Goal: Information Seeking & Learning: Learn about a topic

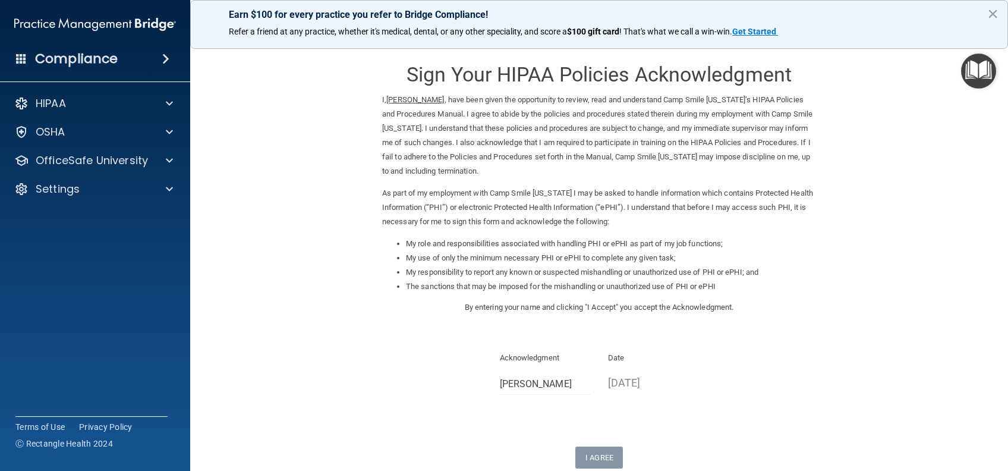
scroll to position [73, 0]
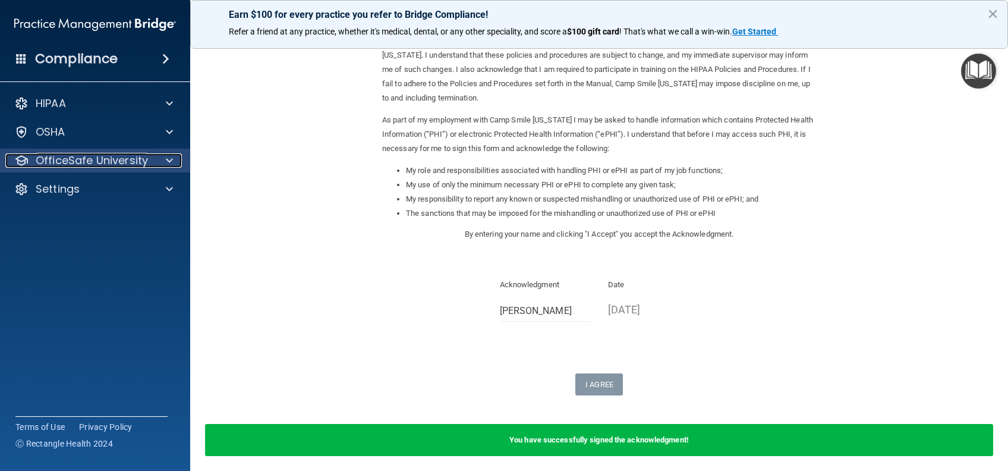
click at [111, 161] on p "OfficeSafe University" at bounding box center [92, 160] width 112 height 14
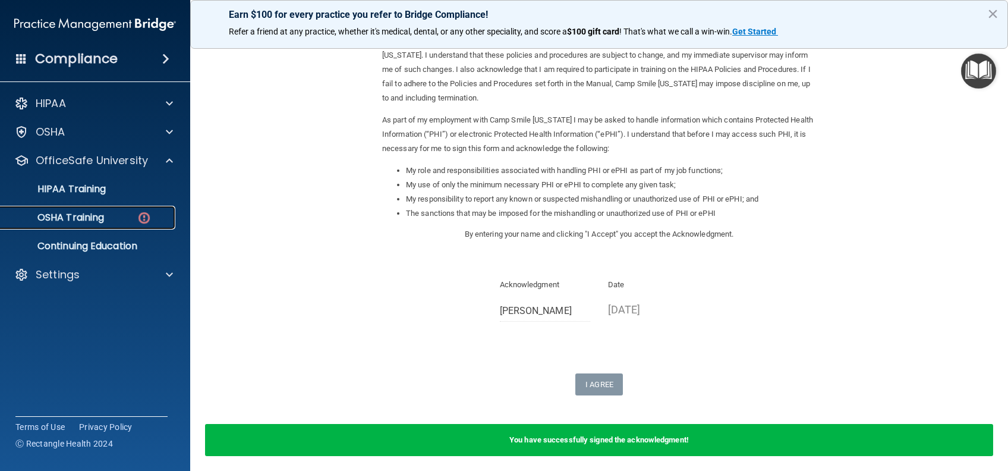
click at [111, 227] on link "OSHA Training" at bounding box center [81, 218] width 187 height 24
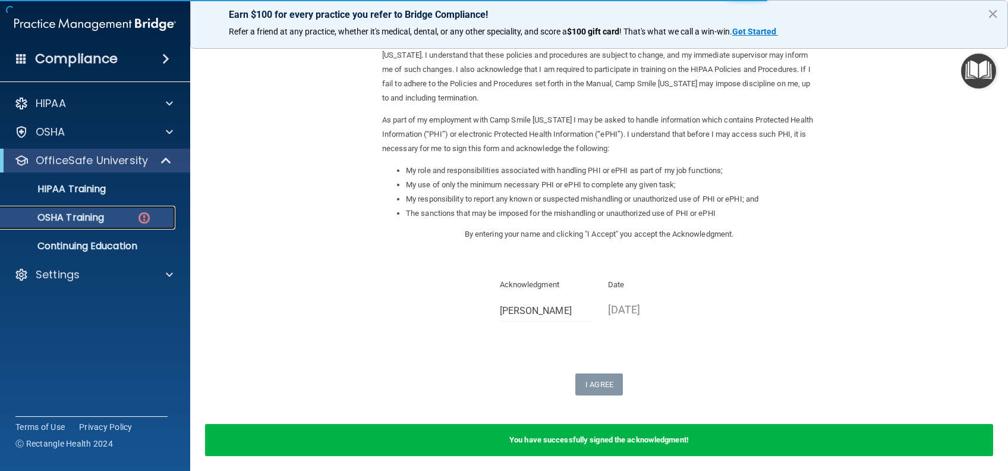
scroll to position [57, 0]
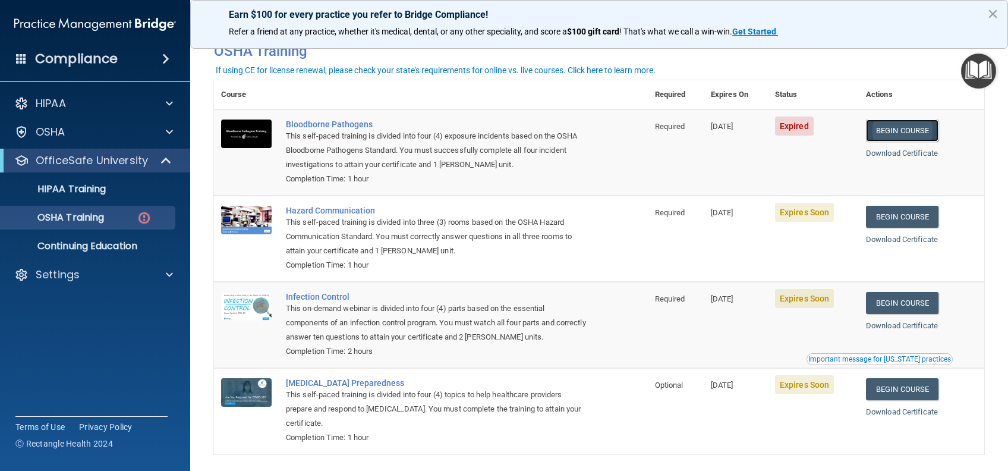
click at [904, 133] on link "Begin Course" at bounding box center [902, 131] width 73 height 22
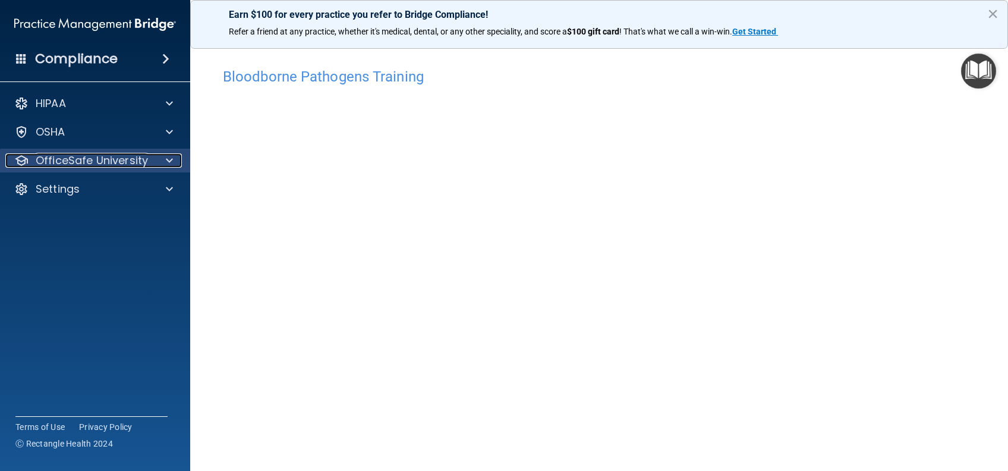
click at [126, 159] on p "OfficeSafe University" at bounding box center [92, 160] width 112 height 14
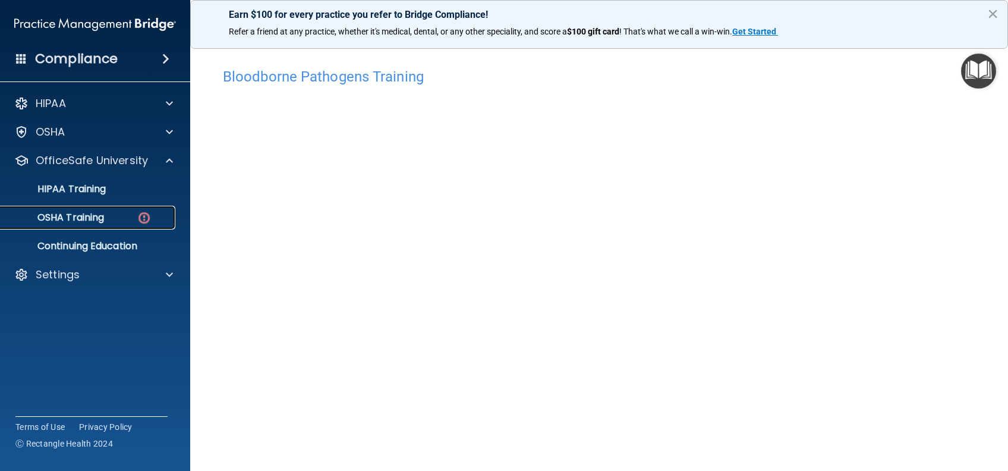
click at [110, 219] on div "OSHA Training" at bounding box center [89, 218] width 162 height 12
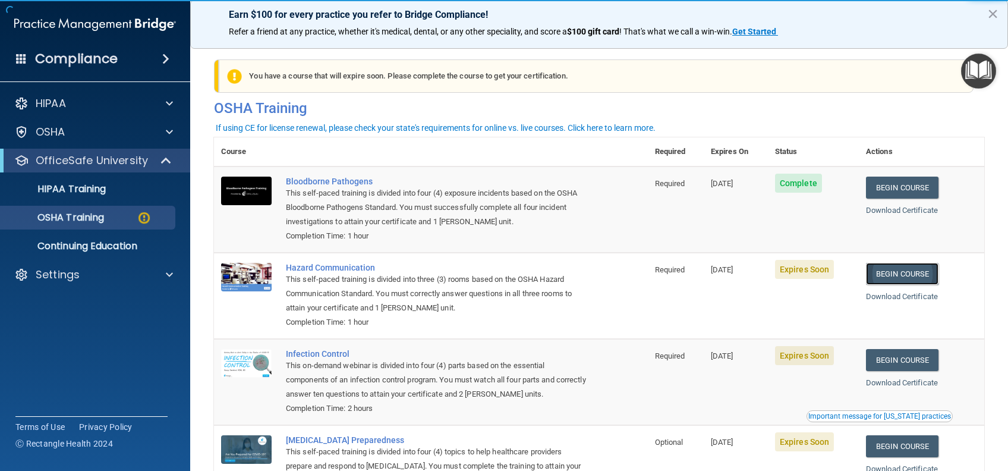
click at [876, 277] on link "Begin Course" at bounding box center [902, 274] width 73 height 22
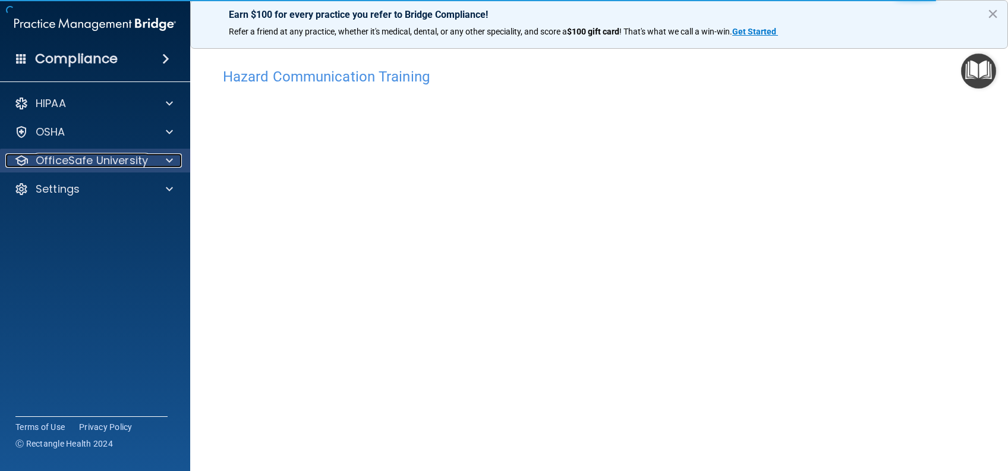
click at [130, 166] on p "OfficeSafe University" at bounding box center [92, 160] width 112 height 14
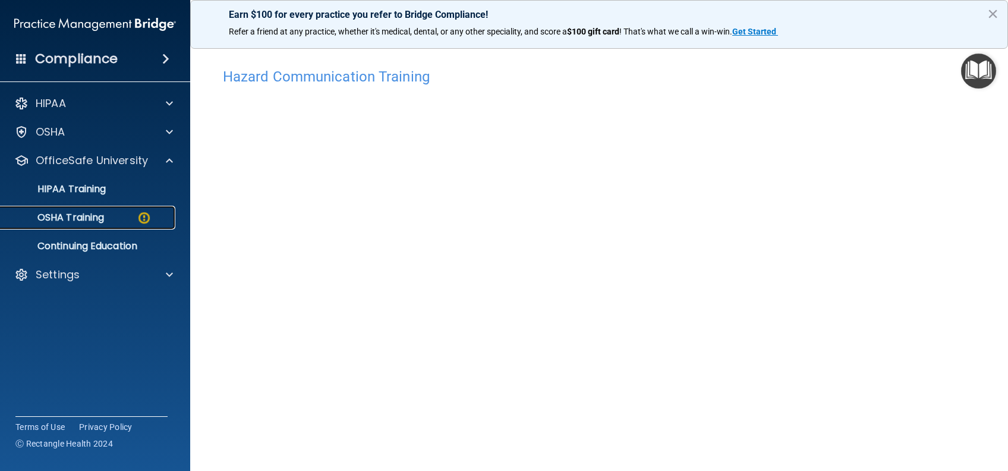
click at [122, 224] on link "OSHA Training" at bounding box center [81, 218] width 187 height 24
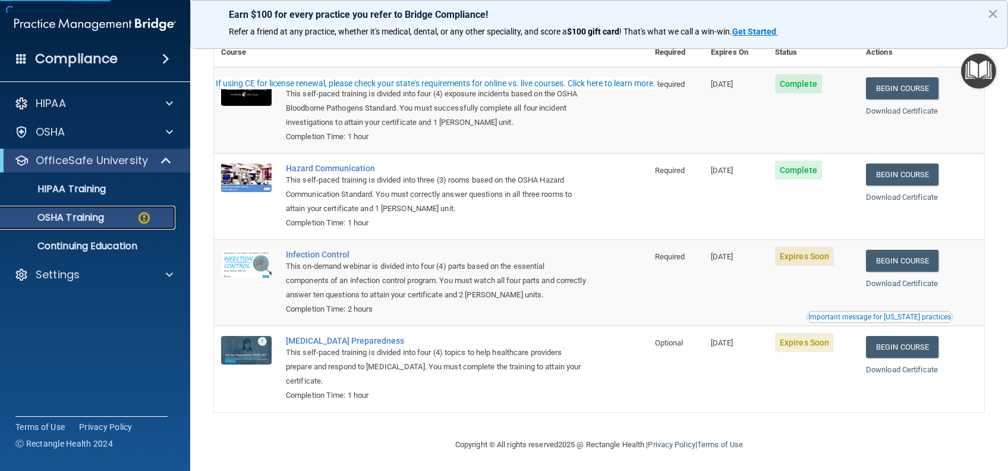
scroll to position [104, 0]
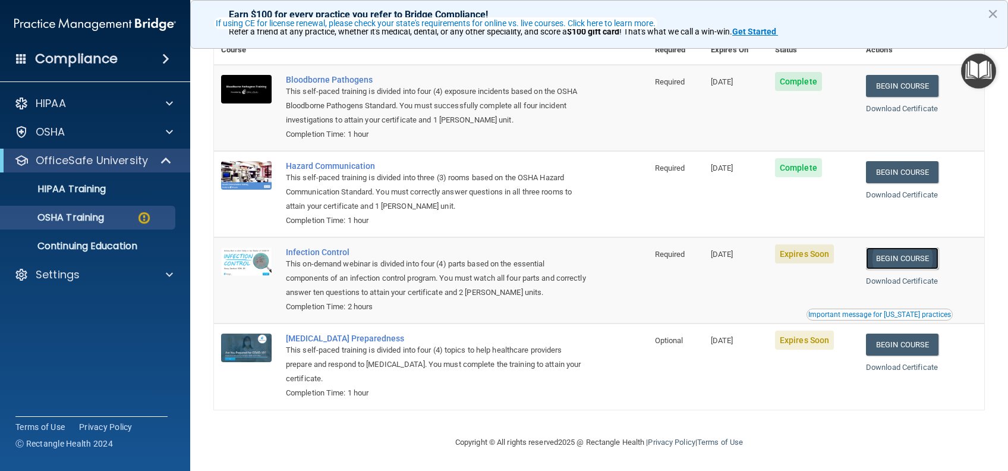
click at [892, 265] on link "Begin Course" at bounding box center [902, 258] width 73 height 22
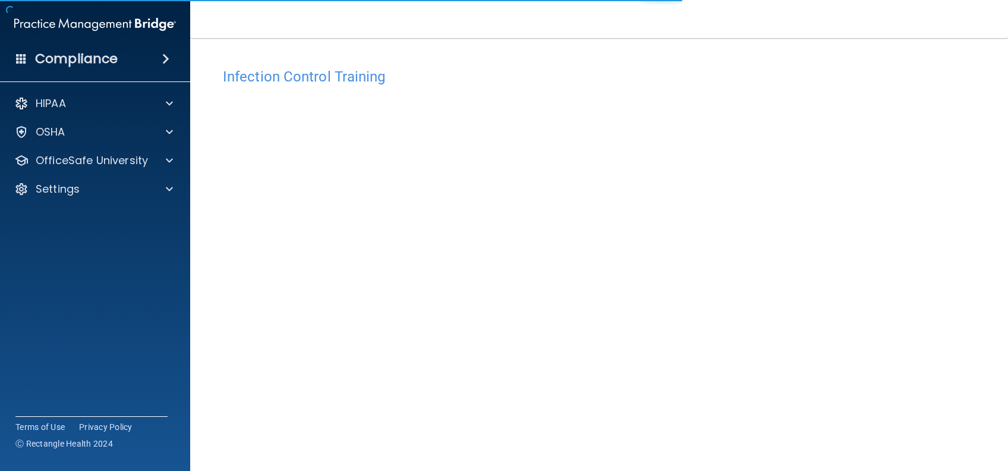
scroll to position [38, 0]
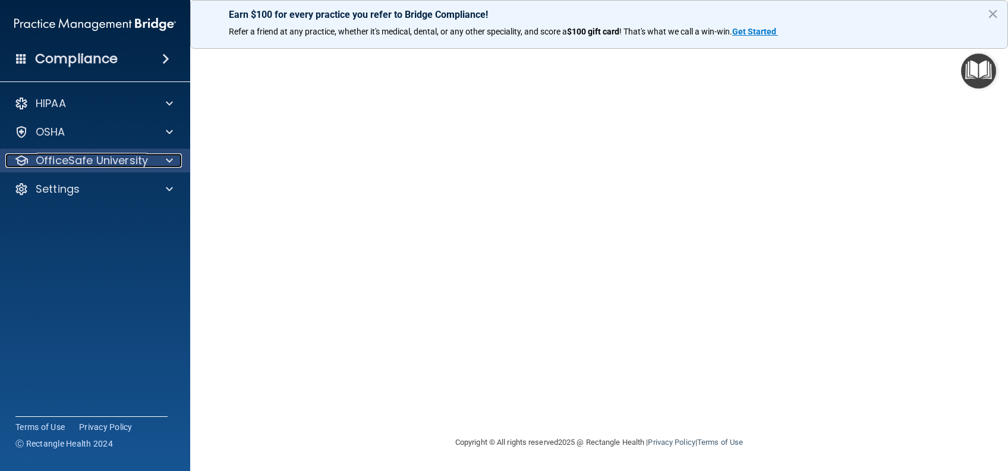
click at [119, 163] on p "OfficeSafe University" at bounding box center [92, 160] width 112 height 14
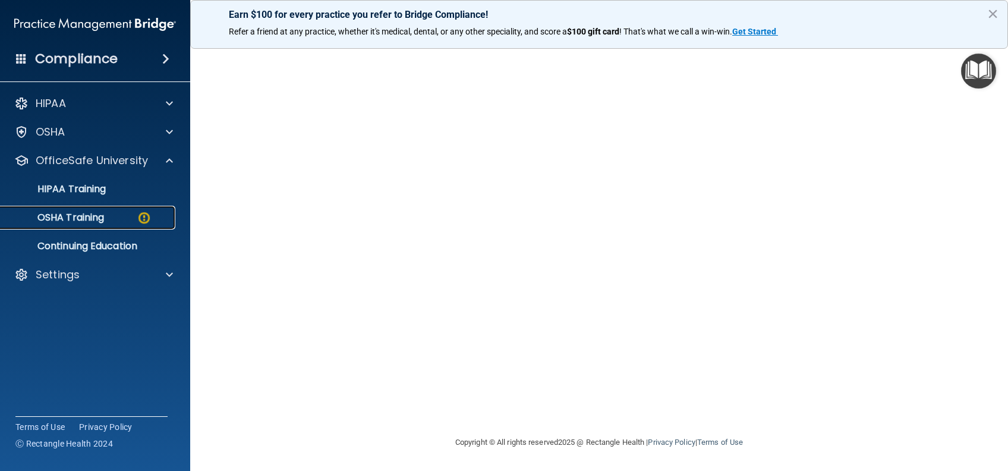
click at [111, 220] on div "OSHA Training" at bounding box center [89, 218] width 162 height 12
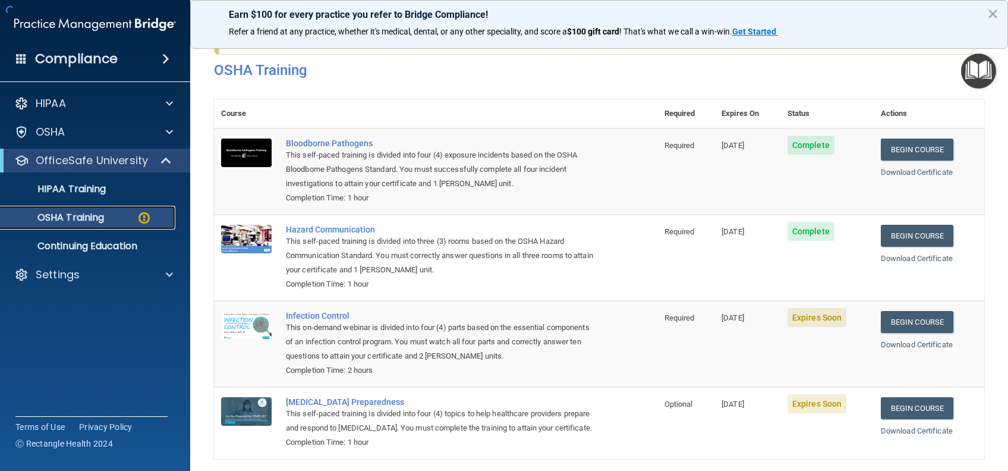
scroll to position [104, 0]
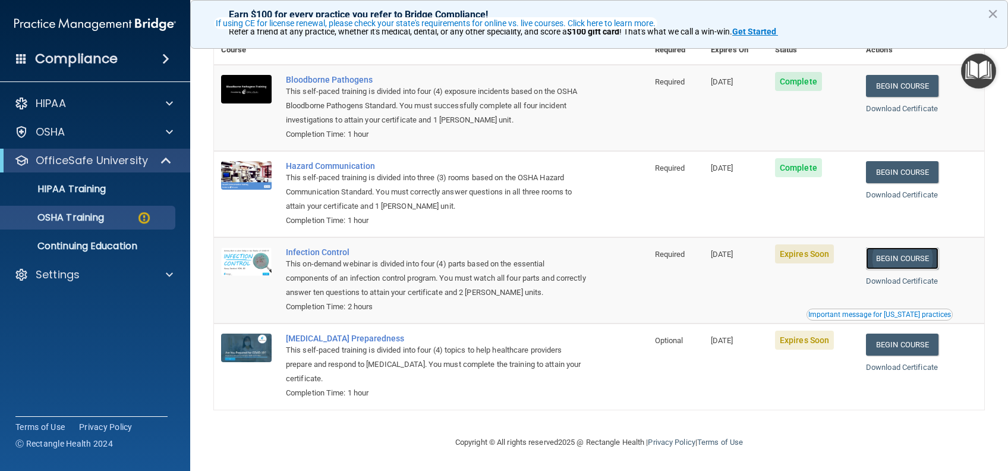
click at [898, 260] on link "Begin Course" at bounding box center [902, 258] width 73 height 22
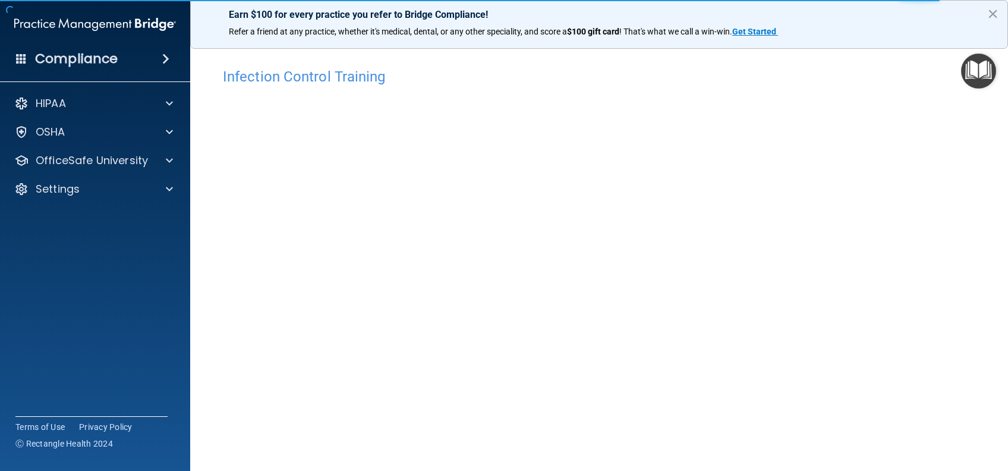
scroll to position [38, 0]
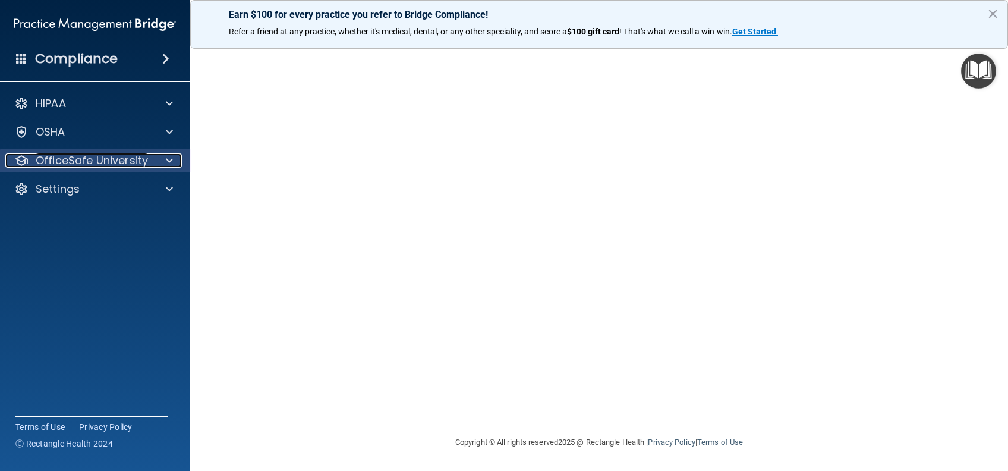
click at [131, 158] on p "OfficeSafe University" at bounding box center [92, 160] width 112 height 14
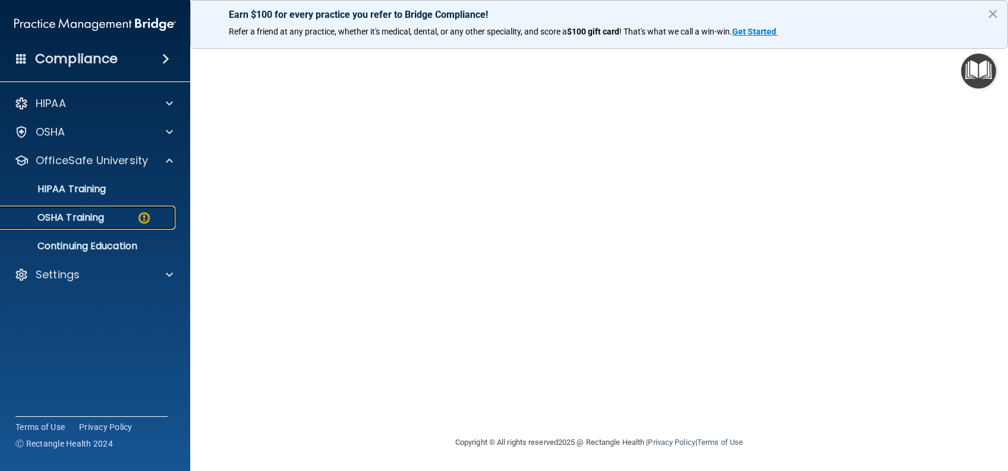
click at [117, 219] on div "OSHA Training" at bounding box center [89, 218] width 162 height 12
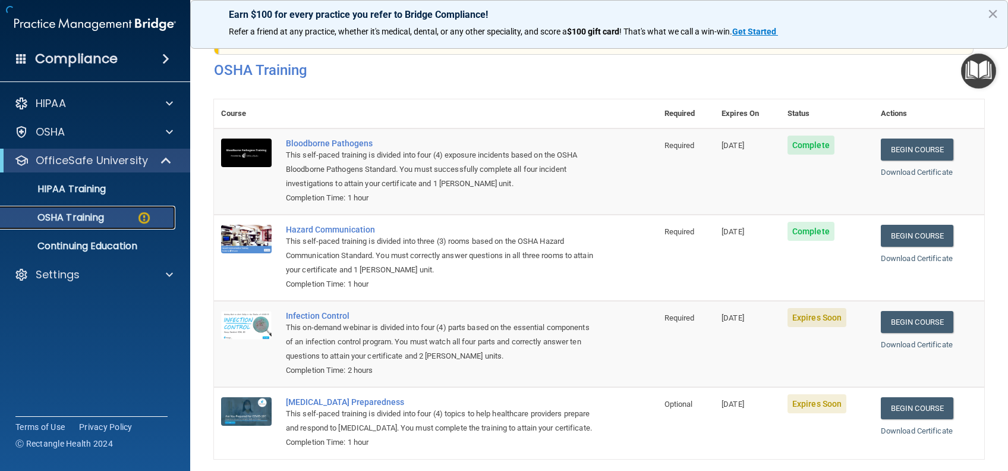
scroll to position [104, 0]
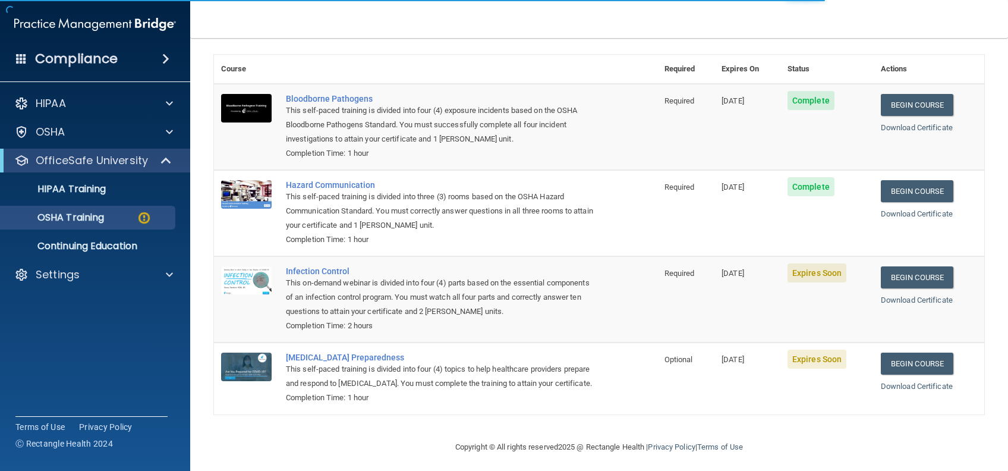
scroll to position [104, 0]
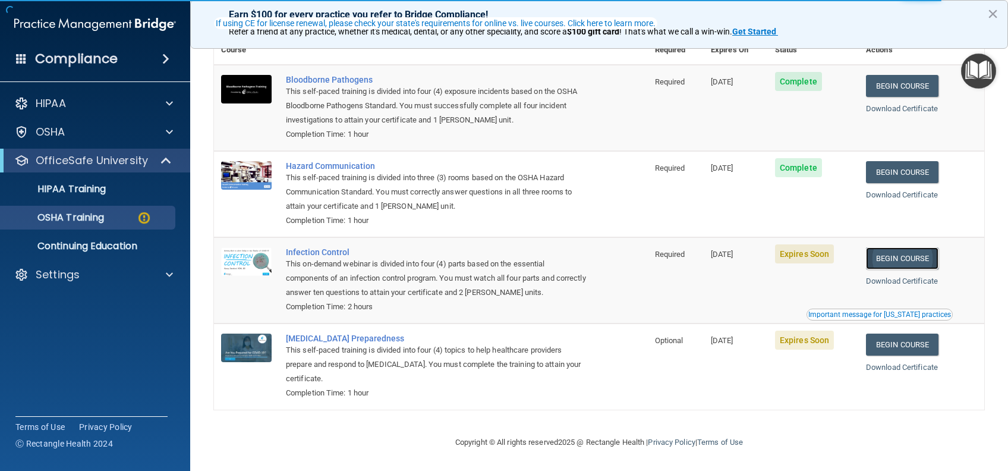
click at [885, 259] on link "Begin Course" at bounding box center [902, 258] width 73 height 22
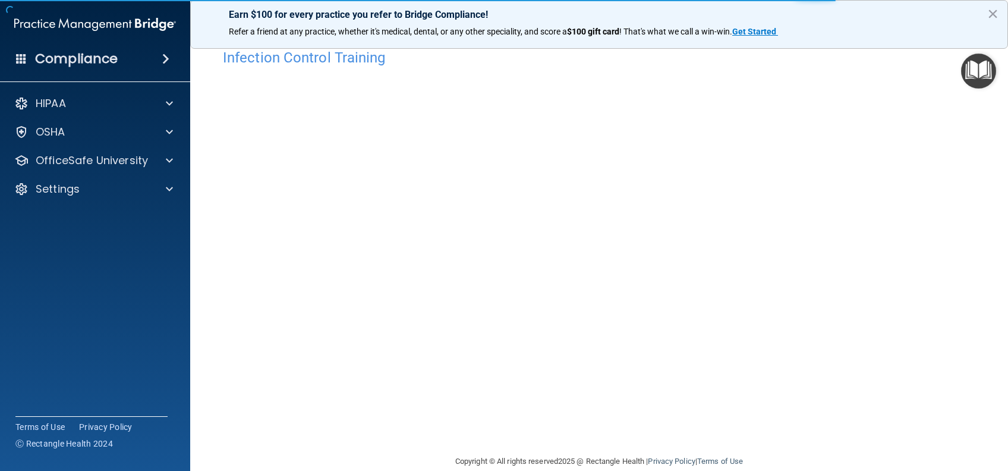
scroll to position [38, 0]
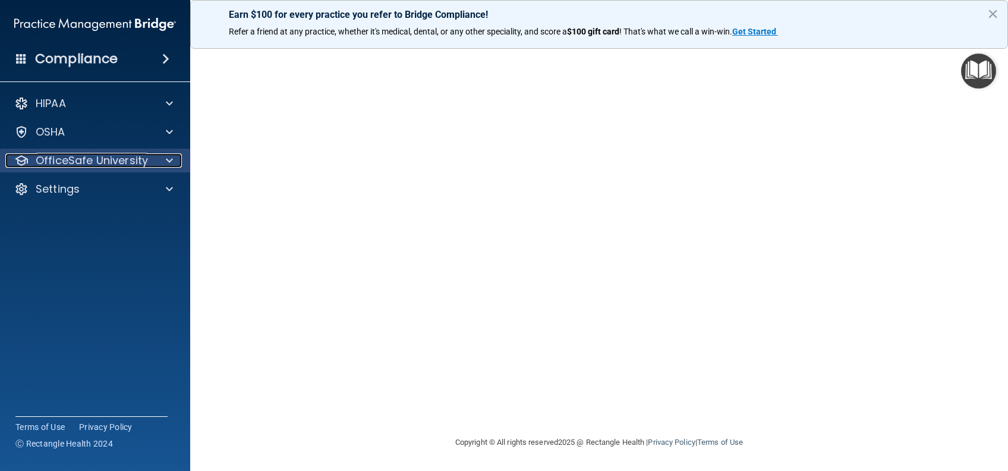
click at [124, 165] on p "OfficeSafe University" at bounding box center [92, 160] width 112 height 14
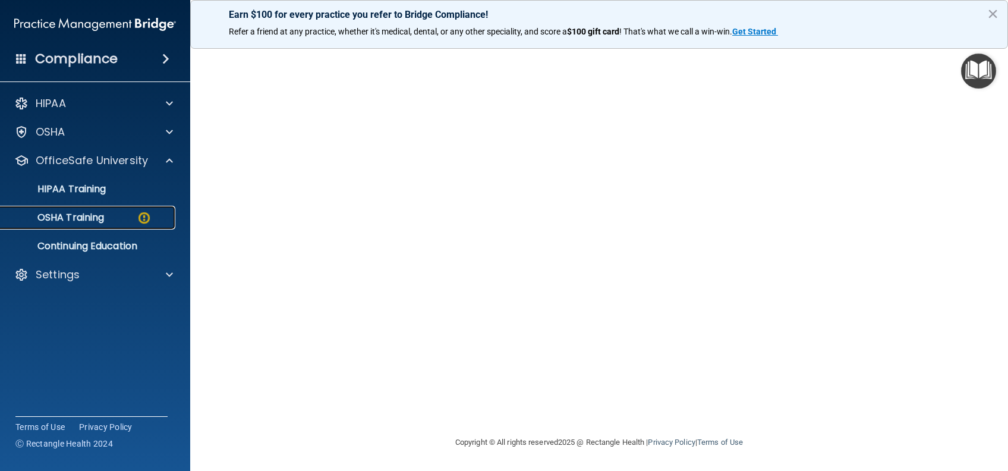
click at [97, 216] on p "OSHA Training" at bounding box center [56, 218] width 96 height 12
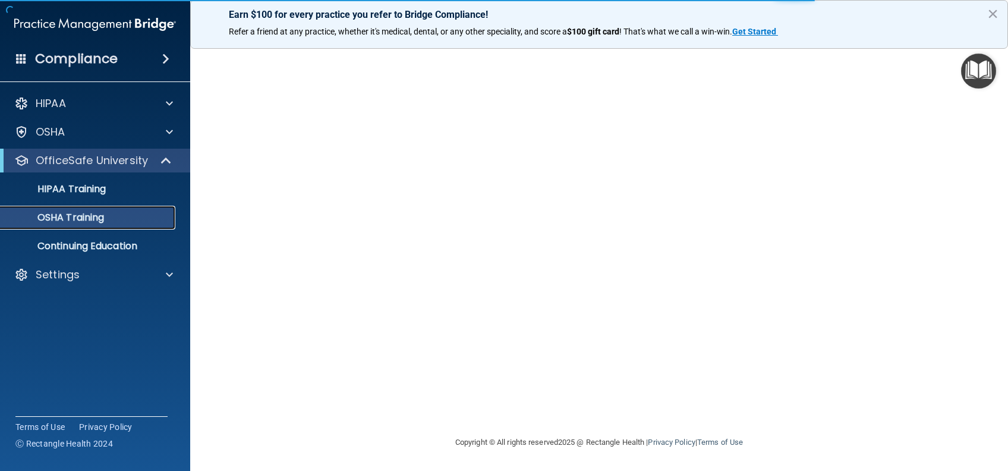
scroll to position [71, 0]
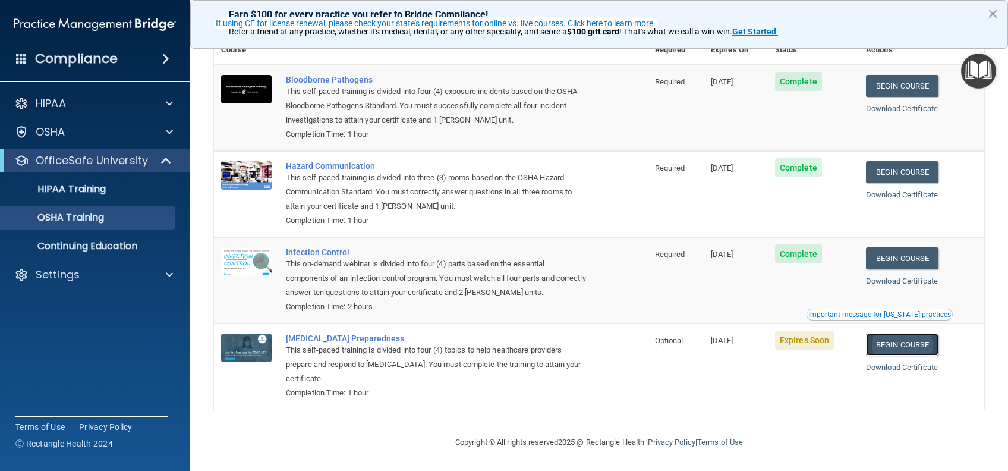
click at [906, 345] on link "Begin Course" at bounding box center [902, 345] width 73 height 22
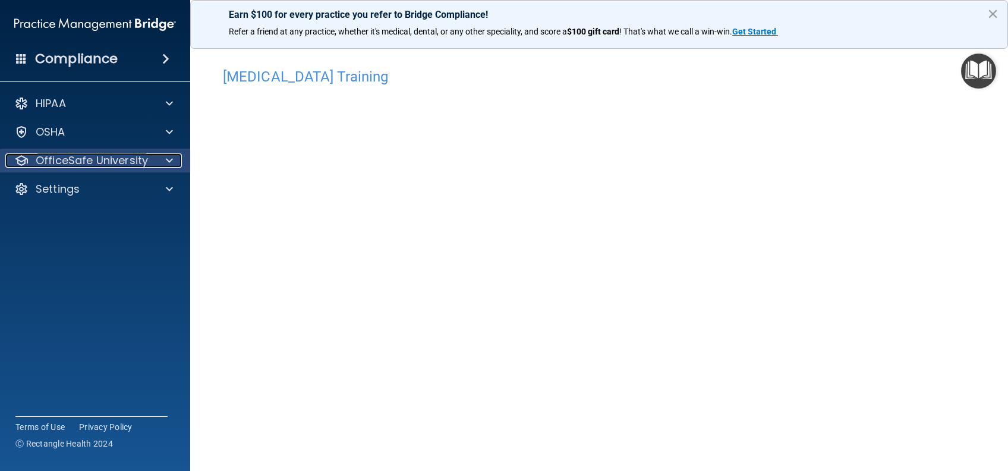
click at [158, 155] on div at bounding box center [168, 160] width 30 height 14
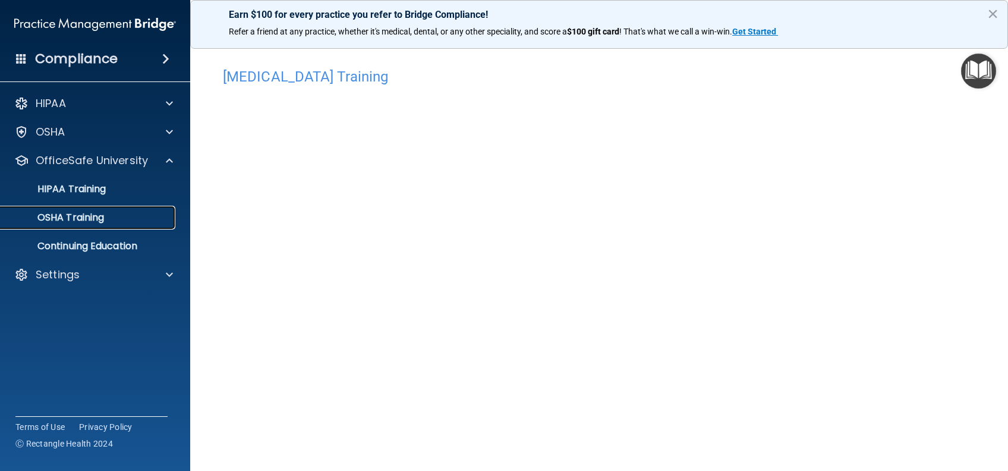
click at [117, 218] on div "OSHA Training" at bounding box center [89, 218] width 162 height 12
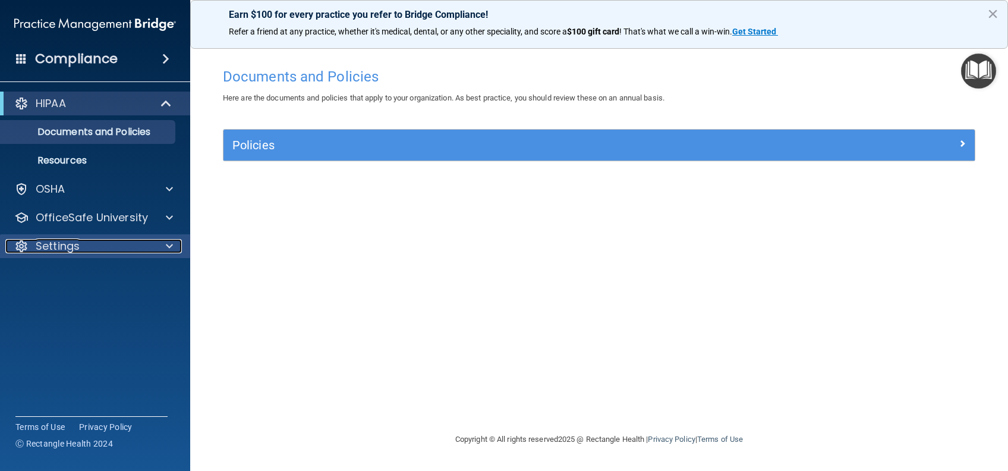
click at [133, 247] on div "Settings" at bounding box center [78, 246] width 147 height 14
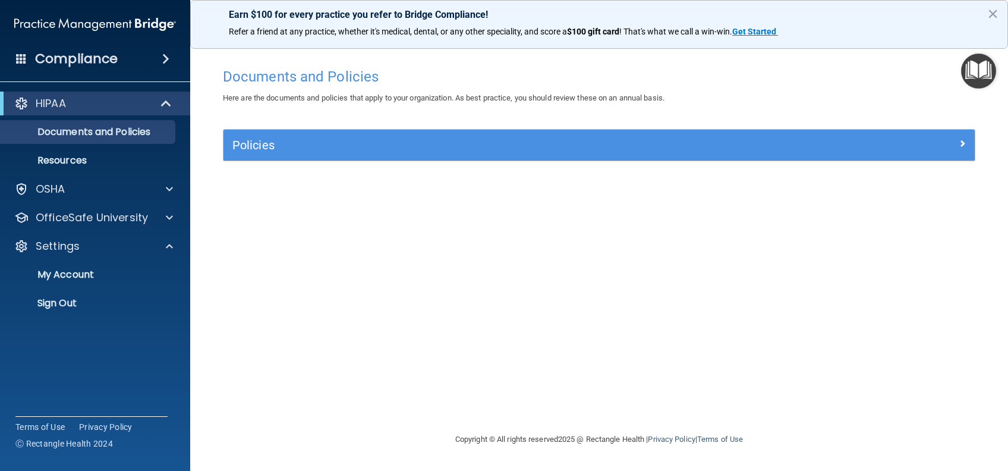
click at [57, 290] on ul "My Account My Users Services Sign Out" at bounding box center [95, 286] width 215 height 57
click at [53, 305] on p "Sign Out" at bounding box center [89, 303] width 162 height 12
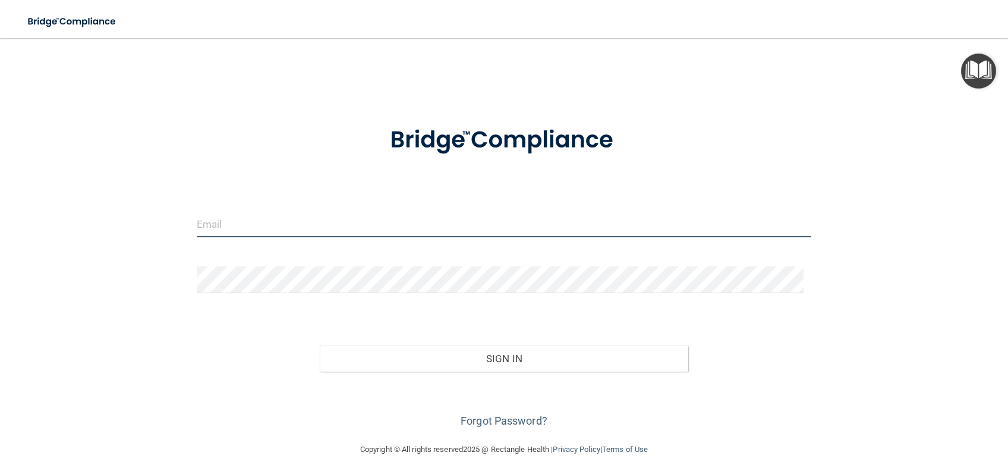
type input "[PERSON_NAME][EMAIL_ADDRESS][PERSON_NAME][DOMAIN_NAME]"
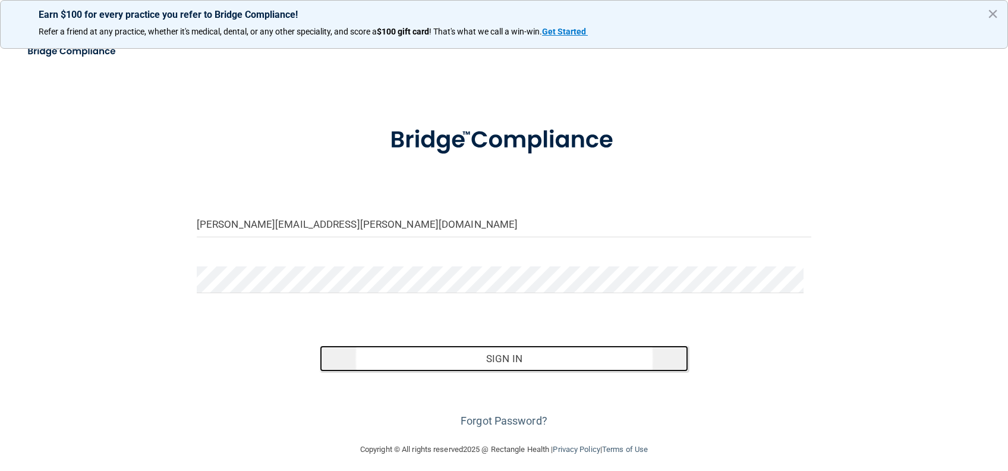
click at [371, 353] on button "Sign In" at bounding box center [504, 358] width 369 height 26
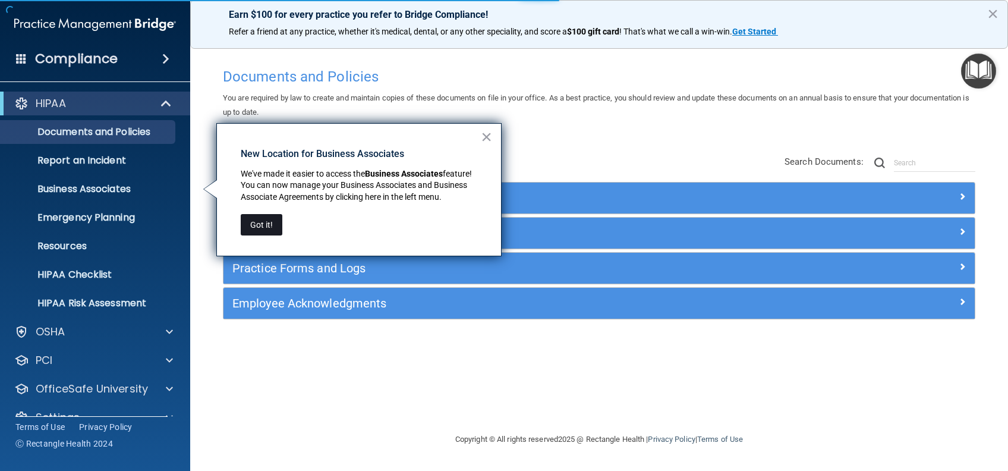
click at [271, 223] on button "Got it!" at bounding box center [262, 224] width 42 height 21
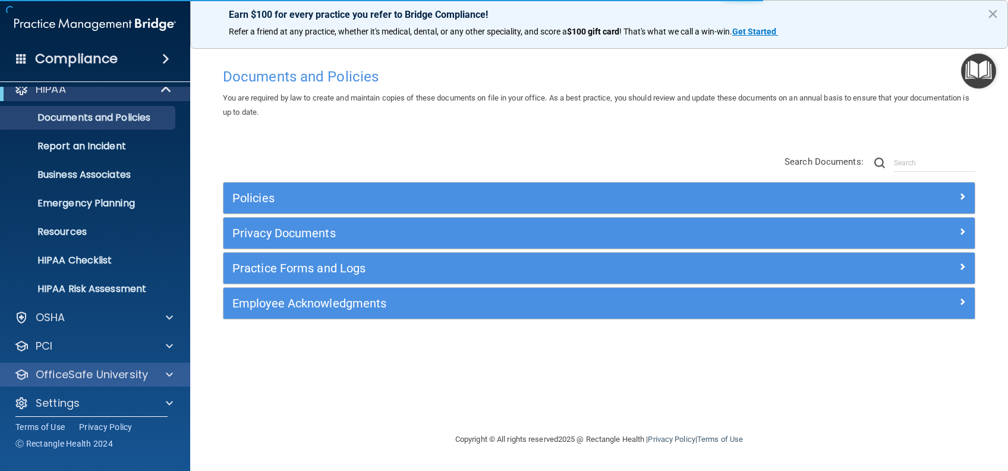
scroll to position [22, 0]
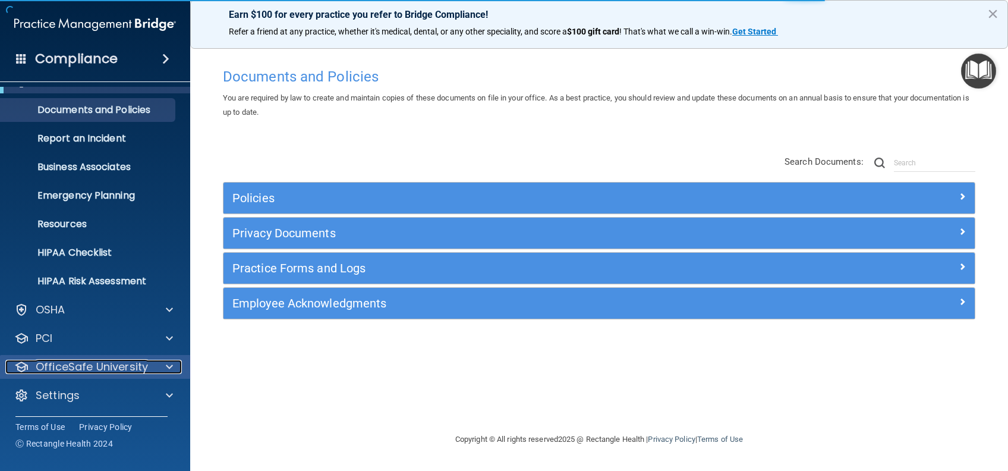
click at [93, 362] on p "OfficeSafe University" at bounding box center [92, 367] width 112 height 14
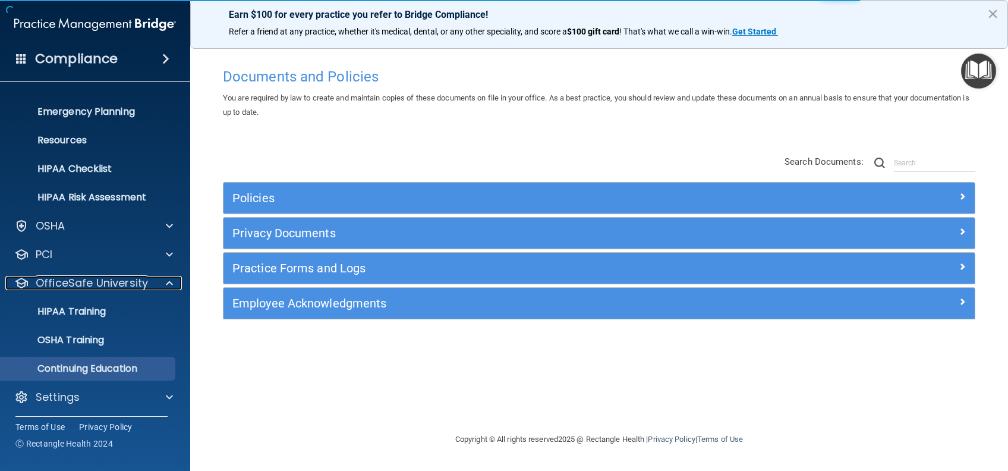
scroll to position [108, 0]
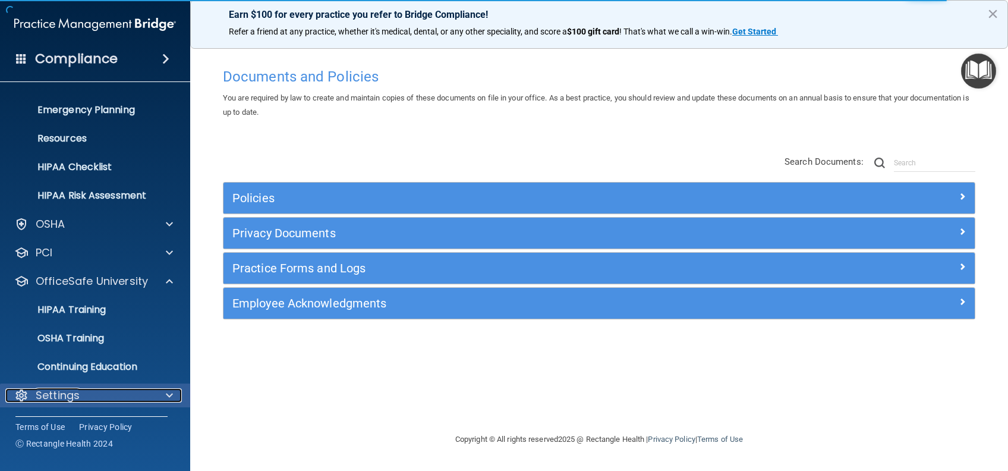
click at [65, 394] on p "Settings" at bounding box center [58, 395] width 44 height 14
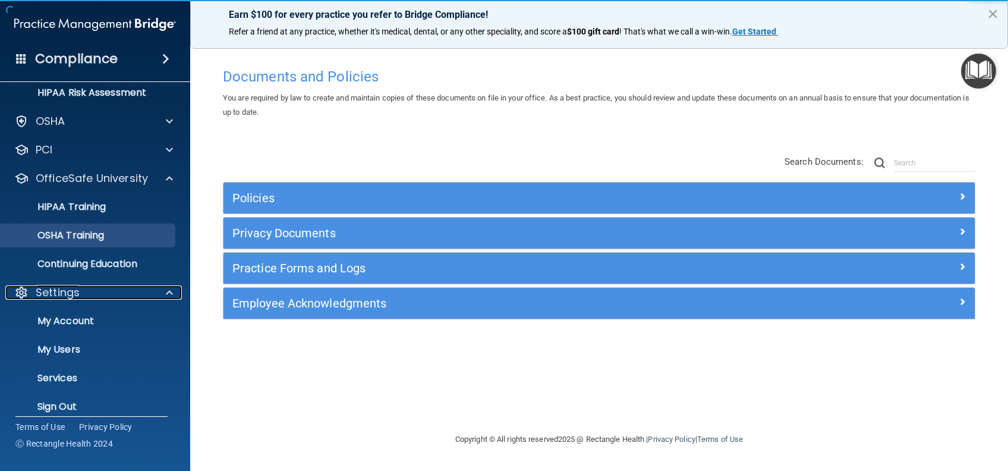
scroll to position [222, 0]
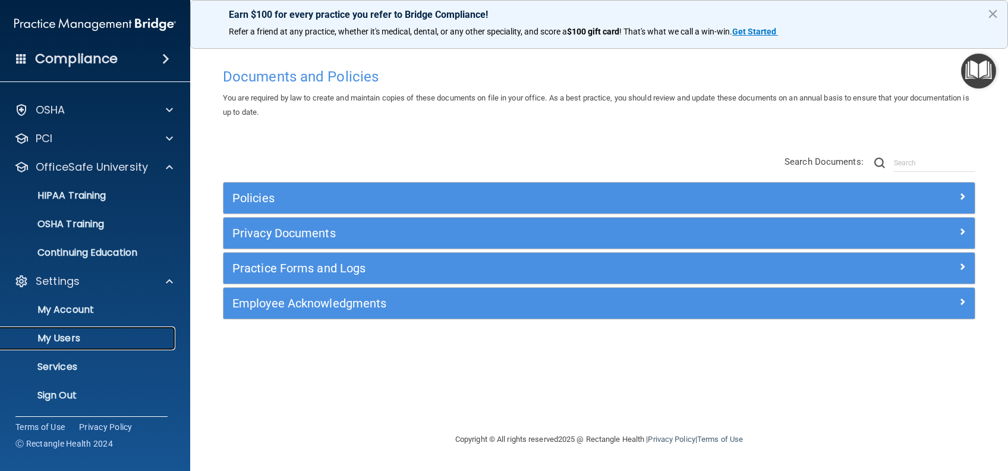
click at [76, 335] on p "My Users" at bounding box center [89, 338] width 162 height 12
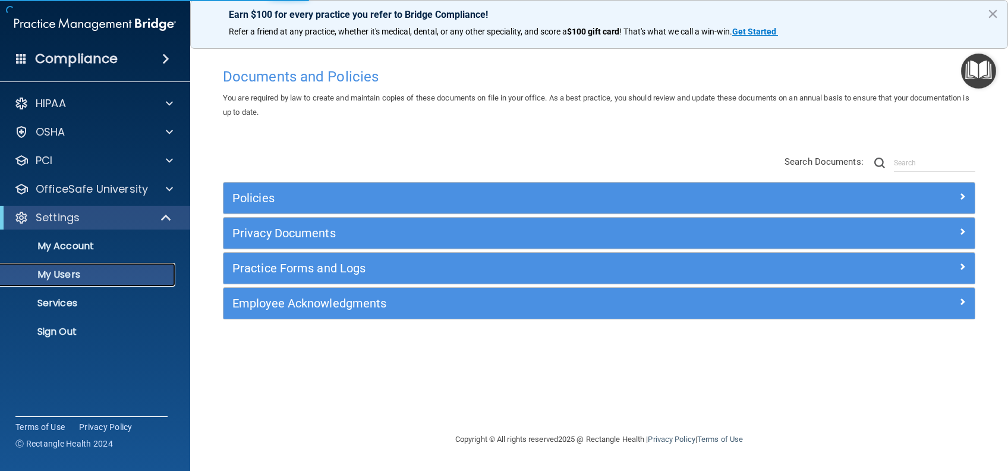
select select "20"
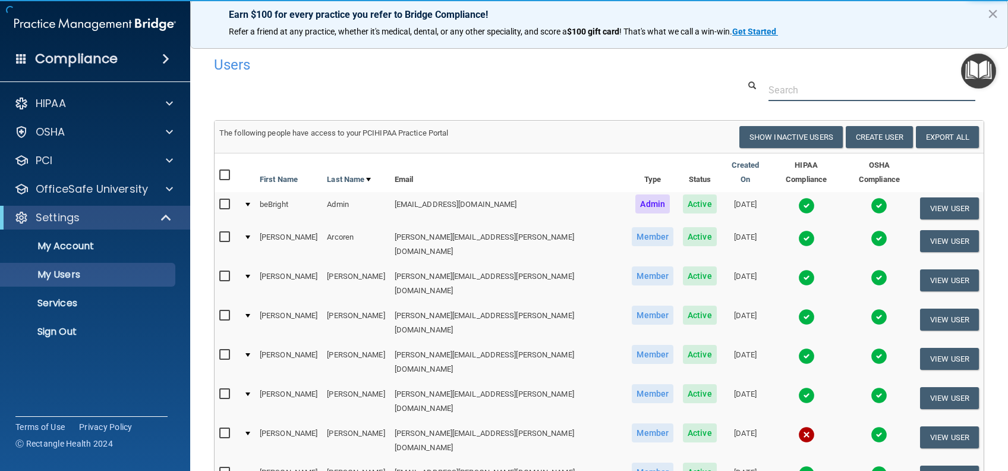
click at [793, 88] on input "text" at bounding box center [872, 90] width 207 height 22
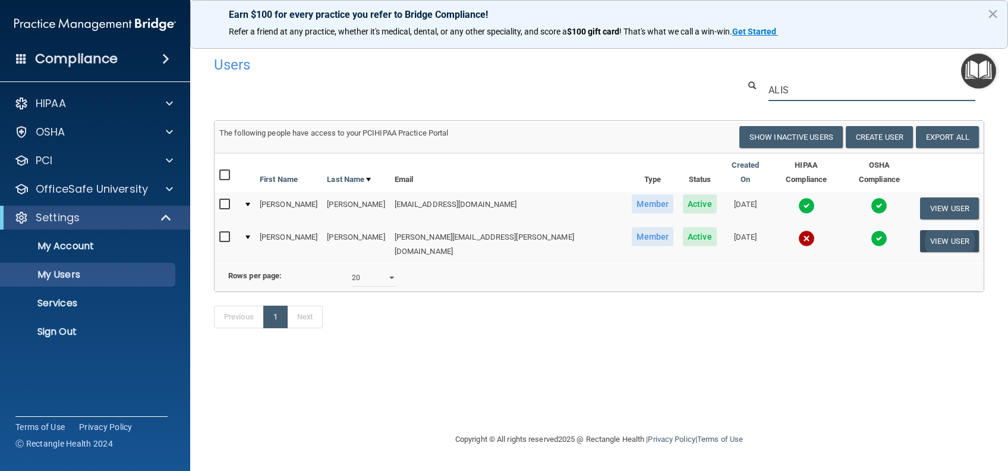
type input "ALIS"
click at [932, 230] on button "View User" at bounding box center [949, 241] width 59 height 22
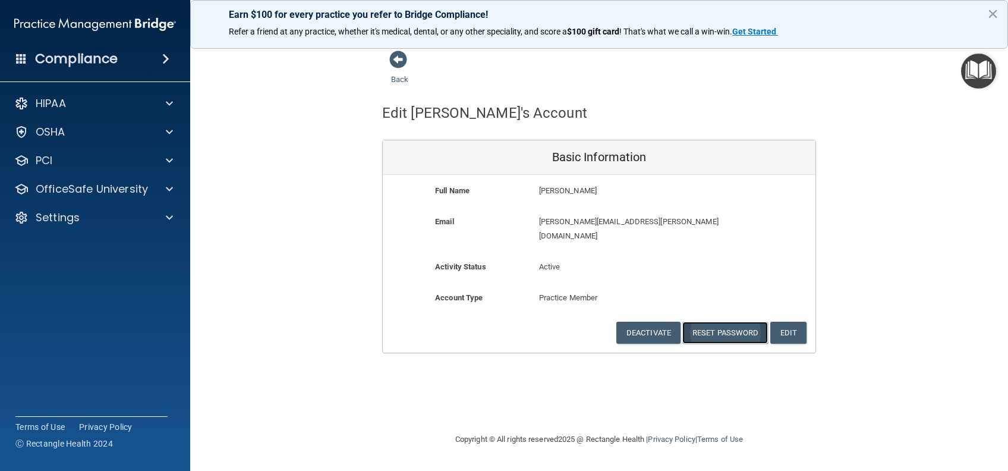
click at [731, 322] on button "Reset Password" at bounding box center [726, 333] width 86 height 22
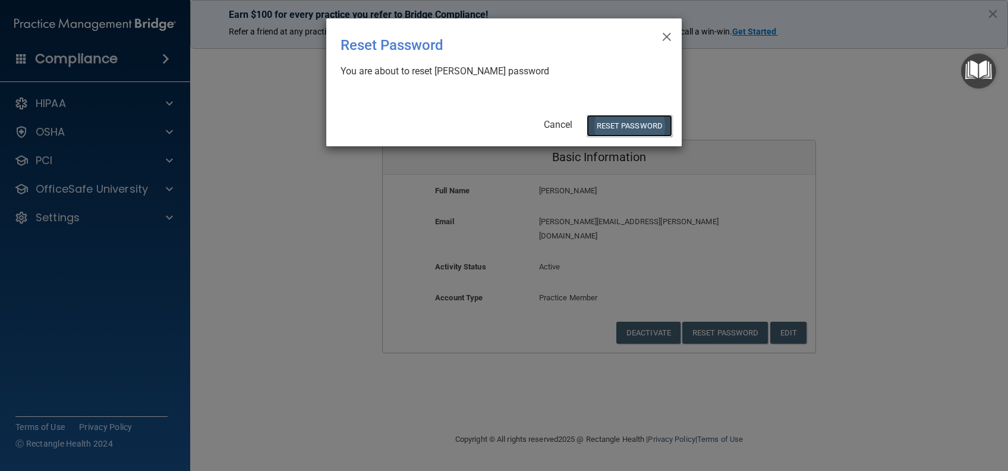
click at [620, 128] on button "Reset Password" at bounding box center [630, 126] width 86 height 22
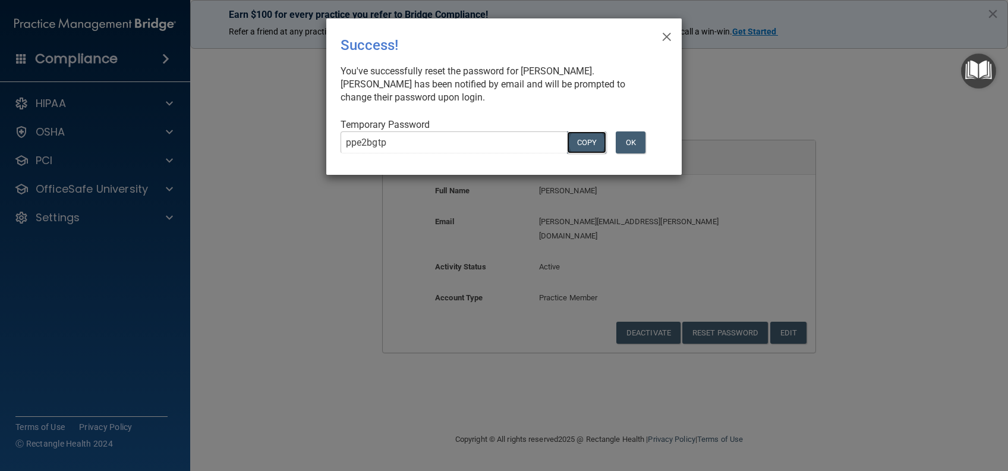
click at [599, 140] on button "COPY" at bounding box center [586, 142] width 39 height 22
click at [631, 147] on button "OK" at bounding box center [631, 142] width 30 height 22
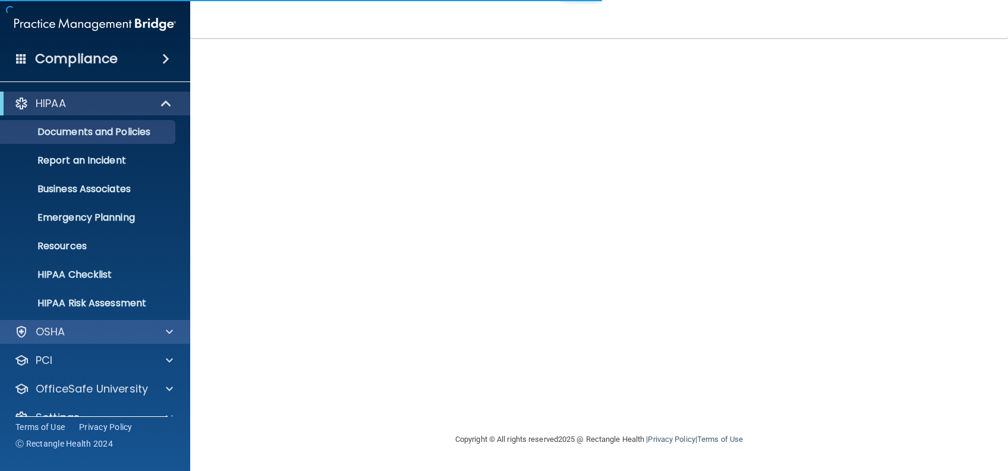
scroll to position [22, 0]
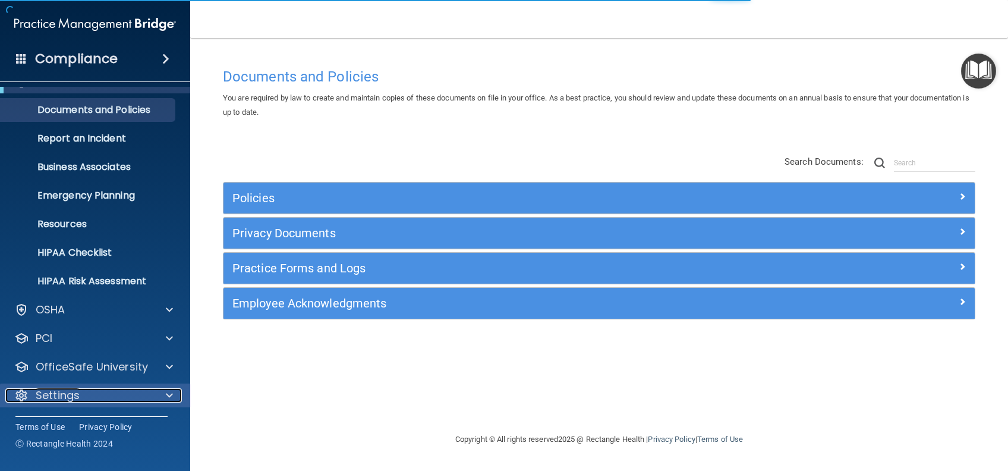
click at [70, 391] on p "Settings" at bounding box center [58, 395] width 44 height 14
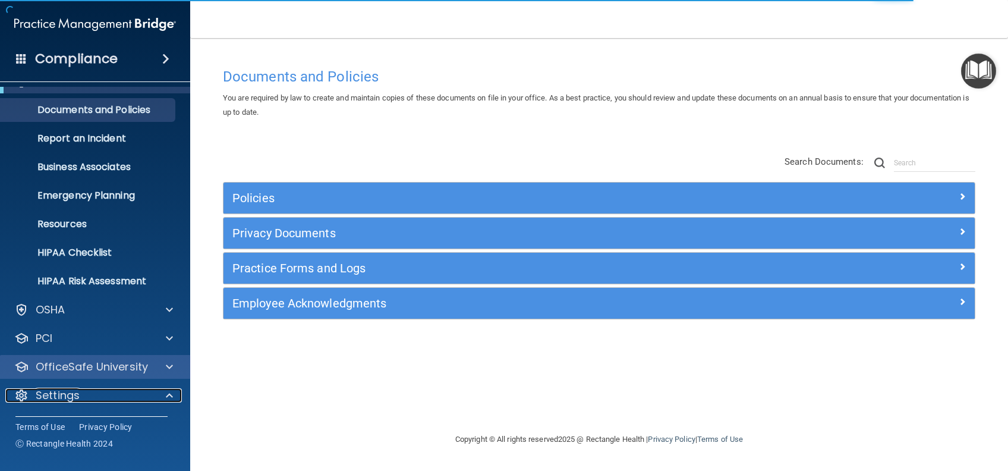
scroll to position [136, 0]
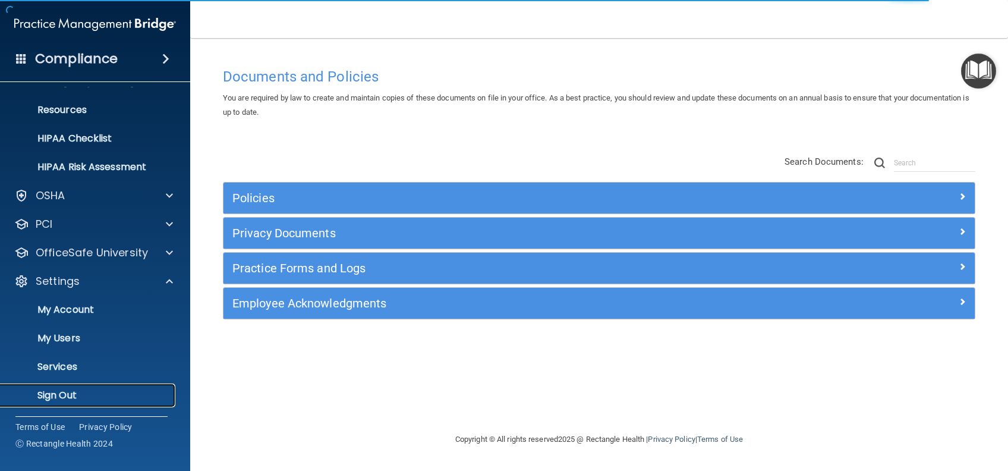
click at [80, 391] on p "Sign Out" at bounding box center [89, 395] width 162 height 12
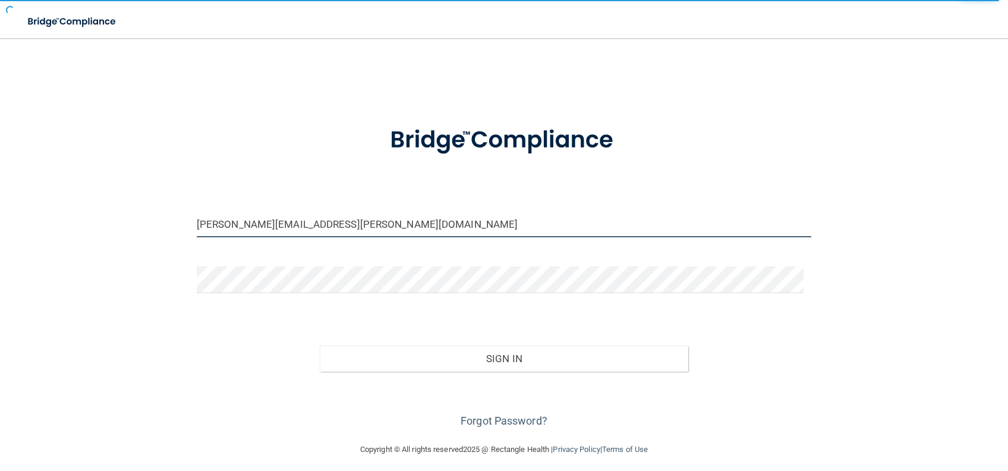
drag, startPoint x: 254, startPoint y: 224, endPoint x: 143, endPoint y: 216, distance: 111.5
click at [143, 216] on div "ashley.nelson@campsmile.com Invalid email/password. You don't have permission t…" at bounding box center [504, 240] width 961 height 381
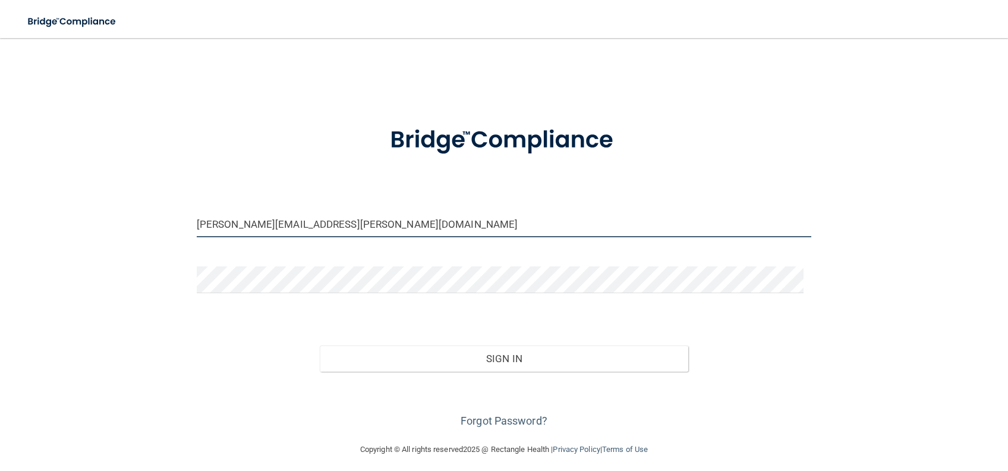
type input "[PERSON_NAME][EMAIL_ADDRESS][PERSON_NAME][DOMAIN_NAME]"
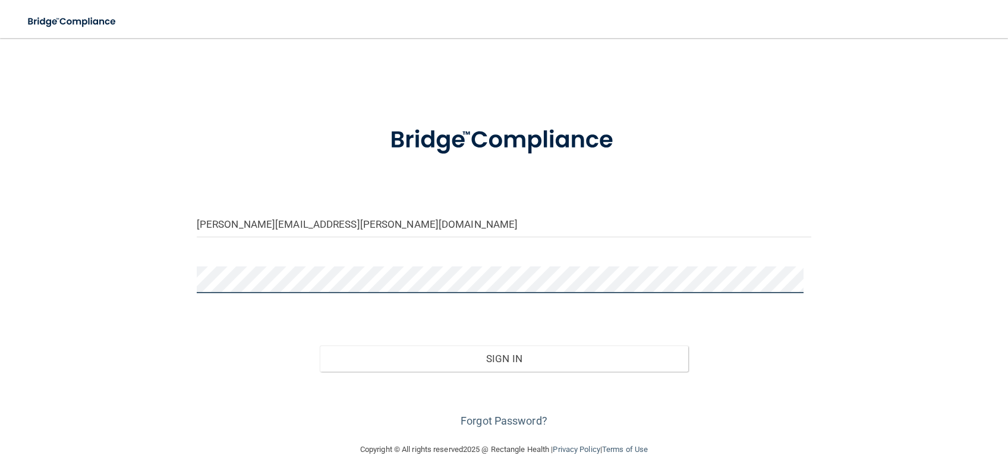
click at [122, 276] on div "alison.seamans@campsmile.com Invalid email/password. You don't have permission …" at bounding box center [504, 240] width 961 height 381
click at [320, 345] on button "Sign In" at bounding box center [504, 358] width 369 height 26
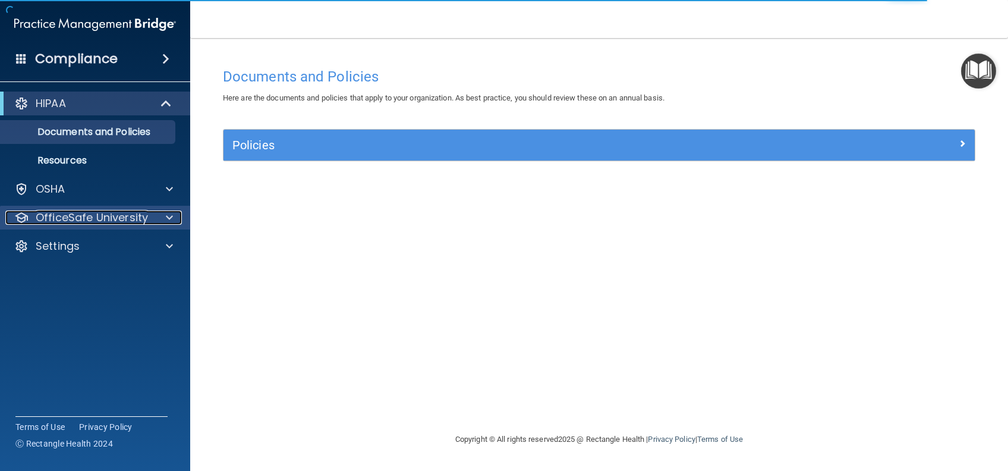
click at [121, 214] on p "OfficeSafe University" at bounding box center [92, 217] width 112 height 14
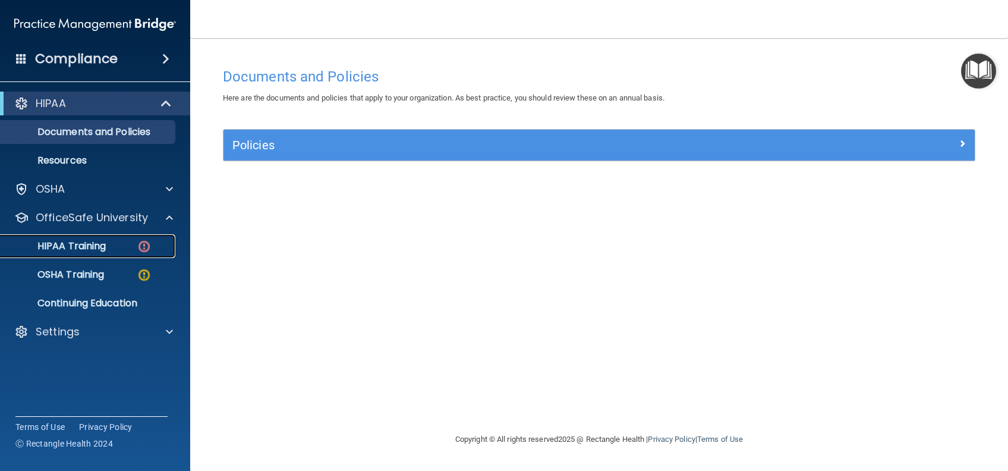
click at [95, 253] on link "HIPAA Training" at bounding box center [81, 246] width 187 height 24
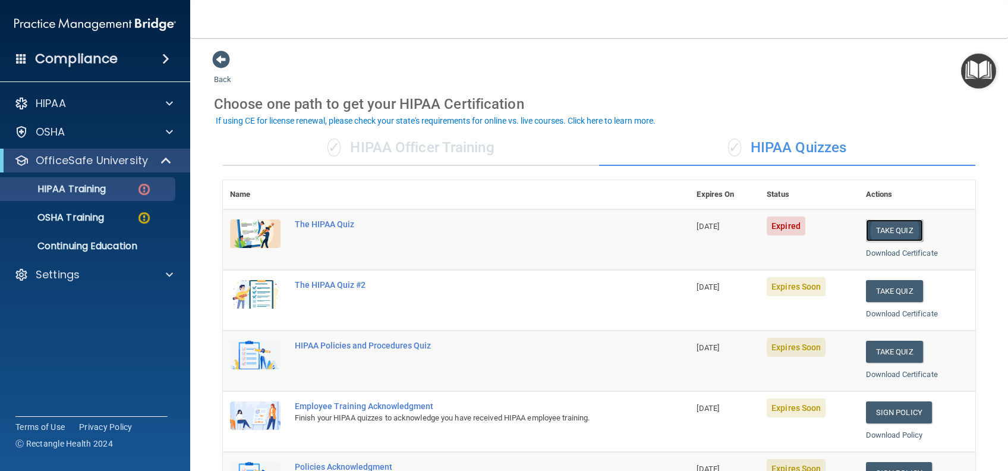
click at [889, 224] on button "Take Quiz" at bounding box center [894, 230] width 57 height 22
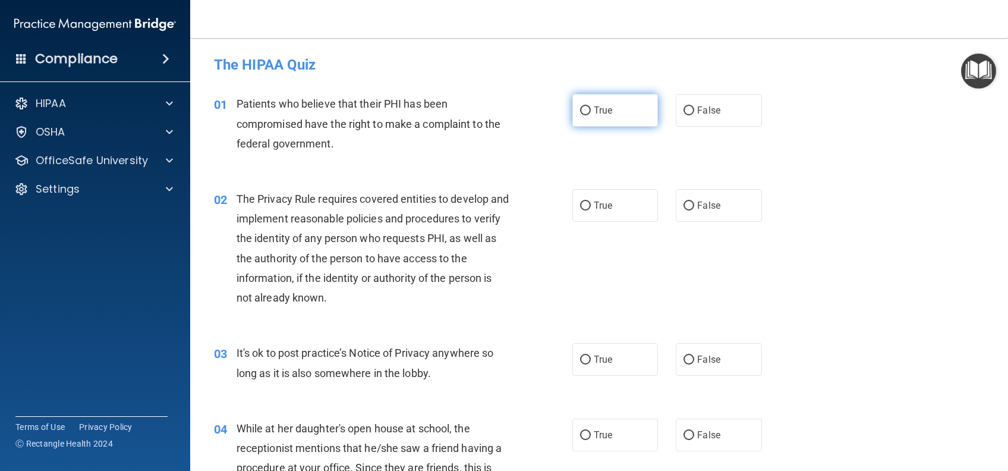
click at [599, 117] on label "True" at bounding box center [616, 110] width 86 height 33
click at [591, 115] on input "True" at bounding box center [585, 110] width 11 height 9
radio input "true"
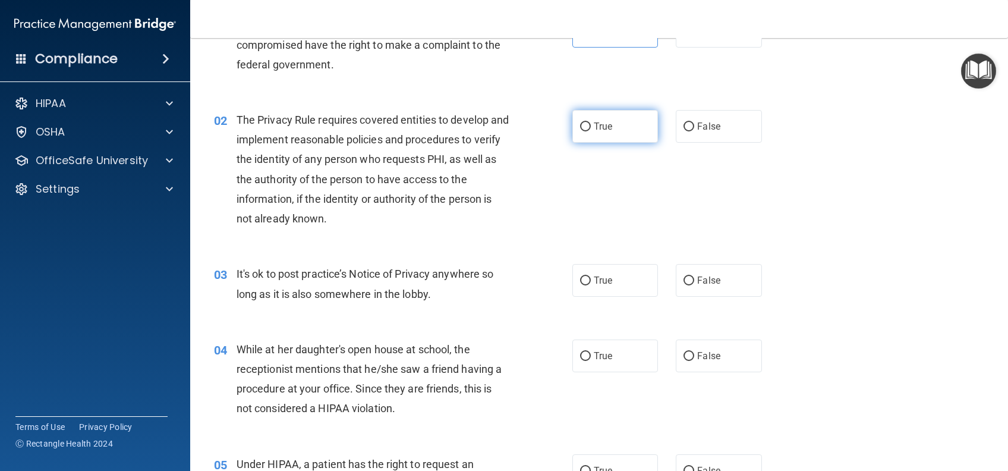
click at [627, 131] on label "True" at bounding box center [616, 126] width 86 height 33
click at [591, 131] on input "True" at bounding box center [585, 126] width 11 height 9
radio input "true"
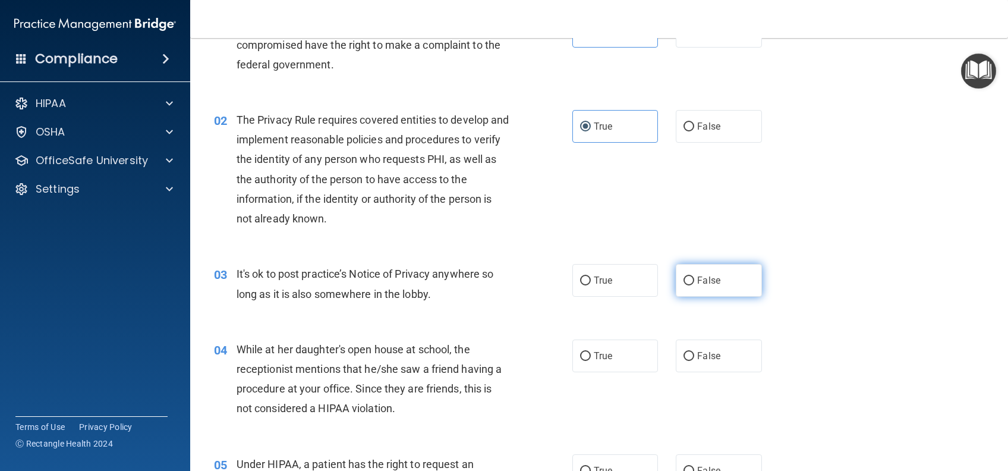
click at [746, 282] on label "False" at bounding box center [719, 280] width 86 height 33
click at [695, 282] on input "False" at bounding box center [689, 280] width 11 height 9
radio input "true"
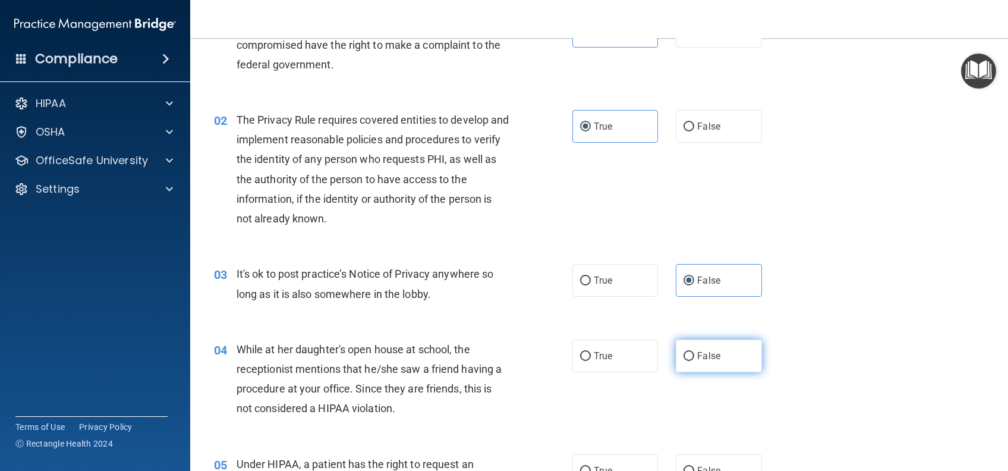
click at [714, 361] on label "False" at bounding box center [719, 356] width 86 height 33
click at [695, 361] on input "False" at bounding box center [689, 356] width 11 height 9
radio input "true"
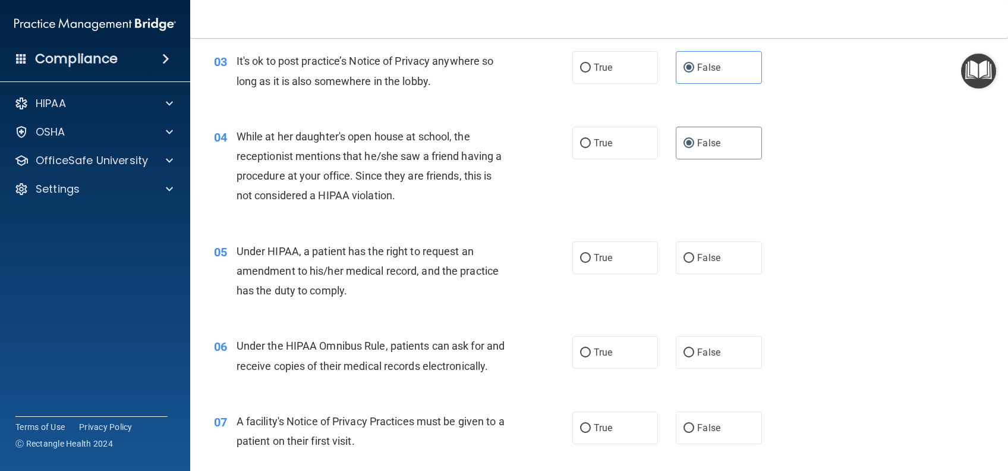
scroll to position [317, 0]
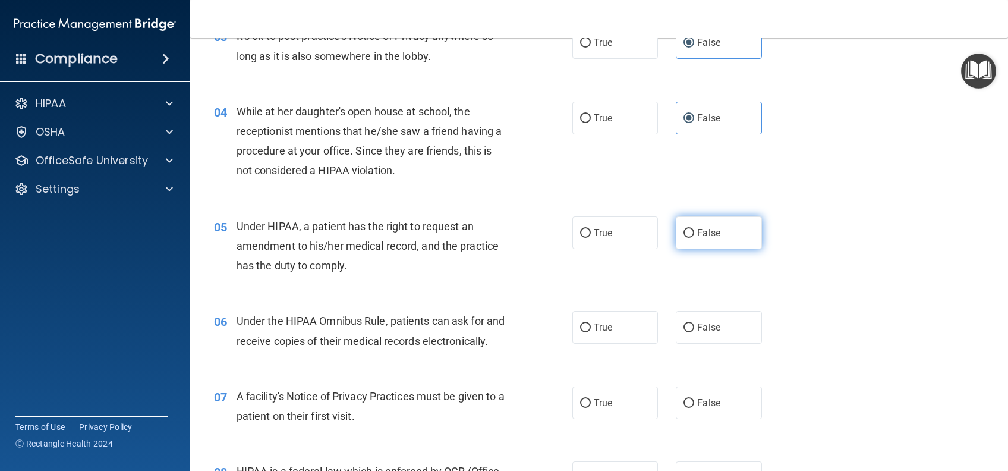
click at [714, 224] on label "False" at bounding box center [719, 232] width 86 height 33
click at [695, 229] on input "False" at bounding box center [689, 233] width 11 height 9
radio input "true"
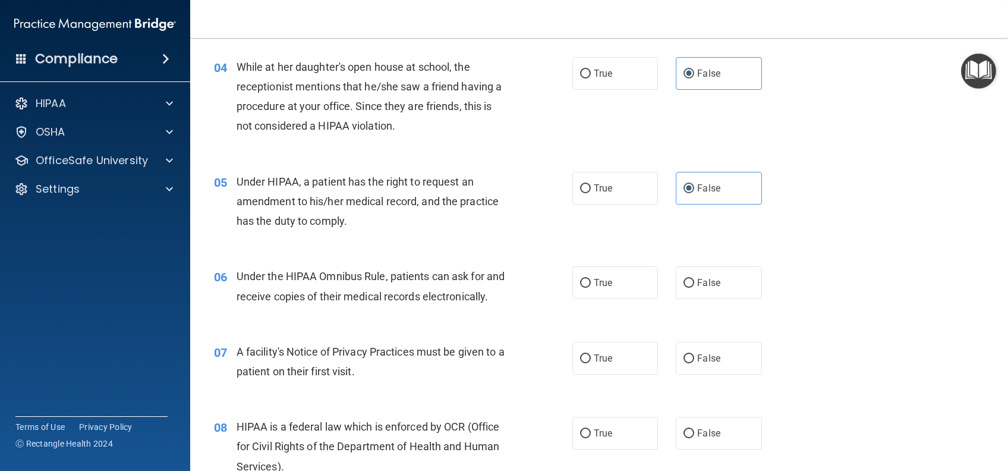
scroll to position [396, 0]
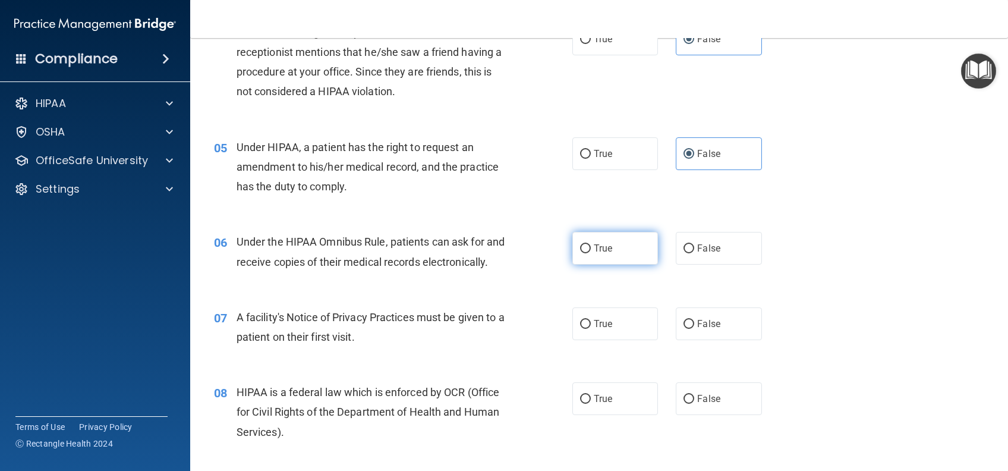
click at [585, 238] on label "True" at bounding box center [616, 248] width 86 height 33
click at [585, 244] on input "True" at bounding box center [585, 248] width 11 height 9
radio input "true"
click at [596, 329] on span "True" at bounding box center [603, 323] width 18 height 11
click at [591, 329] on input "True" at bounding box center [585, 324] width 11 height 9
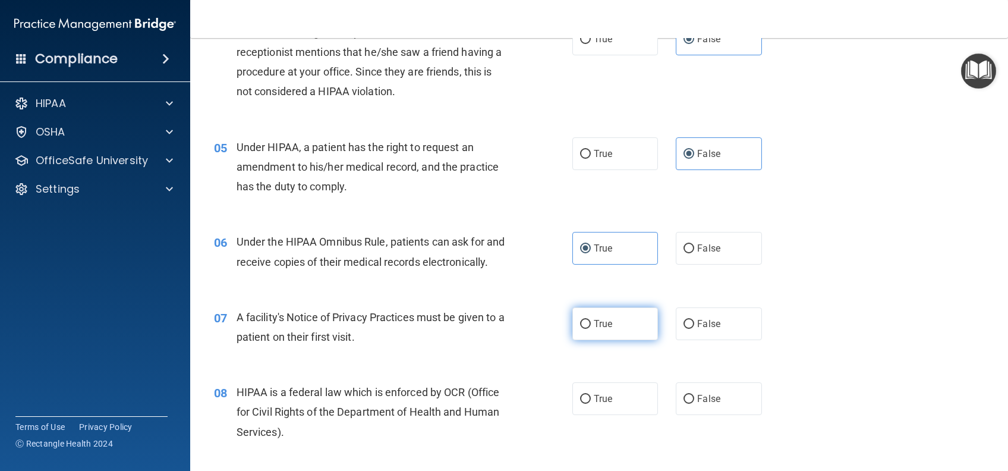
radio input "true"
click at [580, 404] on input "True" at bounding box center [585, 399] width 11 height 9
radio input "true"
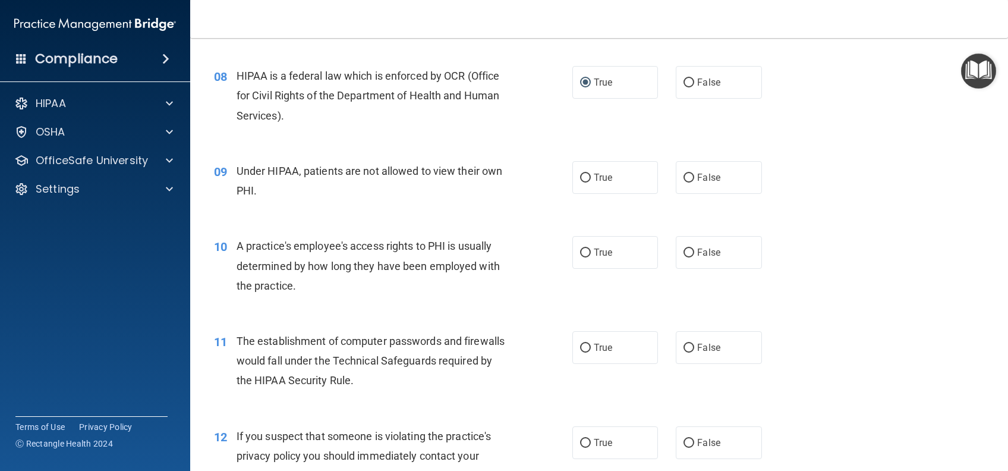
scroll to position [714, 0]
click at [699, 193] on label "False" at bounding box center [719, 176] width 86 height 33
click at [695, 181] on input "False" at bounding box center [689, 176] width 11 height 9
radio input "true"
click at [697, 257] on span "False" at bounding box center [708, 251] width 23 height 11
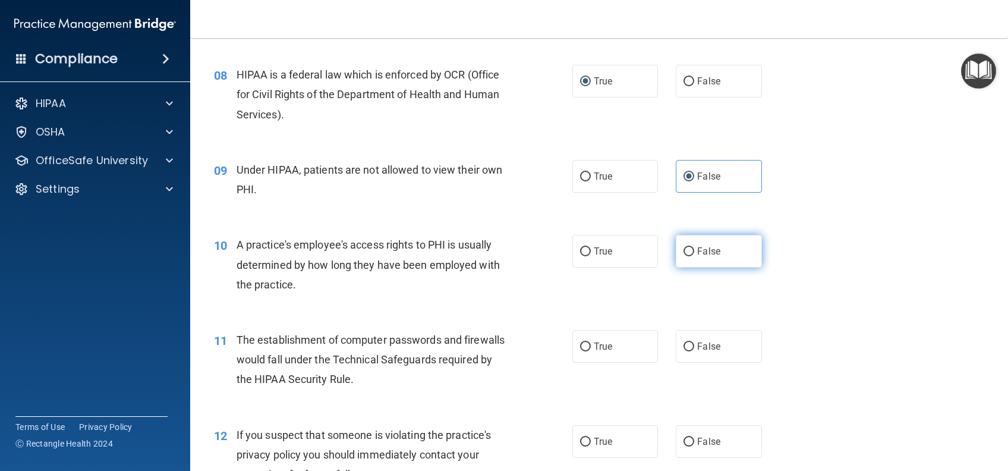
click at [695, 256] on input "False" at bounding box center [689, 251] width 11 height 9
radio input "true"
click at [598, 352] on span "True" at bounding box center [603, 346] width 18 height 11
click at [591, 351] on input "True" at bounding box center [585, 347] width 11 height 9
radio input "true"
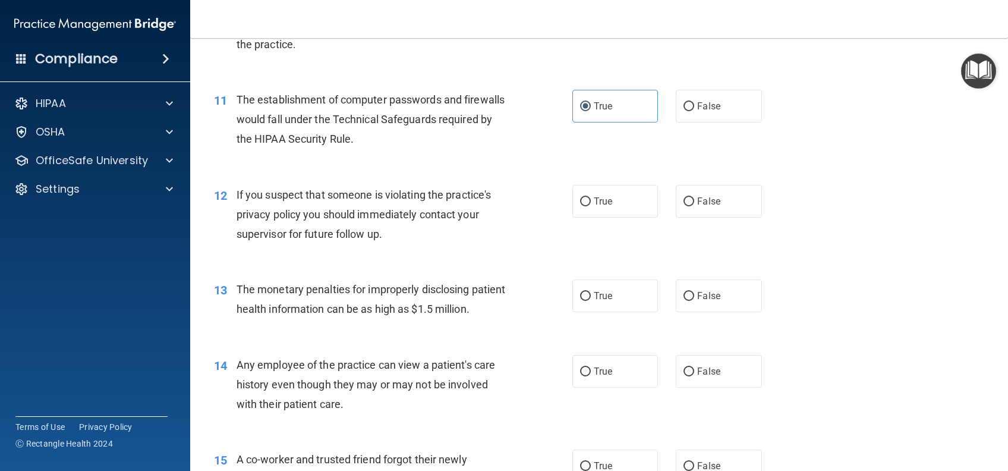
scroll to position [1030, 0]
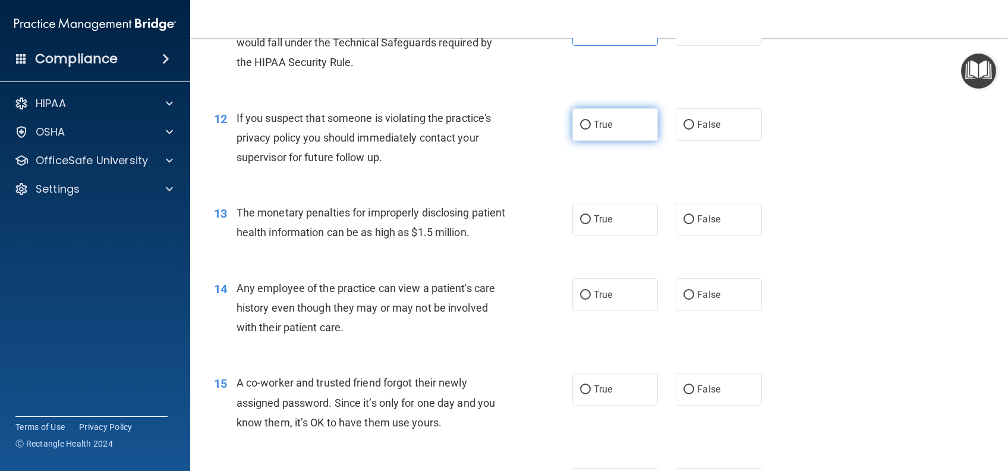
click at [577, 141] on label "True" at bounding box center [616, 124] width 86 height 33
click at [580, 130] on input "True" at bounding box center [585, 125] width 11 height 9
radio input "true"
click at [597, 225] on span "True" at bounding box center [603, 218] width 18 height 11
click at [591, 224] on input "True" at bounding box center [585, 219] width 11 height 9
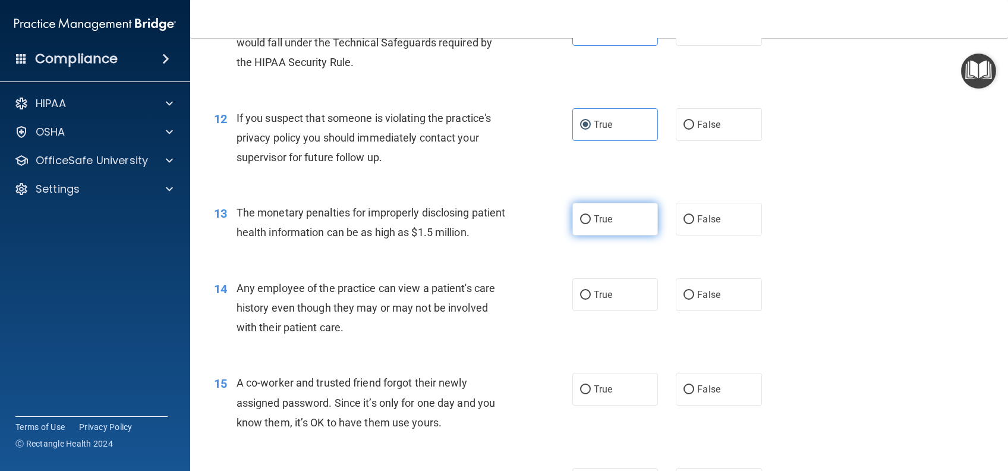
radio input "true"
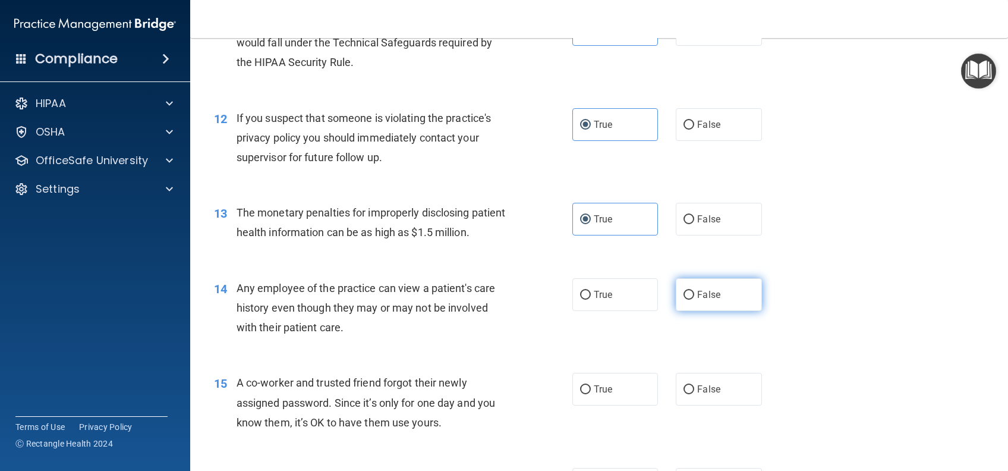
drag, startPoint x: 695, startPoint y: 332, endPoint x: 694, endPoint y: 362, distance: 29.7
click at [697, 300] on span "False" at bounding box center [708, 294] width 23 height 11
click at [695, 300] on input "False" at bounding box center [689, 295] width 11 height 9
radio input "true"
drag, startPoint x: 699, startPoint y: 425, endPoint x: 711, endPoint y: 399, distance: 28.5
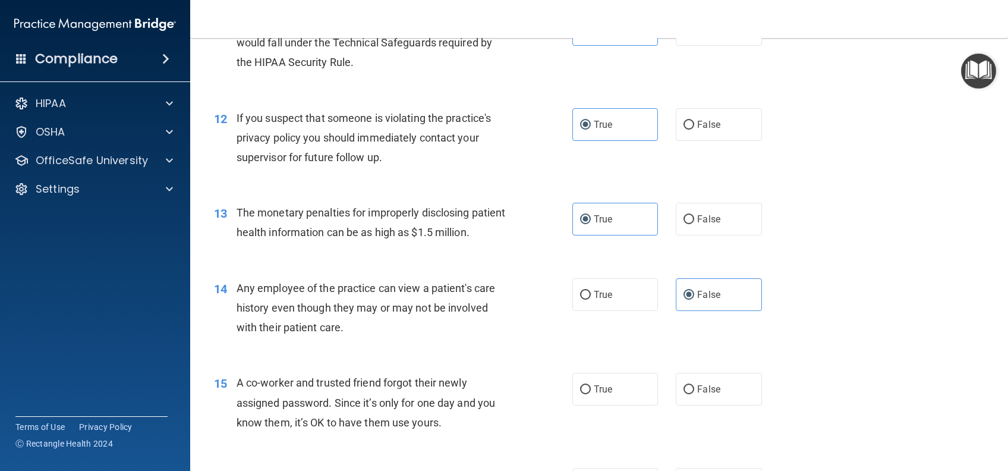
click at [699, 395] on span "False" at bounding box center [708, 389] width 23 height 11
click at [695, 394] on input "False" at bounding box center [689, 389] width 11 height 9
radio input "true"
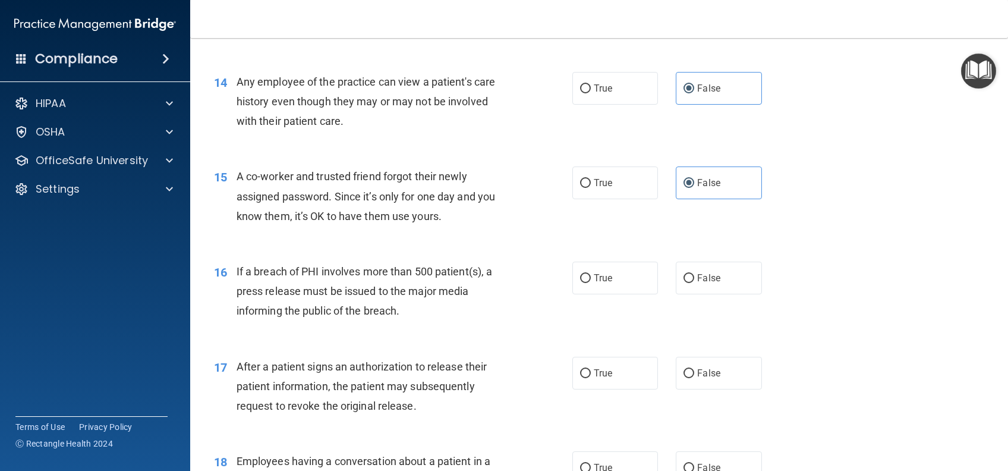
scroll to position [1347, 0]
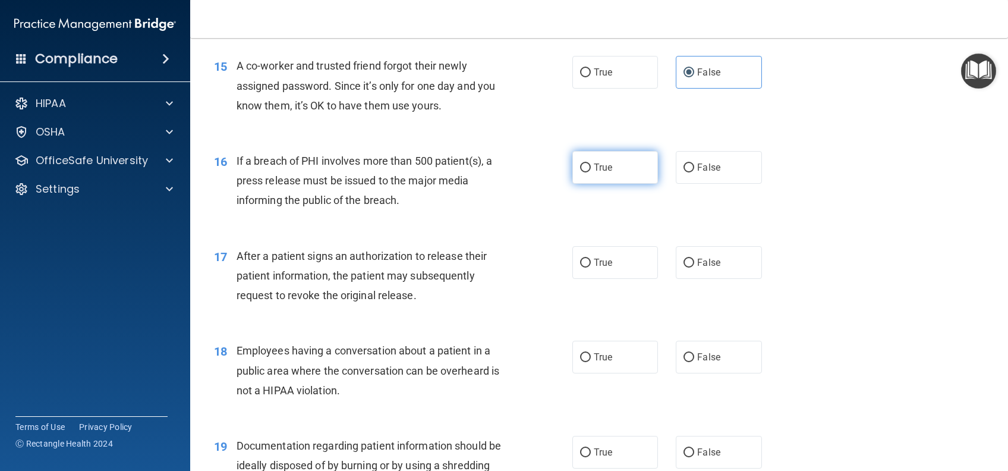
click at [602, 184] on label "True" at bounding box center [616, 167] width 86 height 33
click at [591, 172] on input "True" at bounding box center [585, 168] width 11 height 9
radio input "true"
drag, startPoint x: 591, startPoint y: 304, endPoint x: 611, endPoint y: 290, distance: 24.3
click at [594, 268] on span "True" at bounding box center [603, 262] width 18 height 11
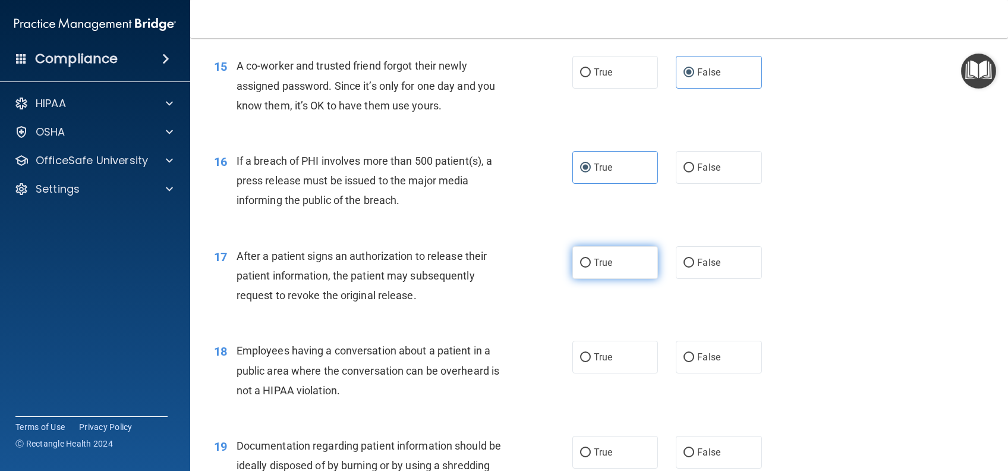
click at [591, 268] on input "True" at bounding box center [585, 263] width 11 height 9
radio input "true"
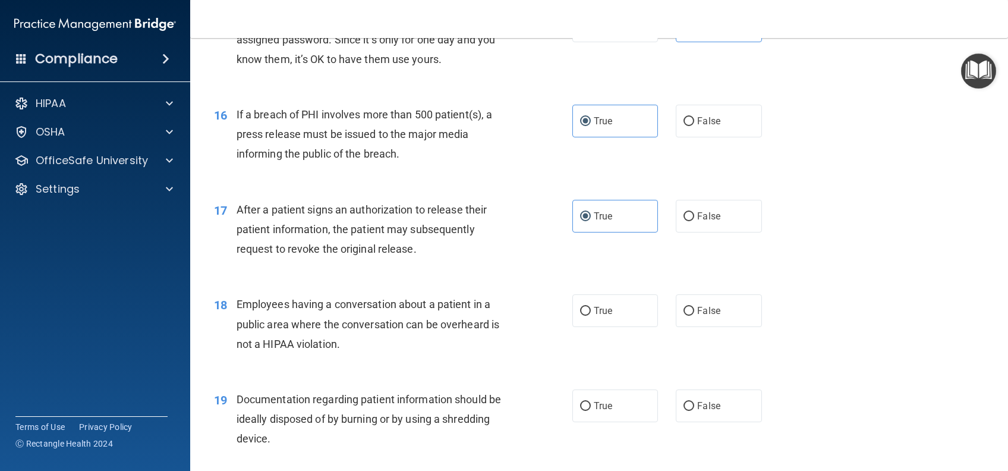
scroll to position [1506, 0]
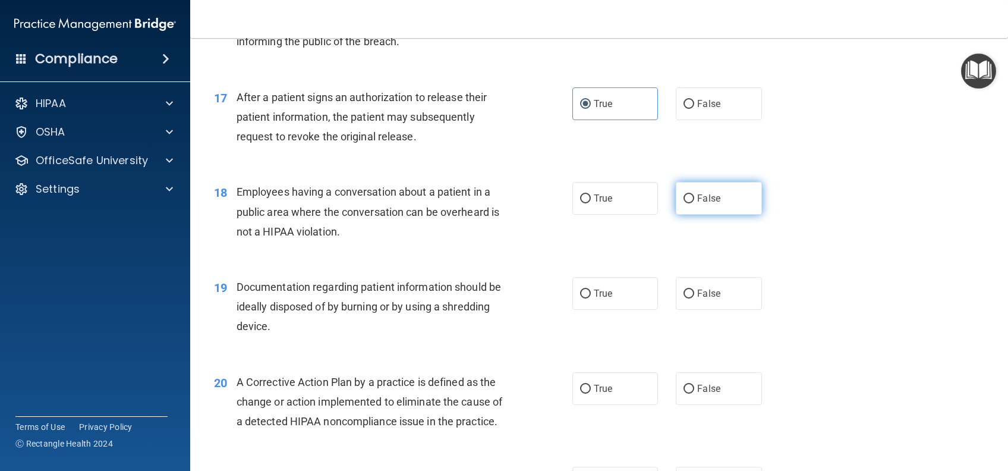
click at [729, 215] on label "False" at bounding box center [719, 198] width 86 height 33
click at [695, 203] on input "False" at bounding box center [689, 198] width 11 height 9
radio input "true"
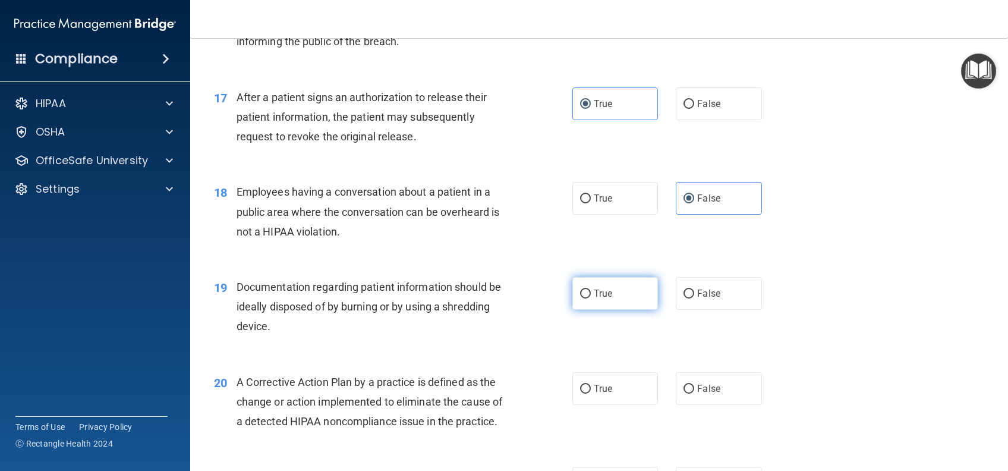
click at [583, 310] on label "True" at bounding box center [616, 293] width 86 height 33
click at [583, 298] on input "True" at bounding box center [585, 294] width 11 height 9
radio input "true"
drag, startPoint x: 588, startPoint y: 424, endPoint x: 619, endPoint y: 372, distance: 60.3
click at [594, 394] on span "True" at bounding box center [603, 388] width 18 height 11
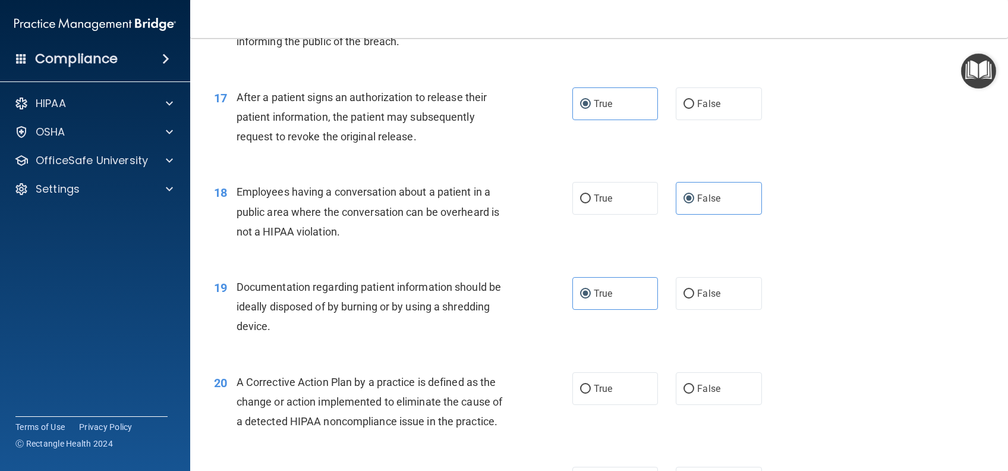
click at [588, 394] on input "True" at bounding box center [585, 389] width 11 height 9
radio input "true"
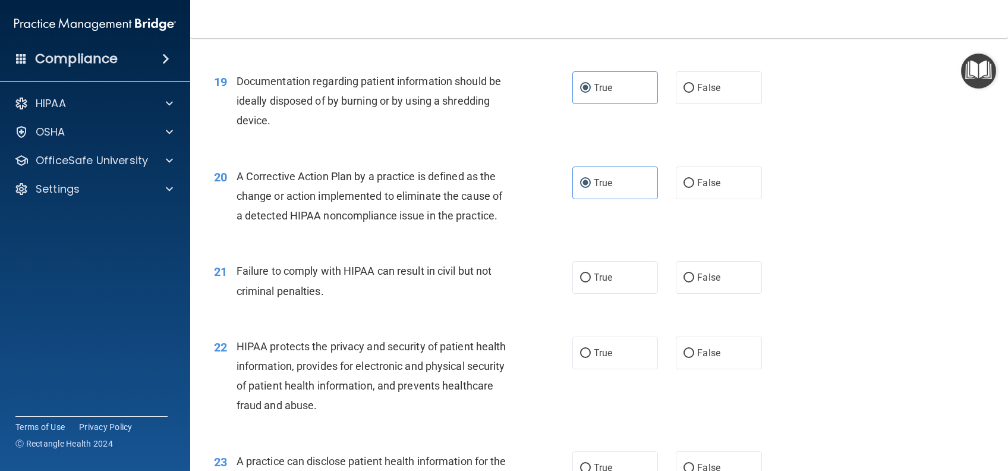
scroll to position [1744, 0]
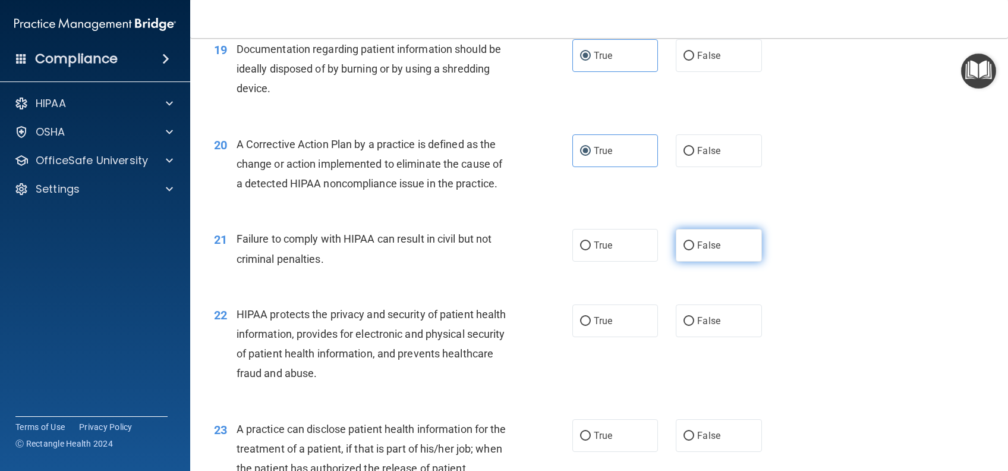
click at [696, 262] on label "False" at bounding box center [719, 245] width 86 height 33
click at [695, 250] on input "False" at bounding box center [689, 245] width 11 height 9
radio input "true"
click at [601, 326] on span "True" at bounding box center [603, 320] width 18 height 11
click at [591, 326] on input "True" at bounding box center [585, 321] width 11 height 9
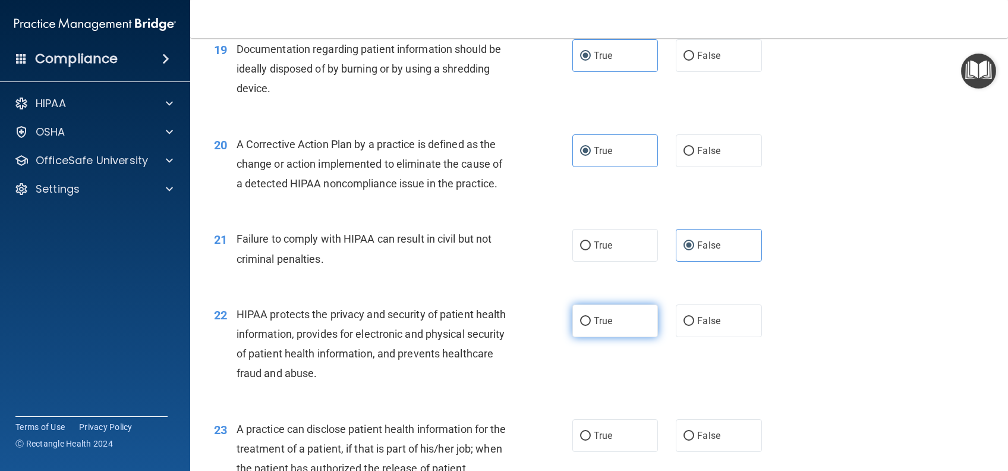
radio input "true"
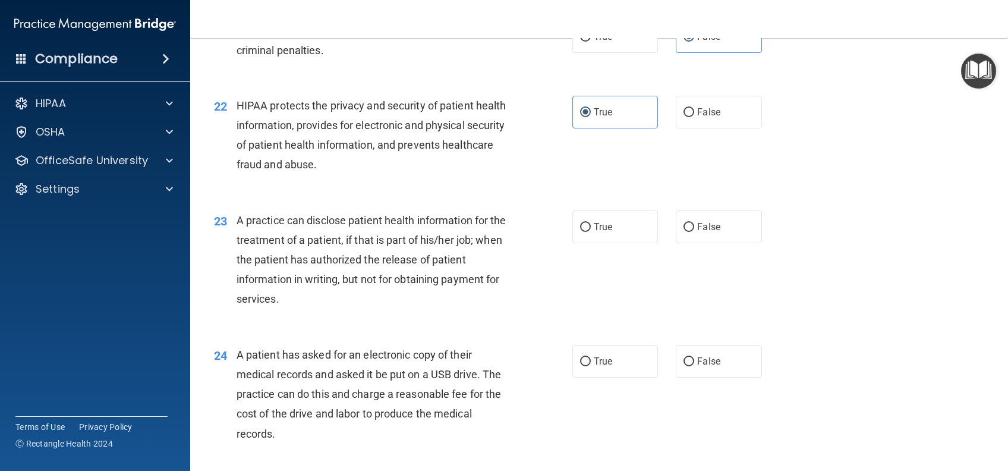
scroll to position [1982, 0]
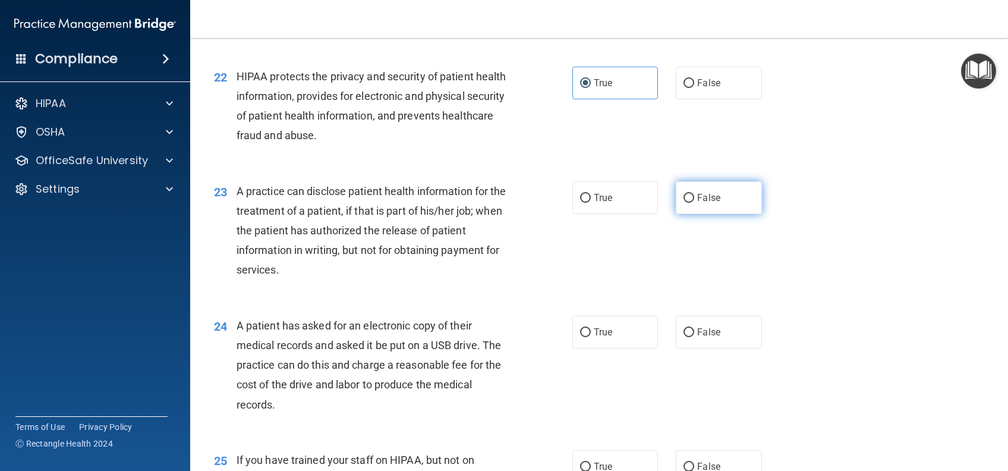
click at [697, 203] on span "False" at bounding box center [708, 197] width 23 height 11
click at [692, 203] on input "False" at bounding box center [689, 198] width 11 height 9
radio input "true"
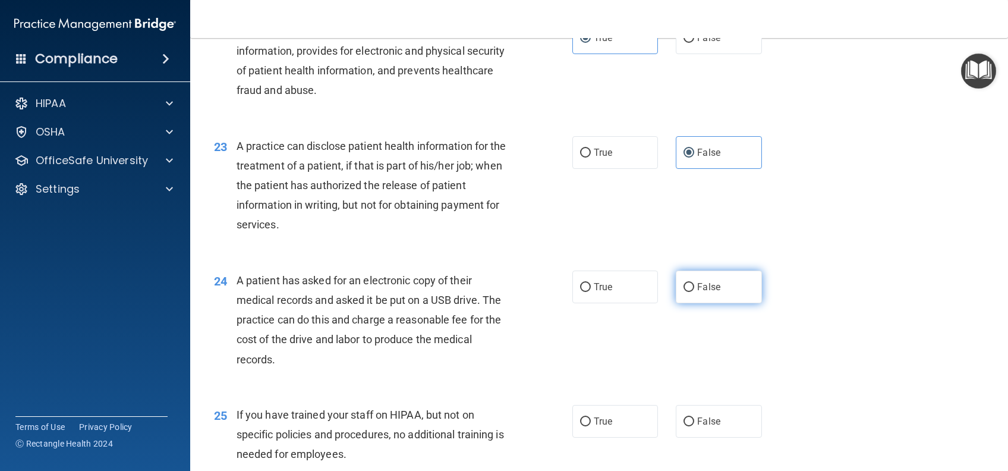
scroll to position [2061, 0]
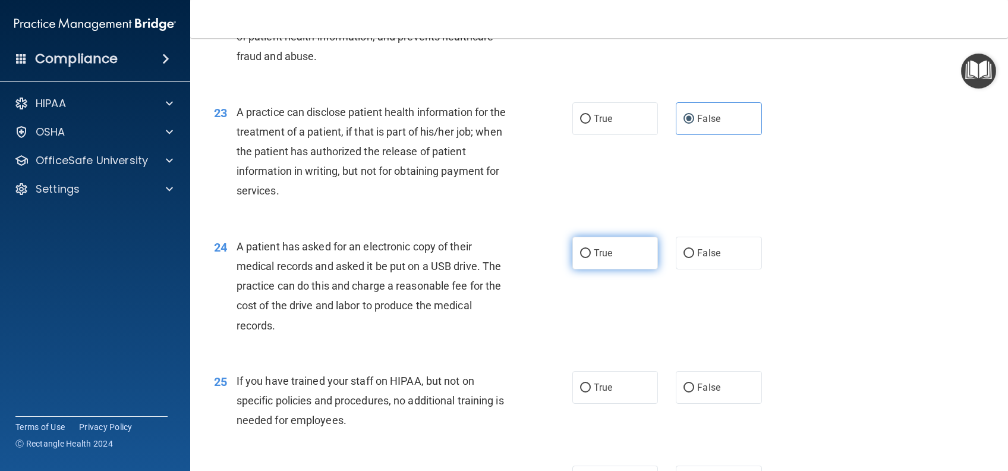
click at [588, 269] on label "True" at bounding box center [616, 253] width 86 height 33
click at [588, 258] on input "True" at bounding box center [585, 253] width 11 height 9
radio input "true"
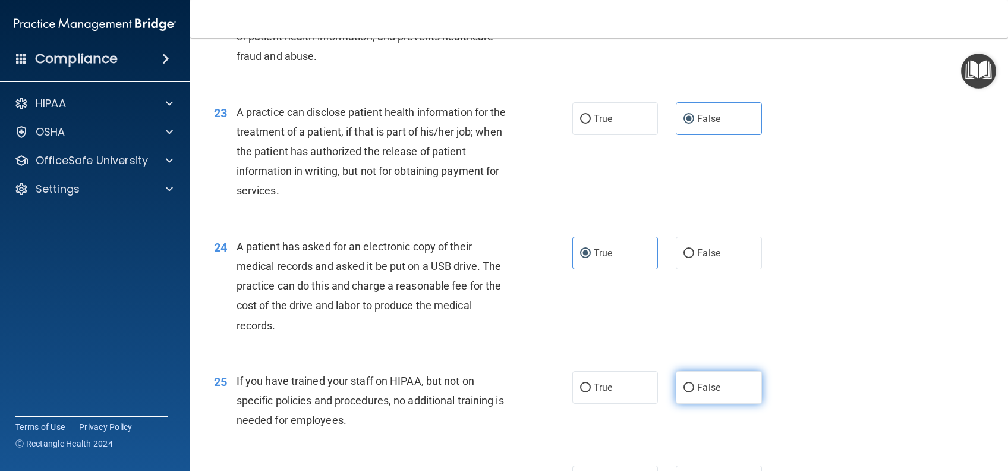
click at [719, 404] on label "False" at bounding box center [719, 387] width 86 height 33
click at [695, 392] on input "False" at bounding box center [689, 388] width 11 height 9
radio input "true"
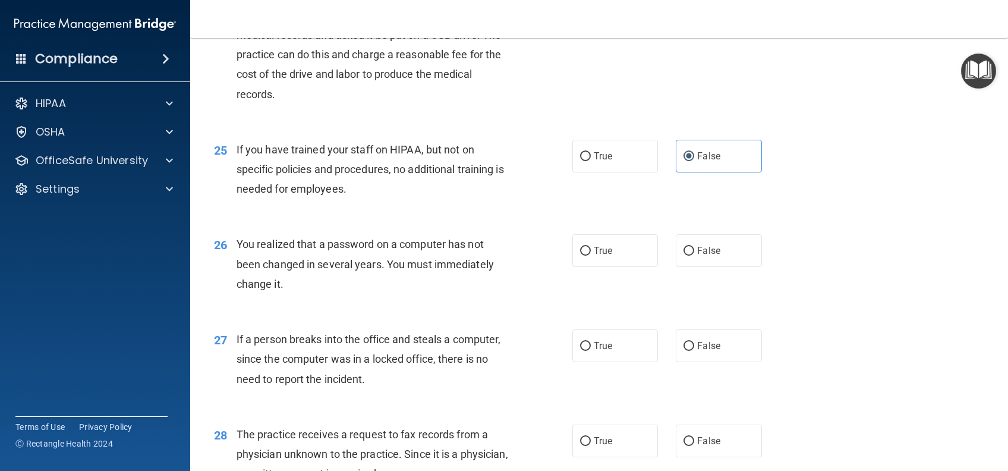
scroll to position [2299, 0]
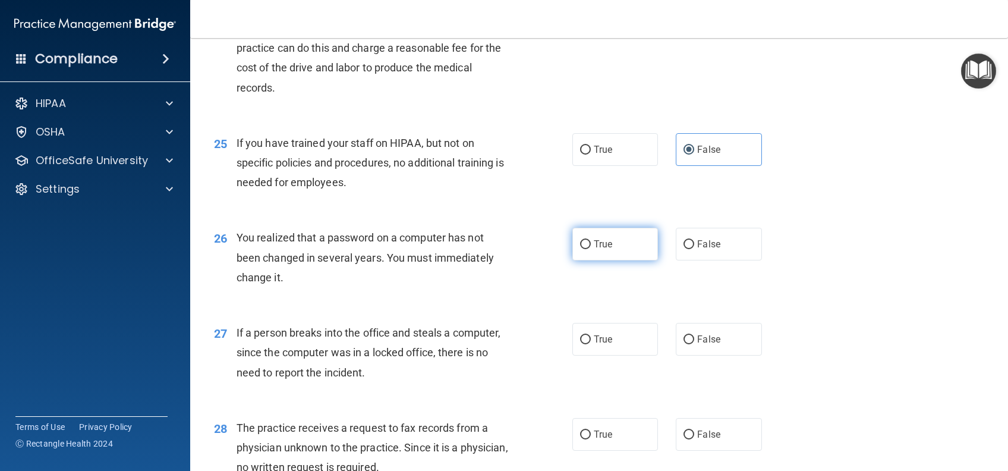
click at [576, 260] on label "True" at bounding box center [616, 244] width 86 height 33
click at [580, 249] on input "True" at bounding box center [585, 244] width 11 height 9
radio input "true"
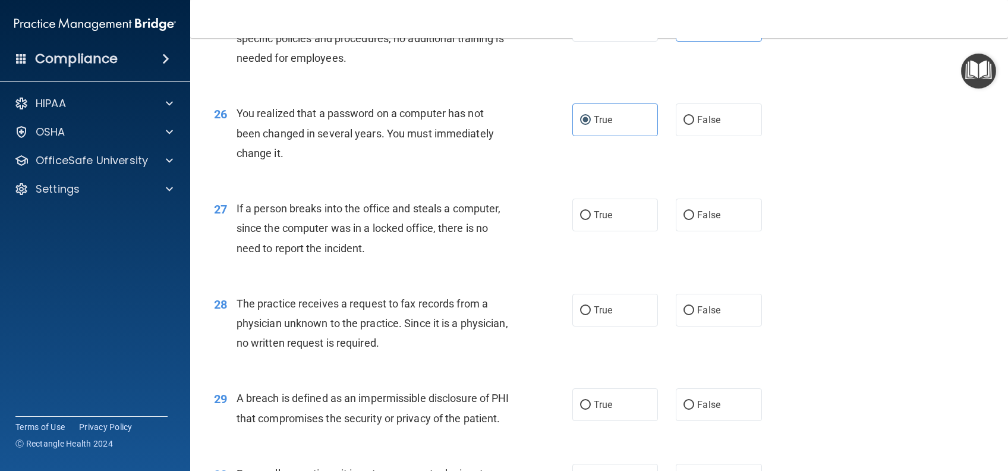
scroll to position [2458, 0]
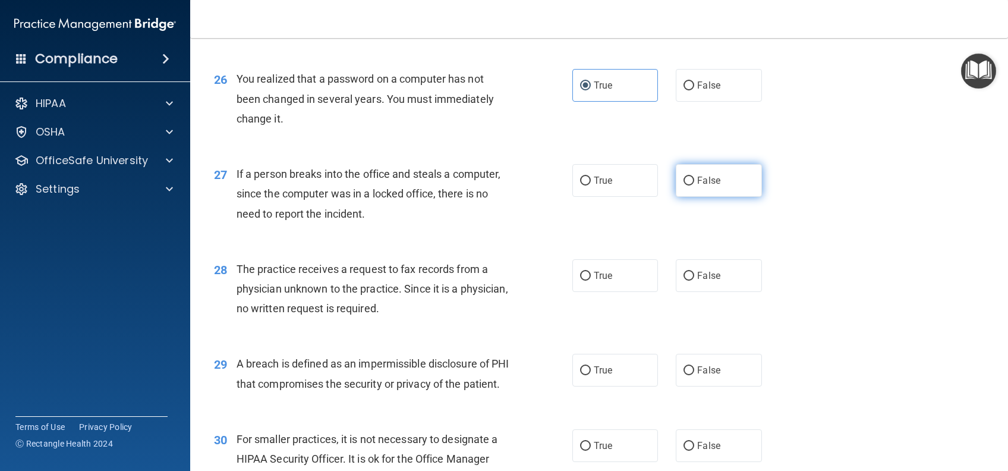
click at [699, 197] on label "False" at bounding box center [719, 180] width 86 height 33
click at [695, 186] on input "False" at bounding box center [689, 181] width 11 height 9
radio input "true"
click at [709, 281] on span "False" at bounding box center [708, 275] width 23 height 11
click at [695, 281] on input "False" at bounding box center [689, 276] width 11 height 9
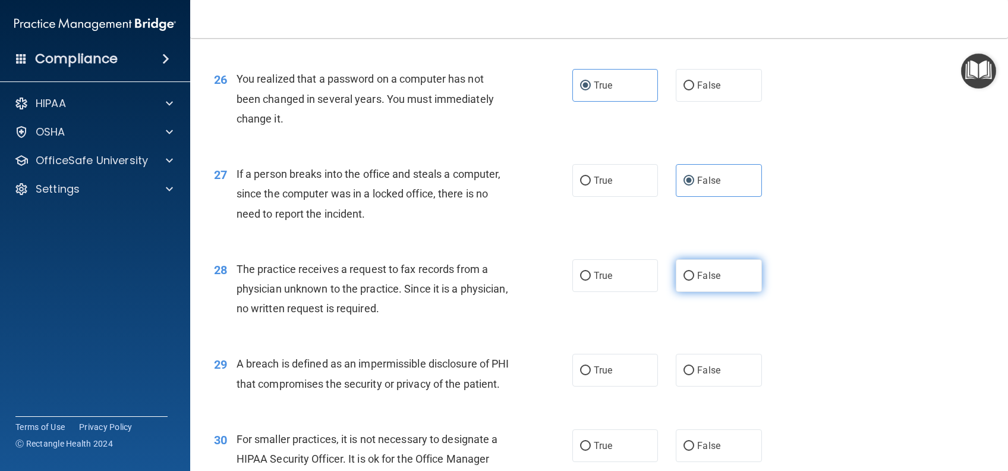
radio input "true"
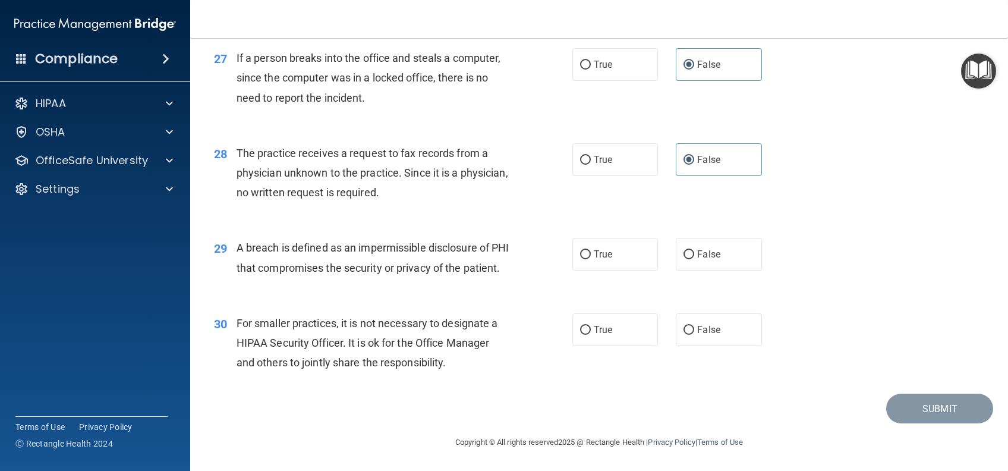
scroll to position [2616, 0]
click at [586, 254] on label "True" at bounding box center [616, 254] width 86 height 33
click at [586, 254] on input "True" at bounding box center [585, 254] width 11 height 9
radio input "true"
click at [697, 335] on span "False" at bounding box center [708, 329] width 23 height 11
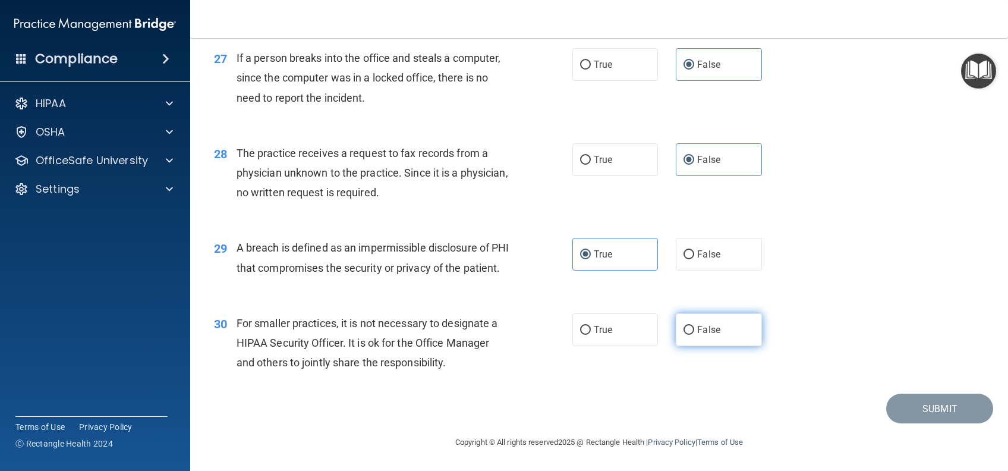
click at [695, 335] on input "False" at bounding box center [689, 330] width 11 height 9
radio input "true"
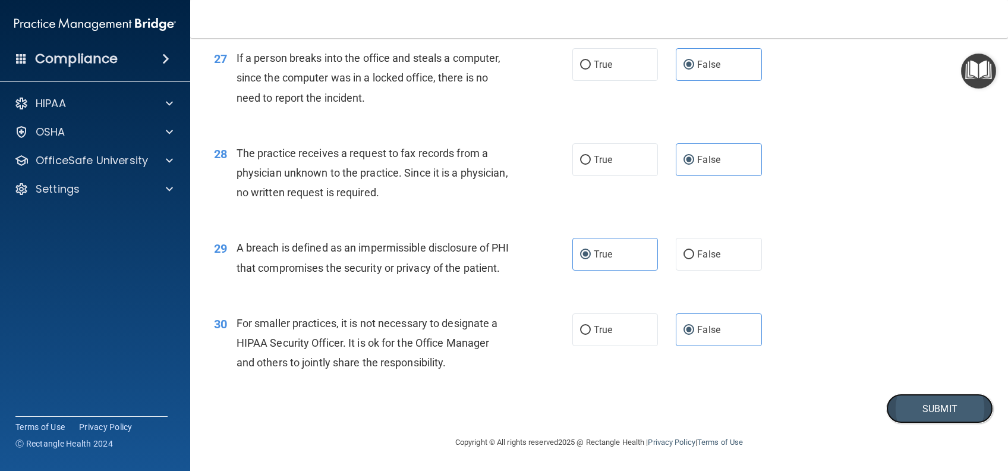
click at [901, 421] on button "Submit" at bounding box center [940, 409] width 107 height 30
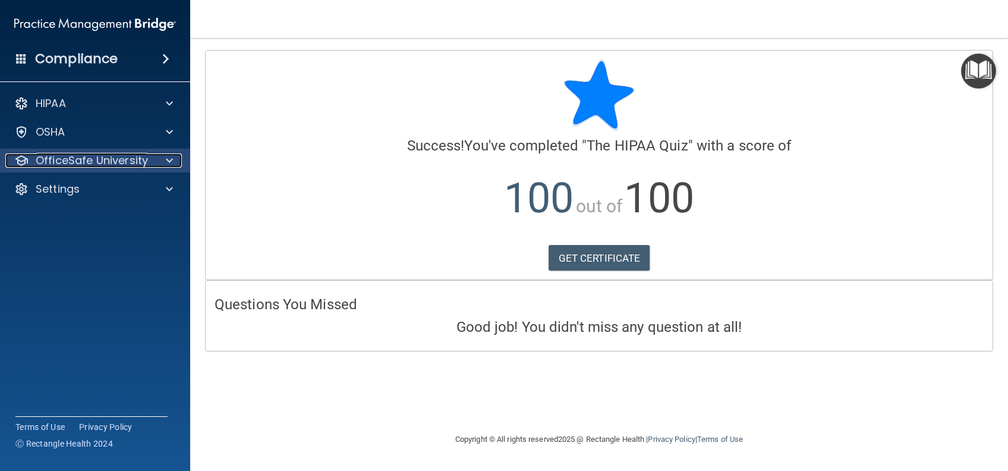
click at [73, 161] on p "OfficeSafe University" at bounding box center [92, 160] width 112 height 14
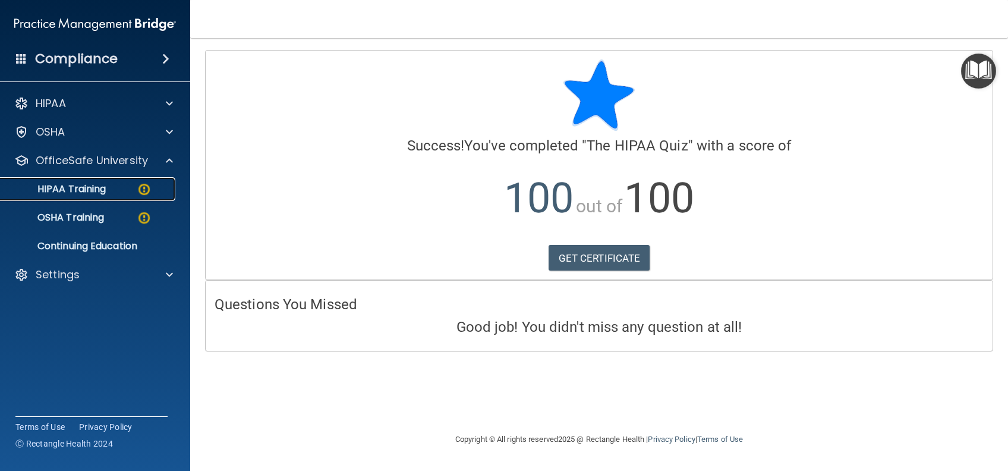
click at [81, 191] on p "HIPAA Training" at bounding box center [57, 189] width 98 height 12
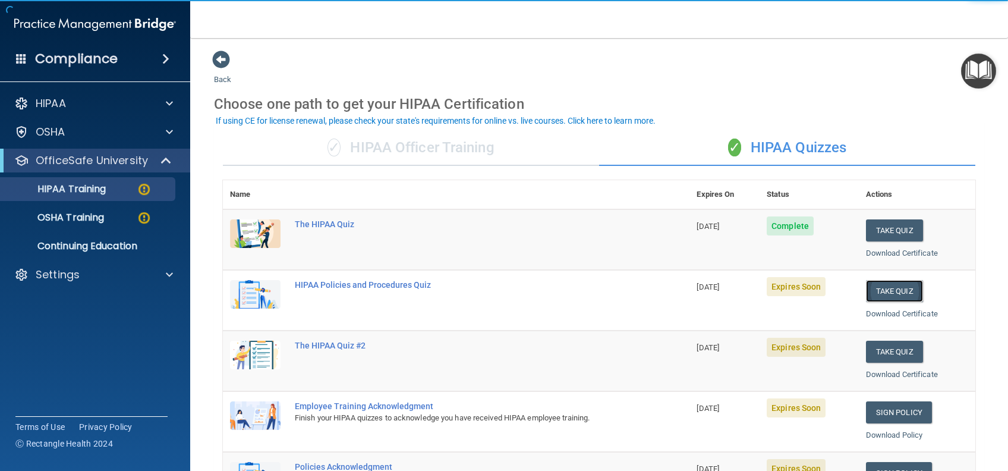
click at [885, 294] on button "Take Quiz" at bounding box center [894, 291] width 57 height 22
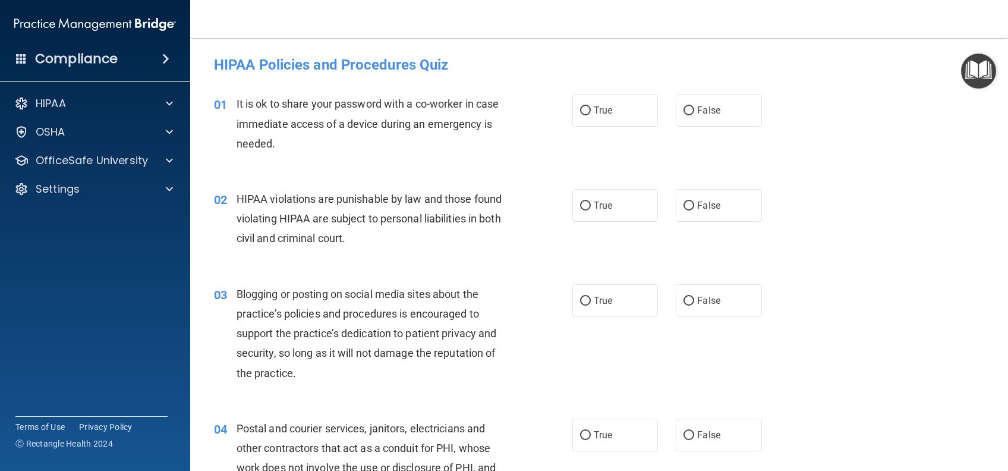
drag, startPoint x: 670, startPoint y: 109, endPoint x: 633, endPoint y: 175, distance: 75.8
click at [676, 109] on label "False" at bounding box center [719, 110] width 86 height 33
click at [684, 109] on input "False" at bounding box center [689, 110] width 11 height 9
radio input "true"
drag, startPoint x: 616, startPoint y: 195, endPoint x: 661, endPoint y: 274, distance: 90.6
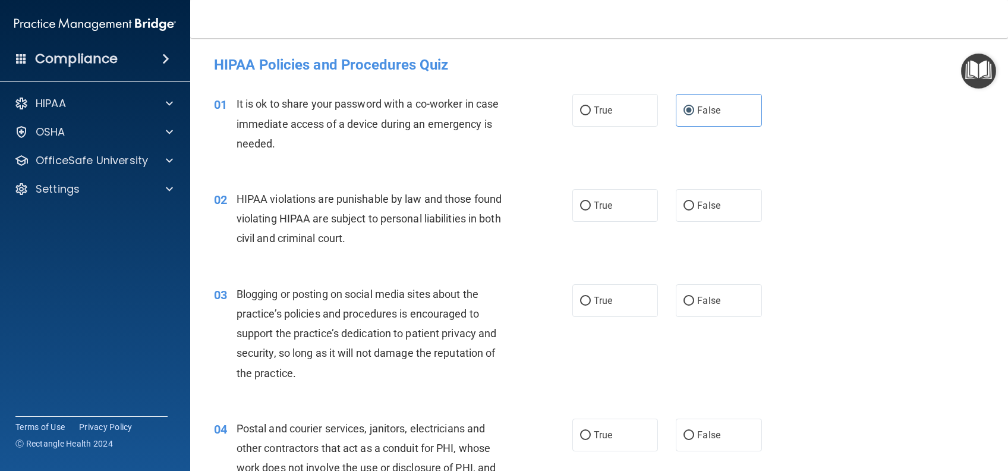
click at [616, 195] on label "True" at bounding box center [616, 205] width 86 height 33
click at [591, 202] on input "True" at bounding box center [585, 206] width 11 height 9
radio input "true"
click at [695, 293] on label "False" at bounding box center [719, 300] width 86 height 33
click at [695, 297] on input "False" at bounding box center [689, 301] width 11 height 9
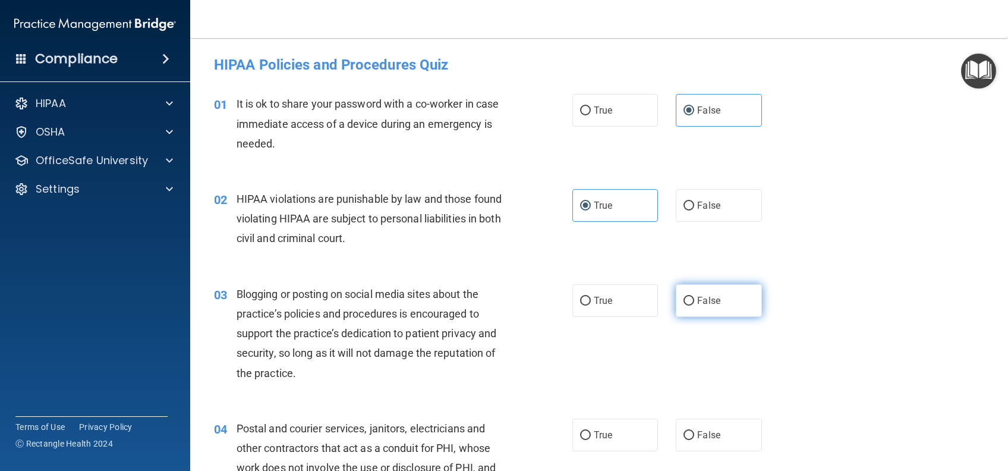
radio input "true"
click at [594, 433] on span "True" at bounding box center [603, 434] width 18 height 11
click at [591, 433] on input "True" at bounding box center [585, 435] width 11 height 9
radio input "true"
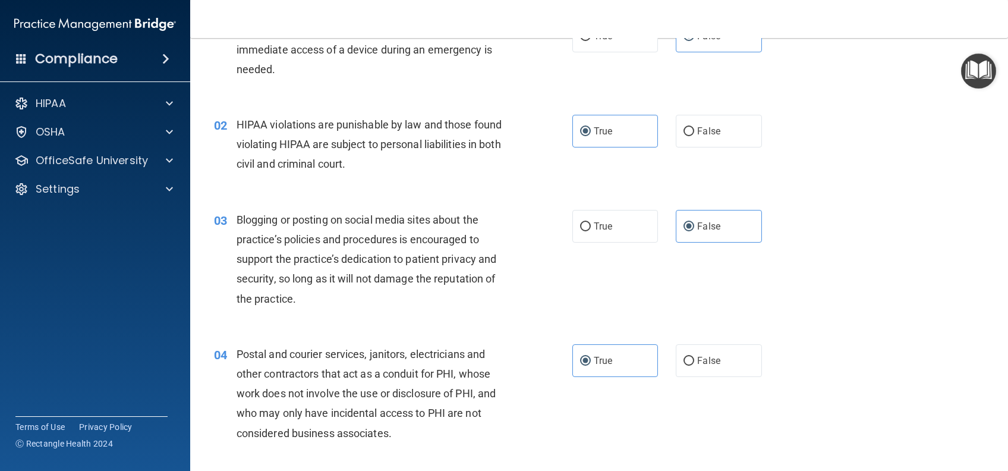
scroll to position [317, 0]
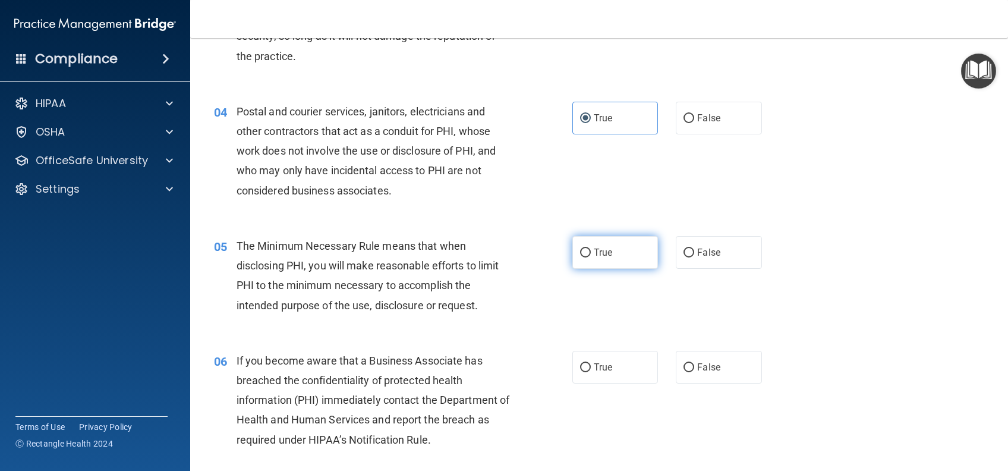
click at [607, 259] on label "True" at bounding box center [616, 252] width 86 height 33
click at [591, 257] on input "True" at bounding box center [585, 253] width 11 height 9
radio input "true"
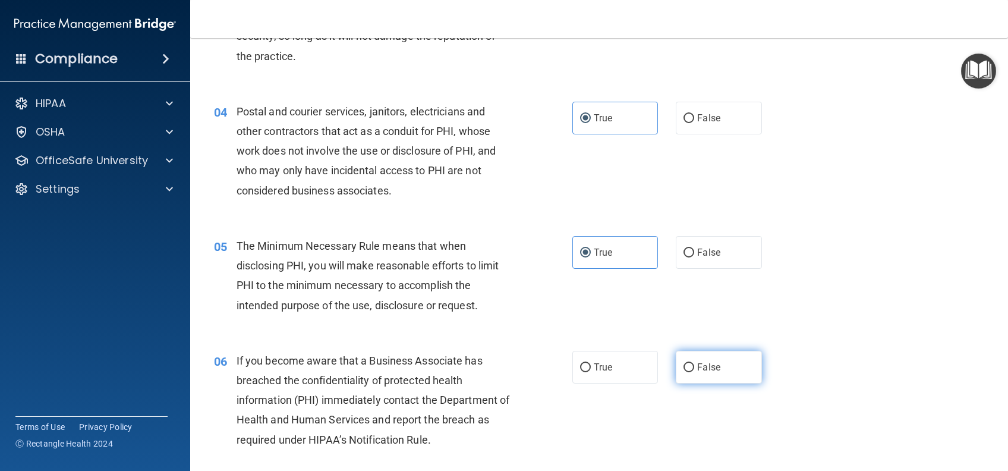
click at [697, 364] on span "False" at bounding box center [708, 367] width 23 height 11
click at [695, 364] on input "False" at bounding box center [689, 367] width 11 height 9
radio input "true"
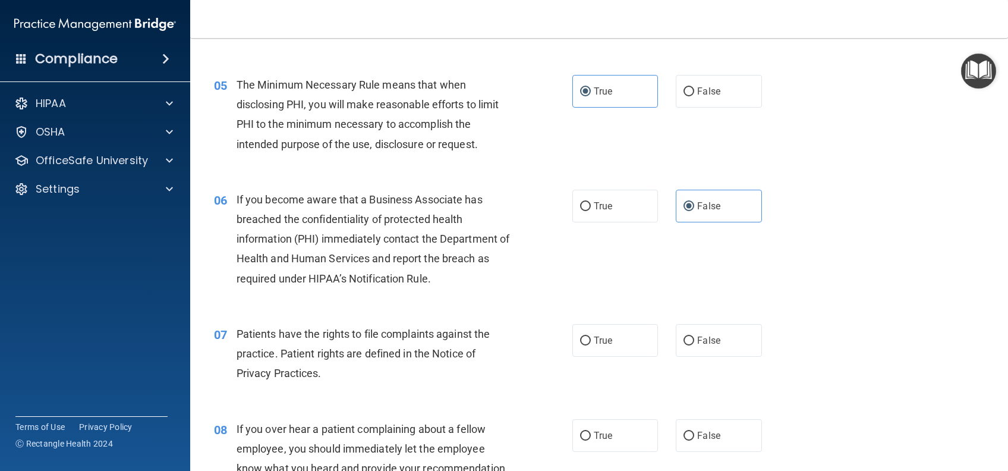
scroll to position [555, 0]
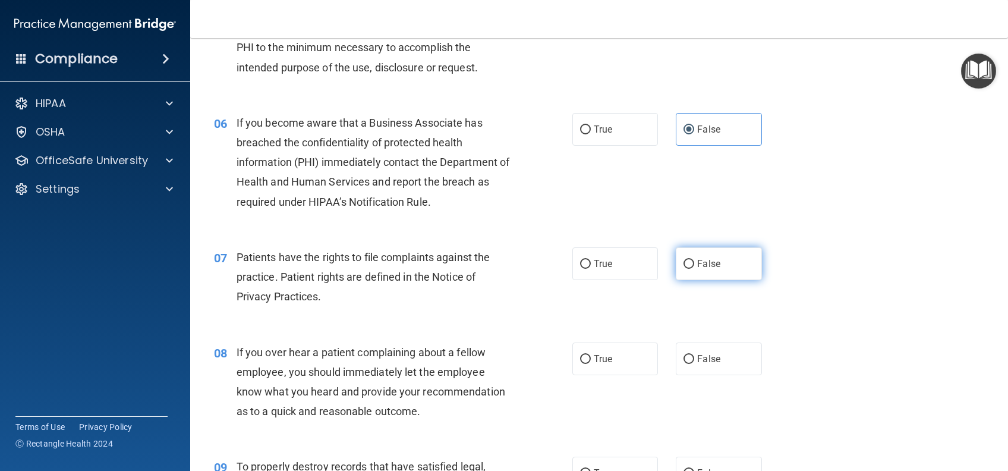
click at [684, 269] on label "False" at bounding box center [719, 263] width 86 height 33
click at [684, 269] on input "False" at bounding box center [689, 264] width 11 height 9
radio input "true"
click at [707, 358] on span "False" at bounding box center [708, 358] width 23 height 11
click at [695, 358] on input "False" at bounding box center [689, 359] width 11 height 9
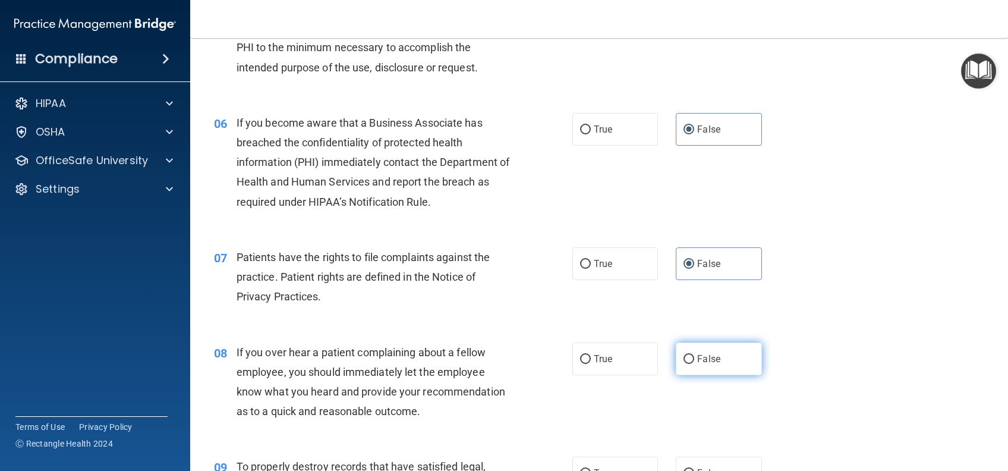
radio input "true"
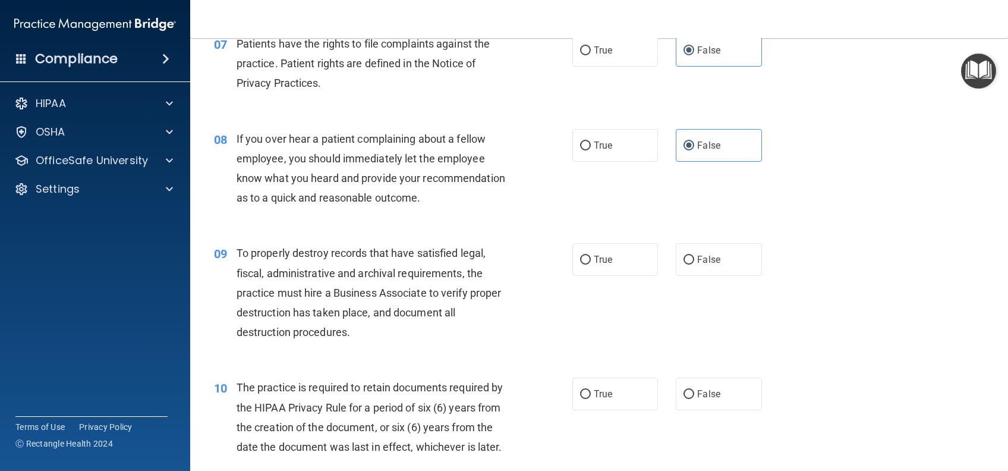
scroll to position [793, 0]
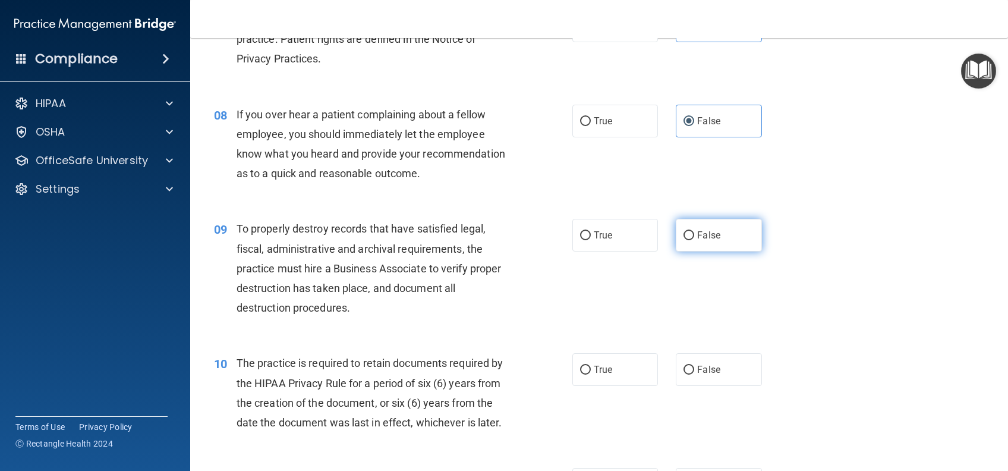
click at [697, 252] on label "False" at bounding box center [719, 235] width 86 height 33
click at [695, 240] on input "False" at bounding box center [689, 235] width 11 height 9
radio input "true"
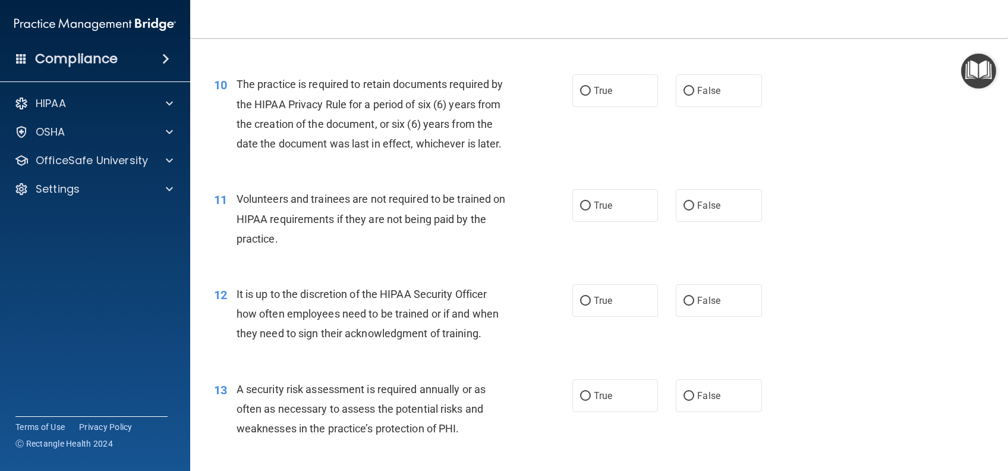
scroll to position [1110, 0]
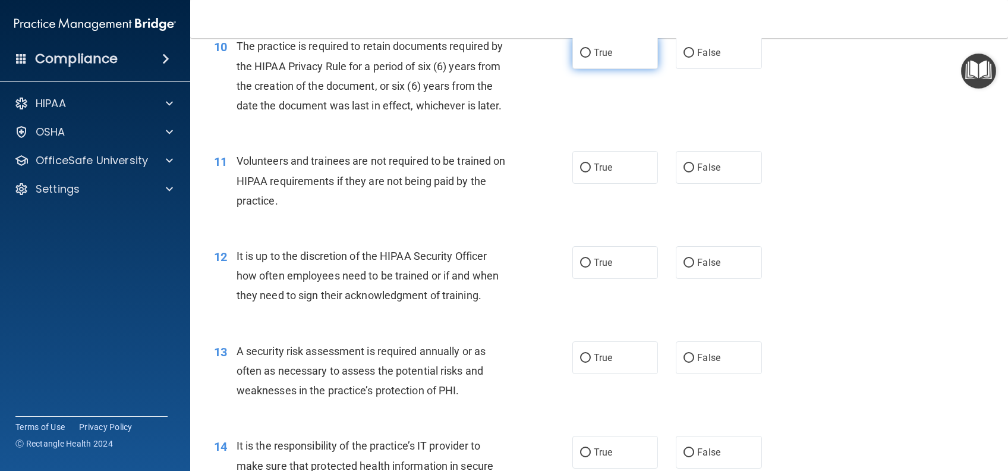
click at [580, 58] on input "True" at bounding box center [585, 53] width 11 height 9
radio input "true"
drag, startPoint x: 588, startPoint y: 184, endPoint x: 598, endPoint y: 271, distance: 87.9
click at [594, 173] on span "True" at bounding box center [603, 167] width 18 height 11
click at [589, 172] on input "True" at bounding box center [585, 168] width 11 height 9
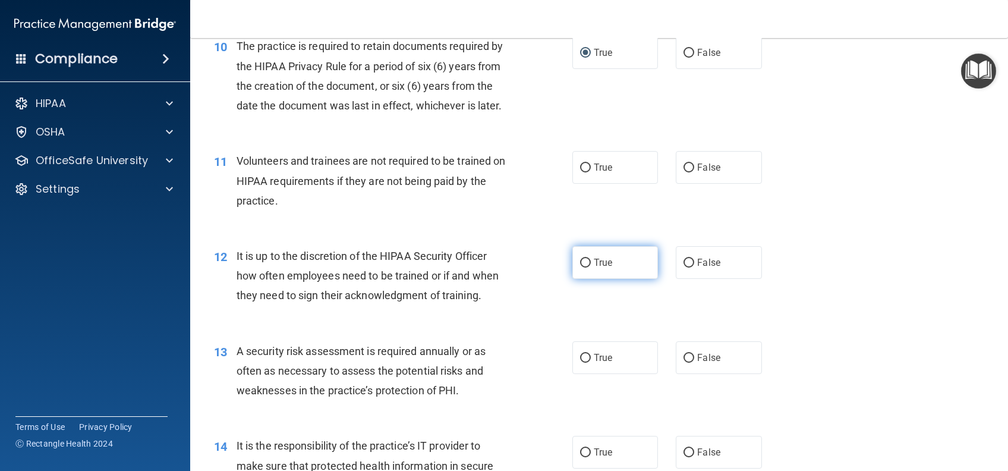
radio input "true"
click at [604, 268] on span "True" at bounding box center [603, 262] width 18 height 11
click at [591, 268] on input "True" at bounding box center [585, 263] width 11 height 9
radio input "true"
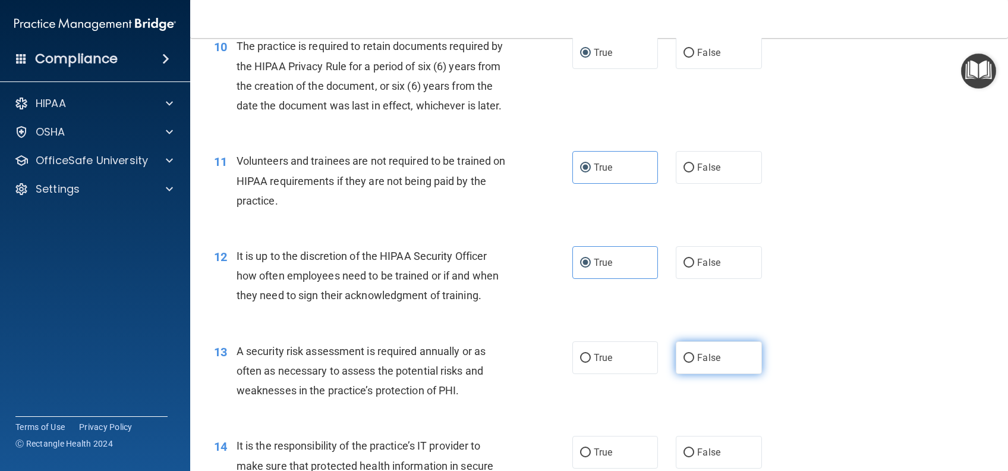
click at [705, 363] on span "False" at bounding box center [708, 357] width 23 height 11
click at [695, 363] on input "False" at bounding box center [689, 358] width 11 height 9
radio input "true"
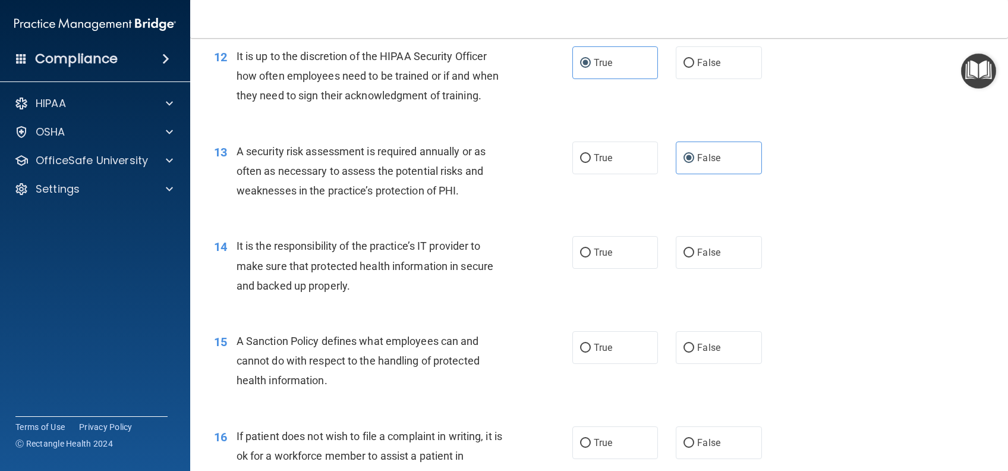
scroll to position [1347, 0]
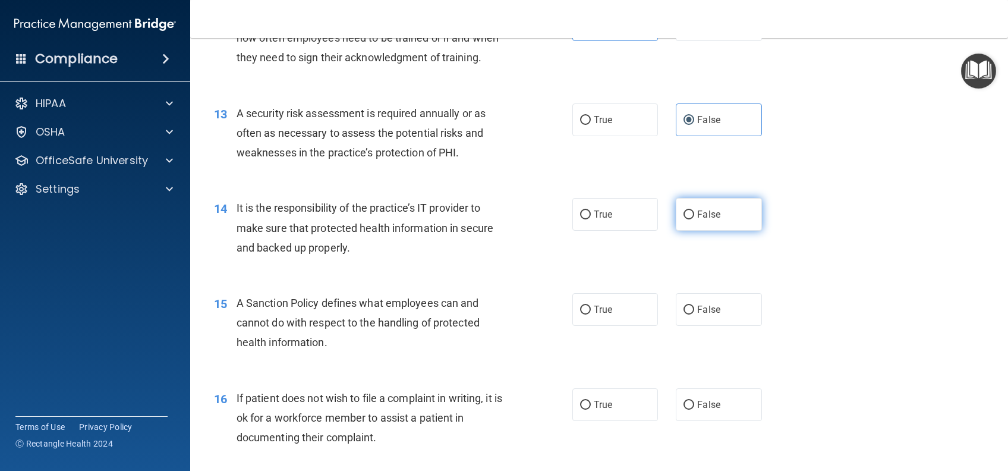
click at [719, 231] on label "False" at bounding box center [719, 214] width 86 height 33
click at [695, 219] on input "False" at bounding box center [689, 214] width 11 height 9
radio input "true"
click at [622, 326] on label "True" at bounding box center [616, 309] width 86 height 33
click at [591, 315] on input "True" at bounding box center [585, 310] width 11 height 9
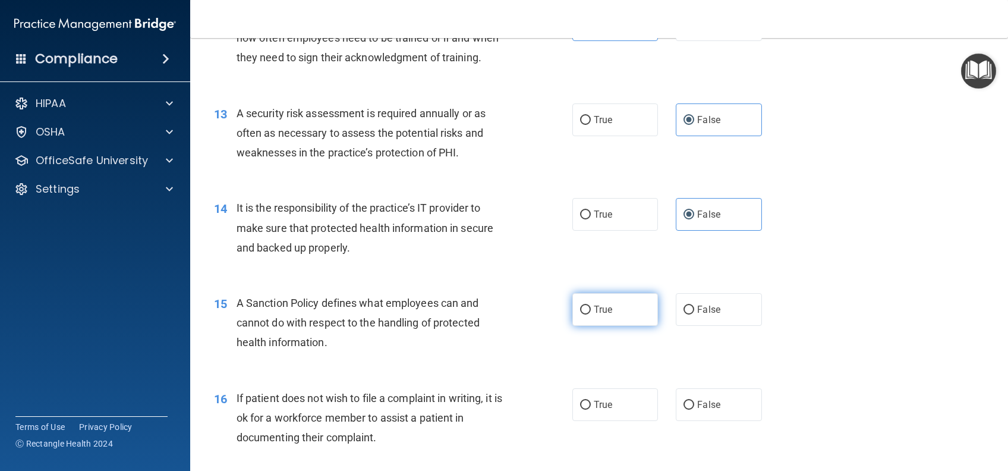
radio input "true"
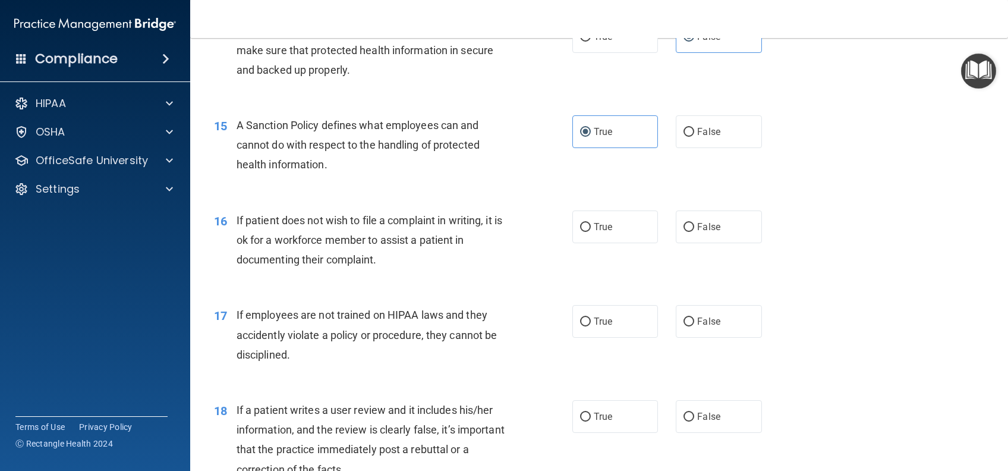
scroll to position [1585, 0]
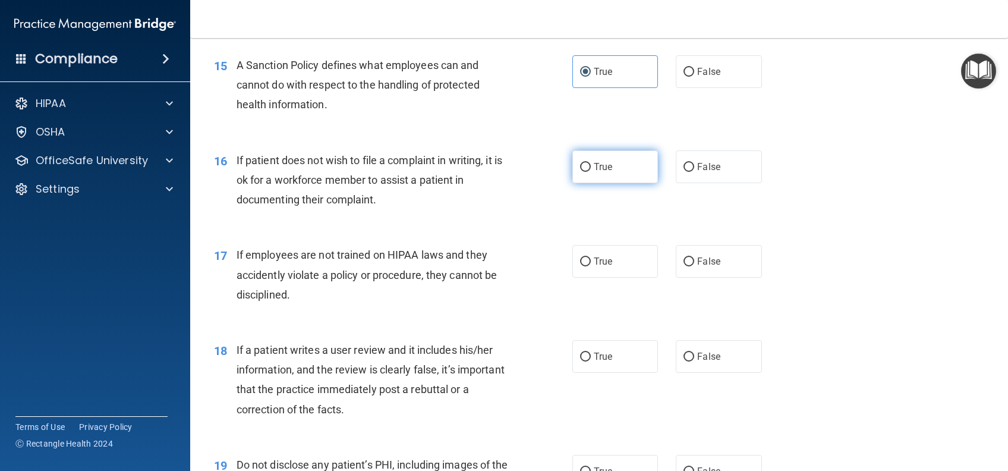
click at [607, 183] on label "True" at bounding box center [616, 166] width 86 height 33
click at [591, 172] on input "True" at bounding box center [585, 167] width 11 height 9
radio input "true"
click at [593, 278] on label "True" at bounding box center [616, 261] width 86 height 33
click at [591, 266] on input "True" at bounding box center [585, 261] width 11 height 9
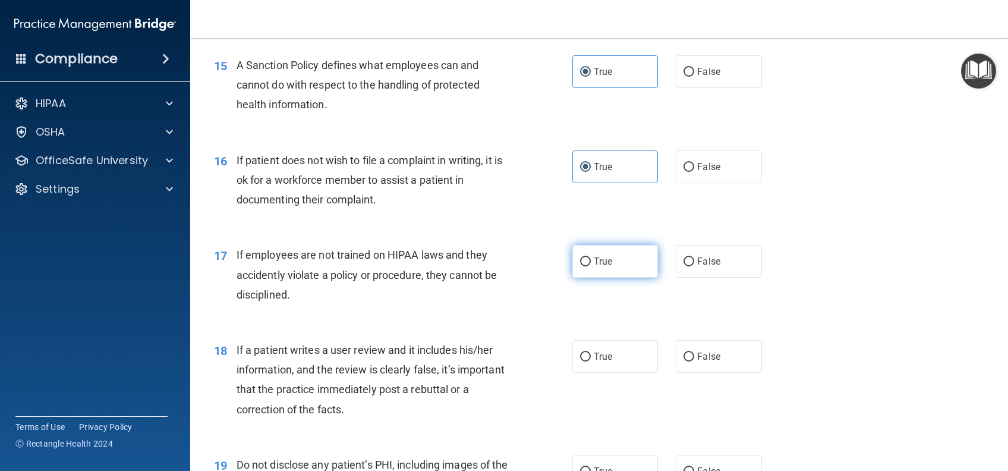
radio input "true"
click at [742, 373] on label "False" at bounding box center [719, 356] width 86 height 33
click at [695, 362] on input "False" at bounding box center [689, 357] width 11 height 9
radio input "true"
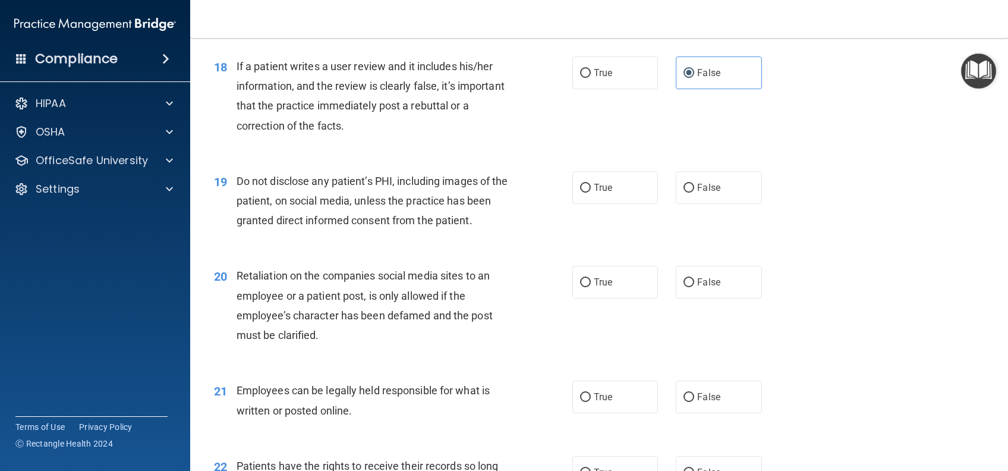
scroll to position [1903, 0]
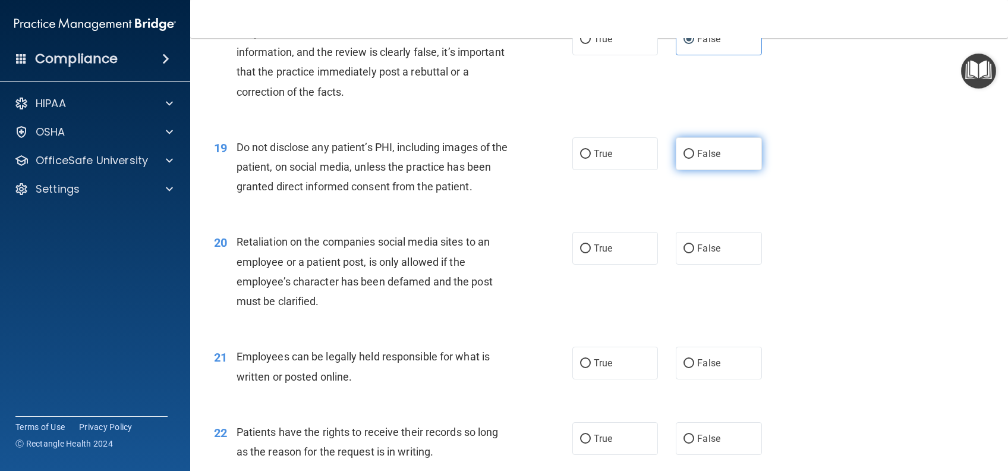
click at [703, 170] on label "False" at bounding box center [719, 153] width 86 height 33
click at [695, 159] on input "False" at bounding box center [689, 154] width 11 height 9
radio input "true"
drag, startPoint x: 703, startPoint y: 268, endPoint x: 664, endPoint y: 337, distance: 79.1
click at [704, 254] on span "False" at bounding box center [708, 248] width 23 height 11
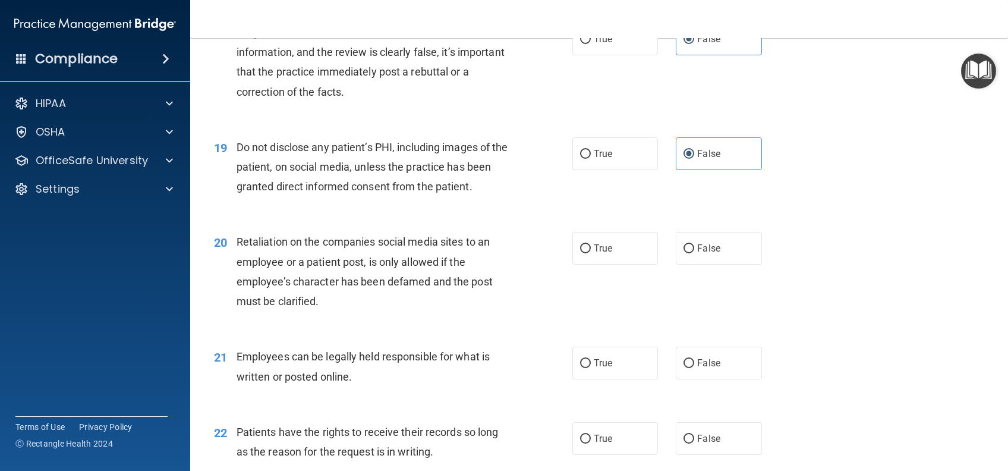
click at [695, 253] on input "False" at bounding box center [689, 248] width 11 height 9
radio input "true"
click at [626, 379] on label "True" at bounding box center [616, 363] width 86 height 33
click at [591, 368] on input "True" at bounding box center [585, 363] width 11 height 9
radio input "true"
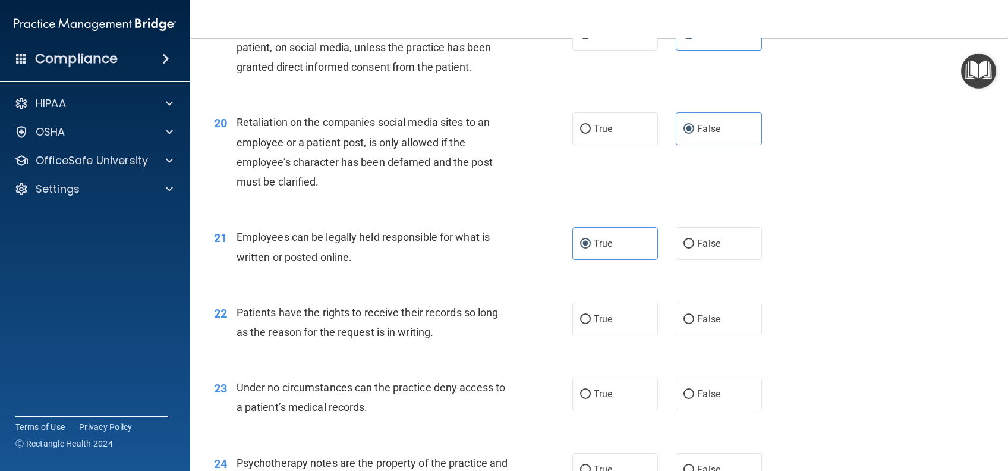
scroll to position [2061, 0]
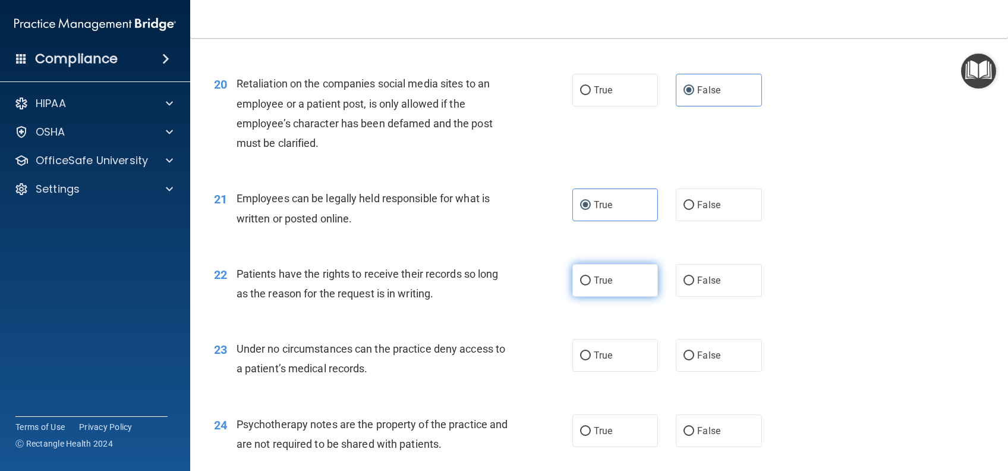
click at [604, 297] on label "True" at bounding box center [616, 280] width 86 height 33
click at [591, 285] on input "True" at bounding box center [585, 280] width 11 height 9
radio input "true"
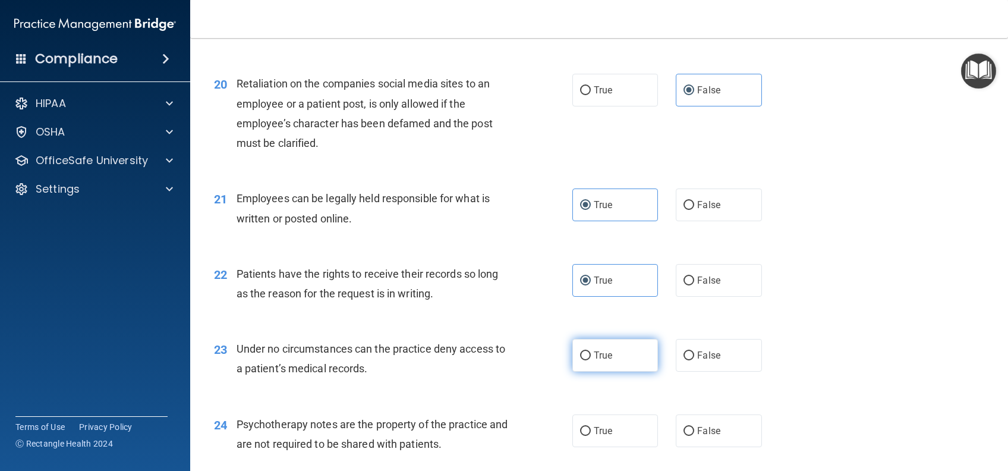
click at [604, 361] on span "True" at bounding box center [603, 355] width 18 height 11
click at [591, 360] on input "True" at bounding box center [585, 355] width 11 height 9
radio input "true"
click at [604, 361] on span "True" at bounding box center [603, 355] width 18 height 11
click at [591, 360] on input "True" at bounding box center [585, 355] width 11 height 9
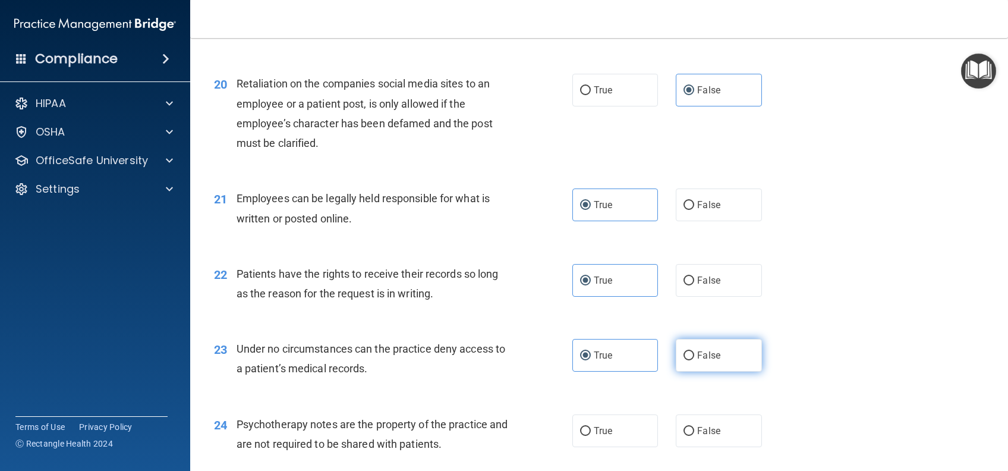
click at [699, 361] on span "False" at bounding box center [708, 355] width 23 height 11
click at [695, 360] on input "False" at bounding box center [689, 355] width 11 height 9
radio input "true"
radio input "false"
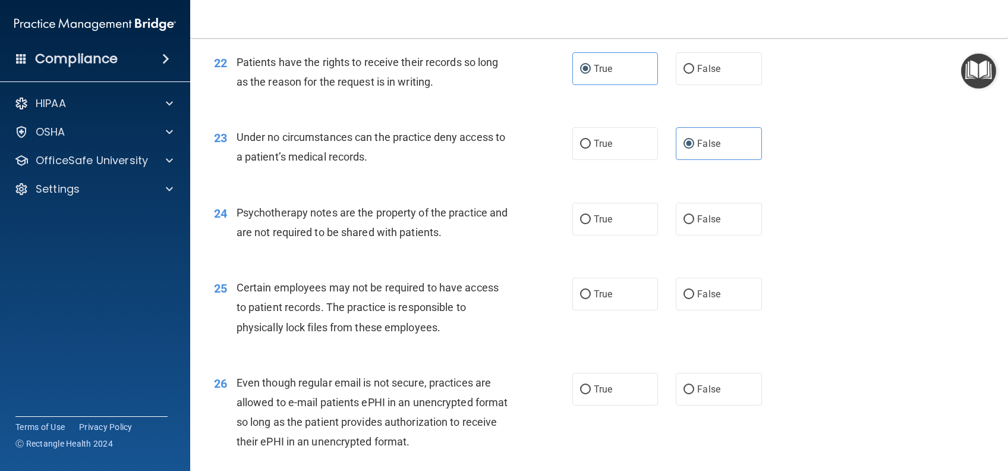
scroll to position [2299, 0]
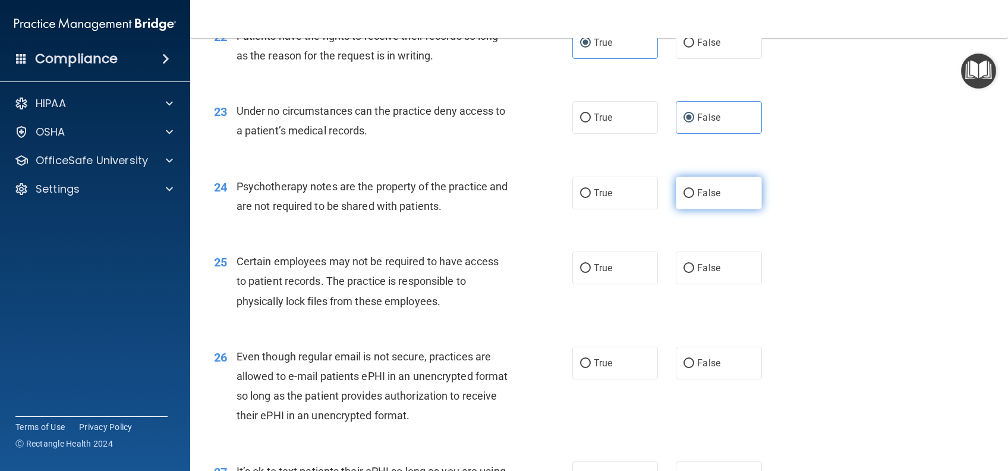
click at [714, 209] on label "False" at bounding box center [719, 193] width 86 height 33
click at [695, 198] on input "False" at bounding box center [689, 193] width 11 height 9
radio input "true"
click at [639, 284] on label "True" at bounding box center [616, 268] width 86 height 33
click at [591, 273] on input "True" at bounding box center [585, 268] width 11 height 9
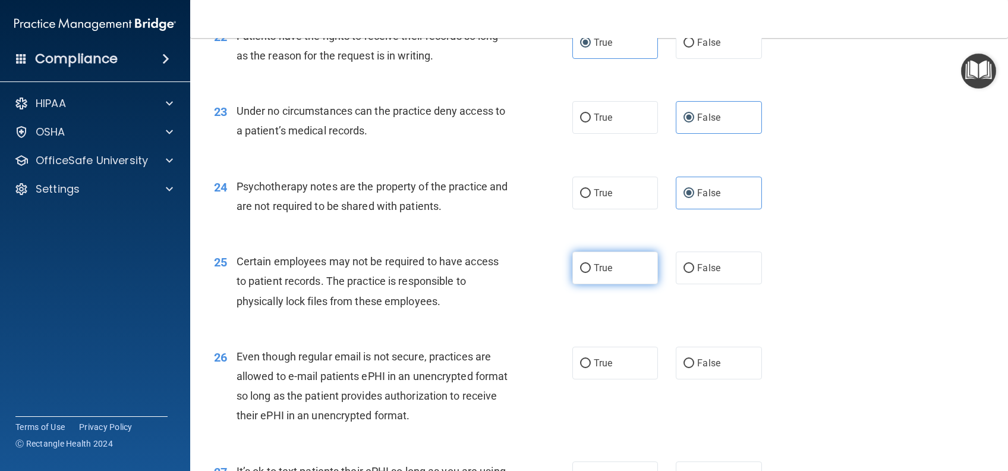
radio input "true"
click at [710, 369] on span "False" at bounding box center [708, 362] width 23 height 11
click at [695, 368] on input "False" at bounding box center [689, 363] width 11 height 9
radio input "true"
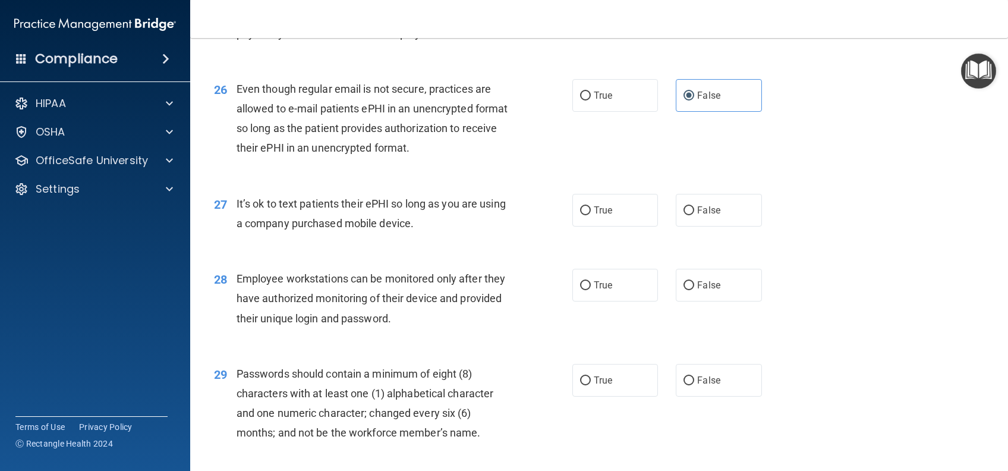
scroll to position [2616, 0]
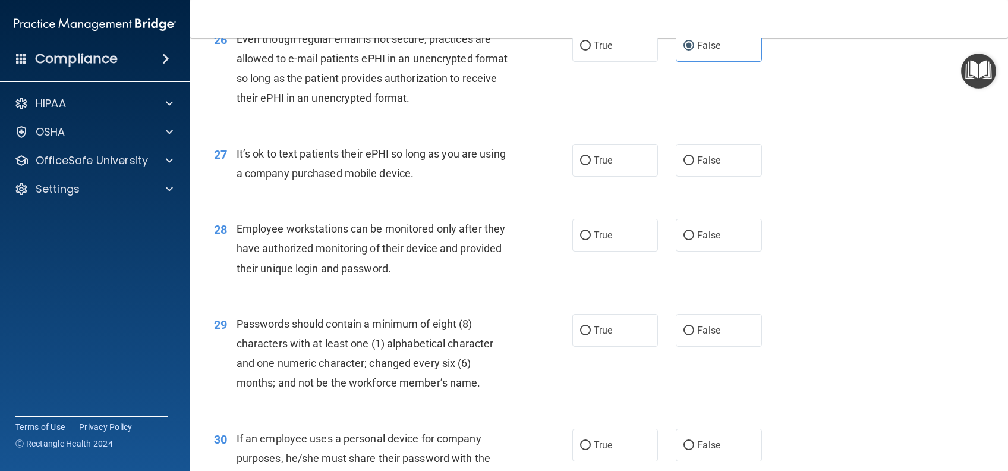
click at [714, 177] on label "False" at bounding box center [719, 160] width 86 height 33
click at [695, 165] on input "False" at bounding box center [689, 160] width 11 height 9
radio input "true"
click at [614, 252] on label "True" at bounding box center [616, 235] width 86 height 33
click at [591, 240] on input "True" at bounding box center [585, 235] width 11 height 9
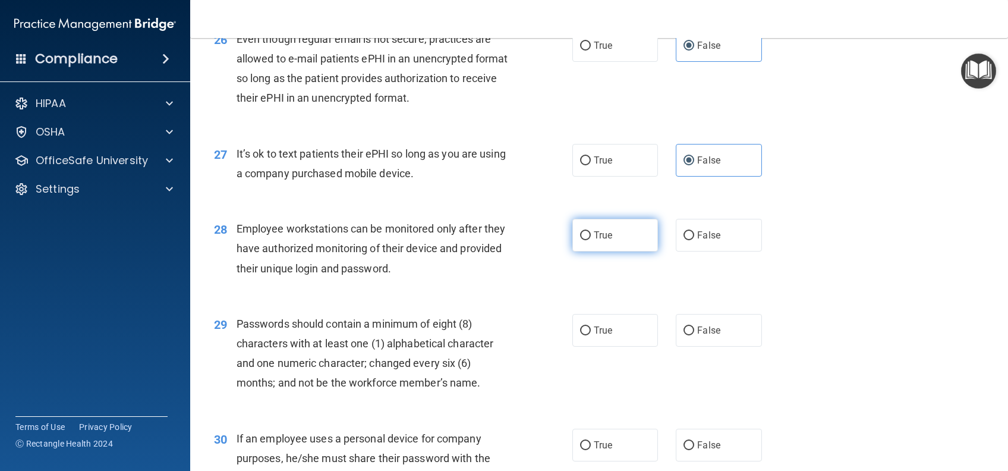
radio input "true"
drag, startPoint x: 595, startPoint y: 347, endPoint x: 601, endPoint y: 381, distance: 34.4
click at [595, 336] on span "True" at bounding box center [603, 330] width 18 height 11
click at [591, 335] on input "True" at bounding box center [585, 330] width 11 height 9
radio input "true"
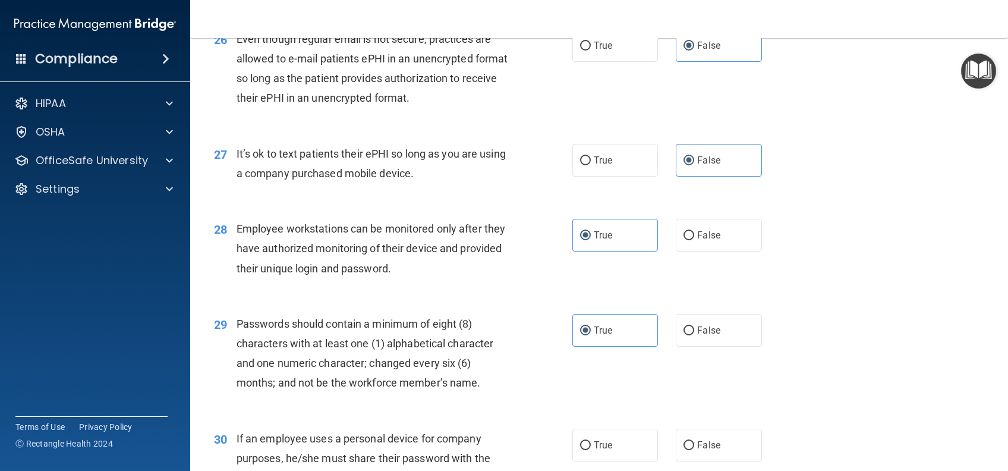
click at [604, 457] on label "True" at bounding box center [616, 445] width 86 height 33
click at [591, 450] on input "True" at bounding box center [585, 445] width 11 height 9
radio input "true"
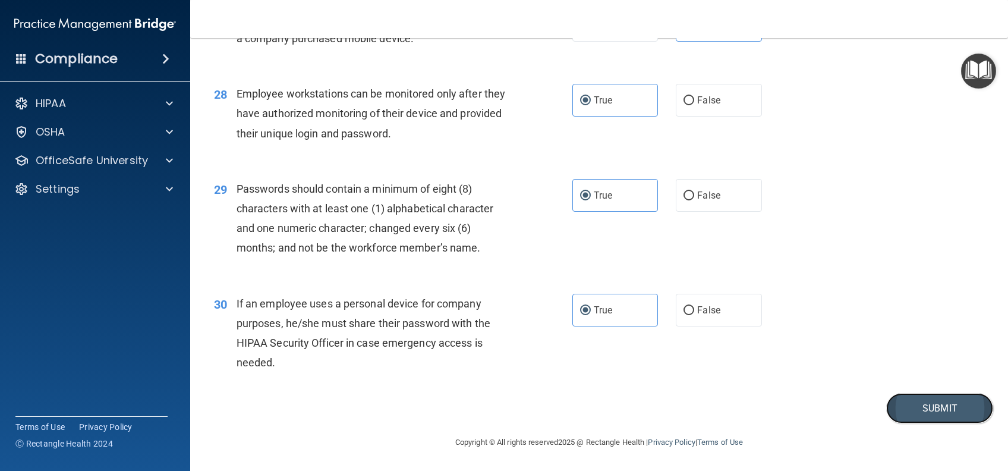
click at [919, 413] on button "Submit" at bounding box center [940, 408] width 107 height 30
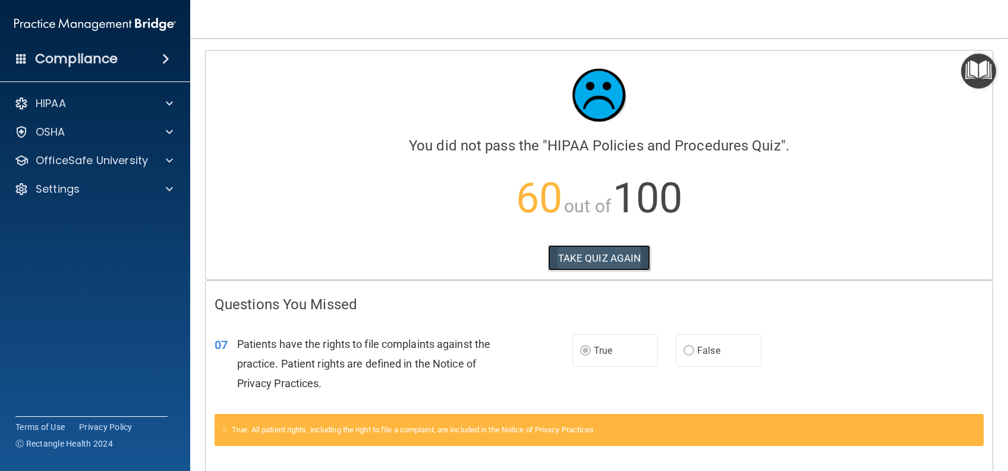
click at [593, 245] on button "TAKE QUIZ AGAIN" at bounding box center [599, 258] width 103 height 26
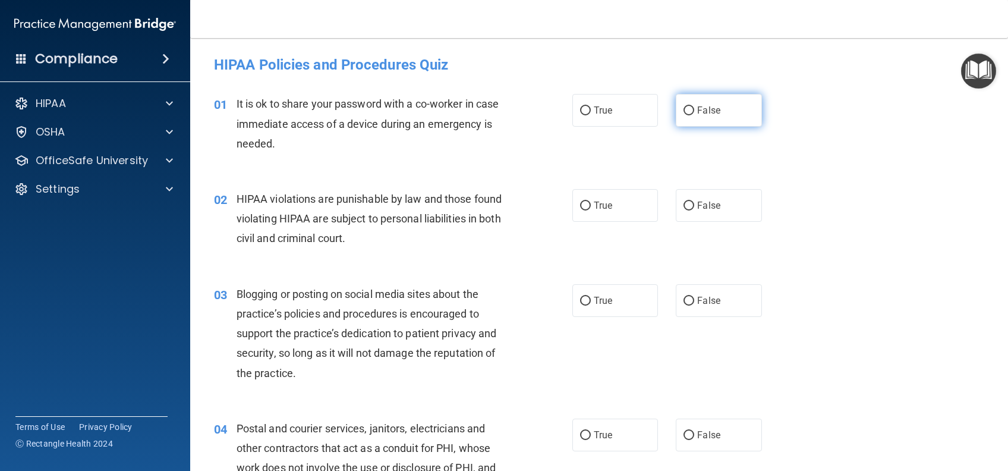
click at [702, 114] on span "False" at bounding box center [708, 110] width 23 height 11
click at [695, 114] on input "False" at bounding box center [689, 110] width 11 height 9
radio input "true"
click at [626, 197] on label "True" at bounding box center [616, 205] width 86 height 33
click at [591, 202] on input "True" at bounding box center [585, 206] width 11 height 9
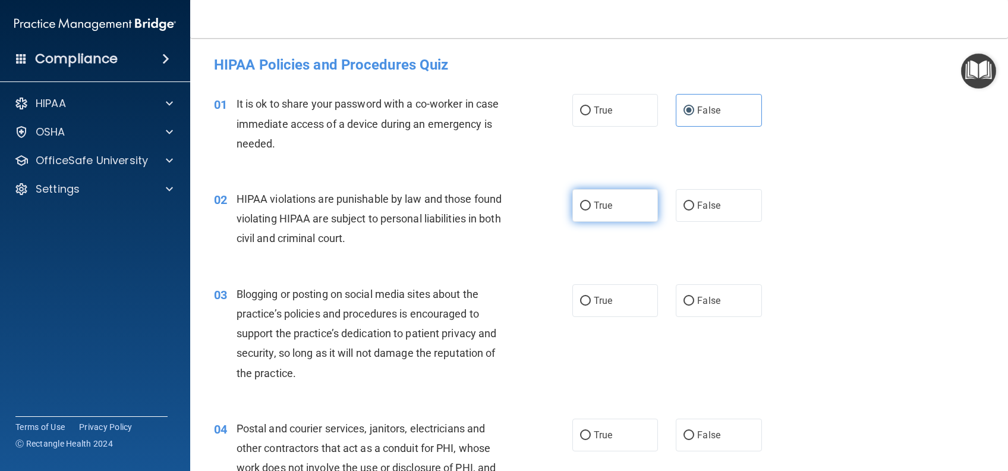
radio input "true"
click at [724, 300] on label "False" at bounding box center [719, 300] width 86 height 33
click at [695, 300] on input "False" at bounding box center [689, 301] width 11 height 9
radio input "true"
click at [609, 438] on label "True" at bounding box center [616, 435] width 86 height 33
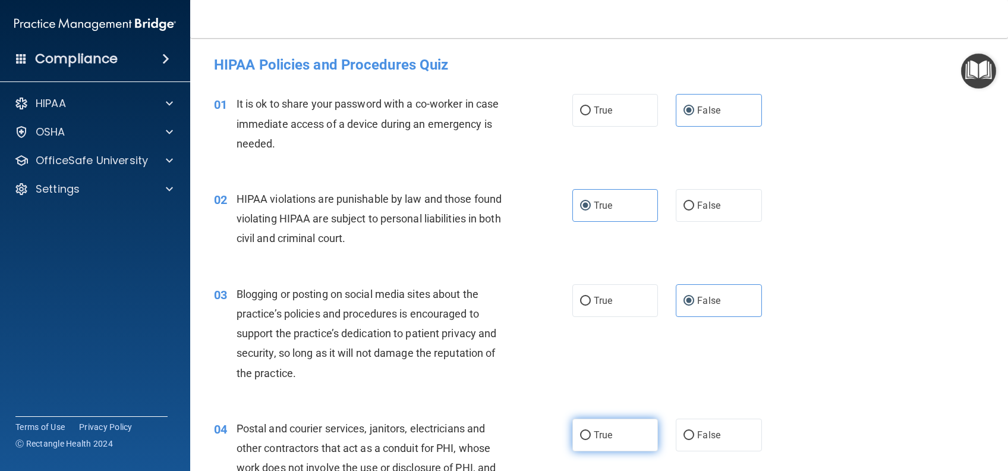
click at [591, 438] on input "True" at bounding box center [585, 435] width 11 height 9
radio input "true"
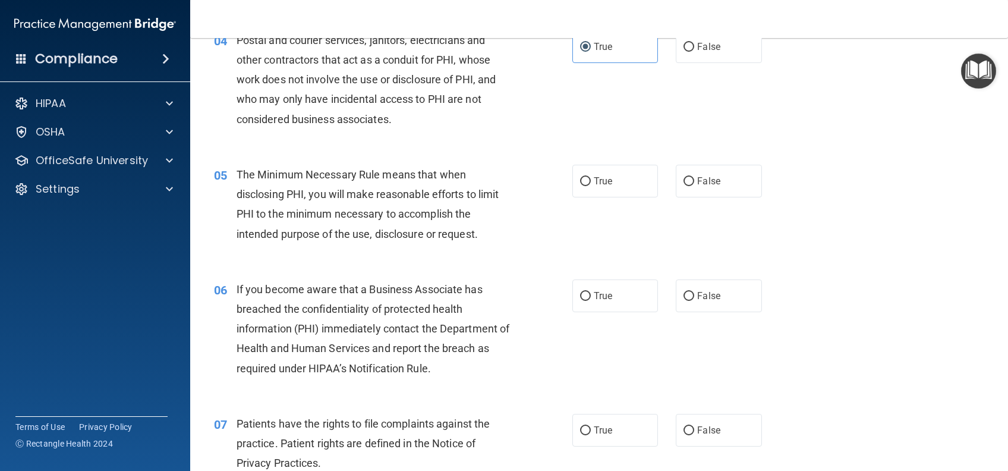
scroll to position [396, 0]
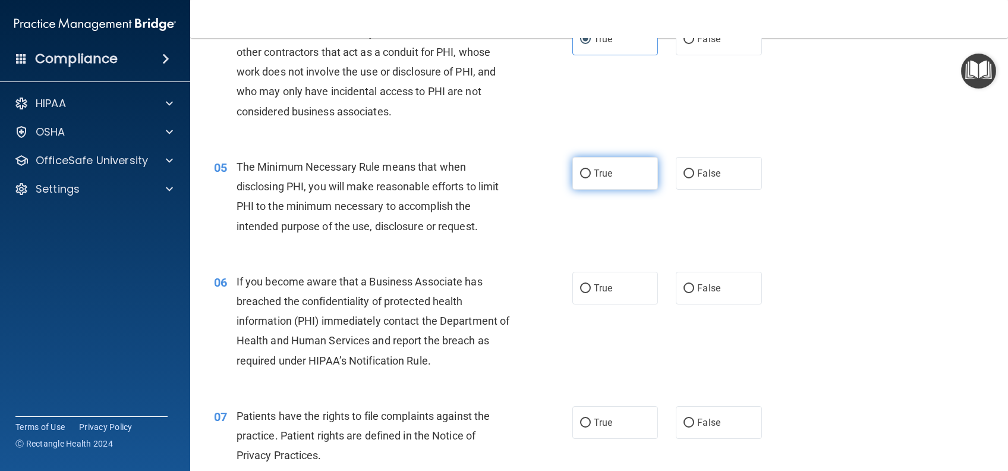
click at [586, 168] on label "True" at bounding box center [616, 173] width 86 height 33
click at [586, 169] on input "True" at bounding box center [585, 173] width 11 height 9
radio input "true"
click at [702, 294] on label "False" at bounding box center [719, 288] width 86 height 33
click at [695, 293] on input "False" at bounding box center [689, 288] width 11 height 9
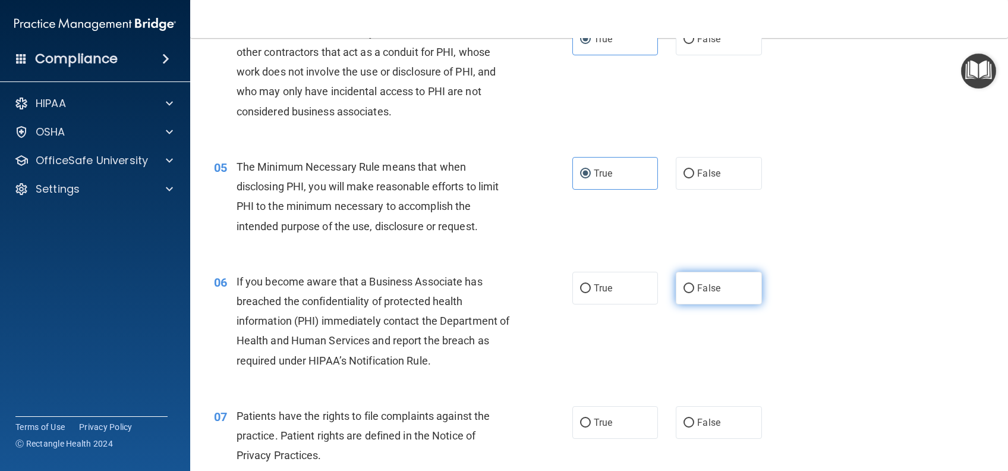
radio input "true"
click at [594, 423] on span "True" at bounding box center [603, 422] width 18 height 11
click at [590, 423] on input "True" at bounding box center [585, 423] width 11 height 9
radio input "true"
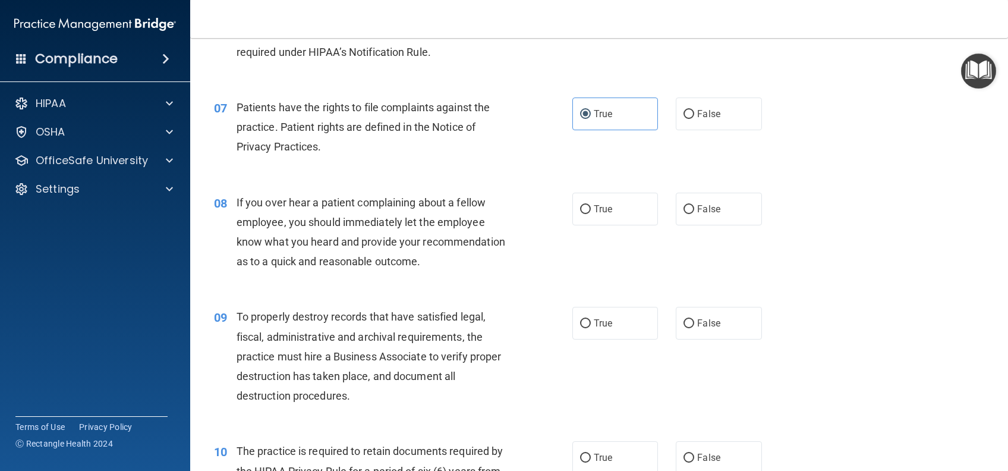
scroll to position [793, 0]
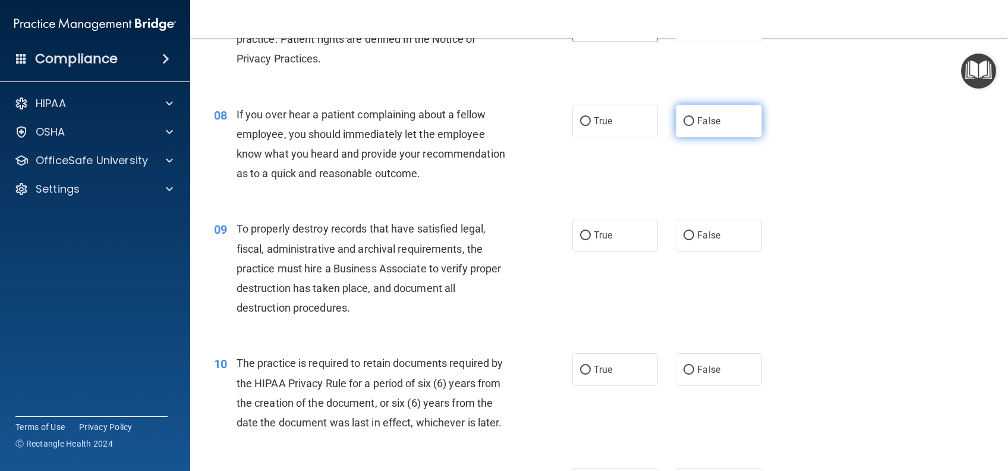
click at [685, 109] on label "False" at bounding box center [719, 121] width 86 height 33
click at [685, 117] on input "False" at bounding box center [689, 121] width 11 height 9
radio input "true"
click at [702, 241] on span "False" at bounding box center [708, 235] width 23 height 11
click at [695, 240] on input "False" at bounding box center [689, 235] width 11 height 9
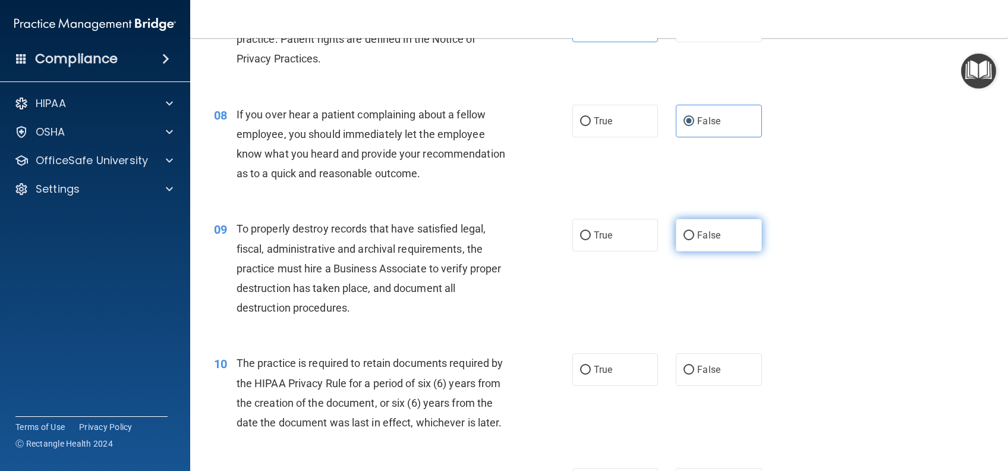
radio input "true"
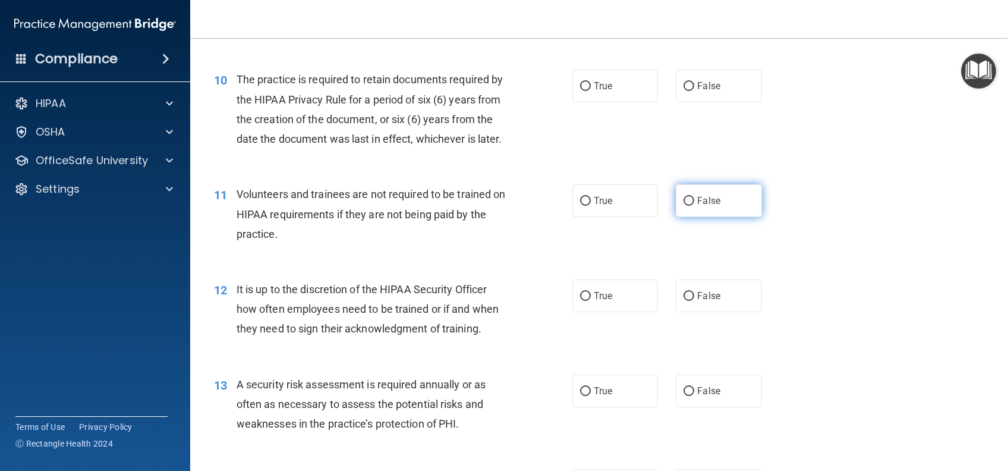
scroll to position [1110, 0]
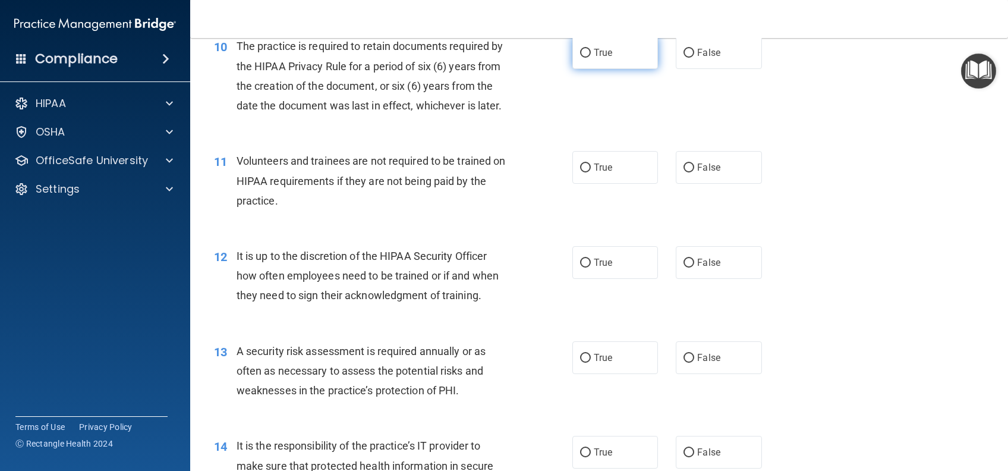
click at [602, 69] on label "True" at bounding box center [616, 52] width 86 height 33
click at [591, 58] on input "True" at bounding box center [585, 53] width 11 height 9
radio input "true"
click at [727, 184] on label "False" at bounding box center [719, 167] width 86 height 33
click at [695, 172] on input "False" at bounding box center [689, 168] width 11 height 9
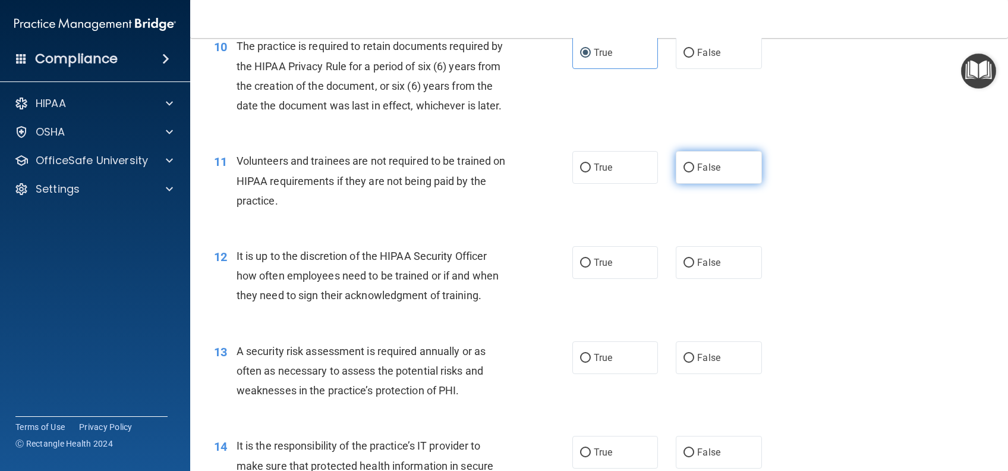
radio input "true"
click at [732, 266] on label "False" at bounding box center [719, 262] width 86 height 33
click at [695, 266] on input "False" at bounding box center [689, 263] width 11 height 9
radio input "true"
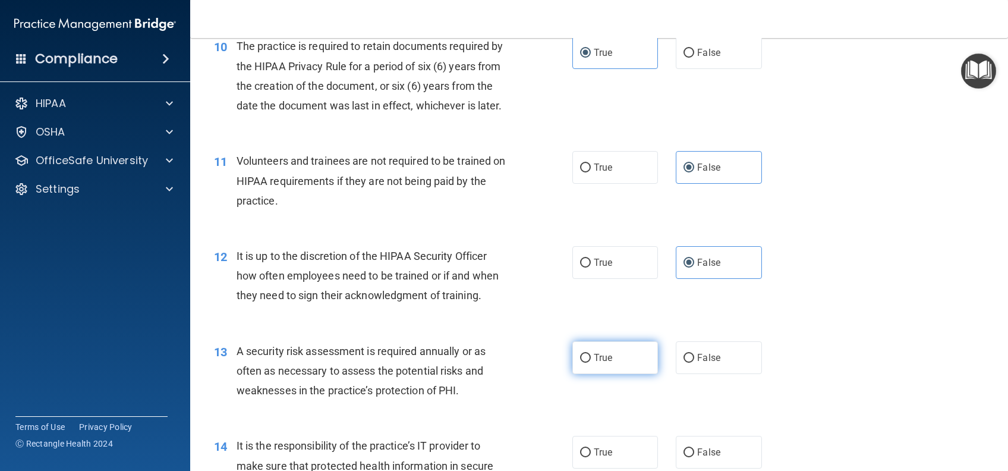
click at [602, 363] on span "True" at bounding box center [603, 357] width 18 height 11
click at [591, 363] on input "True" at bounding box center [585, 358] width 11 height 9
radio input "true"
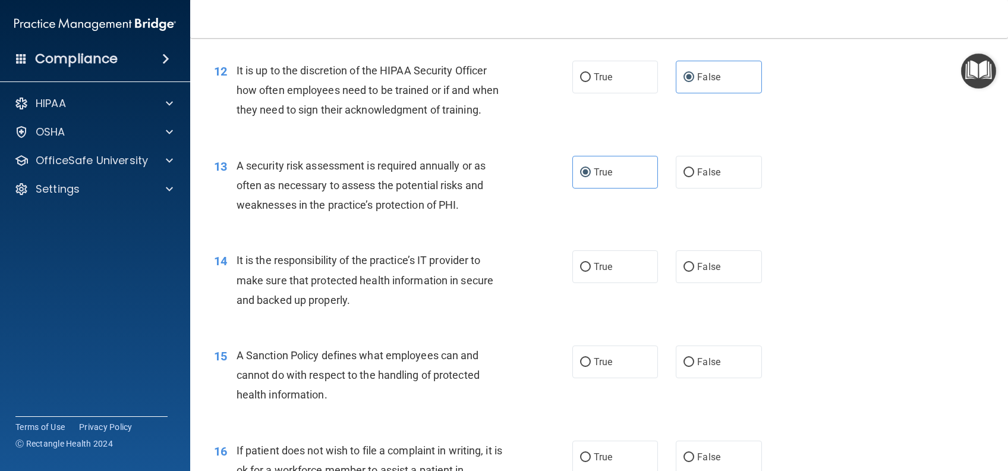
scroll to position [1347, 0]
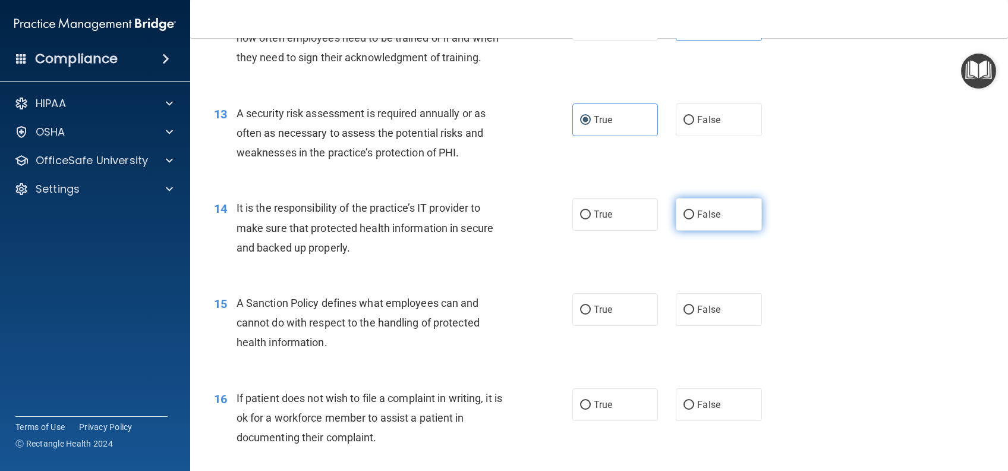
click at [734, 231] on label "False" at bounding box center [719, 214] width 86 height 33
click at [695, 219] on input "False" at bounding box center [689, 214] width 11 height 9
radio input "true"
click at [698, 315] on span "False" at bounding box center [708, 309] width 23 height 11
click at [695, 315] on input "False" at bounding box center [689, 310] width 11 height 9
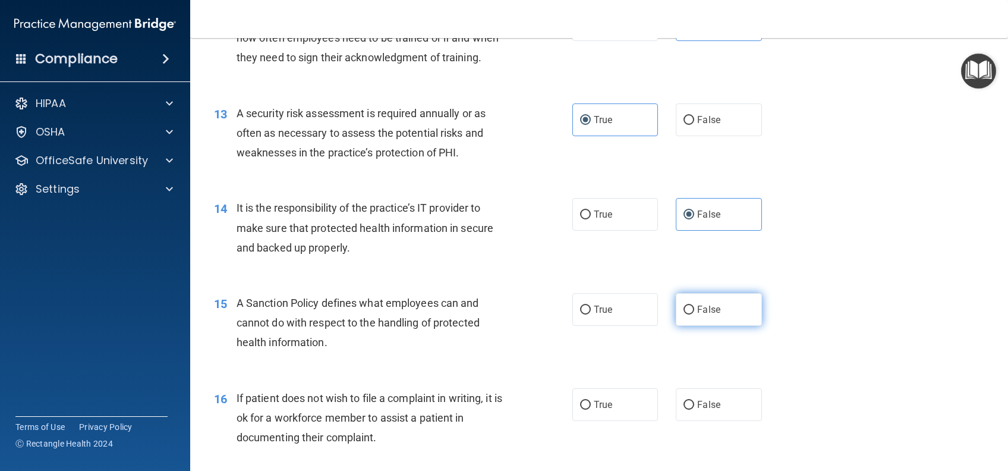
radio input "true"
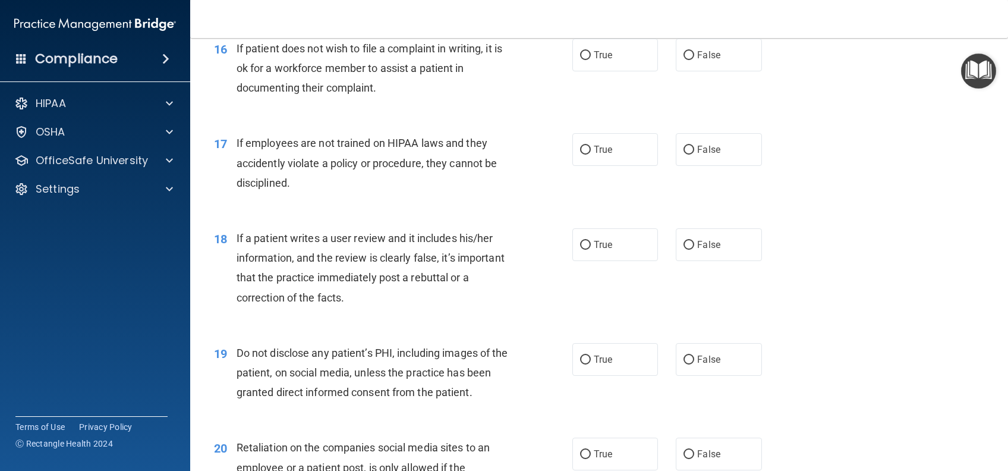
scroll to position [1665, 0]
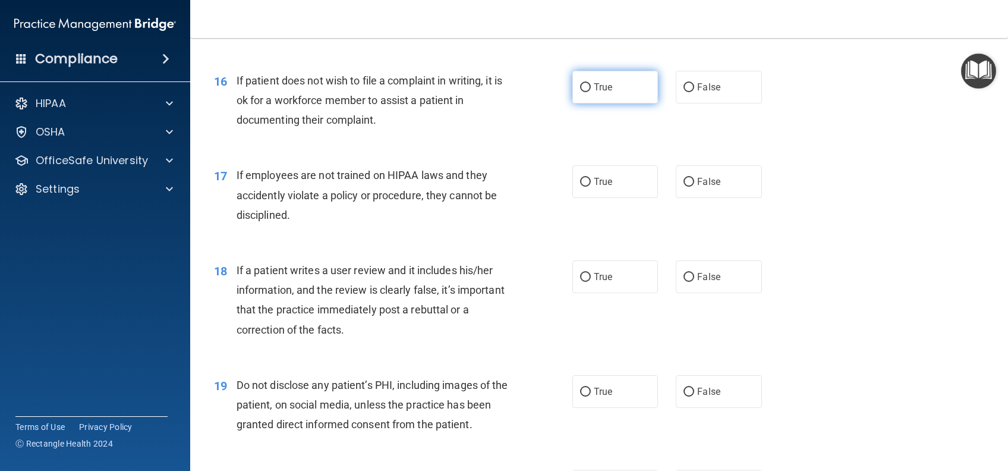
click at [612, 103] on label "True" at bounding box center [616, 87] width 86 height 33
click at [591, 92] on input "True" at bounding box center [585, 87] width 11 height 9
radio input "true"
click at [721, 198] on label "False" at bounding box center [719, 181] width 86 height 33
click at [695, 187] on input "False" at bounding box center [689, 182] width 11 height 9
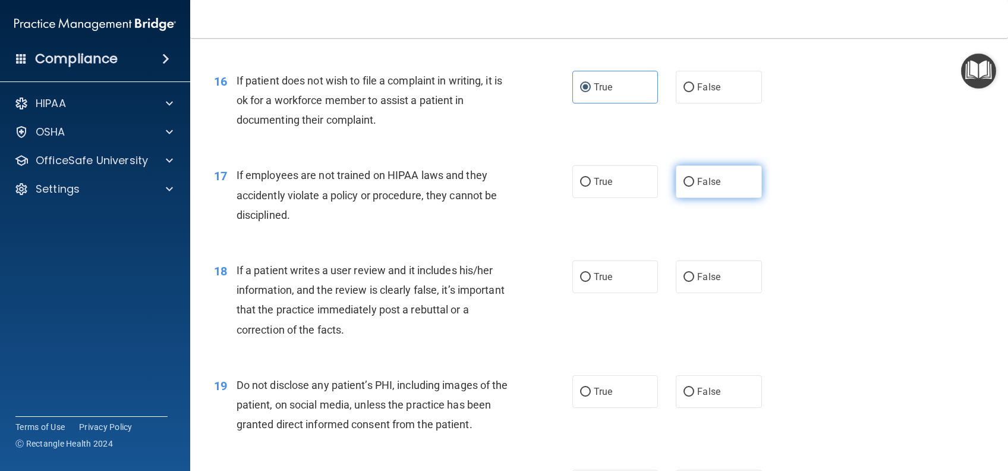
radio input "true"
click at [723, 289] on label "False" at bounding box center [719, 276] width 86 height 33
click at [695, 282] on input "False" at bounding box center [689, 277] width 11 height 9
radio input "true"
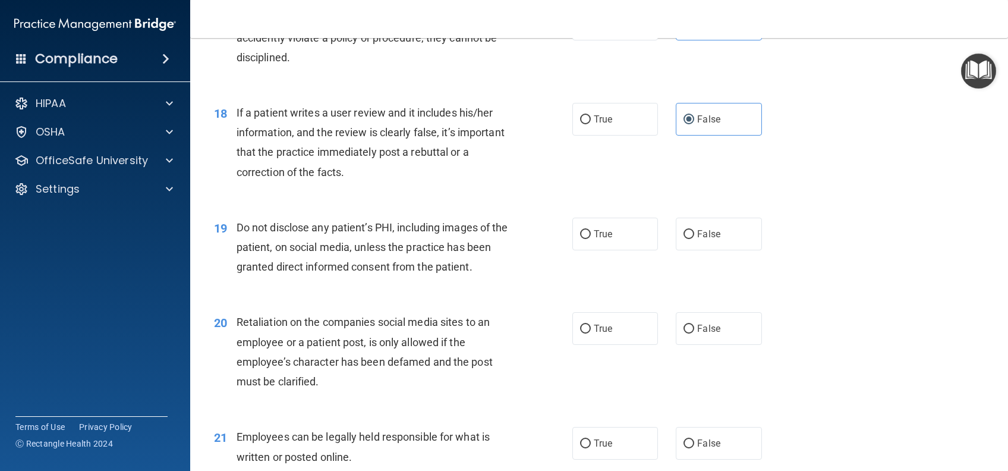
scroll to position [1823, 0]
click at [614, 250] on label "True" at bounding box center [616, 233] width 86 height 33
click at [591, 238] on input "True" at bounding box center [585, 234] width 11 height 9
radio input "true"
drag, startPoint x: 721, startPoint y: 337, endPoint x: 755, endPoint y: 309, distance: 43.5
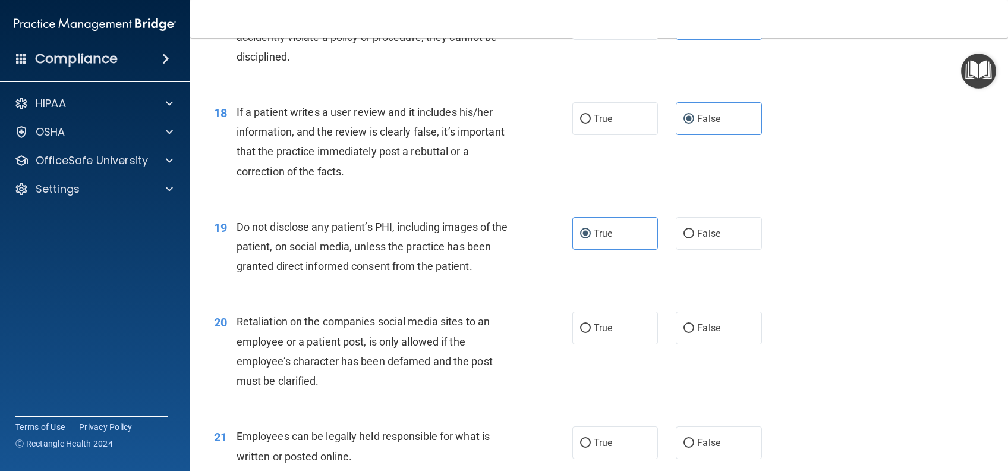
click at [722, 337] on label "False" at bounding box center [719, 328] width 86 height 33
click at [695, 333] on input "False" at bounding box center [689, 328] width 11 height 9
radio input "true"
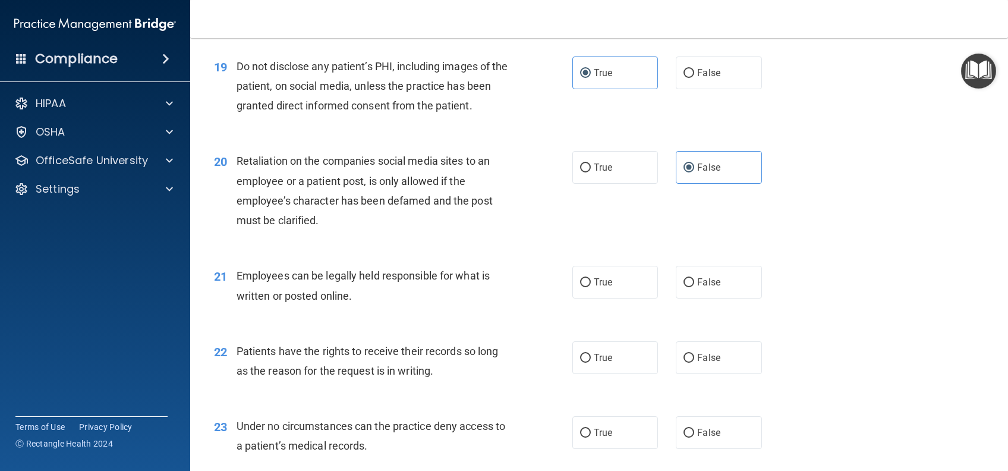
scroll to position [2061, 0]
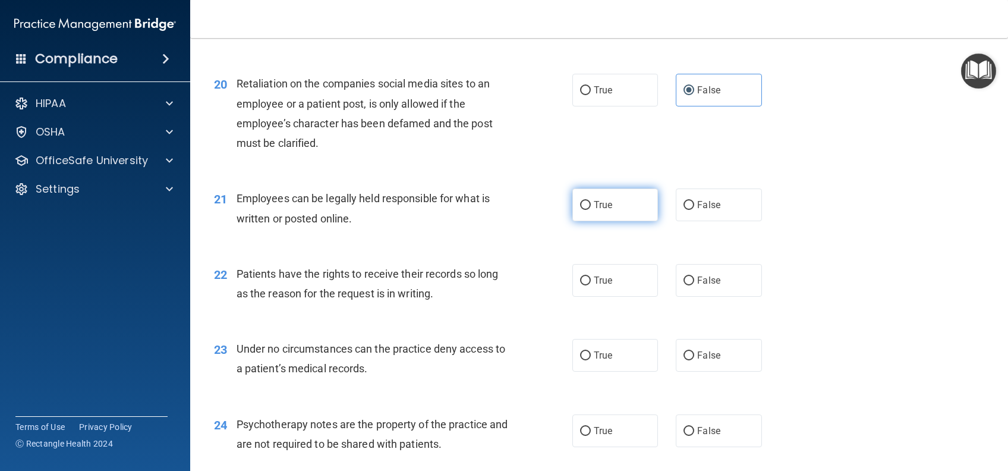
click at [603, 221] on label "True" at bounding box center [616, 204] width 86 height 33
click at [591, 210] on input "True" at bounding box center [585, 205] width 11 height 9
radio input "true"
click at [697, 286] on span "False" at bounding box center [708, 280] width 23 height 11
click at [691, 285] on input "False" at bounding box center [689, 280] width 11 height 9
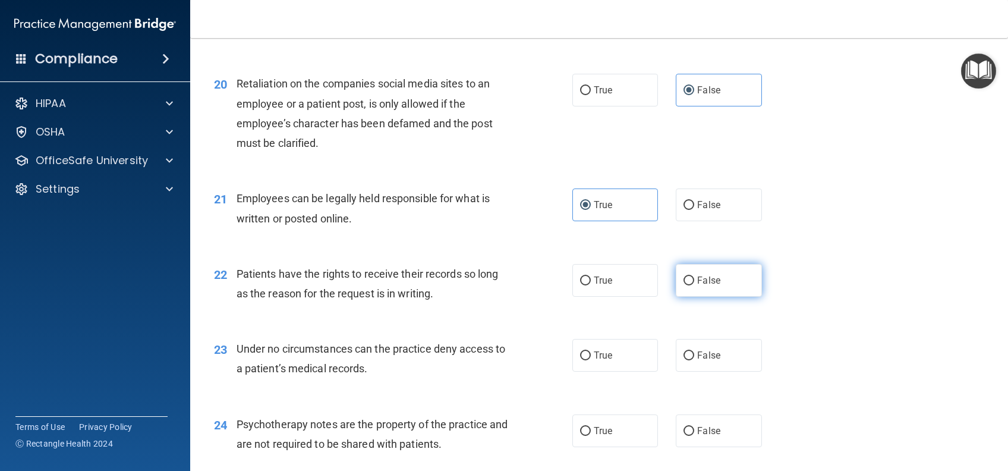
radio input "true"
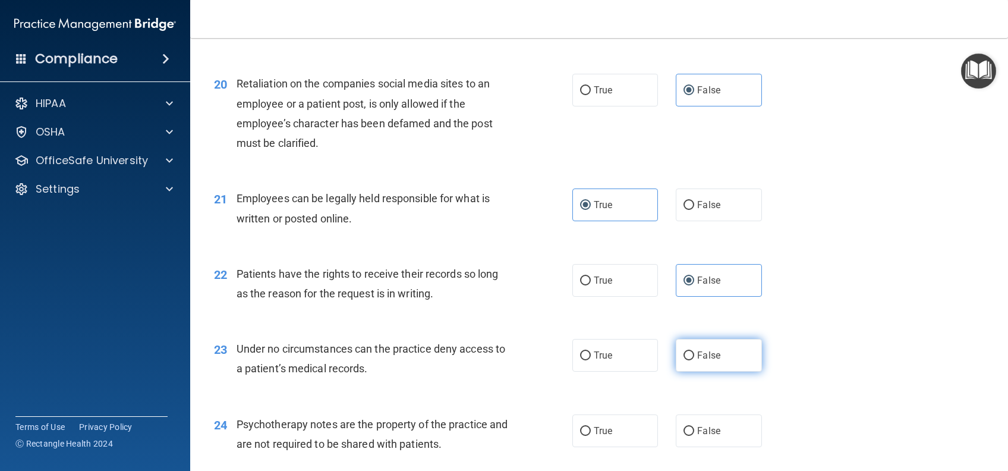
click at [709, 372] on label "False" at bounding box center [719, 355] width 86 height 33
click at [695, 360] on input "False" at bounding box center [689, 355] width 11 height 9
radio input "true"
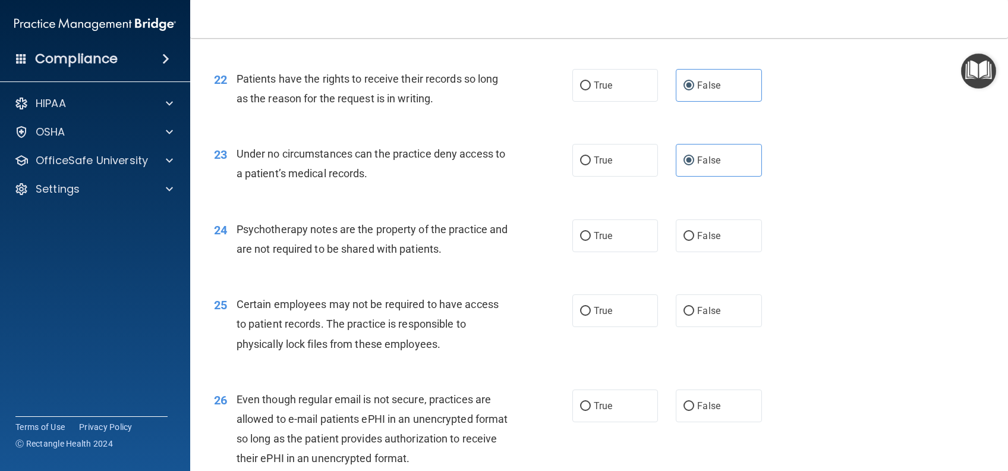
scroll to position [2299, 0]
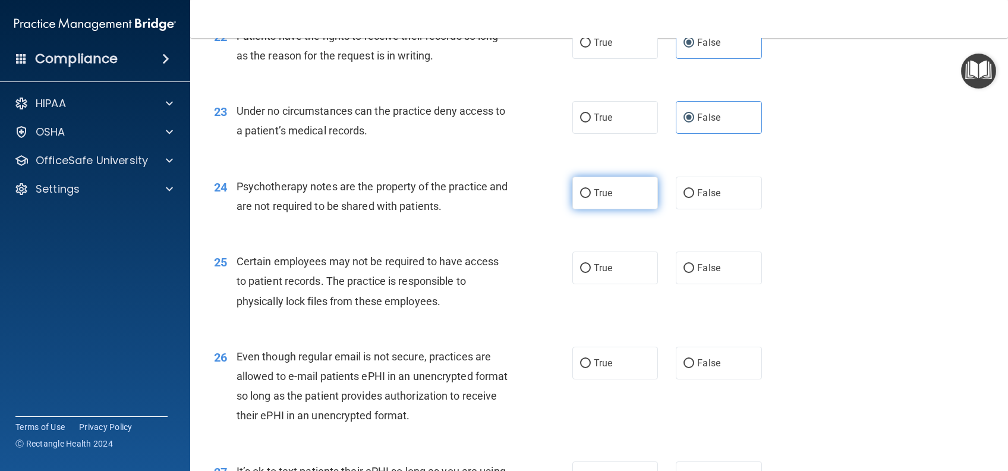
click at [642, 209] on label "True" at bounding box center [616, 193] width 86 height 33
click at [591, 198] on input "True" at bounding box center [585, 193] width 11 height 9
radio input "true"
click at [621, 284] on label "True" at bounding box center [616, 268] width 86 height 33
click at [591, 273] on input "True" at bounding box center [585, 268] width 11 height 9
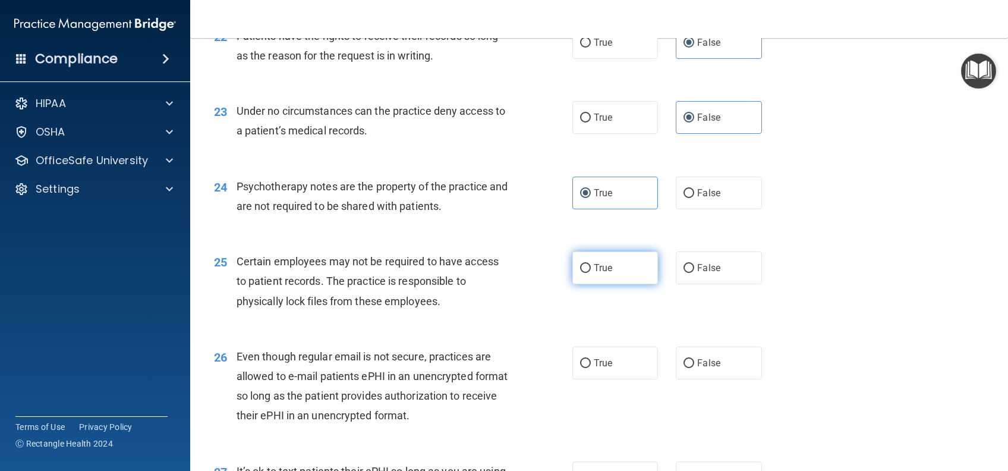
radio input "true"
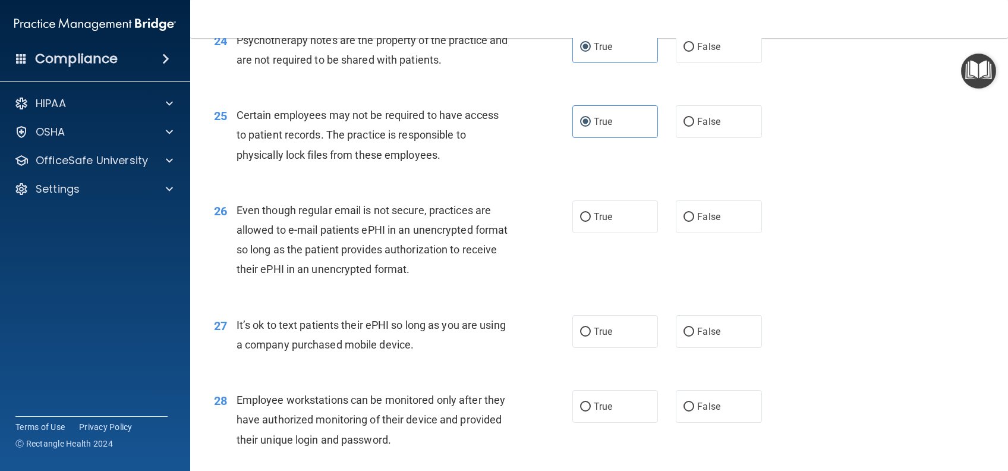
scroll to position [2458, 0]
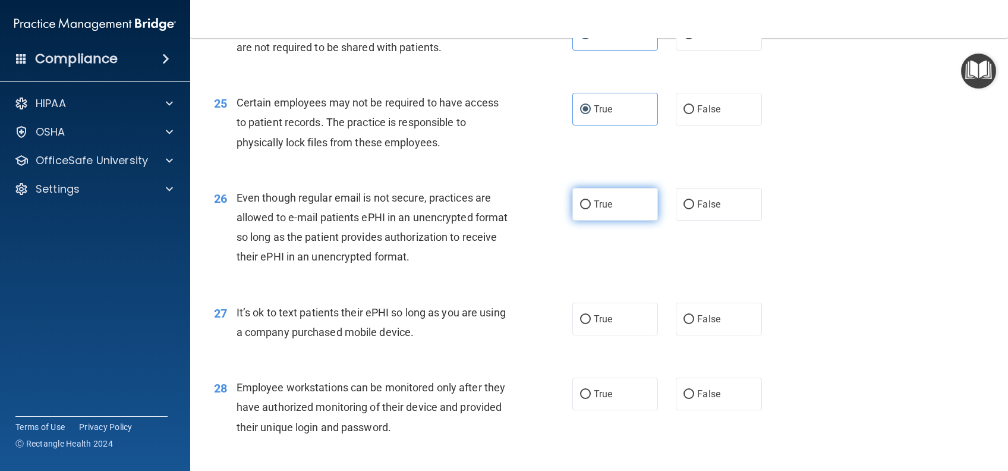
click at [614, 221] on label "True" at bounding box center [616, 204] width 86 height 33
click at [591, 209] on input "True" at bounding box center [585, 204] width 11 height 9
radio input "true"
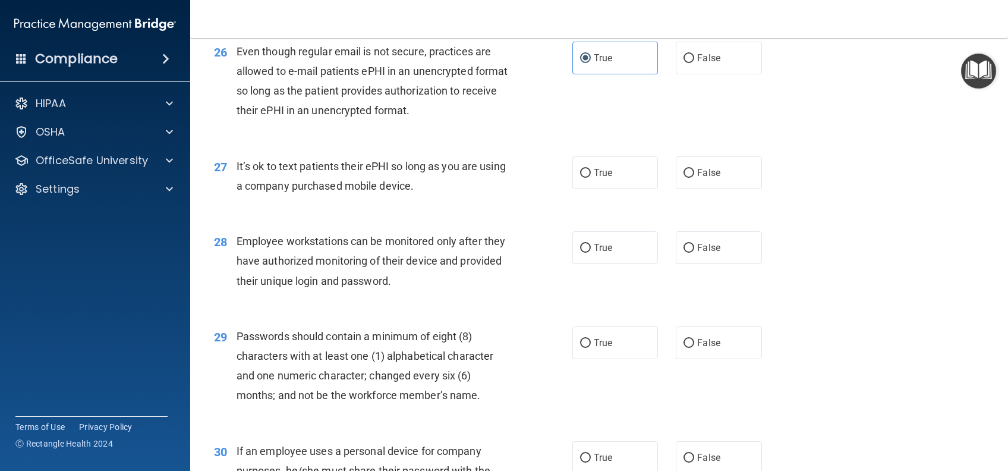
scroll to position [2616, 0]
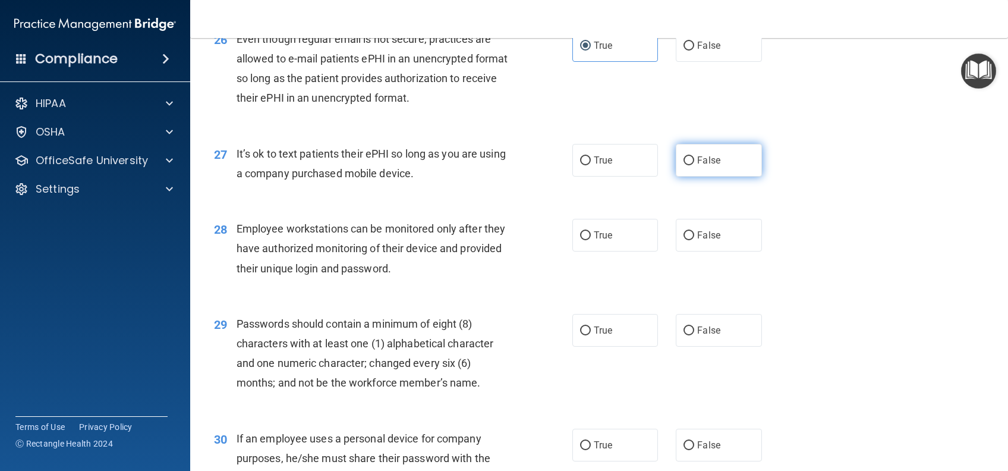
click at [715, 177] on label "False" at bounding box center [719, 160] width 86 height 33
click at [695, 165] on input "False" at bounding box center [689, 160] width 11 height 9
radio input "true"
click at [697, 241] on span "False" at bounding box center [708, 235] width 23 height 11
click at [692, 240] on input "False" at bounding box center [689, 235] width 11 height 9
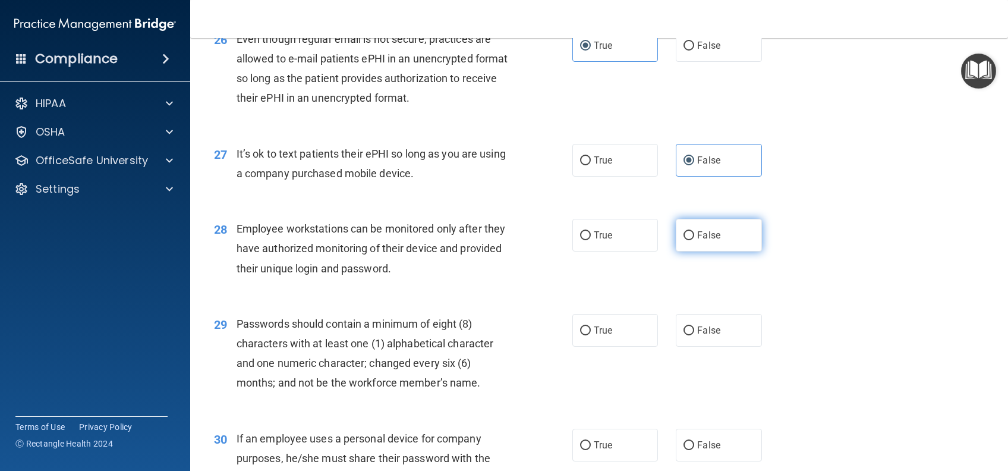
radio input "true"
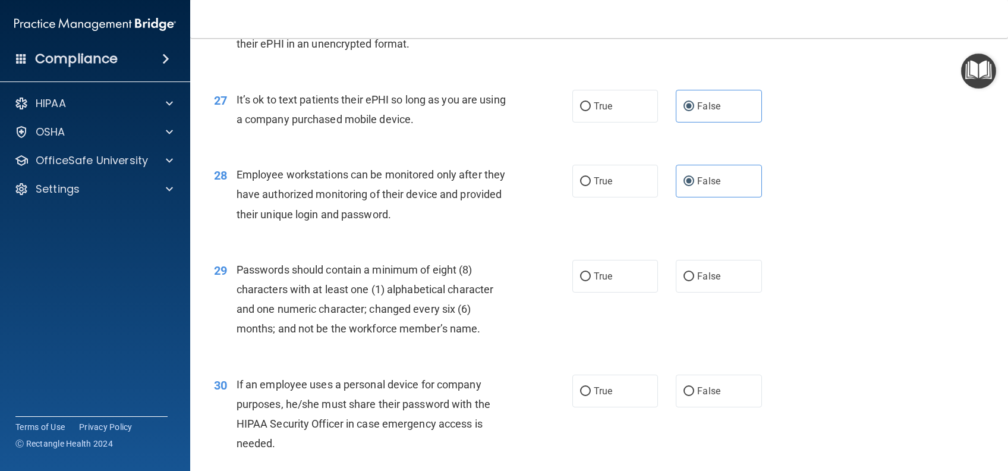
scroll to position [2771, 0]
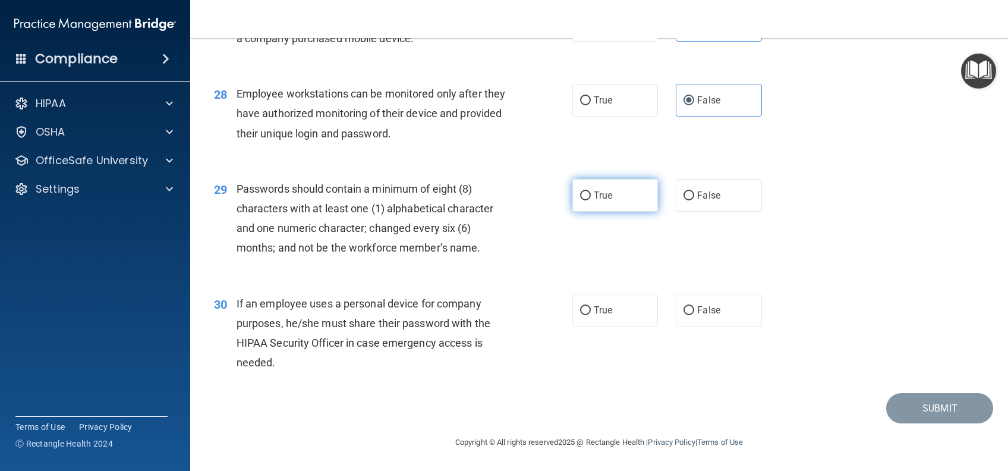
click at [612, 200] on label "True" at bounding box center [616, 195] width 86 height 33
click at [591, 200] on input "True" at bounding box center [585, 195] width 11 height 9
radio input "true"
click at [709, 314] on span "False" at bounding box center [708, 309] width 23 height 11
click at [695, 314] on input "False" at bounding box center [689, 310] width 11 height 9
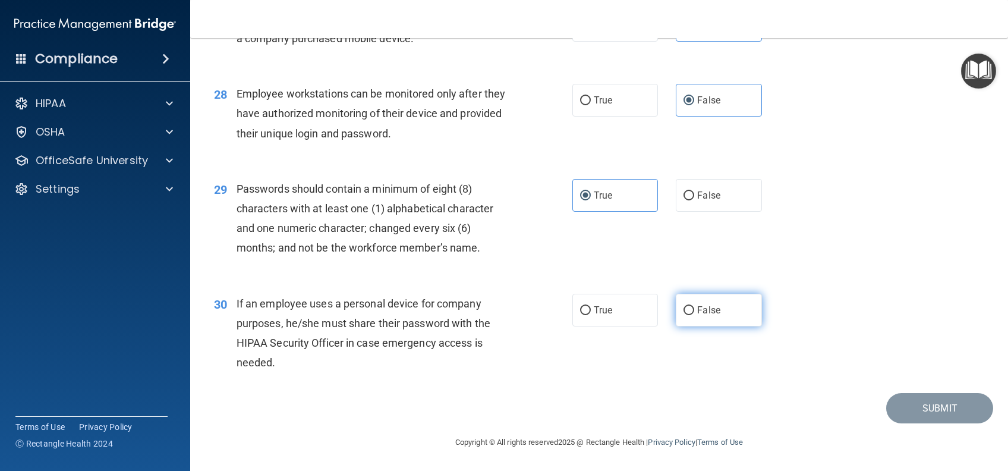
radio input "true"
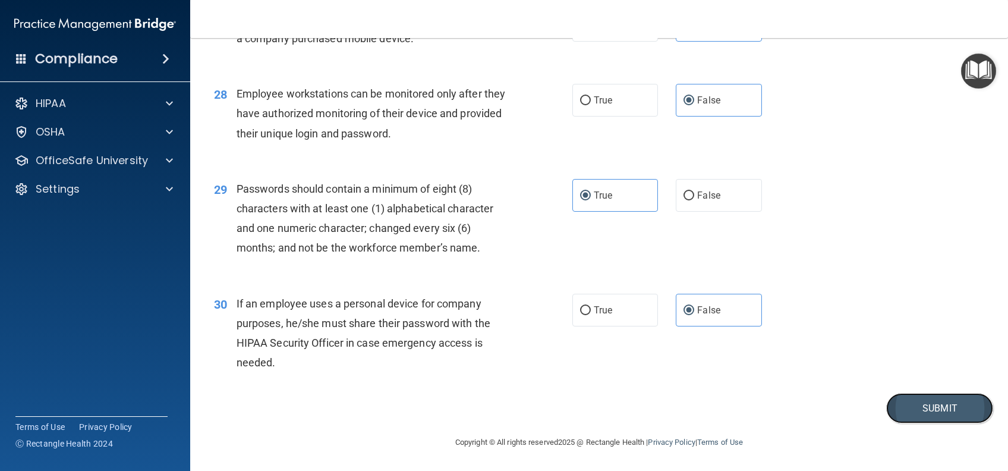
click at [927, 410] on button "Submit" at bounding box center [940, 408] width 107 height 30
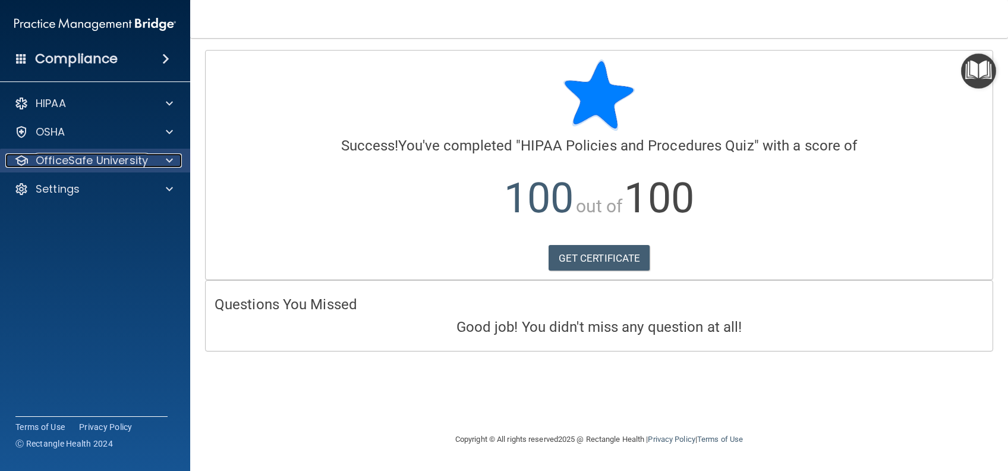
click at [45, 165] on p "OfficeSafe University" at bounding box center [92, 160] width 112 height 14
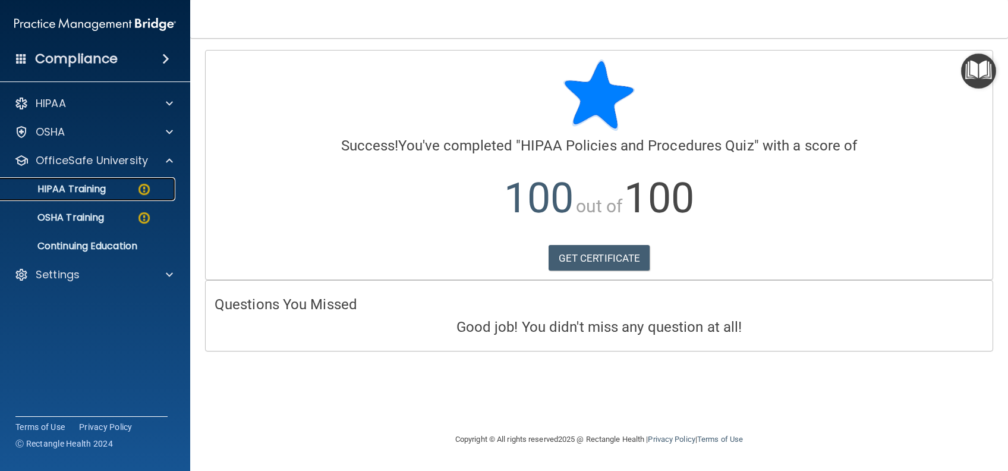
click at [82, 197] on link "HIPAA Training" at bounding box center [81, 189] width 187 height 24
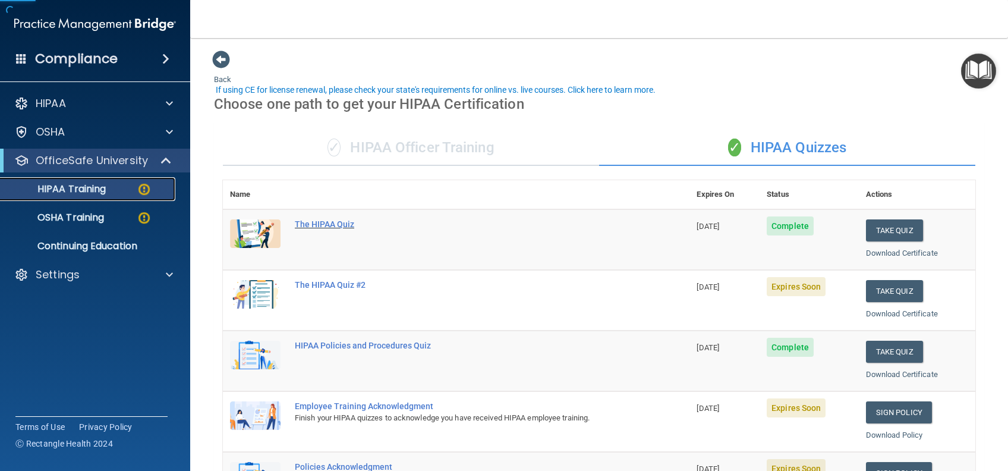
scroll to position [79, 0]
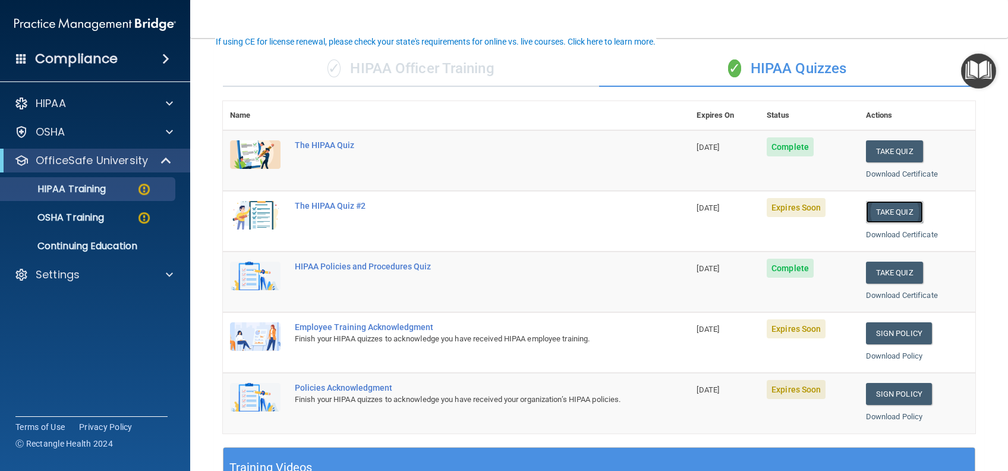
click at [883, 210] on button "Take Quiz" at bounding box center [894, 212] width 57 height 22
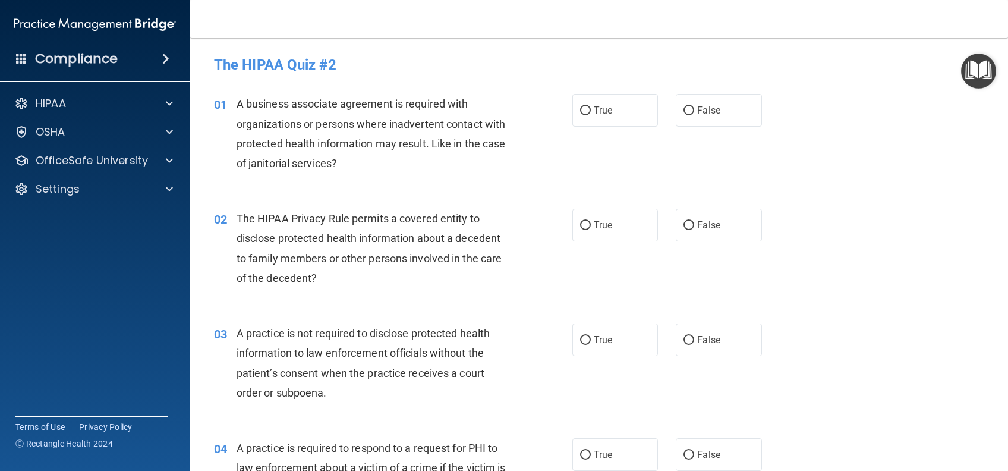
click at [724, 118] on label "False" at bounding box center [719, 110] width 86 height 33
click at [695, 115] on input "False" at bounding box center [689, 110] width 11 height 9
radio input "true"
click at [620, 223] on label "True" at bounding box center [616, 225] width 86 height 33
click at [591, 223] on input "True" at bounding box center [585, 225] width 11 height 9
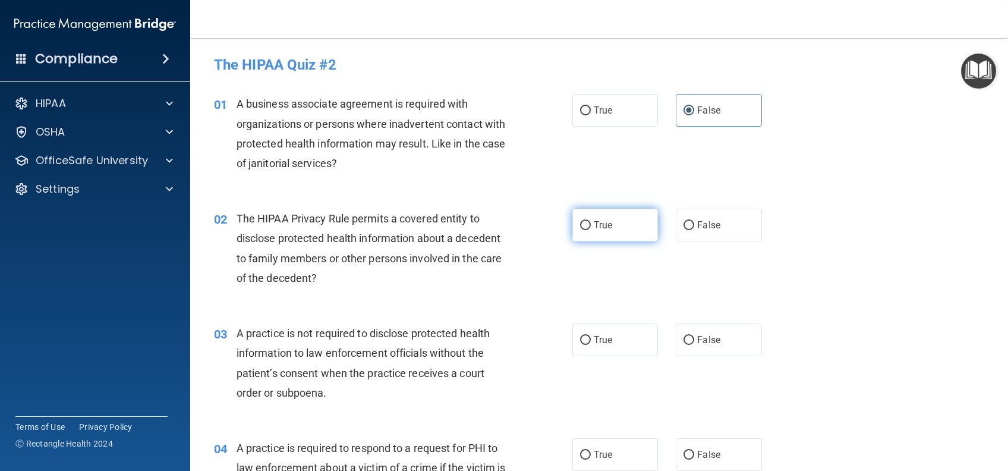
radio input "true"
click at [719, 333] on label "False" at bounding box center [719, 339] width 86 height 33
click at [695, 336] on input "False" at bounding box center [689, 340] width 11 height 9
radio input "true"
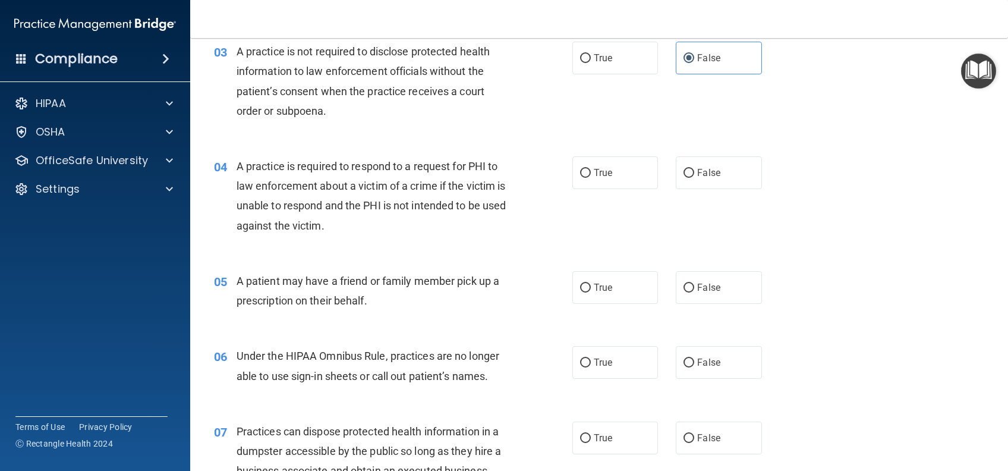
scroll to position [317, 0]
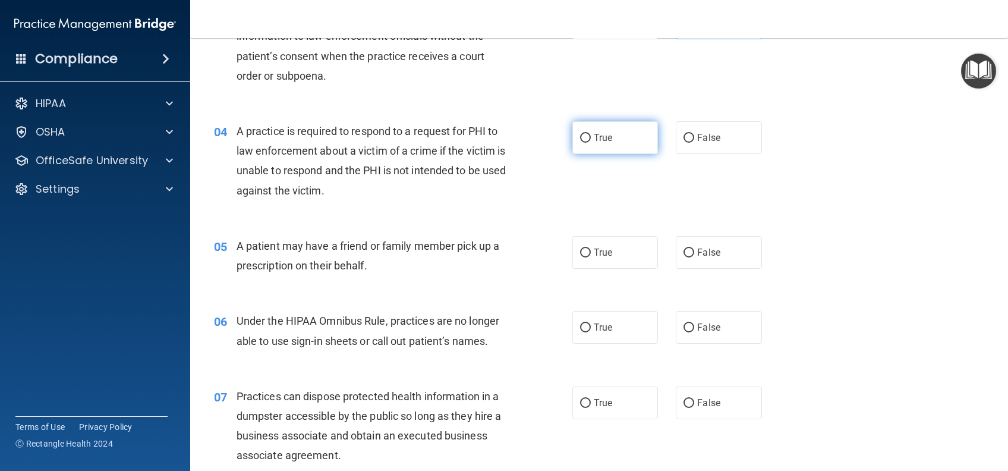
click at [595, 137] on span "True" at bounding box center [603, 137] width 18 height 11
click at [591, 137] on input "True" at bounding box center [585, 138] width 11 height 9
radio input "true"
click at [605, 260] on label "True" at bounding box center [616, 252] width 86 height 33
click at [591, 257] on input "True" at bounding box center [585, 253] width 11 height 9
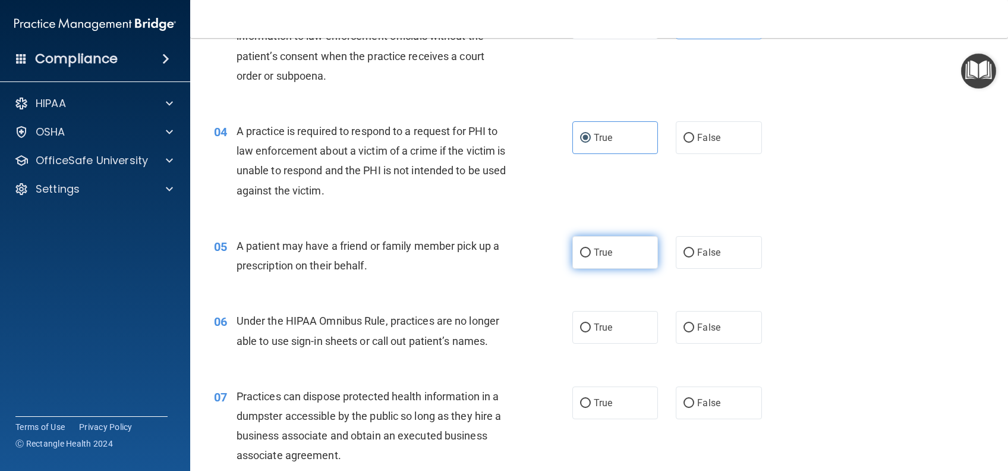
radio input "true"
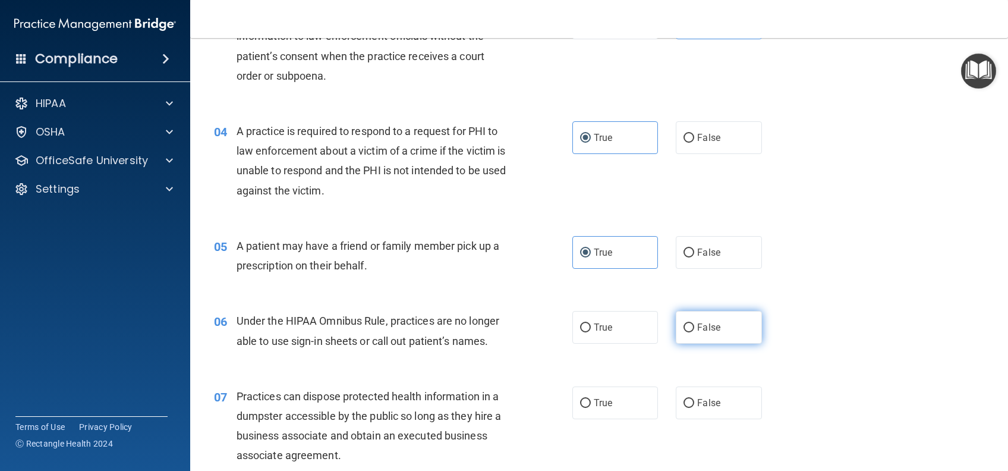
click at [702, 330] on span "False" at bounding box center [708, 327] width 23 height 11
click at [695, 330] on input "False" at bounding box center [689, 327] width 11 height 9
radio input "true"
click at [711, 403] on span "False" at bounding box center [708, 402] width 23 height 11
click at [695, 403] on input "False" at bounding box center [689, 403] width 11 height 9
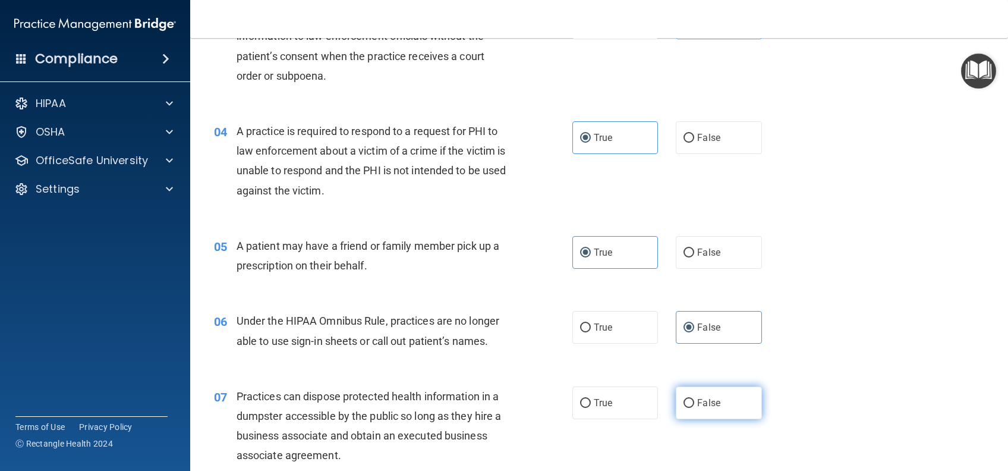
radio input "true"
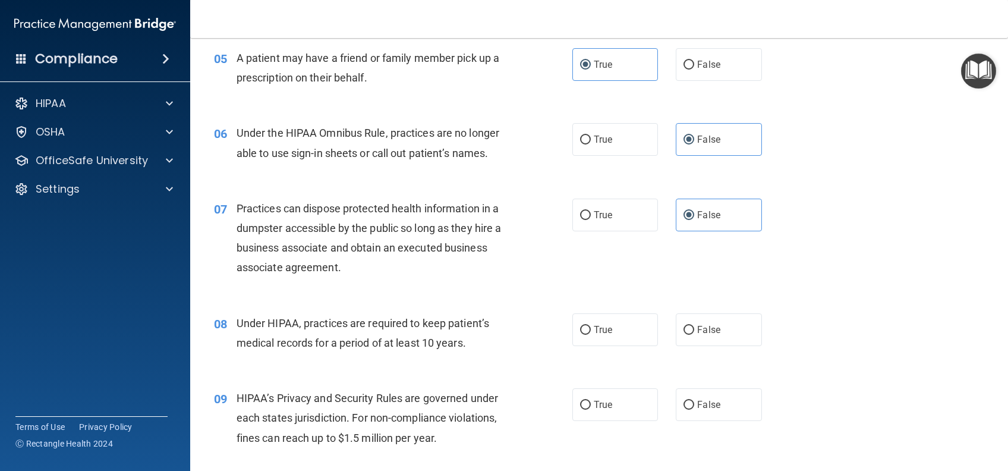
scroll to position [555, 0]
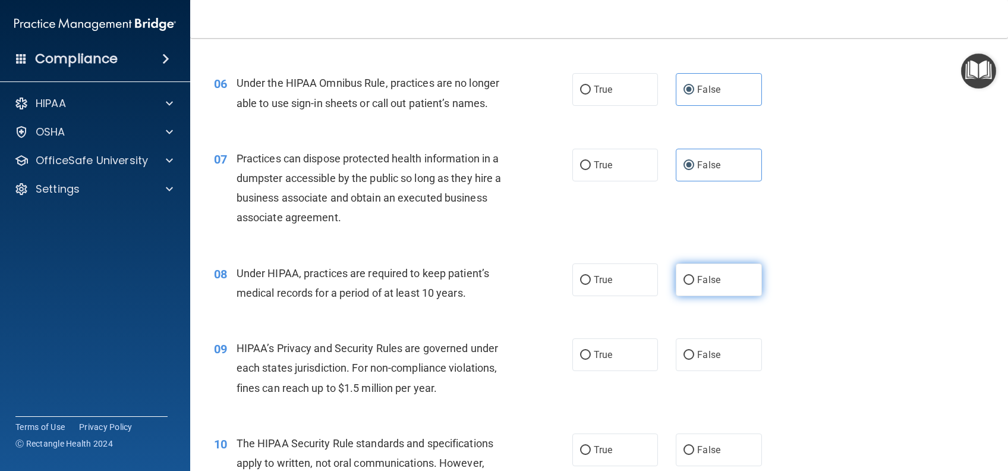
click at [712, 274] on span "False" at bounding box center [708, 279] width 23 height 11
click at [695, 276] on input "False" at bounding box center [689, 280] width 11 height 9
radio input "true"
click at [733, 354] on label "False" at bounding box center [719, 354] width 86 height 33
click at [695, 354] on input "False" at bounding box center [689, 355] width 11 height 9
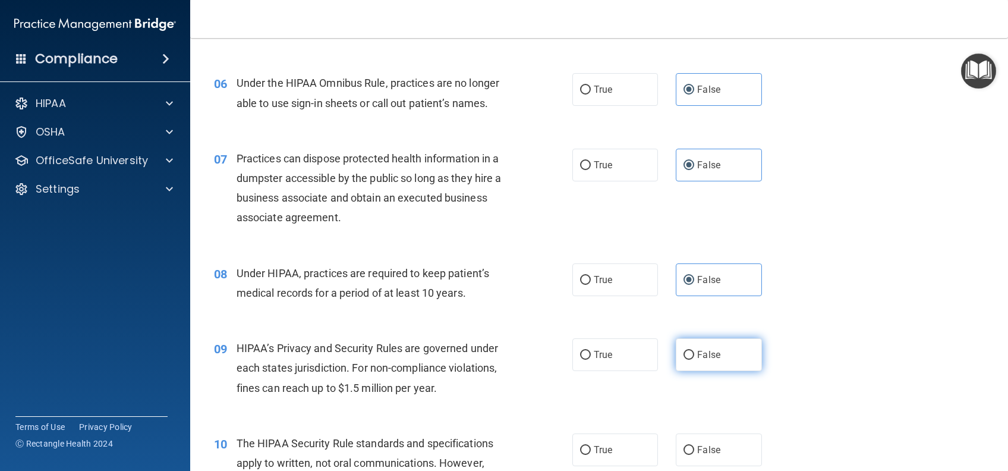
radio input "true"
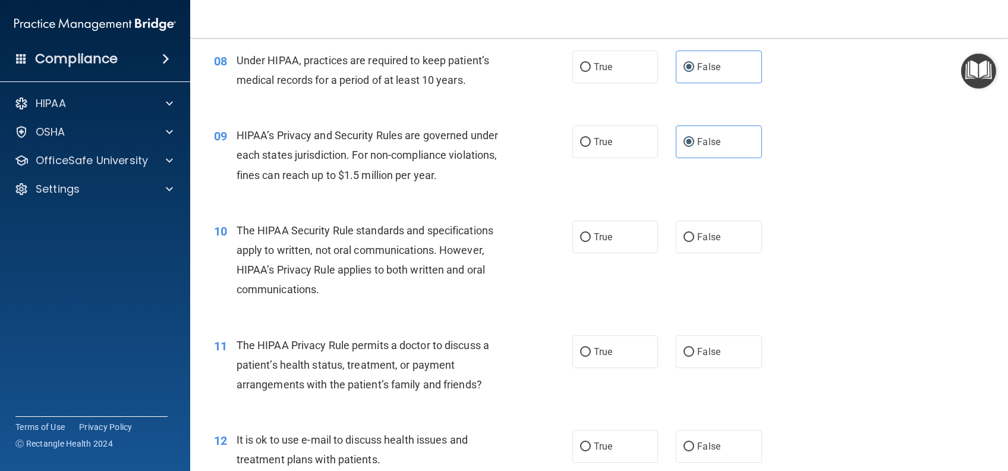
scroll to position [793, 0]
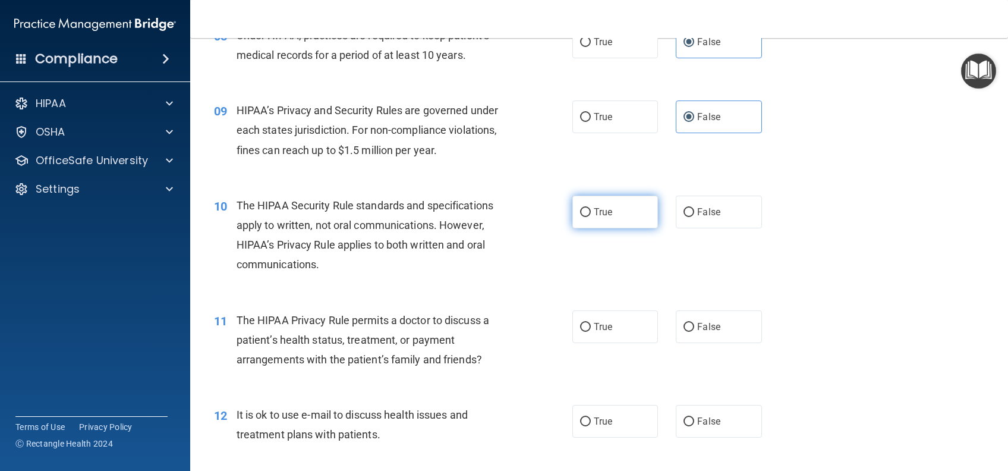
click at [617, 210] on label "True" at bounding box center [616, 212] width 86 height 33
click at [591, 210] on input "True" at bounding box center [585, 212] width 11 height 9
radio input "true"
click at [628, 331] on label "True" at bounding box center [616, 326] width 86 height 33
click at [591, 331] on input "True" at bounding box center [585, 327] width 11 height 9
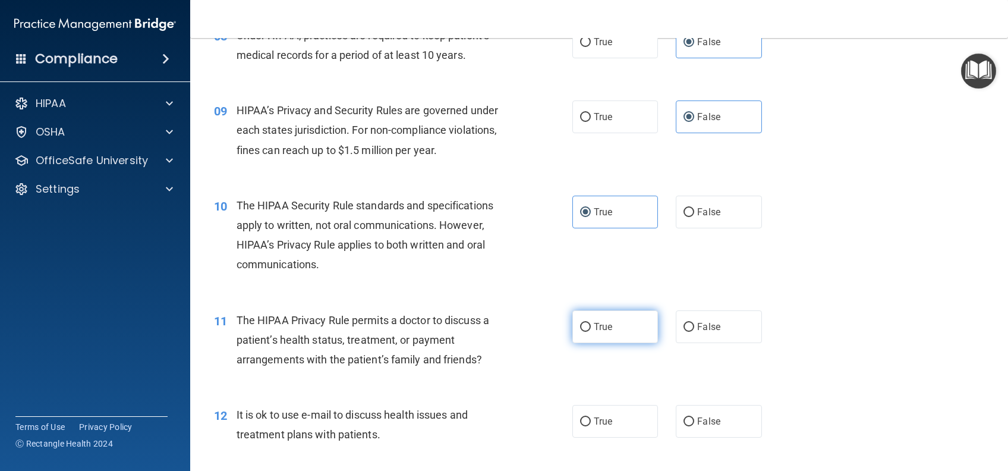
radio input "true"
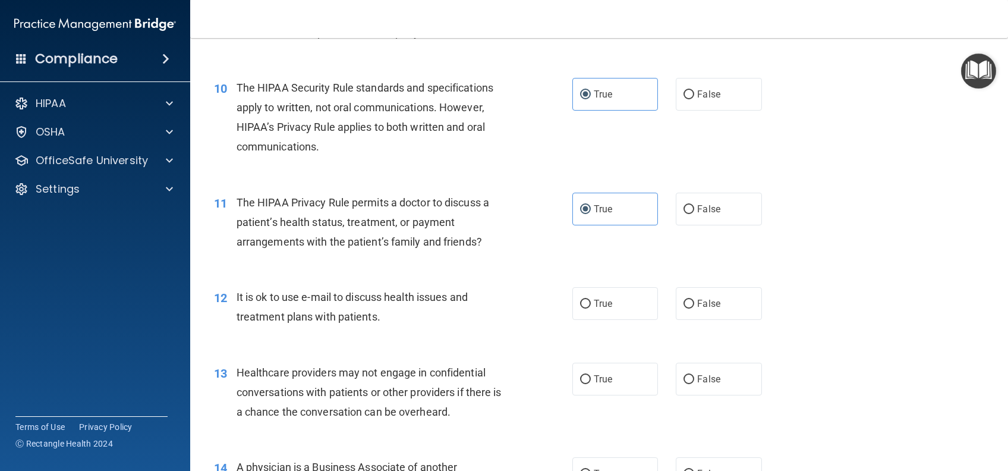
scroll to position [951, 0]
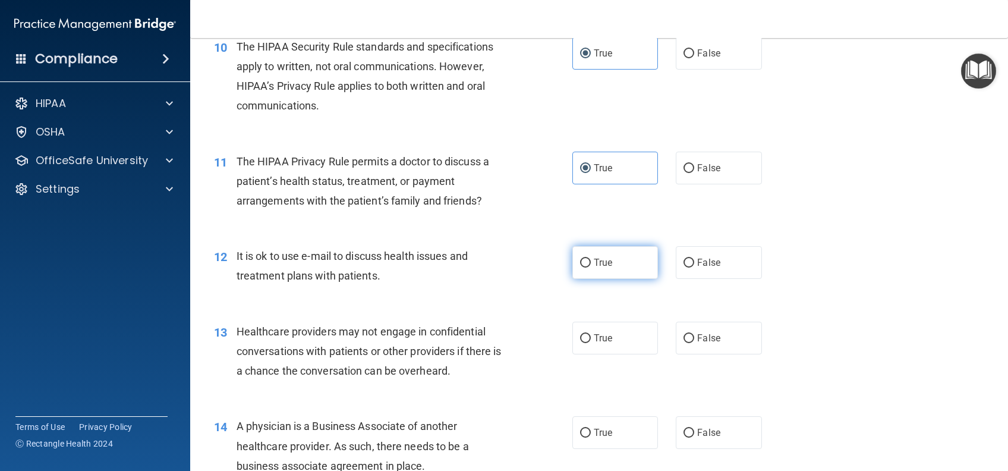
click at [617, 265] on label "True" at bounding box center [616, 262] width 86 height 33
click at [591, 265] on input "True" at bounding box center [585, 263] width 11 height 9
radio input "true"
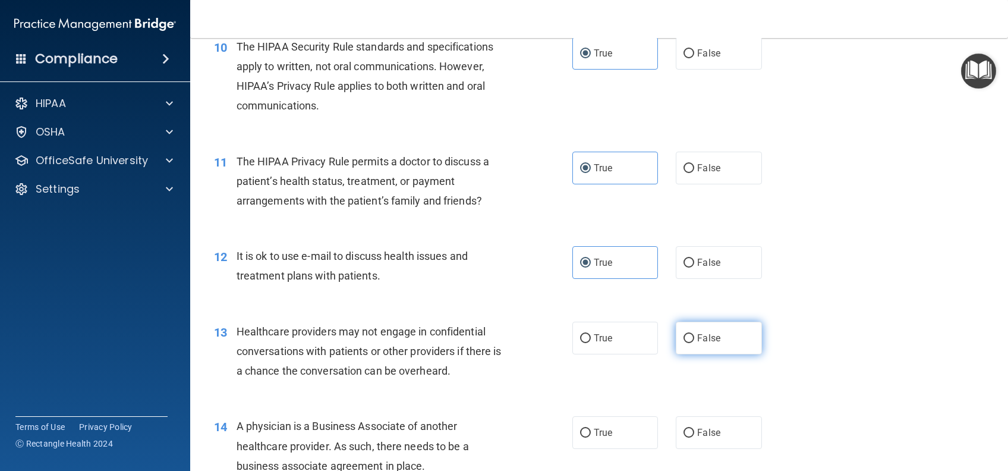
click at [714, 337] on label "False" at bounding box center [719, 338] width 86 height 33
click at [695, 337] on input "False" at bounding box center [689, 338] width 11 height 9
radio input "true"
click at [714, 426] on label "False" at bounding box center [719, 432] width 86 height 33
click at [695, 429] on input "False" at bounding box center [689, 433] width 11 height 9
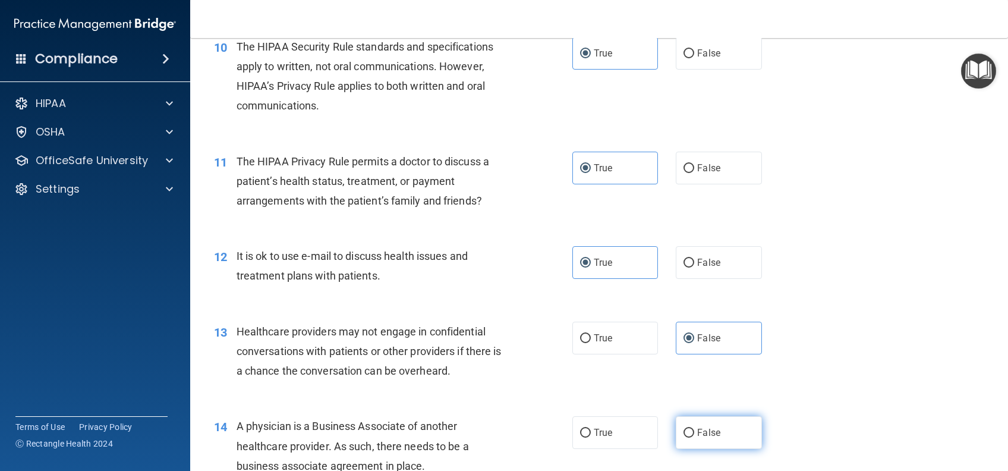
radio input "true"
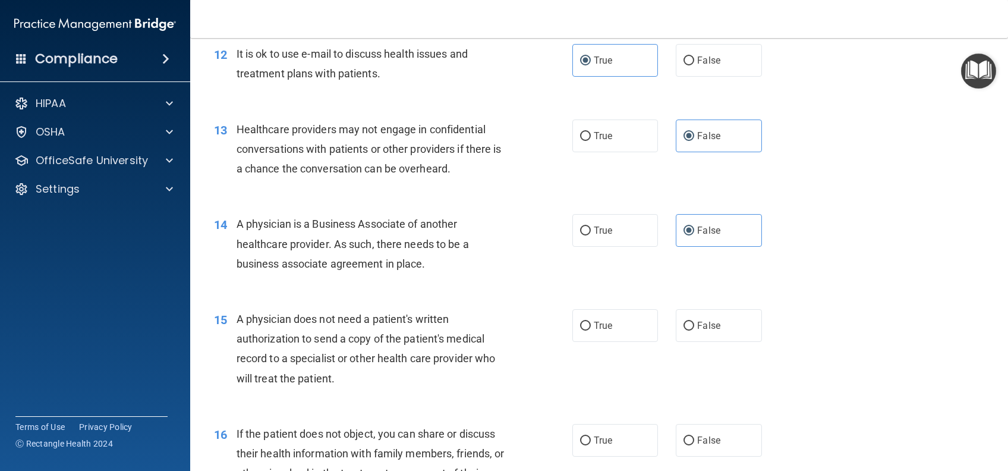
scroll to position [1189, 0]
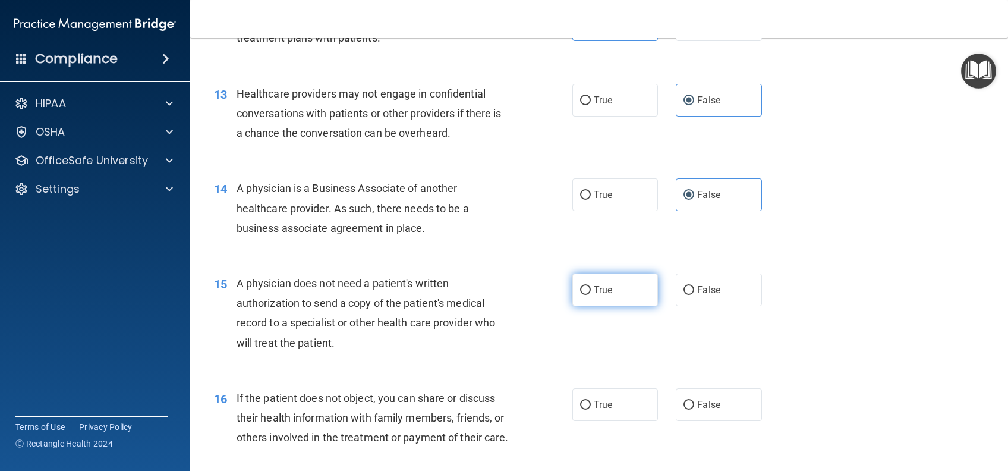
click at [603, 295] on span "True" at bounding box center [603, 289] width 18 height 11
click at [591, 295] on input "True" at bounding box center [585, 290] width 11 height 9
radio input "true"
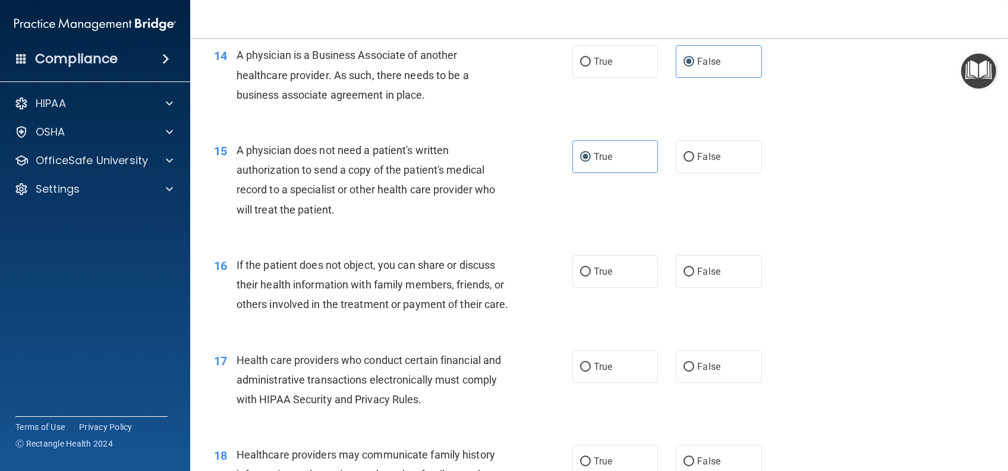
scroll to position [1347, 0]
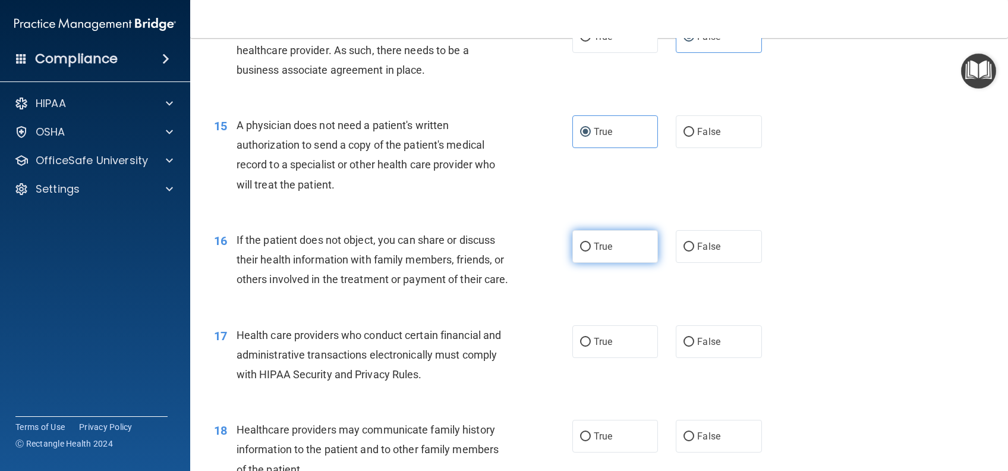
click at [626, 252] on label "True" at bounding box center [616, 246] width 86 height 33
click at [591, 252] on input "True" at bounding box center [585, 247] width 11 height 9
radio input "true"
click at [618, 358] on label "True" at bounding box center [616, 341] width 86 height 33
click at [591, 347] on input "True" at bounding box center [585, 342] width 11 height 9
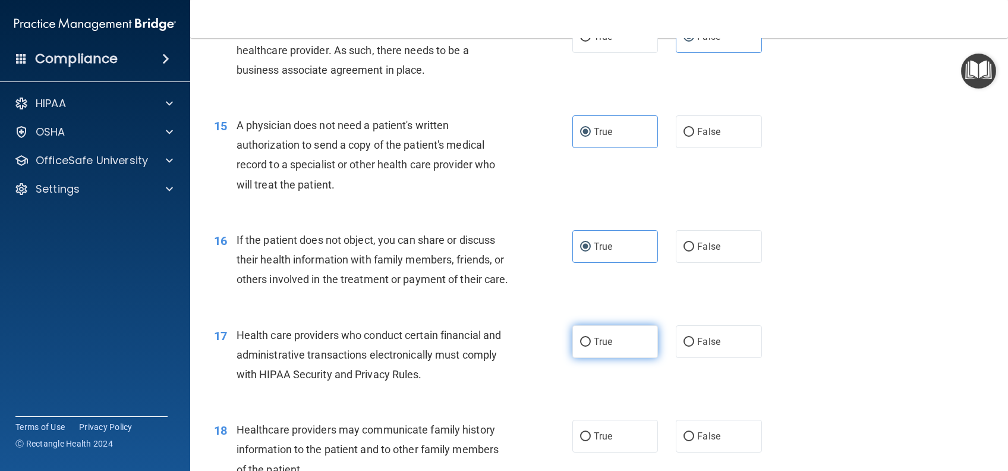
radio input "true"
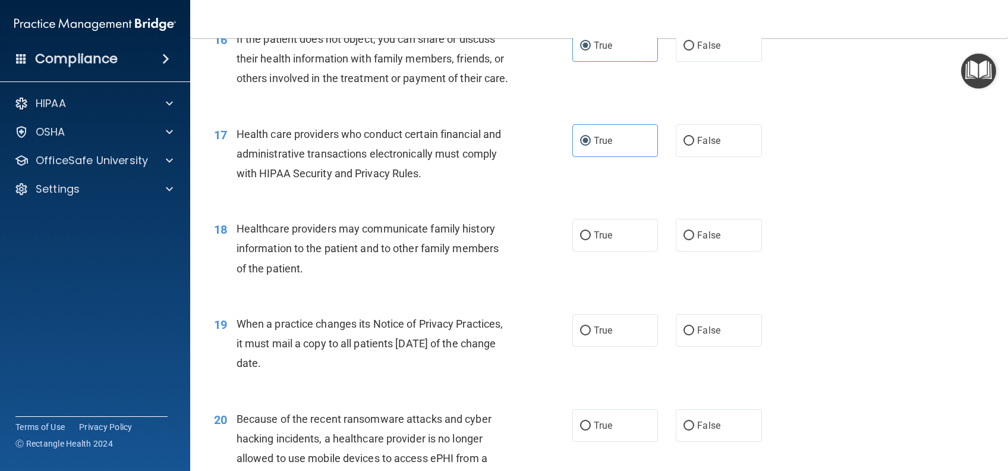
scroll to position [1585, 0]
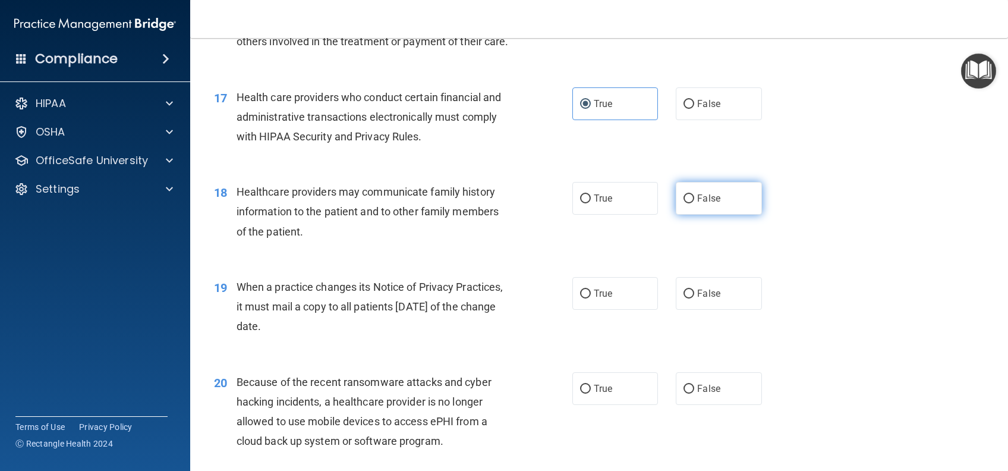
click at [702, 204] on span "False" at bounding box center [708, 198] width 23 height 11
click at [695, 203] on input "False" at bounding box center [689, 198] width 11 height 9
radio input "true"
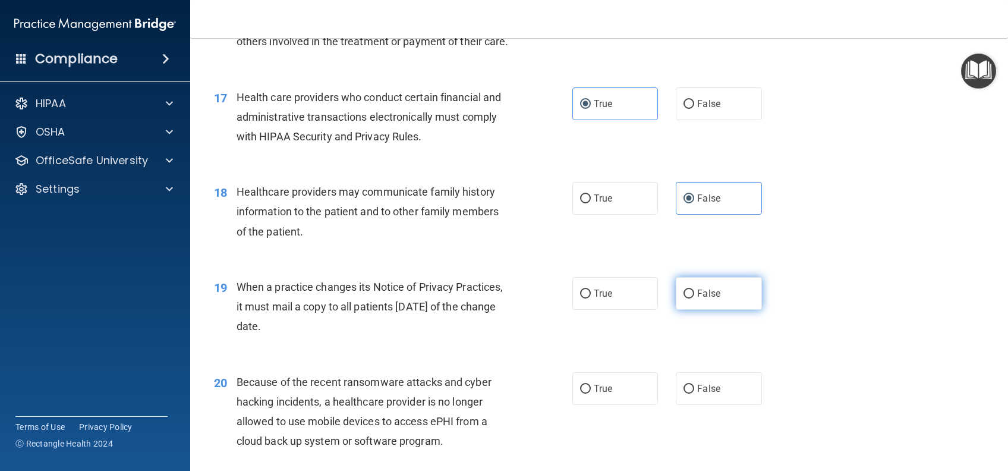
click at [716, 310] on label "False" at bounding box center [719, 293] width 86 height 33
click at [695, 298] on input "False" at bounding box center [689, 294] width 11 height 9
radio input "true"
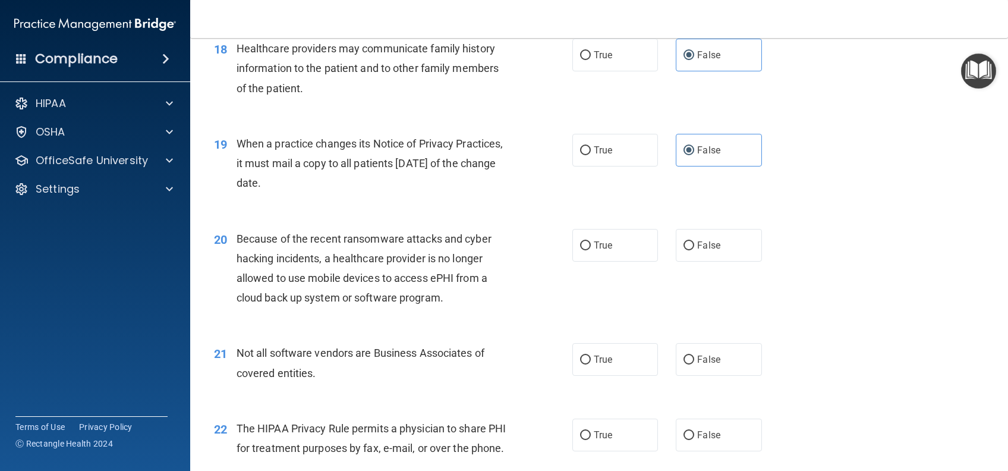
scroll to position [1744, 0]
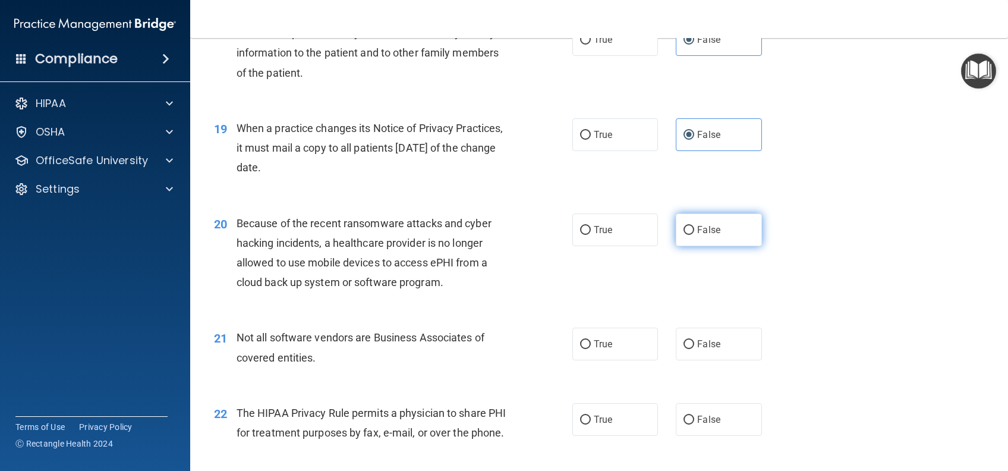
click at [709, 235] on span "False" at bounding box center [708, 229] width 23 height 11
click at [695, 235] on input "False" at bounding box center [689, 230] width 11 height 9
radio input "true"
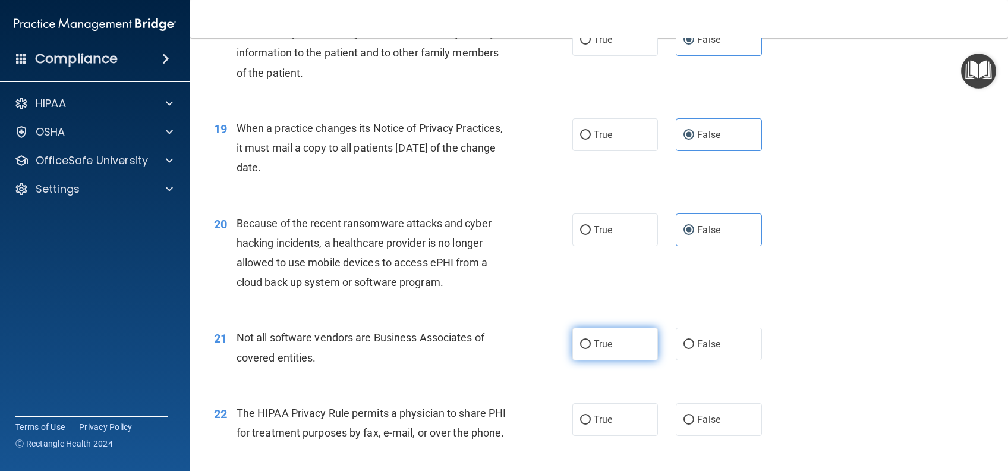
click at [602, 350] on span "True" at bounding box center [603, 343] width 18 height 11
click at [591, 349] on input "True" at bounding box center [585, 344] width 11 height 9
radio input "true"
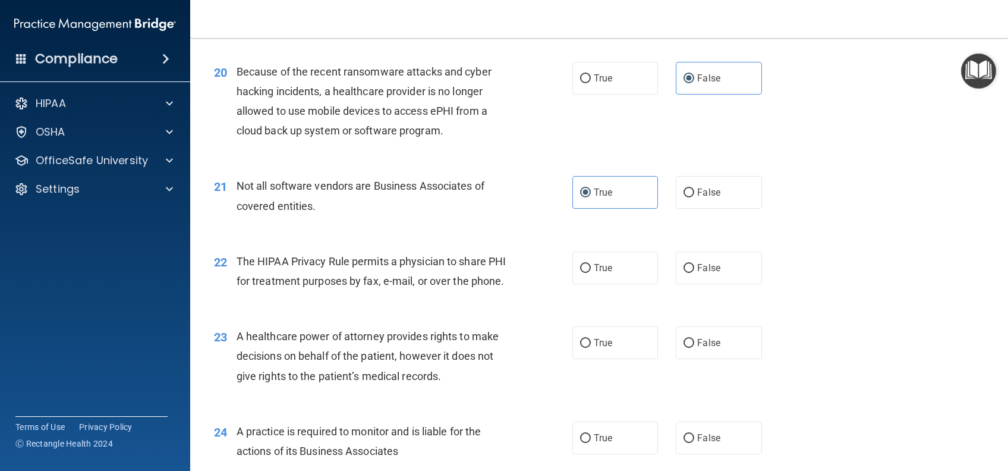
scroll to position [1903, 0]
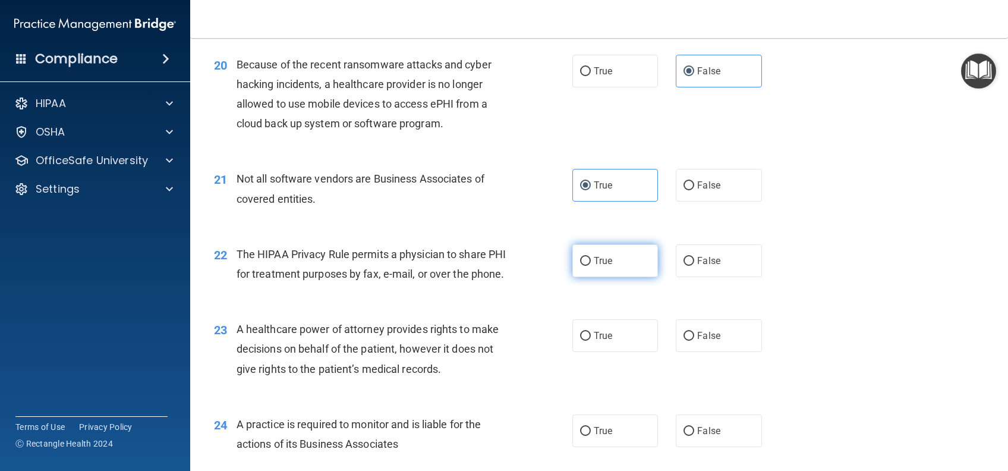
click at [602, 266] on span "True" at bounding box center [603, 260] width 18 height 11
click at [591, 266] on input "True" at bounding box center [585, 261] width 11 height 9
radio input "true"
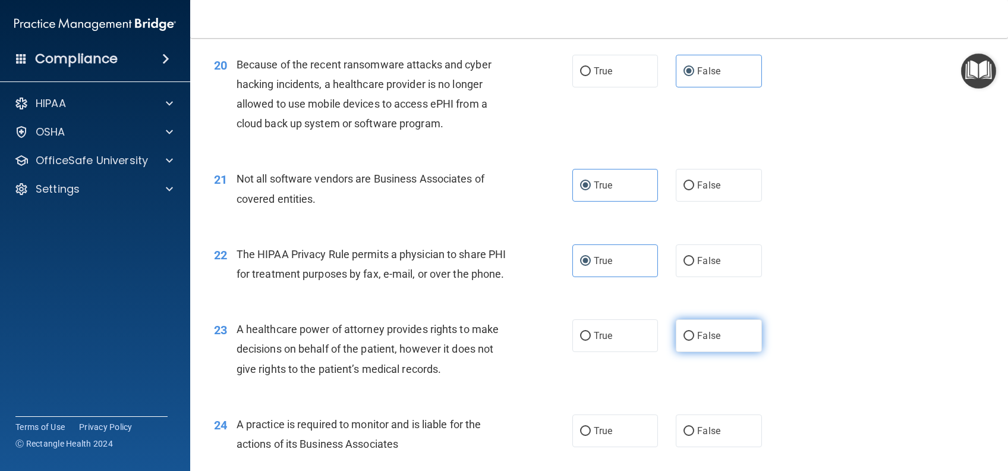
click at [728, 352] on label "False" at bounding box center [719, 335] width 86 height 33
click at [695, 341] on input "False" at bounding box center [689, 336] width 11 height 9
radio input "true"
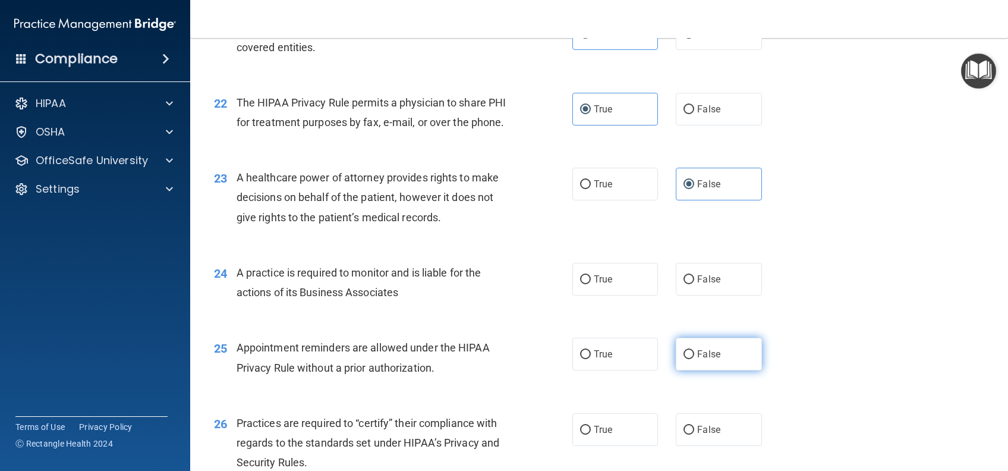
scroll to position [2141, 0]
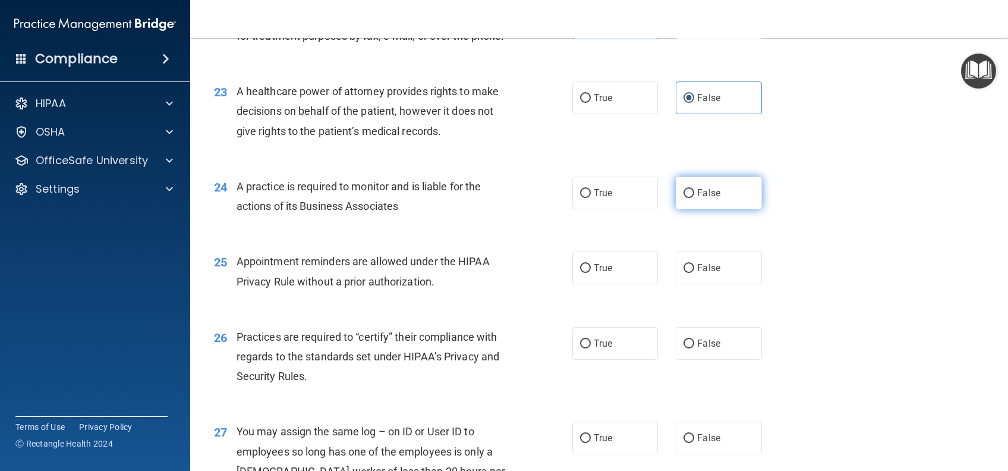
click at [697, 199] on span "False" at bounding box center [708, 192] width 23 height 11
click at [695, 198] on input "False" at bounding box center [689, 193] width 11 height 9
radio input "true"
click at [602, 274] on span "True" at bounding box center [603, 267] width 18 height 11
click at [591, 273] on input "True" at bounding box center [585, 268] width 11 height 9
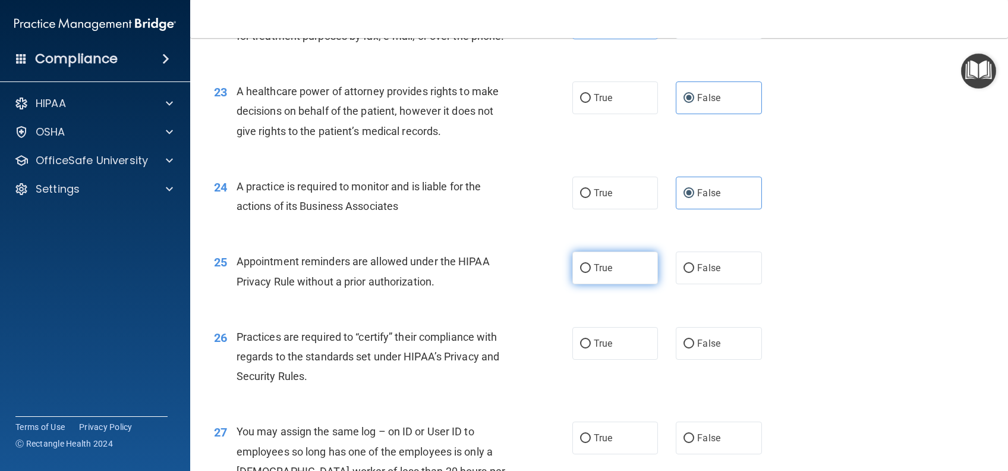
radio input "true"
click at [717, 360] on label "False" at bounding box center [719, 343] width 86 height 33
click at [695, 348] on input "False" at bounding box center [689, 344] width 11 height 9
radio input "true"
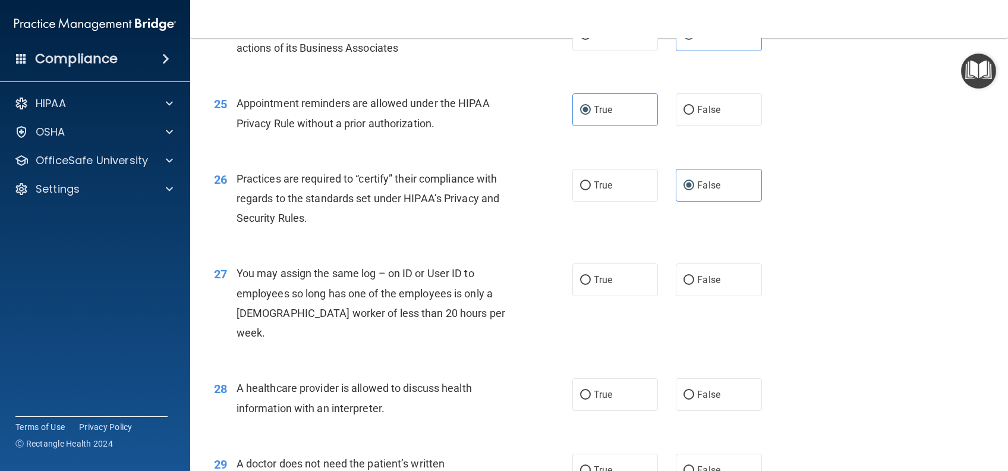
scroll to position [2378, 0]
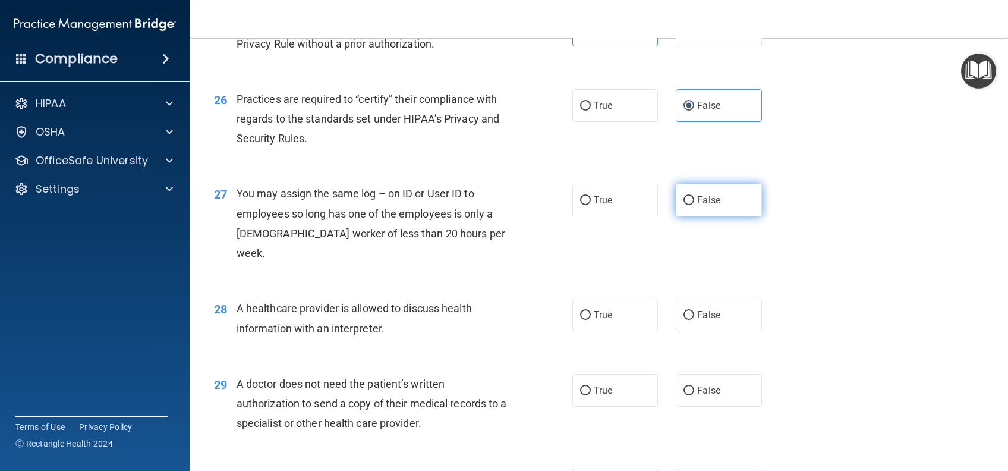
click at [730, 216] on label "False" at bounding box center [719, 200] width 86 height 33
click at [695, 205] on input "False" at bounding box center [689, 200] width 11 height 9
radio input "true"
click at [596, 321] on span "True" at bounding box center [603, 314] width 18 height 11
click at [591, 320] on input "True" at bounding box center [585, 315] width 11 height 9
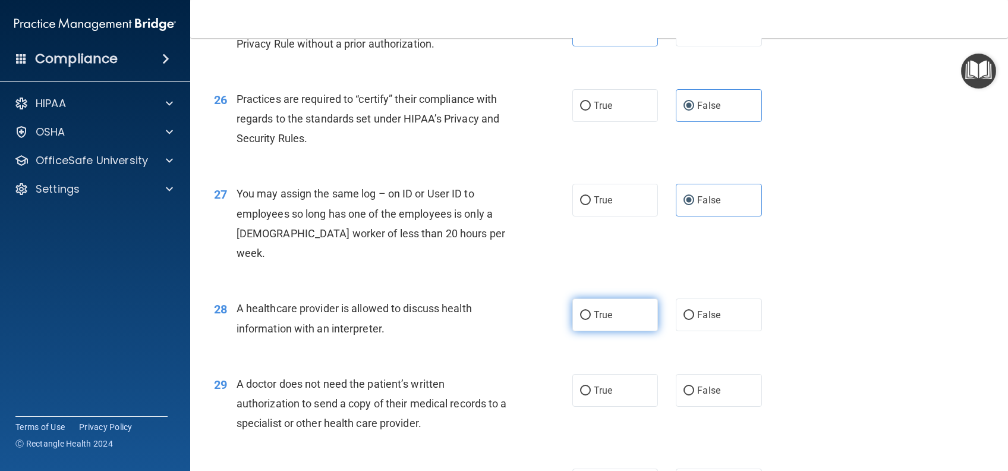
radio input "true"
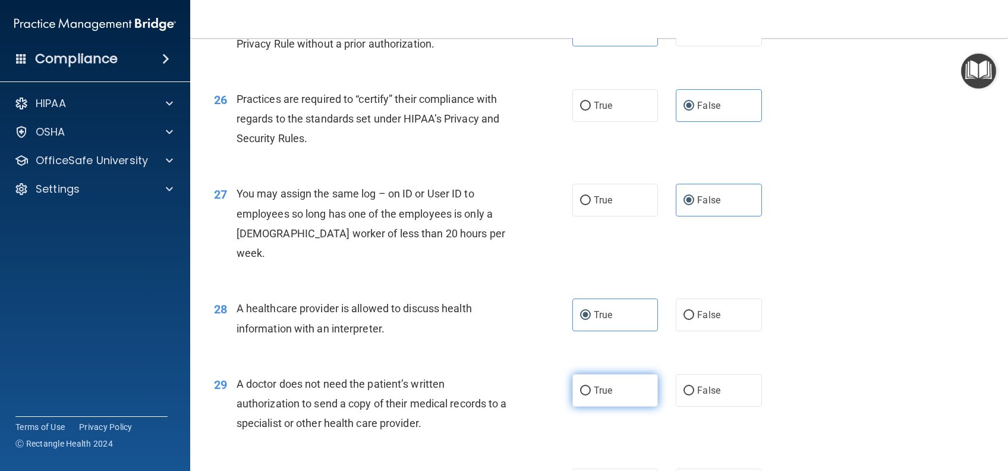
click at [624, 407] on label "True" at bounding box center [616, 390] width 86 height 33
click at [591, 395] on input "True" at bounding box center [585, 391] width 11 height 9
radio input "true"
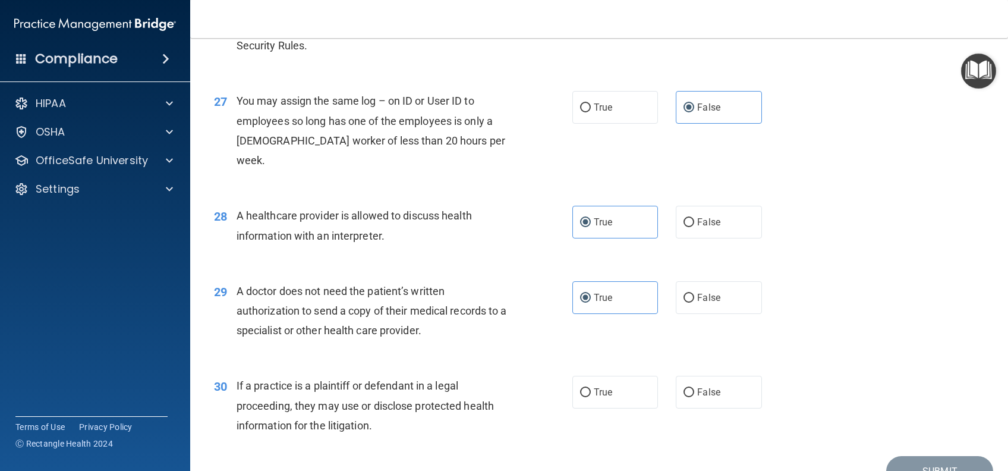
scroll to position [2554, 0]
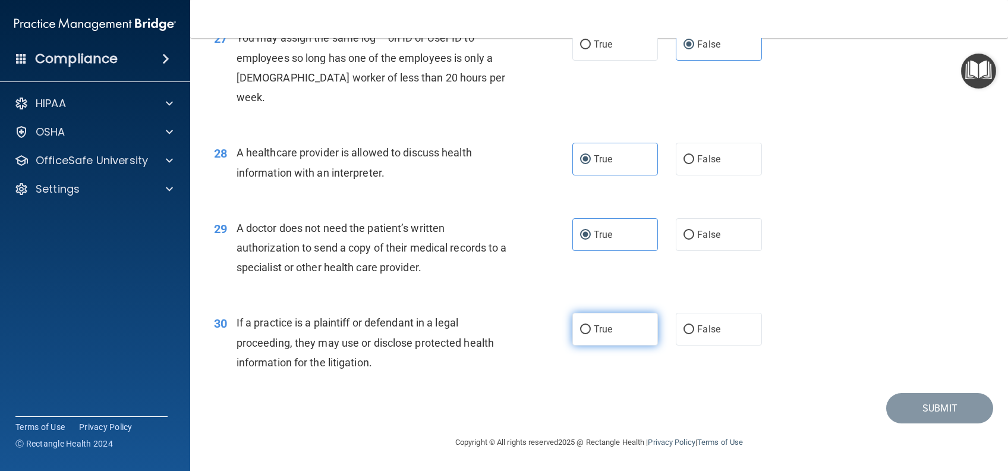
click at [596, 327] on span "True" at bounding box center [603, 328] width 18 height 11
click at [591, 327] on input "True" at bounding box center [585, 329] width 11 height 9
radio input "true"
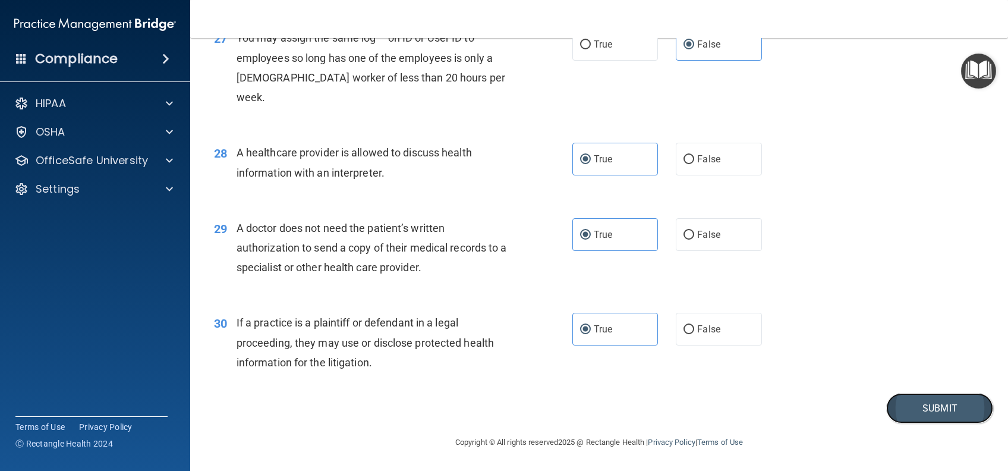
click at [923, 405] on button "Submit" at bounding box center [940, 408] width 107 height 30
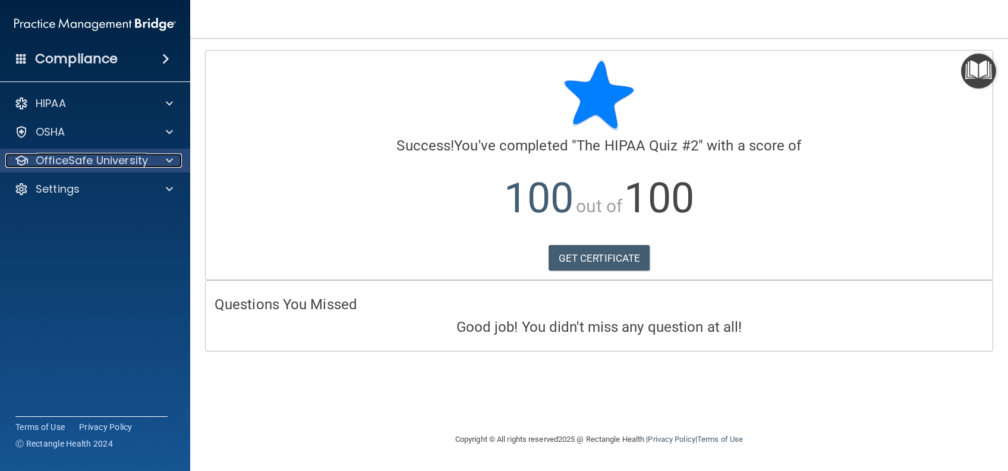
click at [147, 155] on div "OfficeSafe University" at bounding box center [78, 160] width 147 height 14
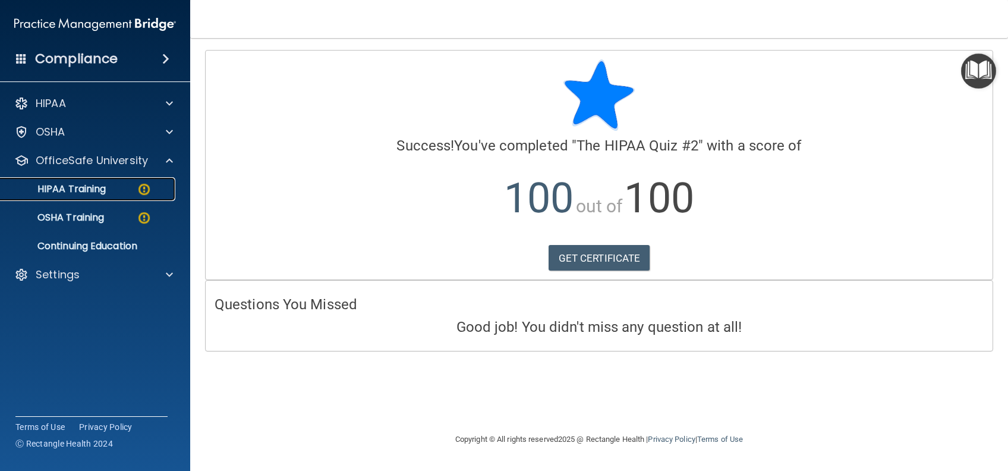
click at [93, 193] on p "HIPAA Training" at bounding box center [57, 189] width 98 height 12
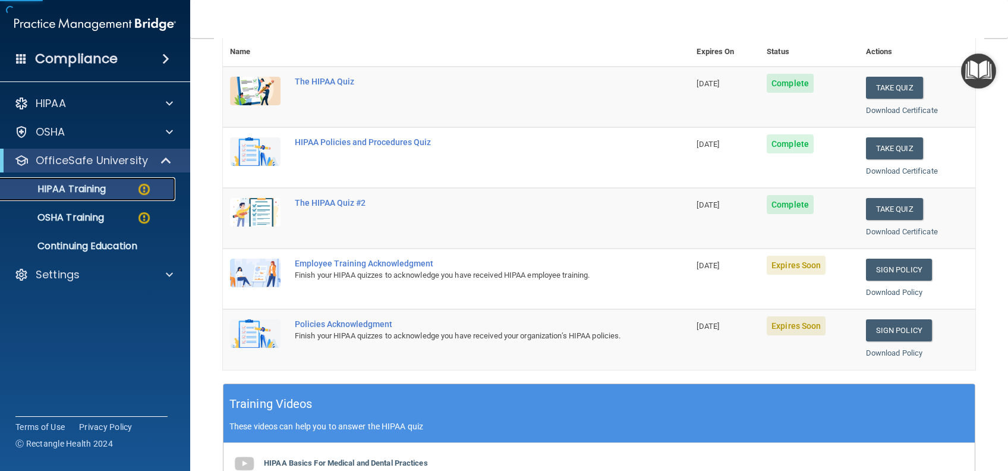
scroll to position [158, 0]
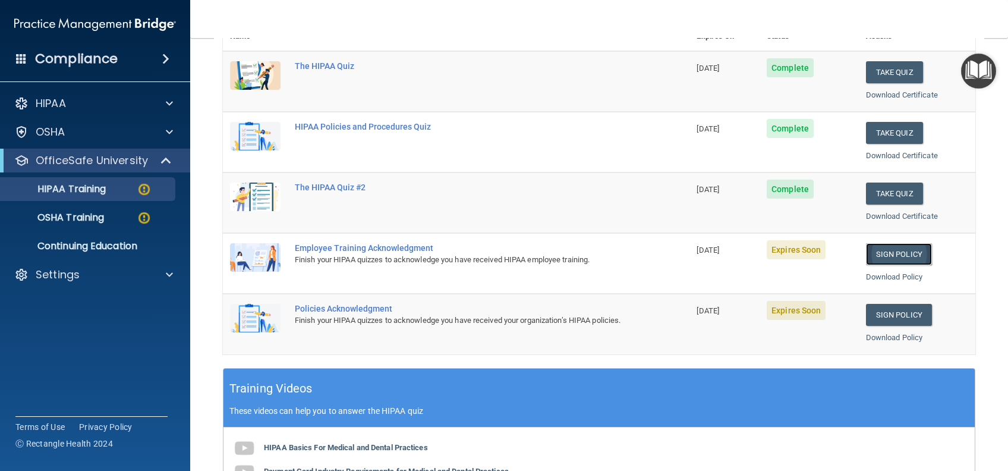
click at [879, 256] on link "Sign Policy" at bounding box center [899, 254] width 66 height 22
click at [77, 268] on p "Settings" at bounding box center [58, 275] width 44 height 14
click at [64, 328] on p "Sign Out" at bounding box center [89, 332] width 162 height 12
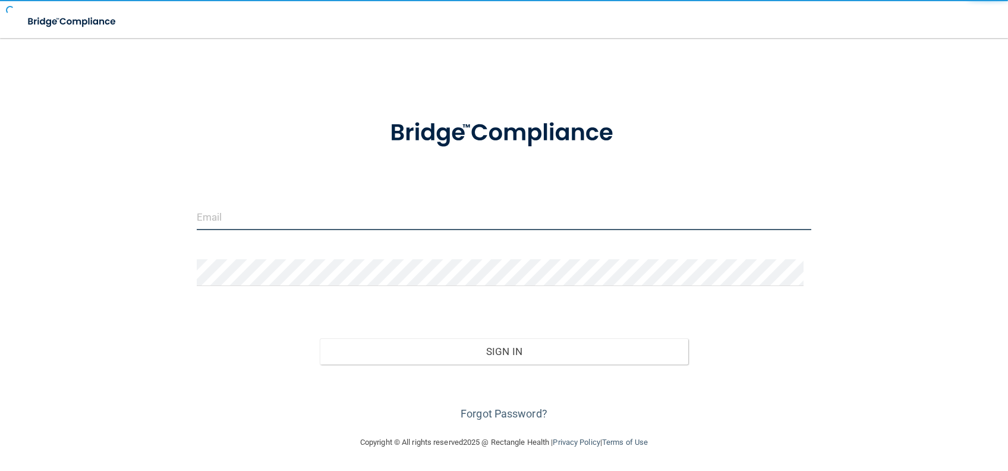
type input "ashley.nelson@campsmile.com"
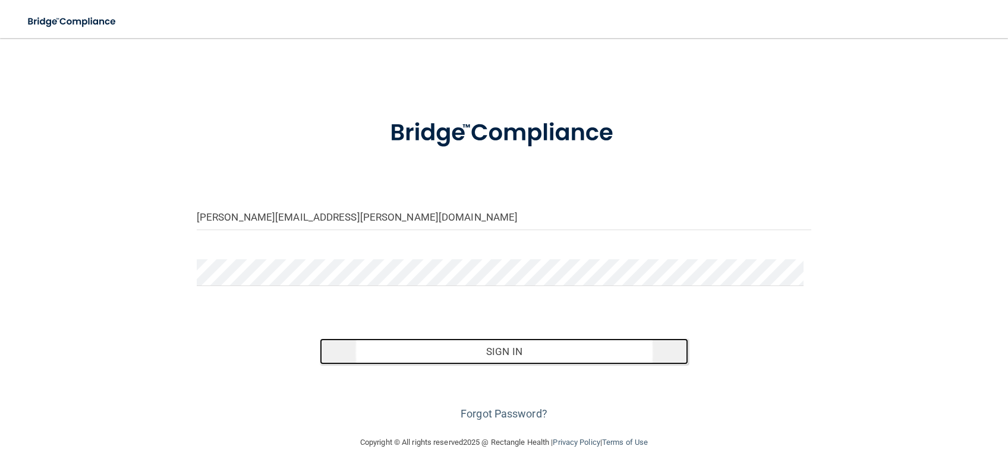
click at [406, 352] on button "Sign In" at bounding box center [504, 351] width 369 height 26
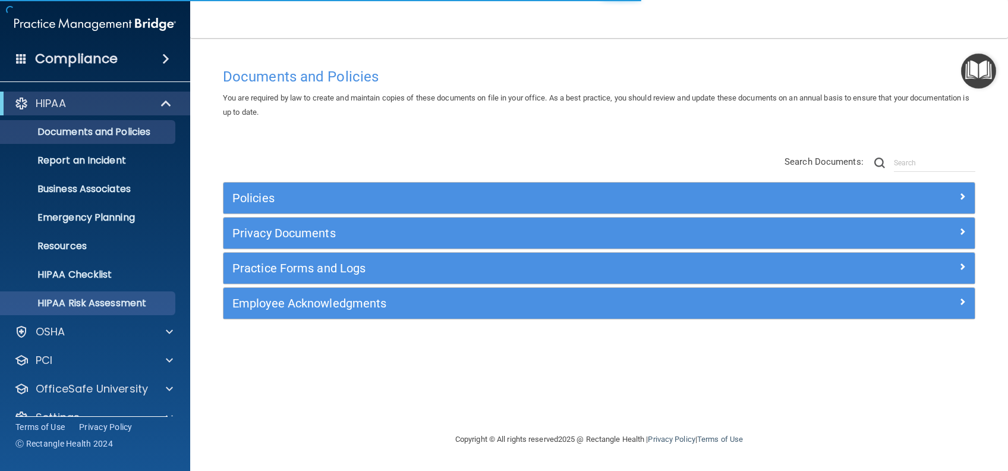
scroll to position [22, 0]
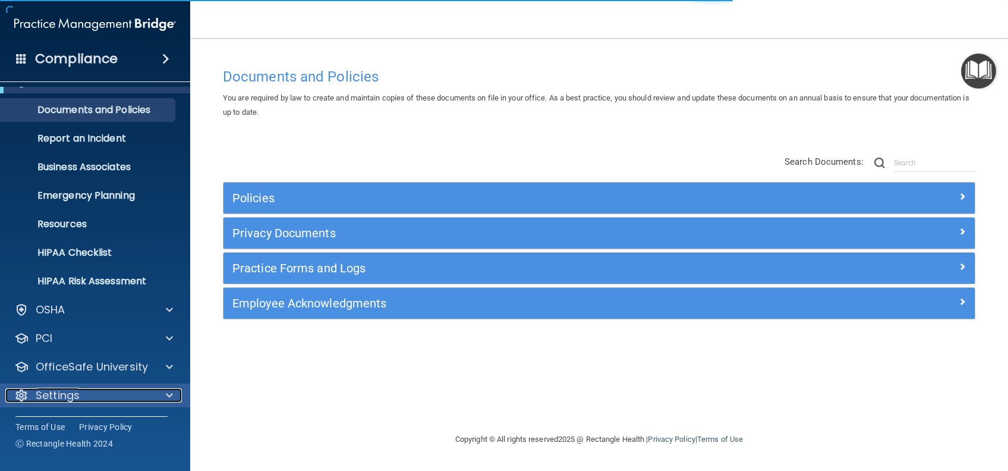
click at [48, 395] on p "Settings" at bounding box center [58, 395] width 44 height 14
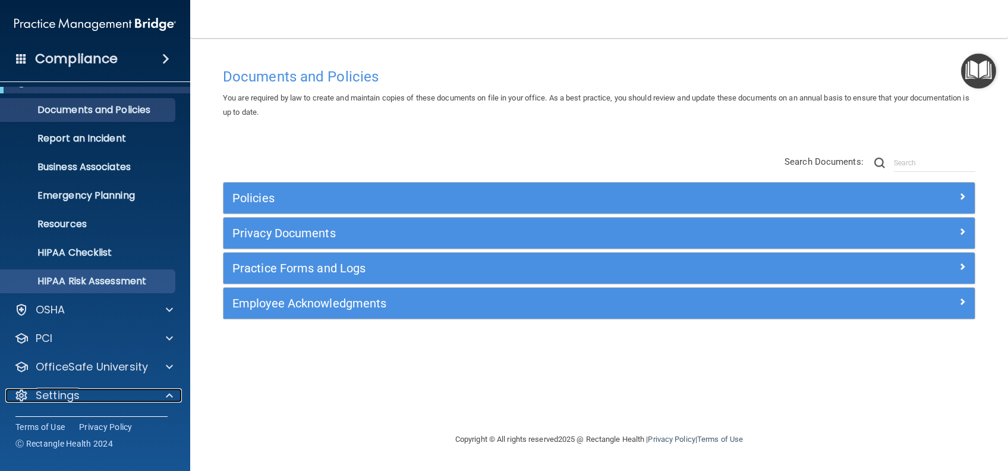
scroll to position [136, 0]
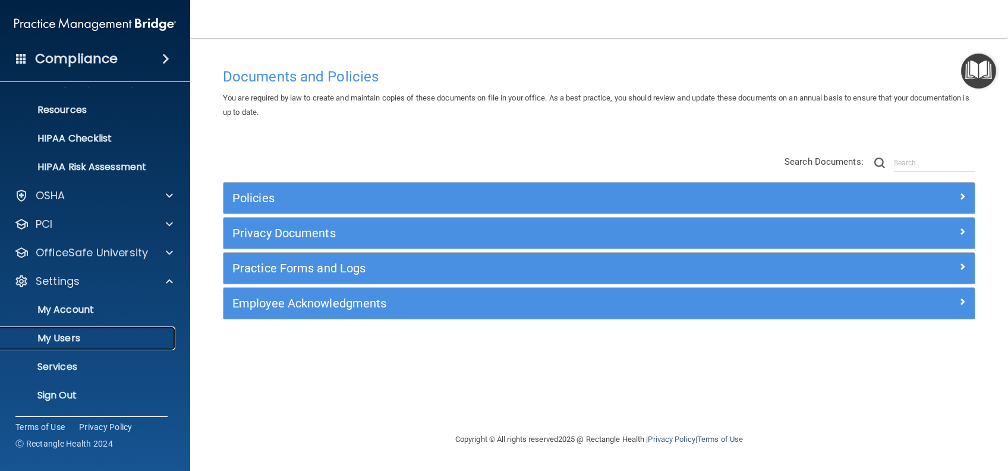
click at [67, 339] on p "My Users" at bounding box center [89, 338] width 162 height 12
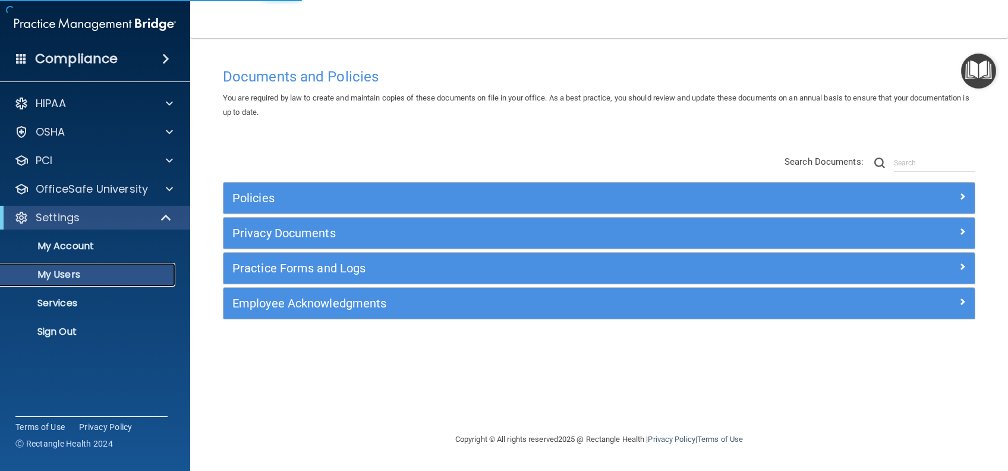
select select "20"
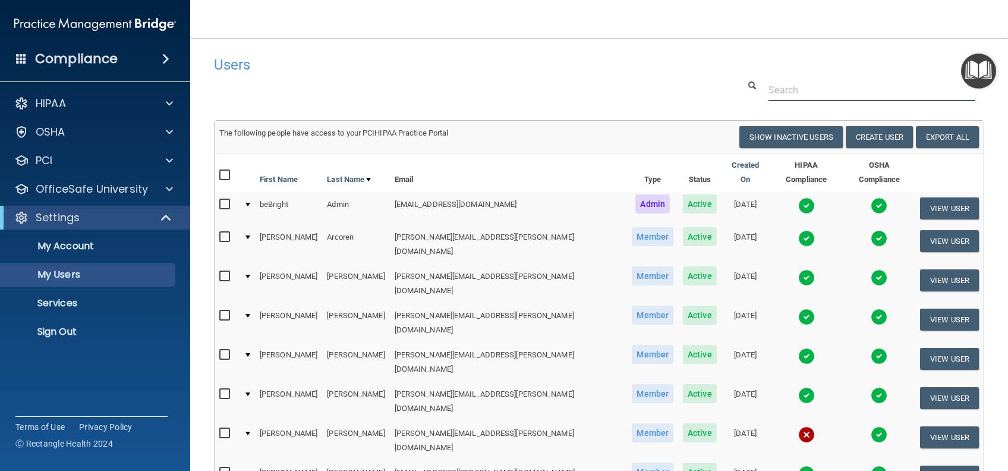
click at [769, 85] on input "text" at bounding box center [872, 90] width 207 height 22
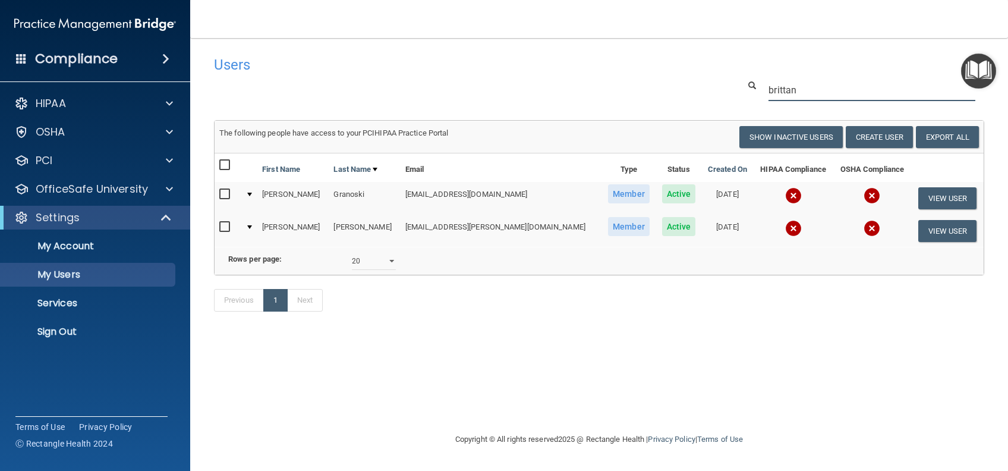
type input "brittan"
click at [223, 191] on input "checkbox" at bounding box center [226, 195] width 14 height 10
checkbox input "true"
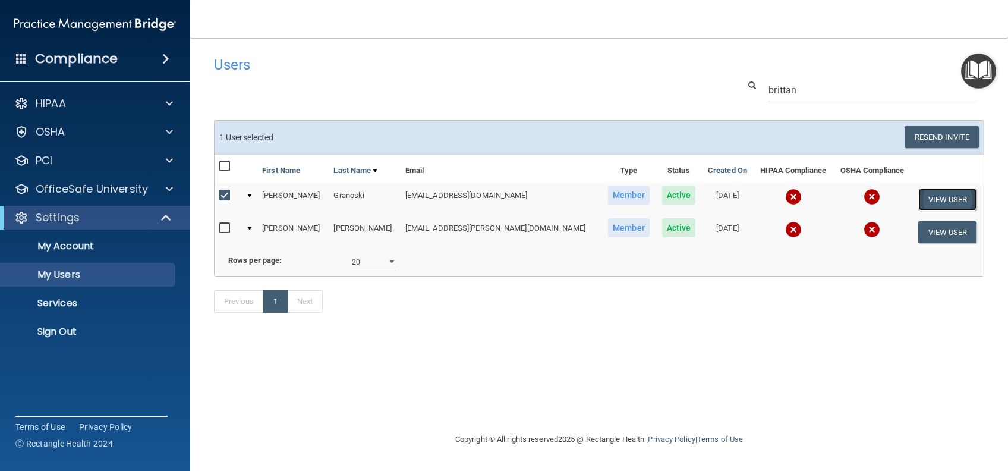
click at [925, 191] on button "View User" at bounding box center [948, 199] width 59 height 22
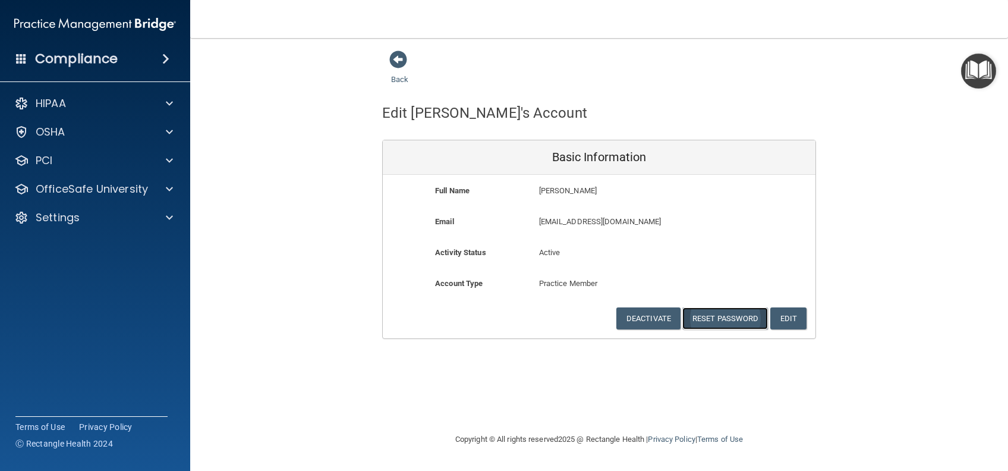
click at [708, 315] on button "Reset Password" at bounding box center [726, 318] width 86 height 22
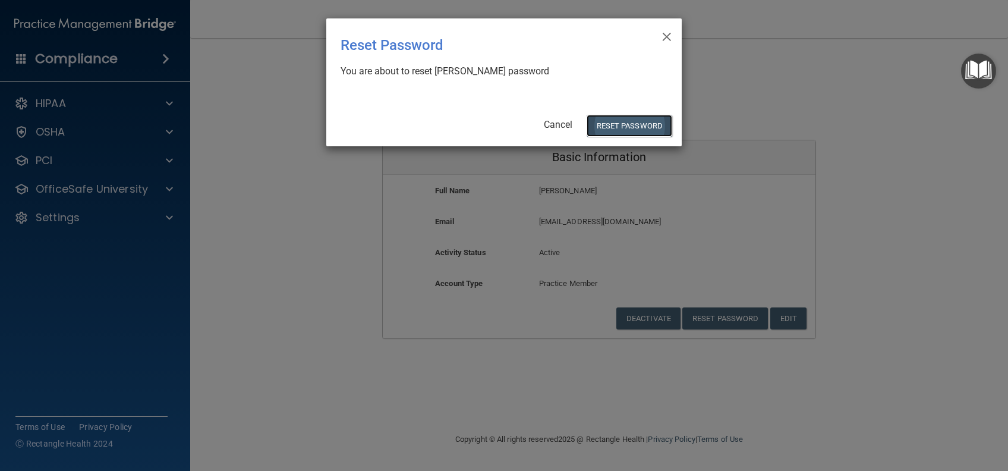
click at [640, 125] on button "Reset Password" at bounding box center [630, 126] width 86 height 22
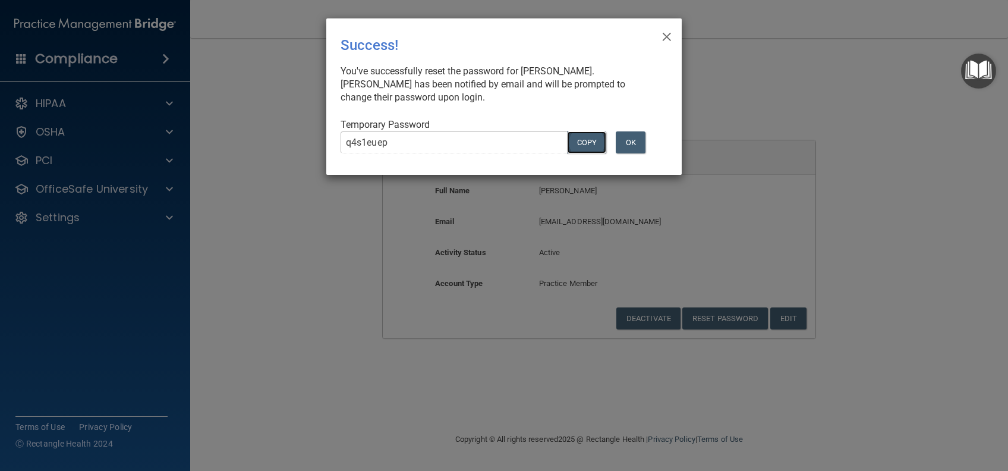
click at [590, 150] on button "COPY" at bounding box center [586, 142] width 39 height 22
click at [599, 140] on button "Copy" at bounding box center [586, 142] width 39 height 22
click at [638, 140] on button "OK" at bounding box center [631, 142] width 30 height 22
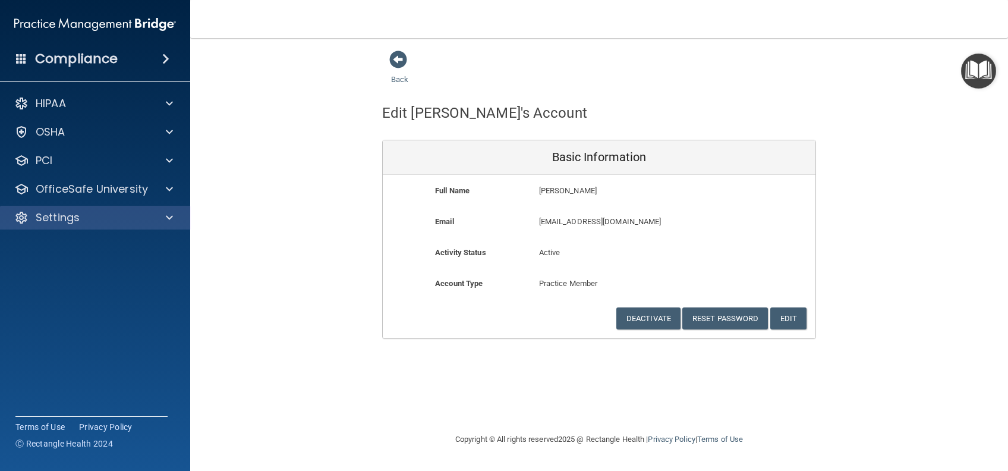
click at [90, 225] on div "Settings" at bounding box center [95, 218] width 191 height 24
click at [58, 218] on p "Settings" at bounding box center [58, 217] width 44 height 14
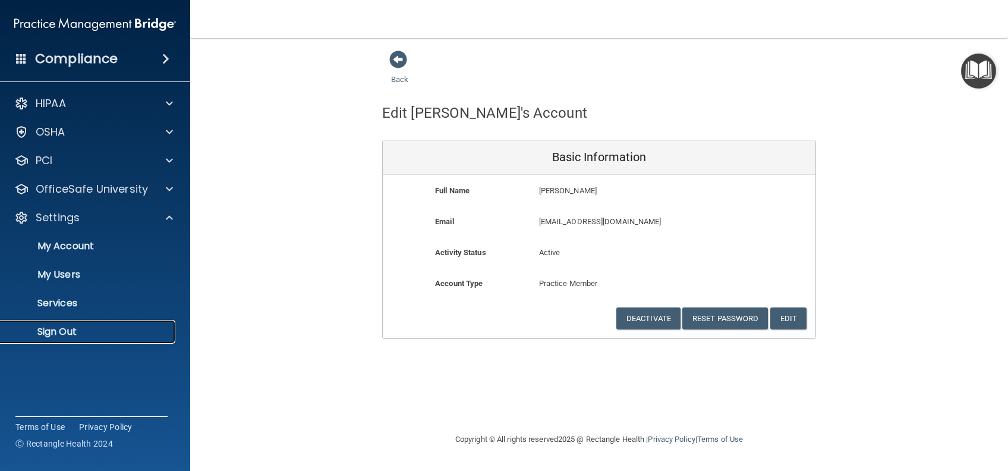
click at [48, 328] on p "Sign Out" at bounding box center [89, 332] width 162 height 12
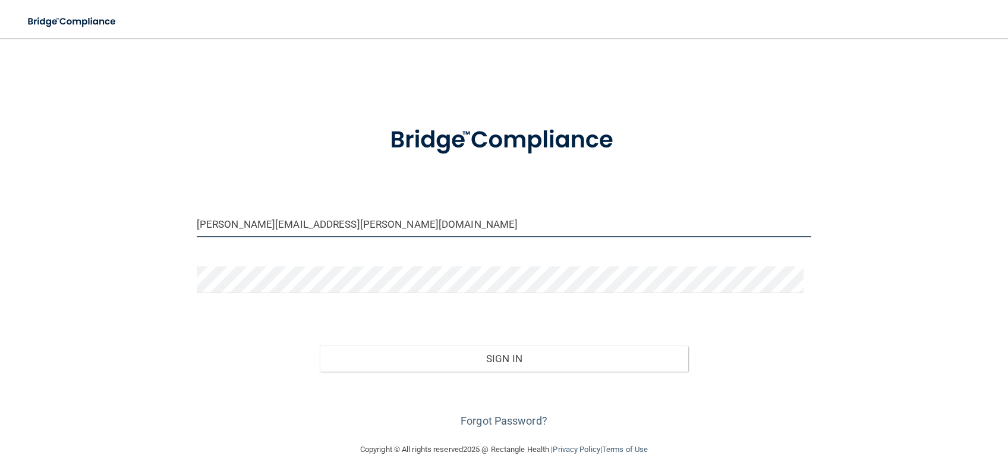
drag, startPoint x: 257, startPoint y: 224, endPoint x: 136, endPoint y: 222, distance: 120.7
click at [136, 222] on div "ashley.nelson@campsmile.com Invalid email/password. You don't have permission t…" at bounding box center [504, 240] width 961 height 381
type input "[EMAIL_ADDRESS][DOMAIN_NAME]"
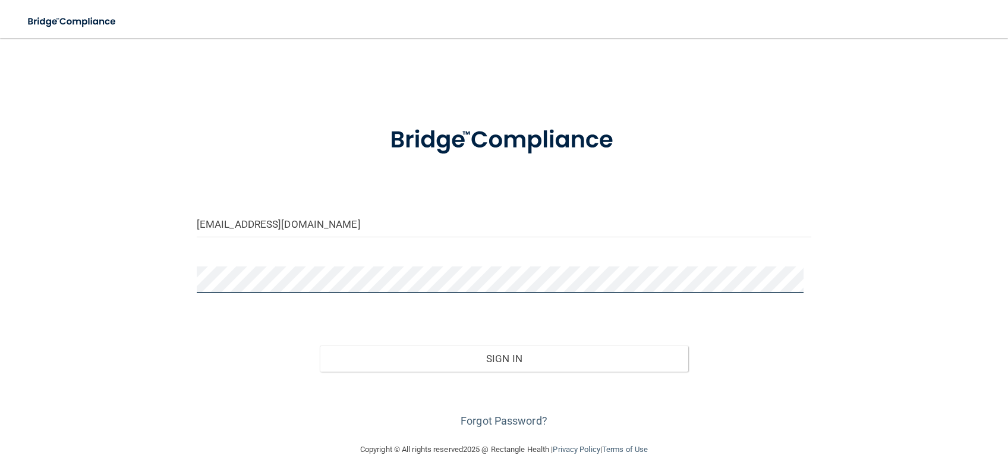
click at [59, 304] on div "brittany.granoski@campsmile.com Invalid email/password. You don't have permissi…" at bounding box center [504, 240] width 961 height 381
click at [320, 345] on button "Sign In" at bounding box center [504, 358] width 369 height 26
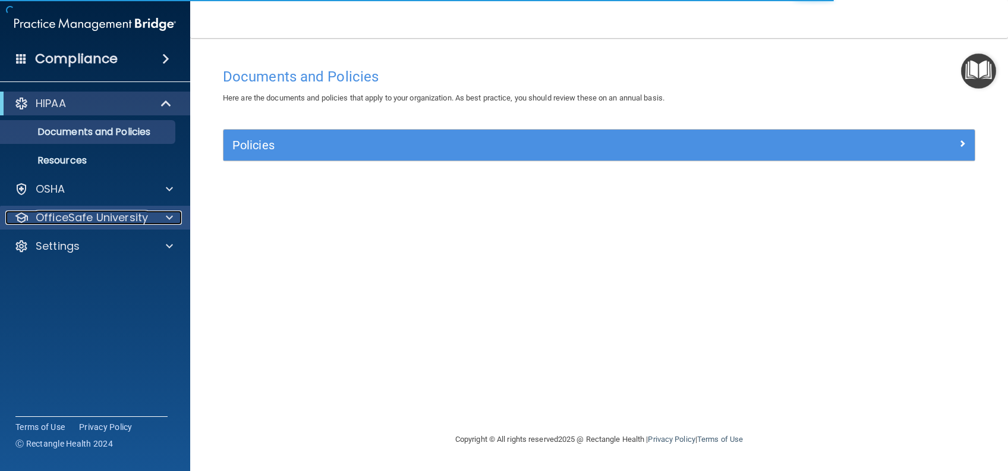
click at [130, 215] on p "OfficeSafe University" at bounding box center [92, 217] width 112 height 14
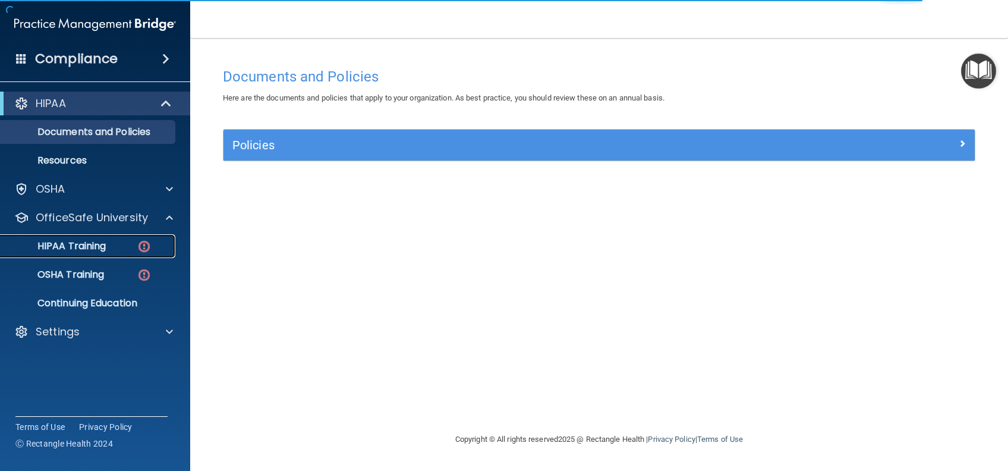
click at [84, 252] on p "HIPAA Training" at bounding box center [57, 246] width 98 height 12
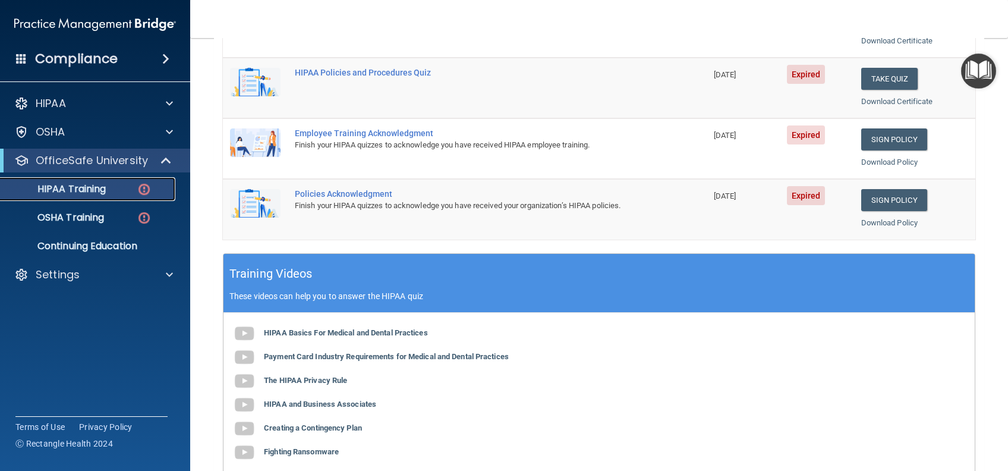
scroll to position [238, 0]
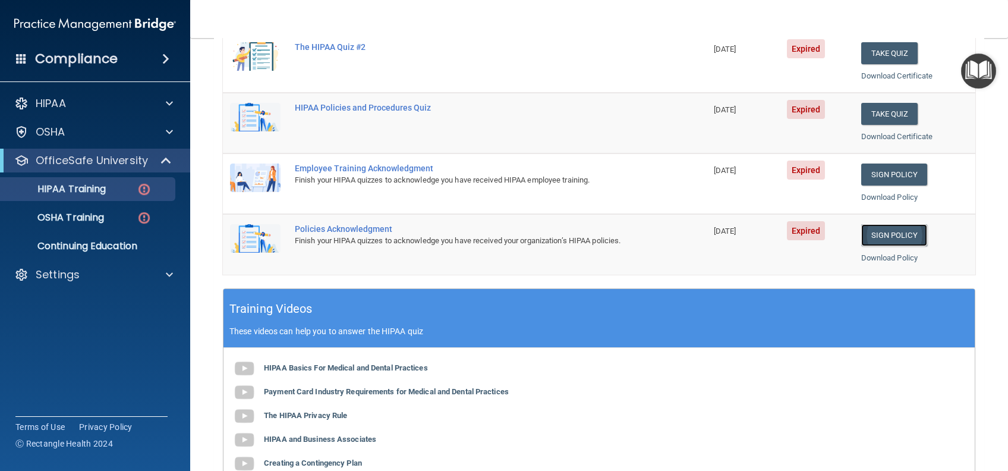
click at [878, 234] on link "Sign Policy" at bounding box center [895, 235] width 66 height 22
click at [67, 271] on p "Settings" at bounding box center [58, 275] width 44 height 14
click at [51, 326] on p "Sign Out" at bounding box center [89, 332] width 162 height 12
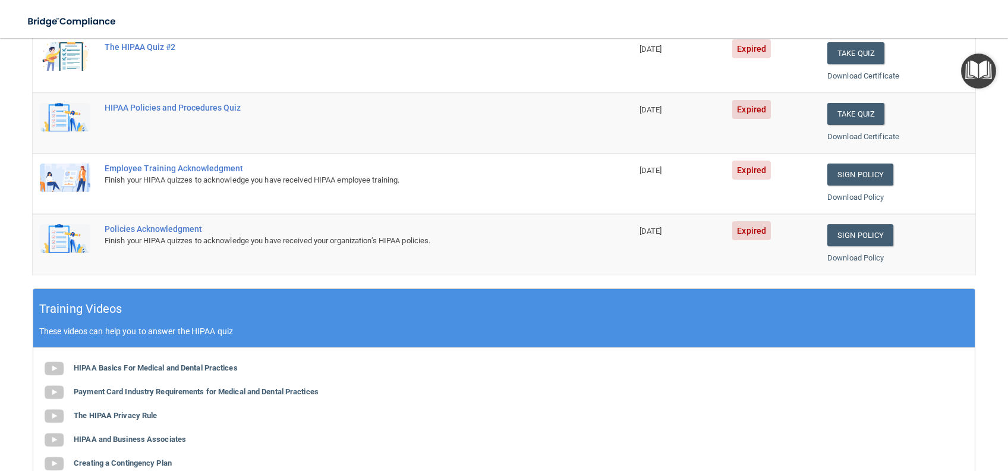
scroll to position [7, 0]
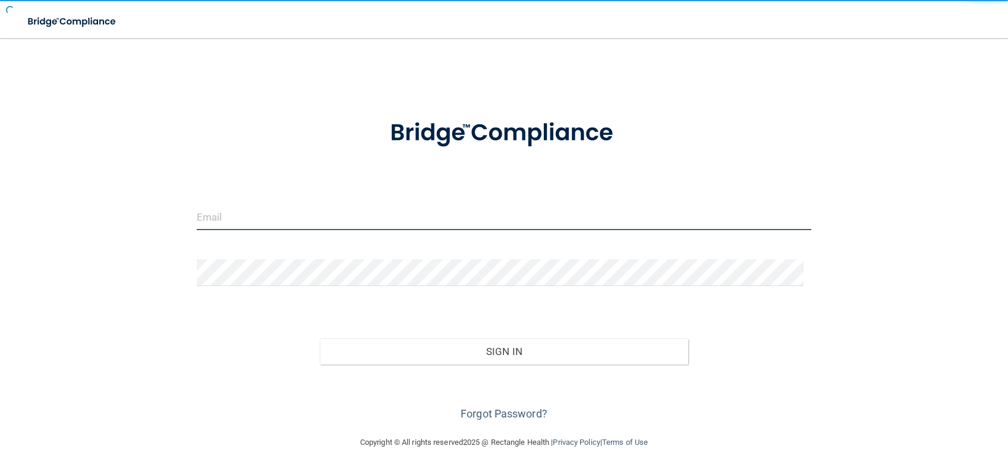
type input "ashley.nelson@campsmile.com"
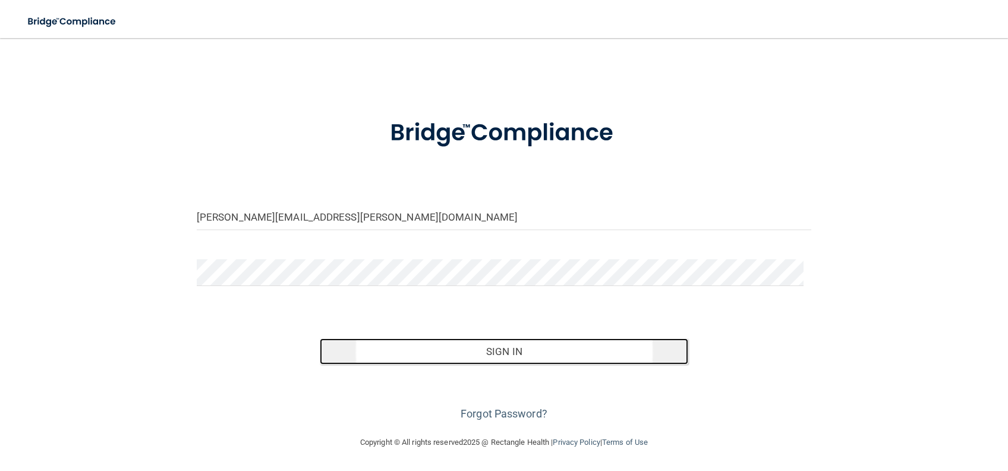
click at [537, 354] on button "Sign In" at bounding box center [504, 351] width 369 height 26
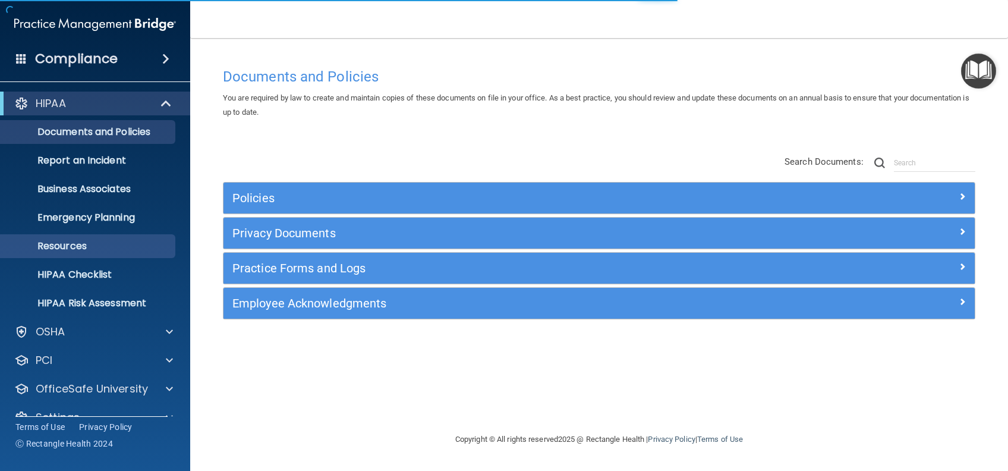
scroll to position [22, 0]
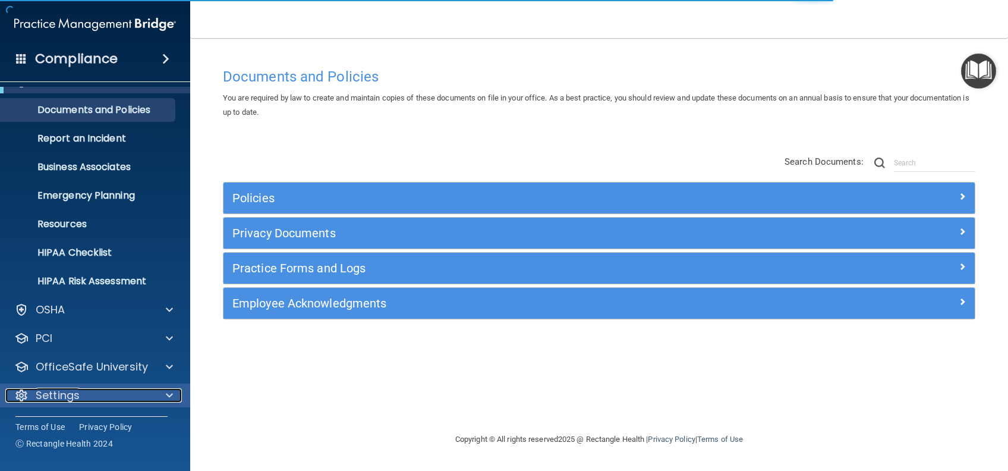
click at [62, 398] on p "Settings" at bounding box center [58, 395] width 44 height 14
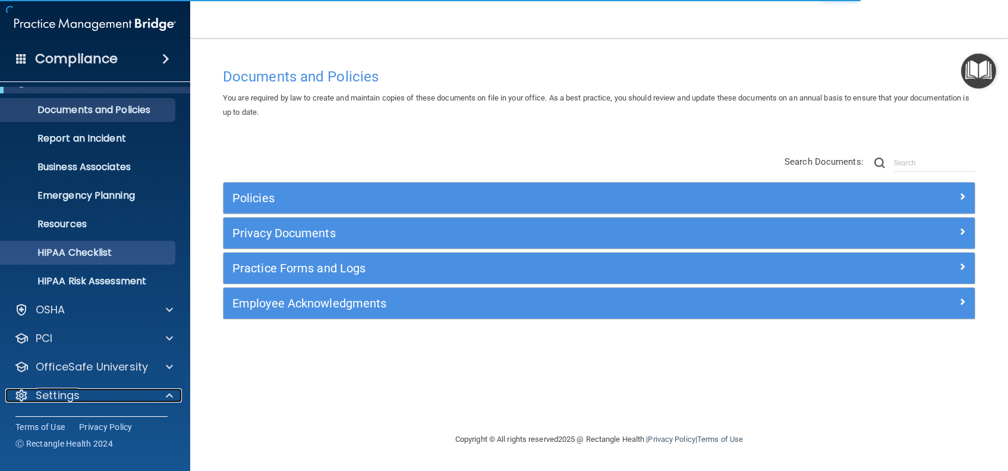
scroll to position [136, 0]
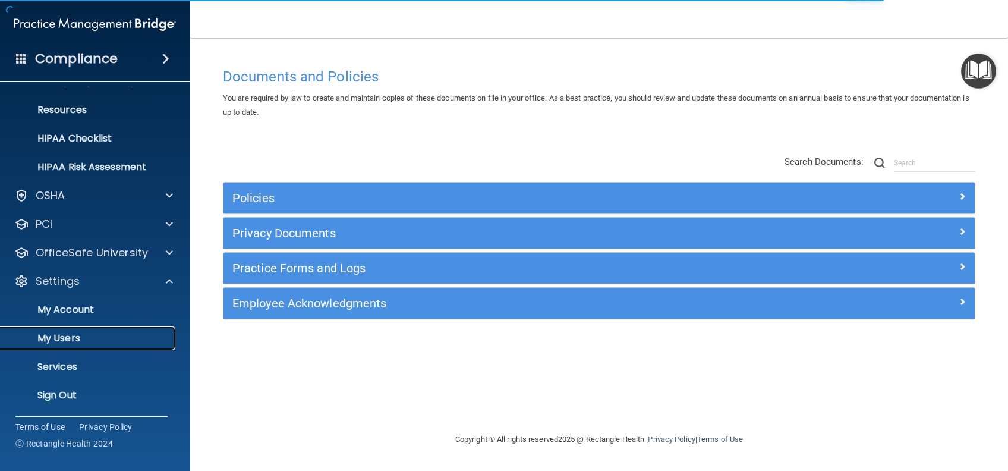
click at [74, 343] on p "My Users" at bounding box center [89, 338] width 162 height 12
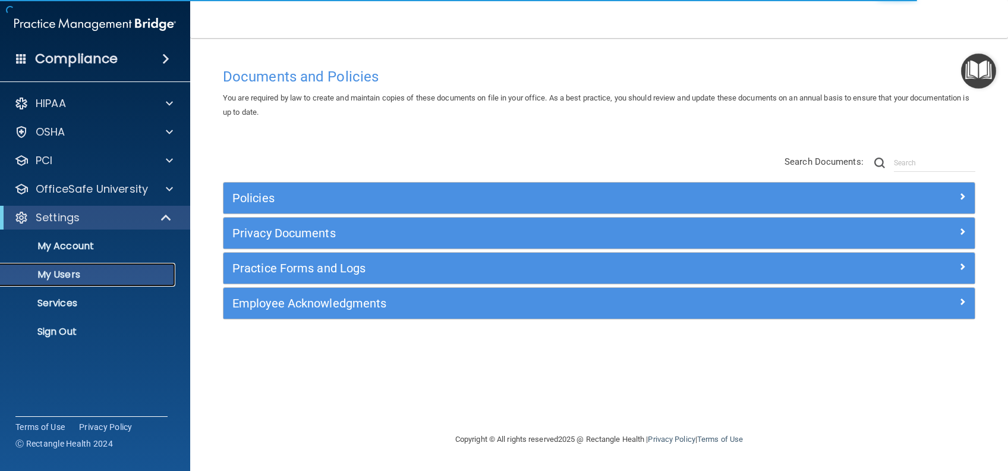
select select "20"
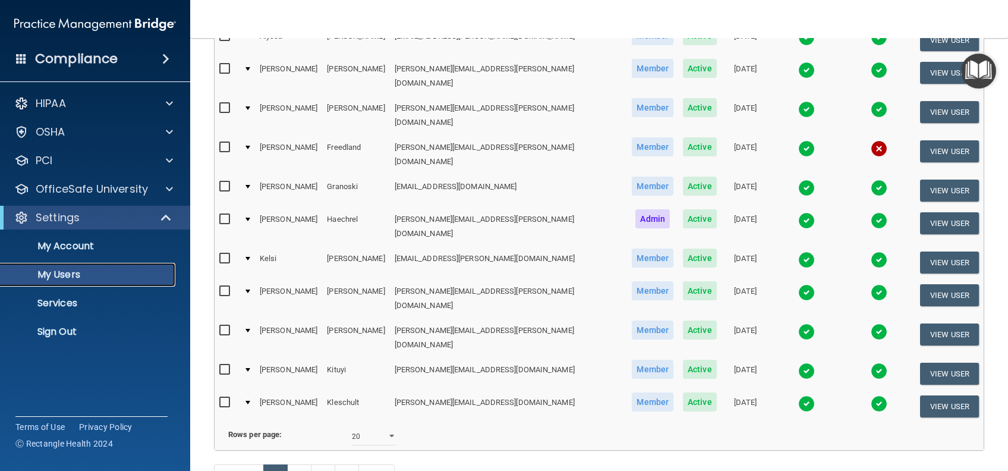
scroll to position [515, 0]
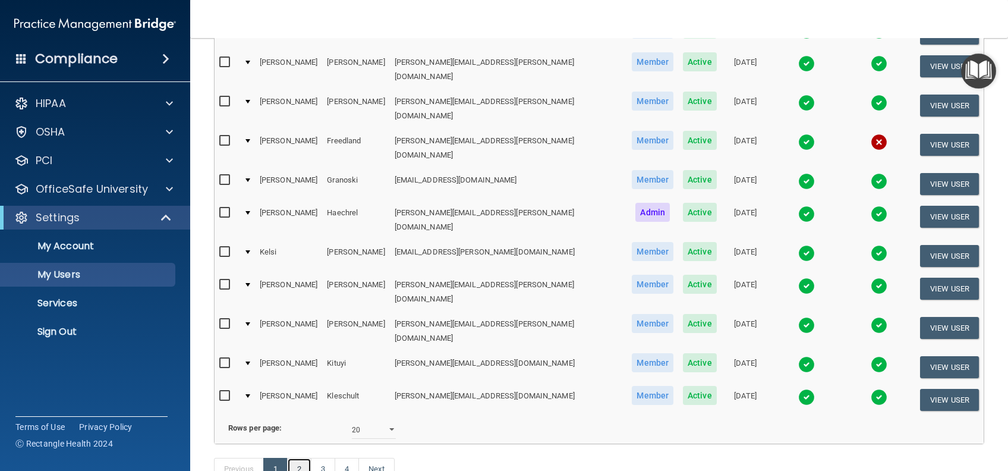
click at [296, 458] on link "2" at bounding box center [299, 469] width 24 height 23
select select "20"
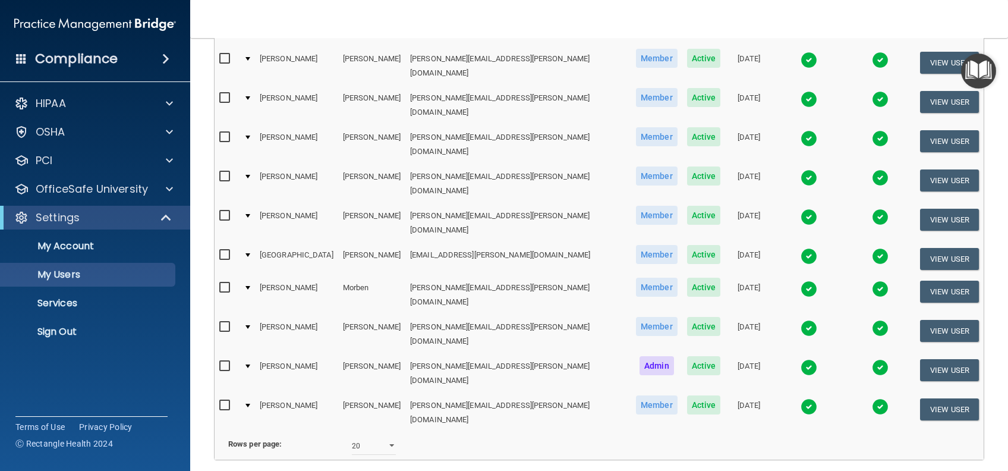
scroll to position [515, 0]
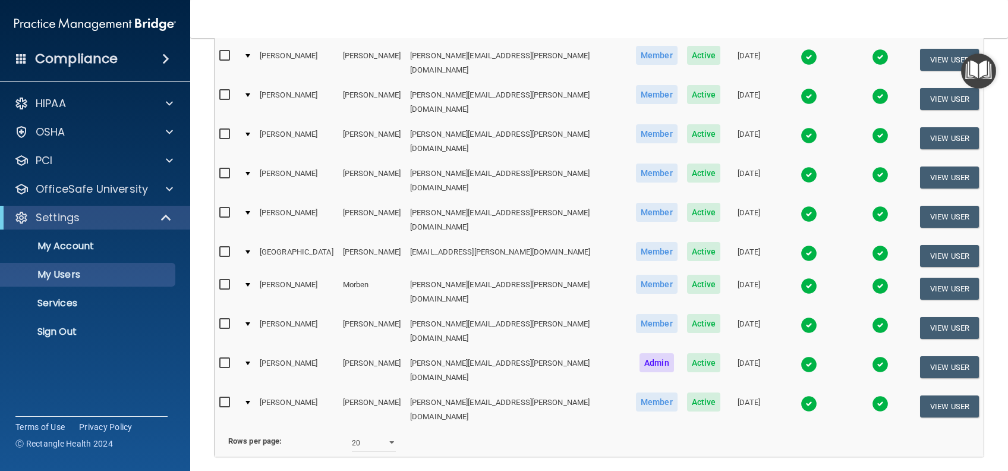
select select "20"
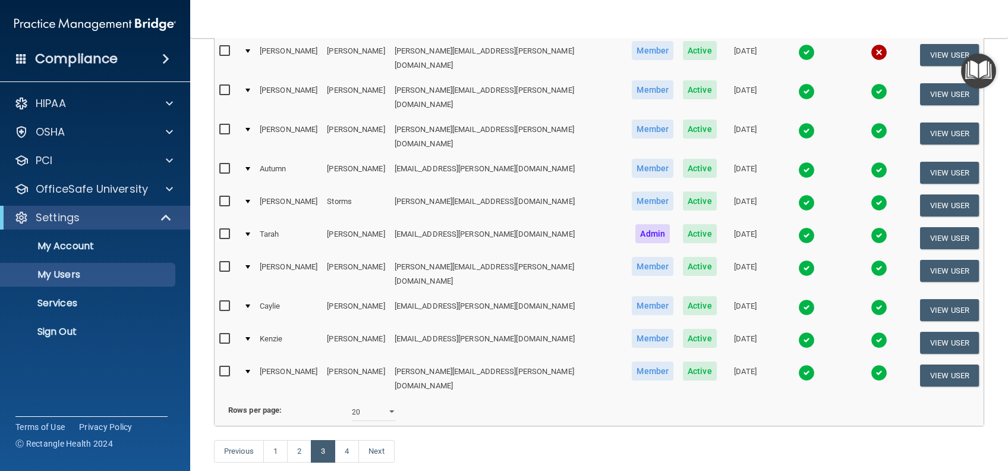
scroll to position [515, 0]
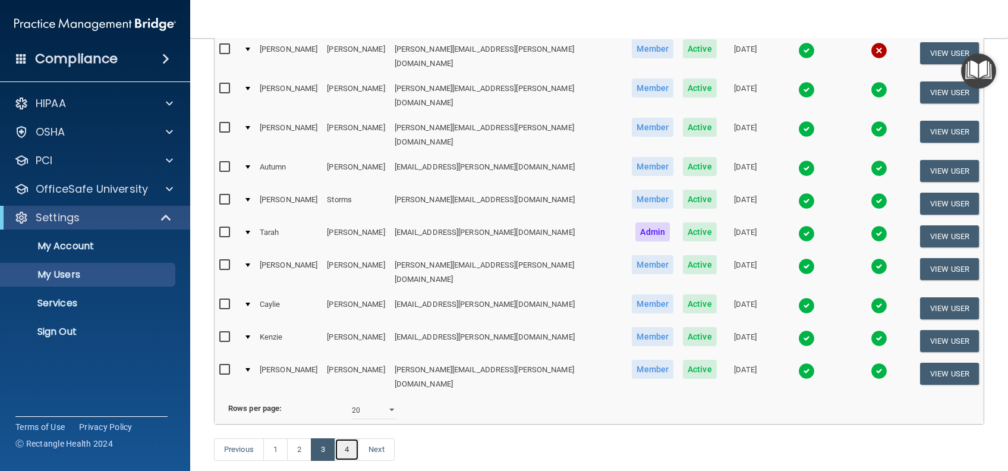
click at [357, 438] on link "4" at bounding box center [347, 449] width 24 height 23
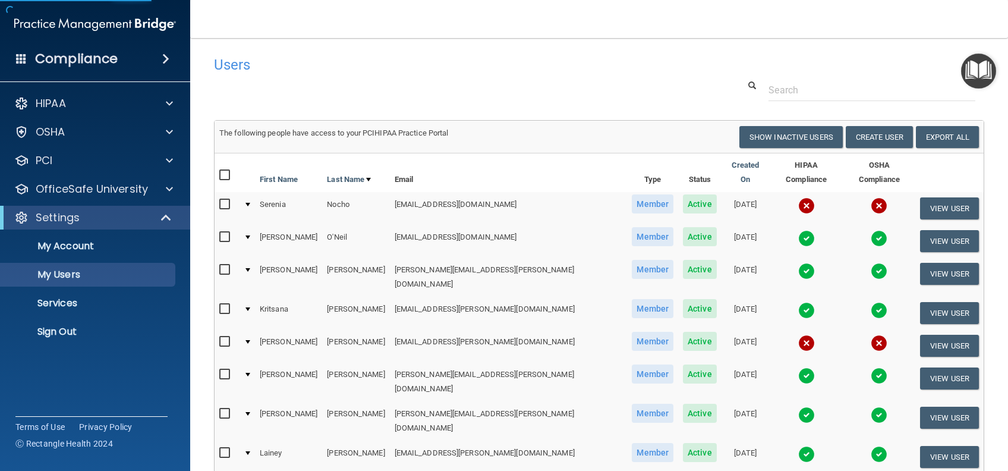
select select "20"
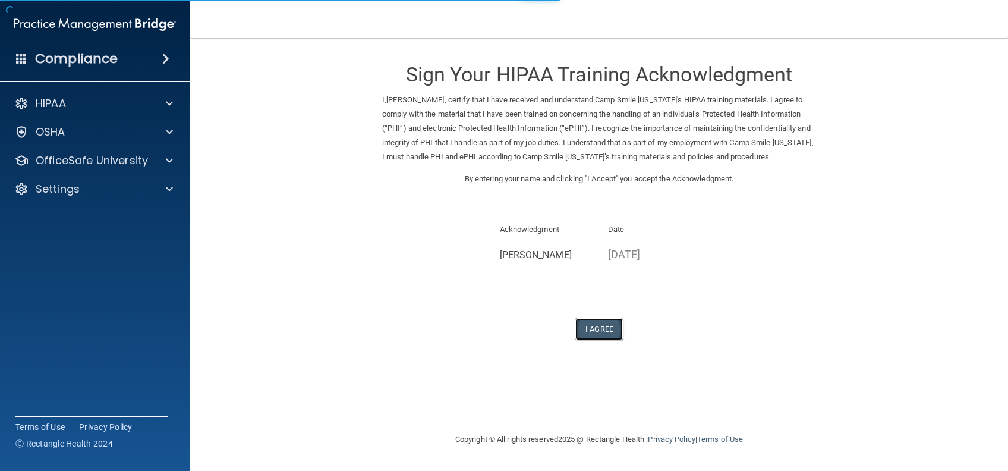
click at [609, 338] on button "I Agree" at bounding box center [600, 329] width 48 height 22
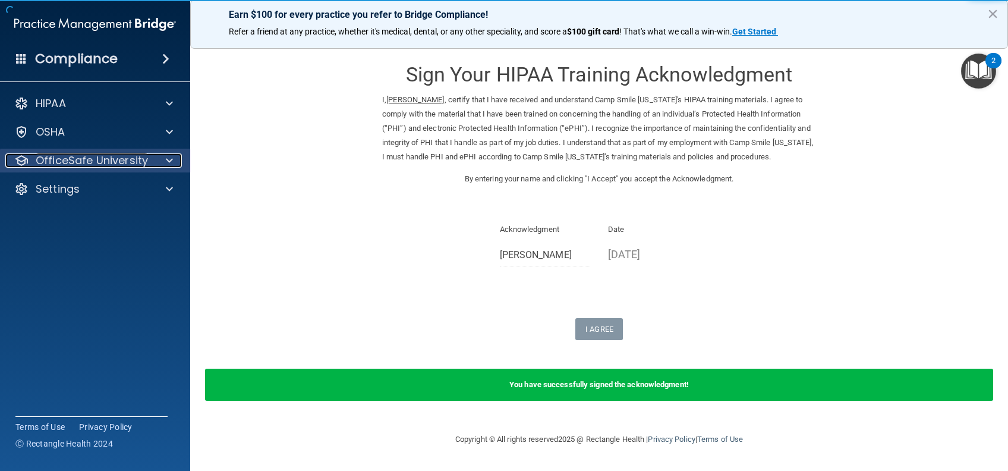
click at [134, 155] on p "OfficeSafe University" at bounding box center [92, 160] width 112 height 14
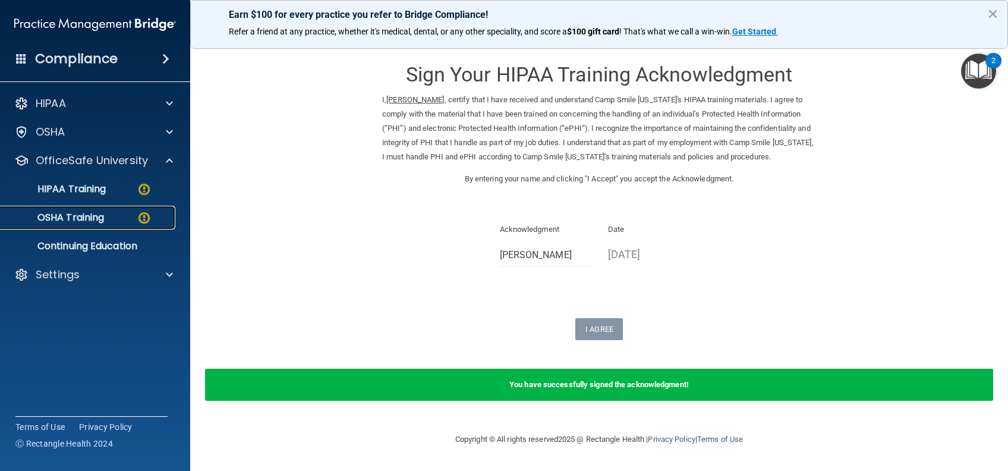
click at [138, 218] on img at bounding box center [144, 217] width 15 height 15
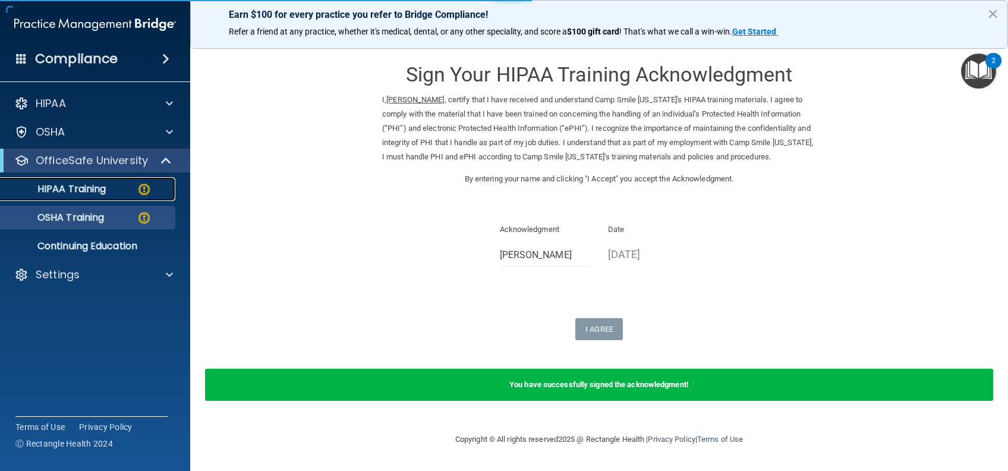
click at [126, 191] on div "HIPAA Training" at bounding box center [89, 189] width 162 height 12
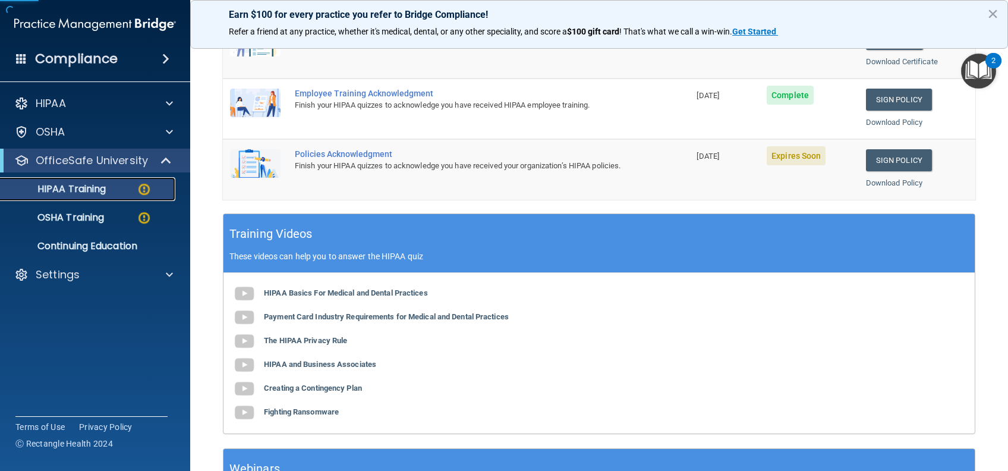
scroll to position [317, 0]
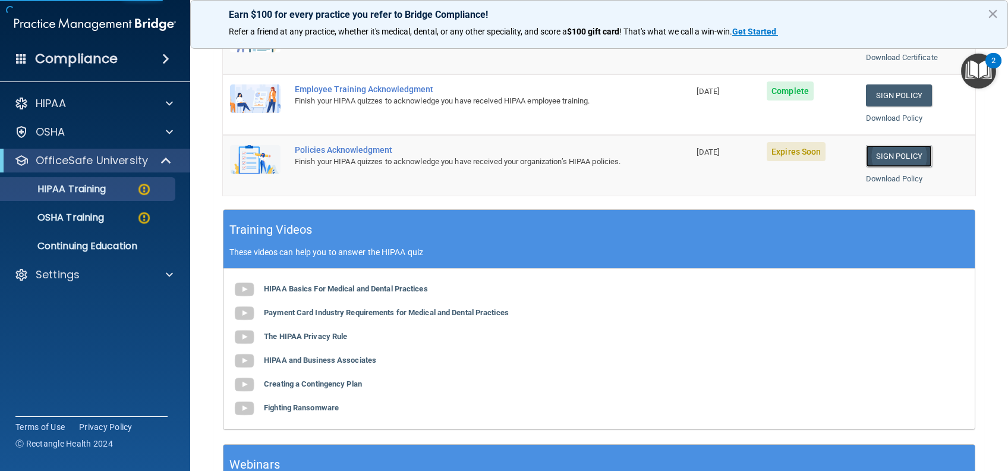
click at [882, 146] on link "Sign Policy" at bounding box center [899, 156] width 66 height 22
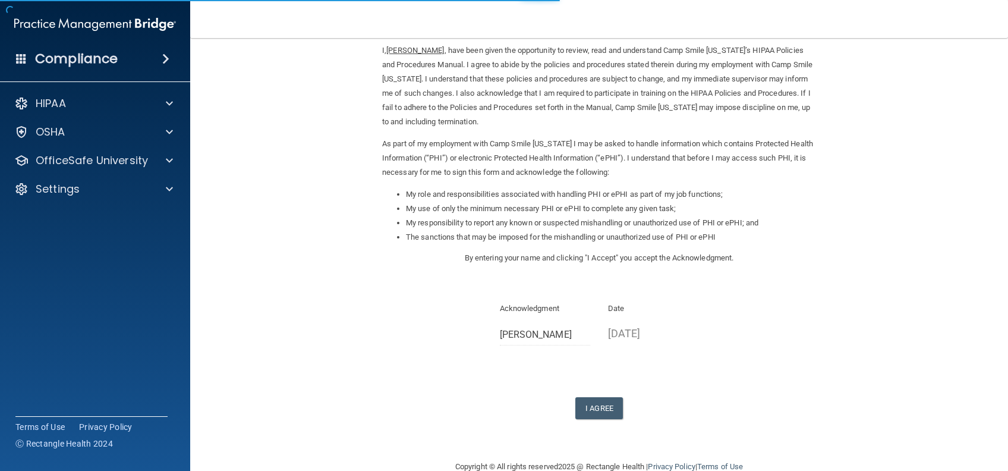
scroll to position [73, 0]
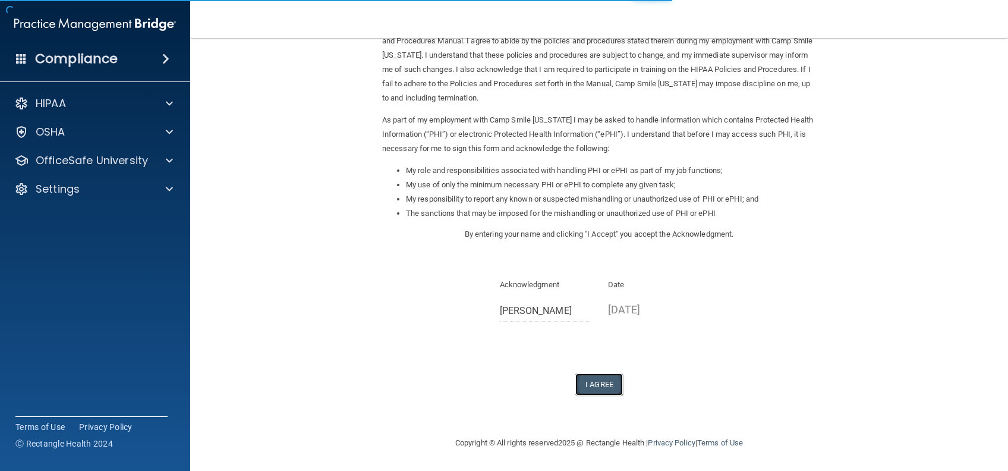
drag, startPoint x: 605, startPoint y: 385, endPoint x: 647, endPoint y: 359, distance: 49.7
click at [605, 385] on button "I Agree" at bounding box center [600, 384] width 48 height 22
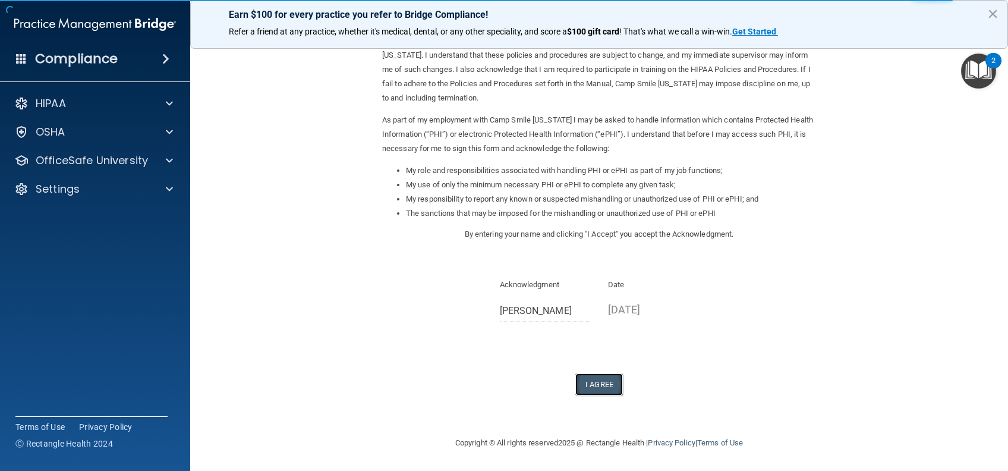
click at [595, 381] on button "I Agree" at bounding box center [600, 384] width 48 height 22
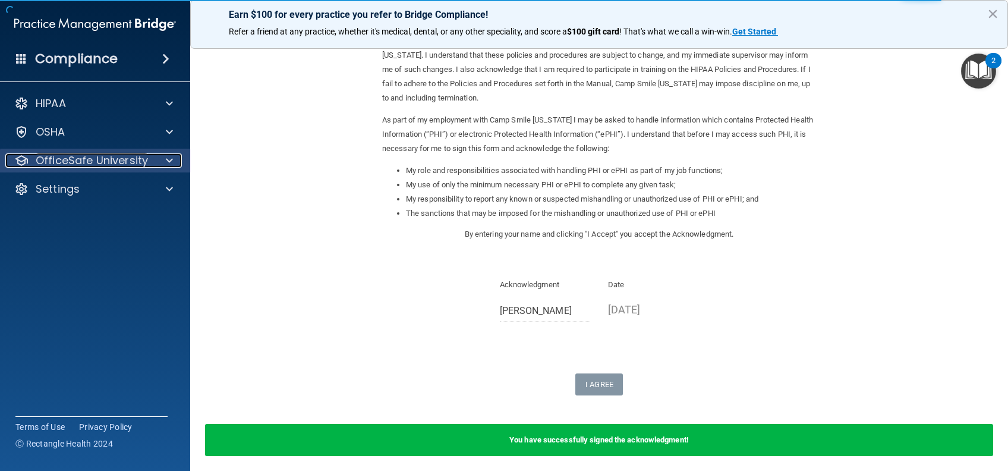
click at [86, 166] on p "OfficeSafe University" at bounding box center [92, 160] width 112 height 14
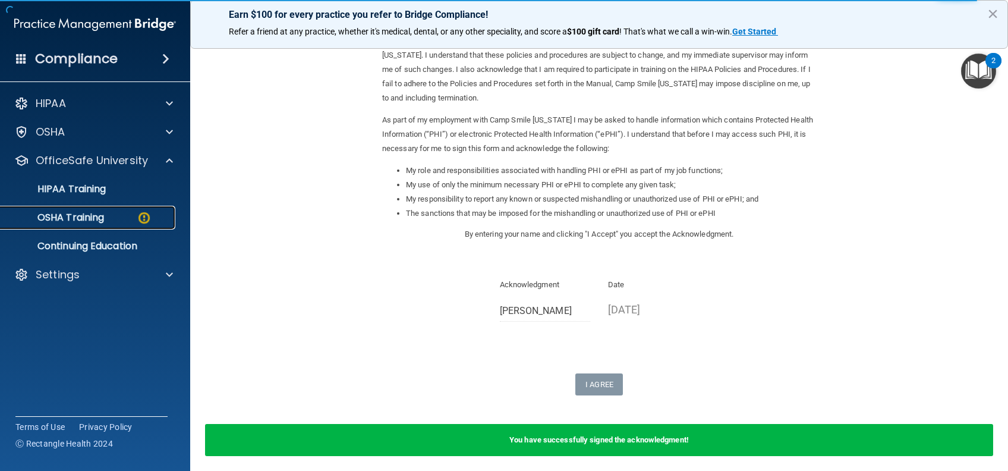
click at [95, 219] on p "OSHA Training" at bounding box center [56, 218] width 96 height 12
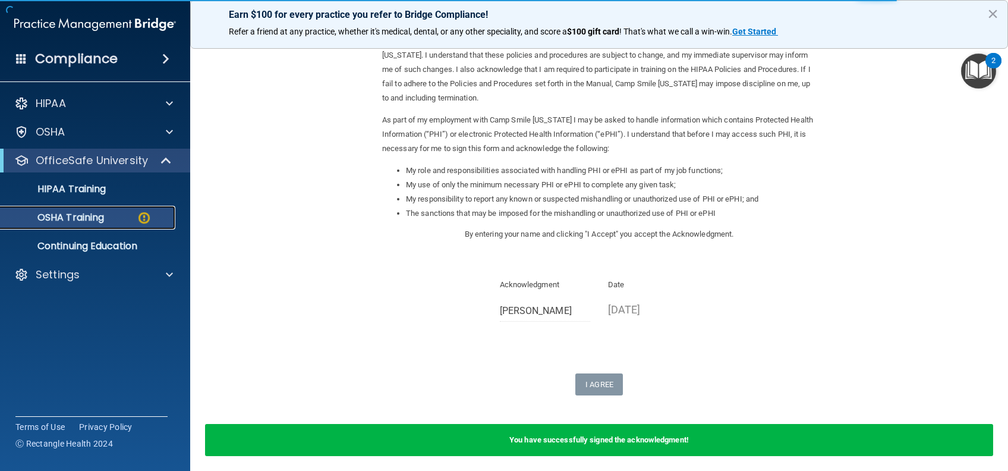
scroll to position [57, 0]
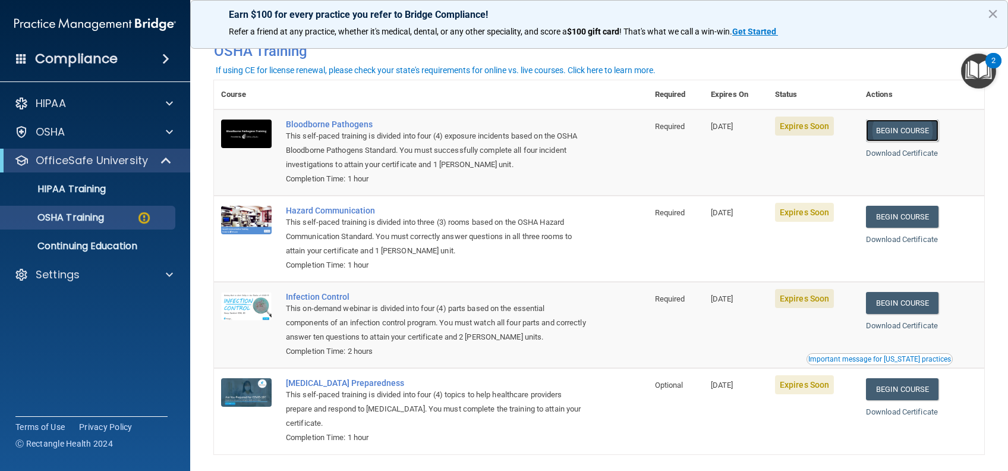
click at [897, 133] on link "Begin Course" at bounding box center [902, 131] width 73 height 22
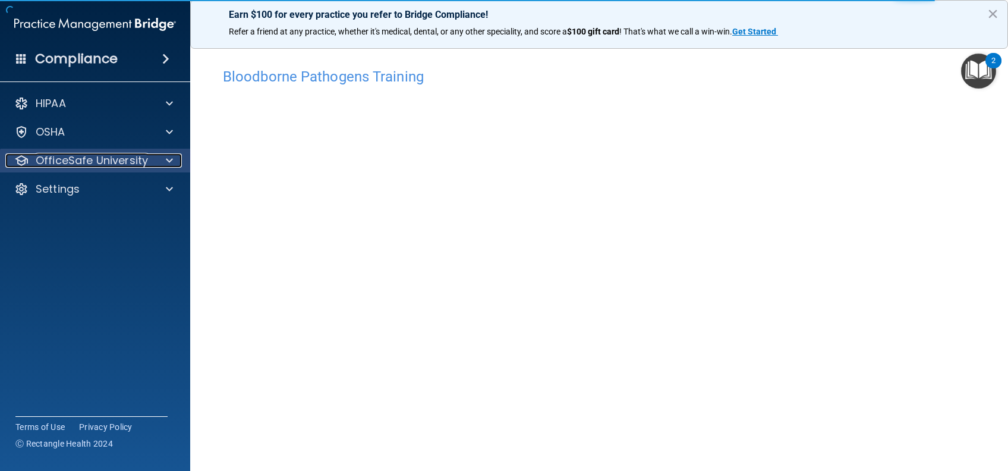
click at [147, 159] on div "OfficeSafe University" at bounding box center [78, 160] width 147 height 14
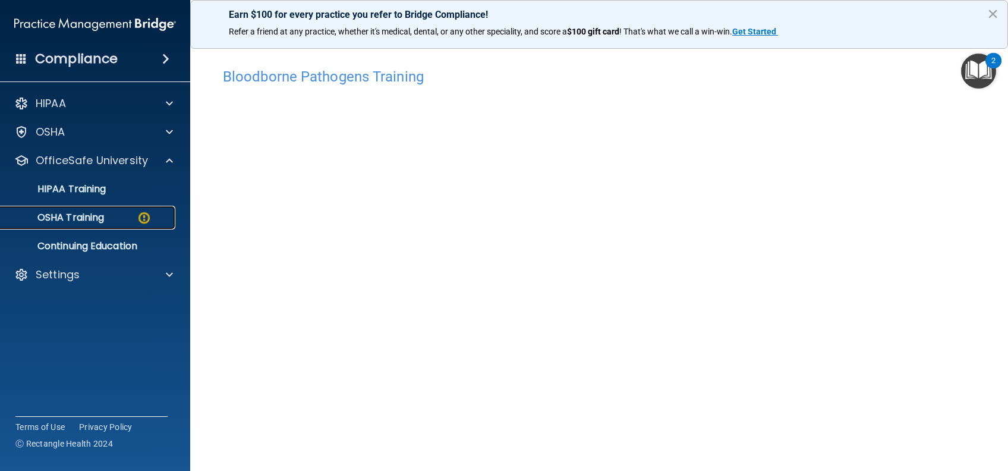
click at [117, 217] on div "OSHA Training" at bounding box center [89, 218] width 162 height 12
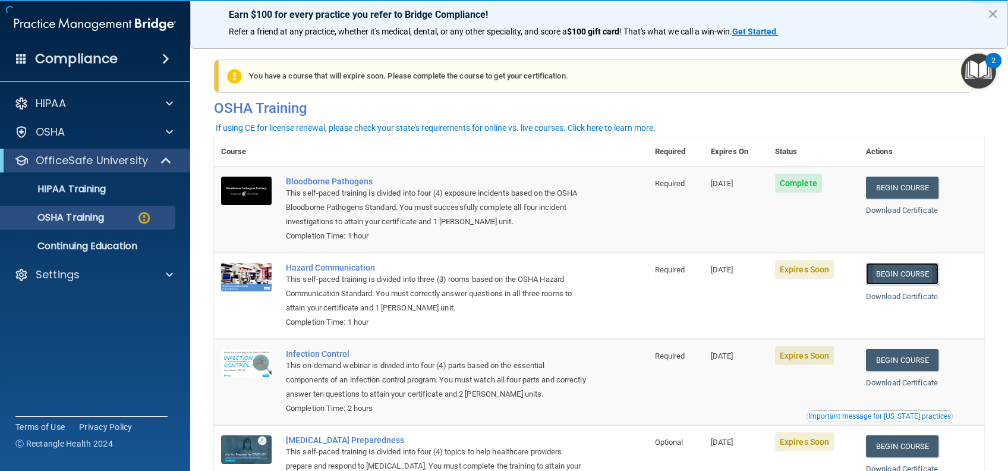
click at [921, 280] on link "Begin Course" at bounding box center [902, 274] width 73 height 22
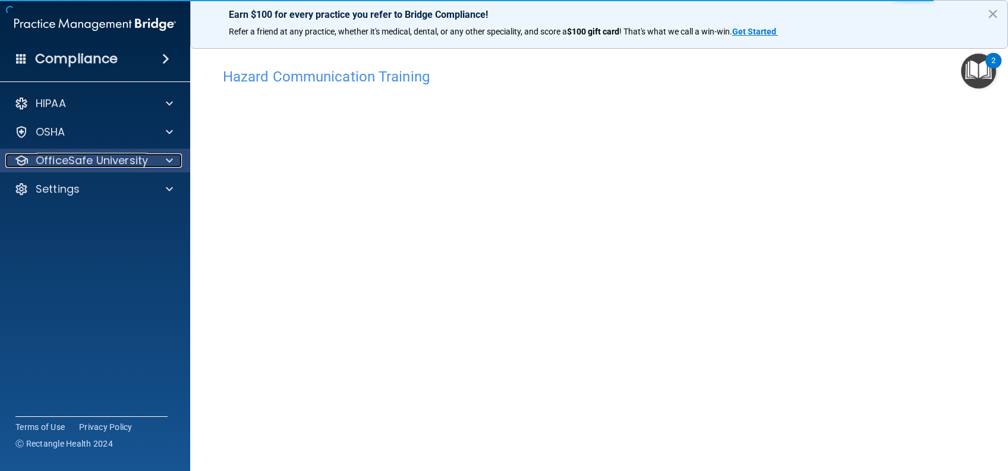
click at [109, 162] on p "OfficeSafe University" at bounding box center [92, 160] width 112 height 14
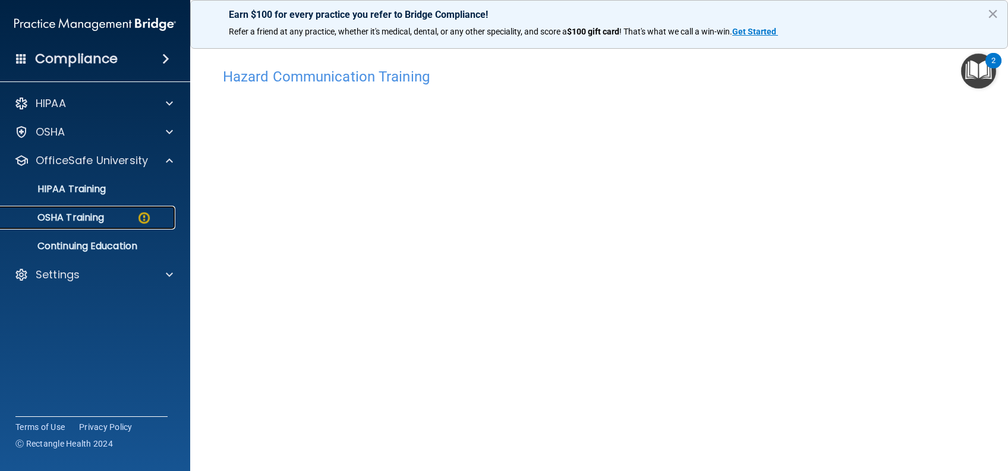
click at [74, 218] on p "OSHA Training" at bounding box center [56, 218] width 96 height 12
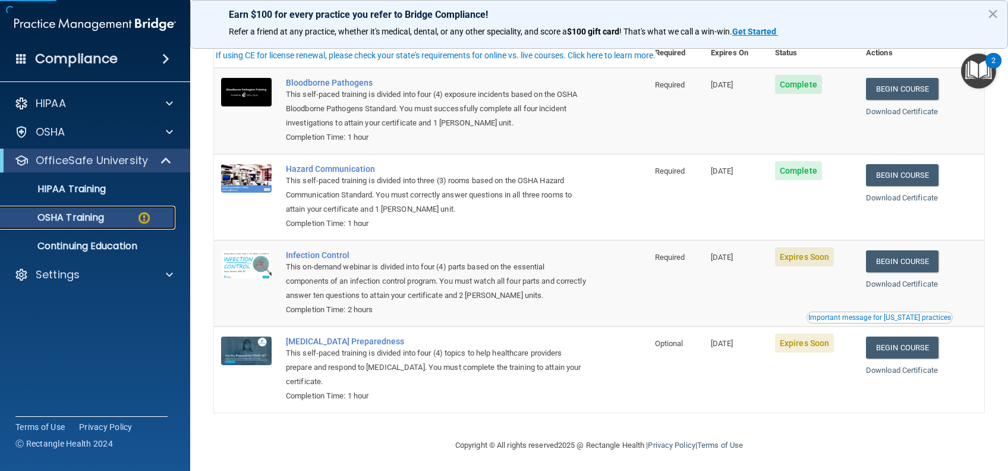
scroll to position [104, 0]
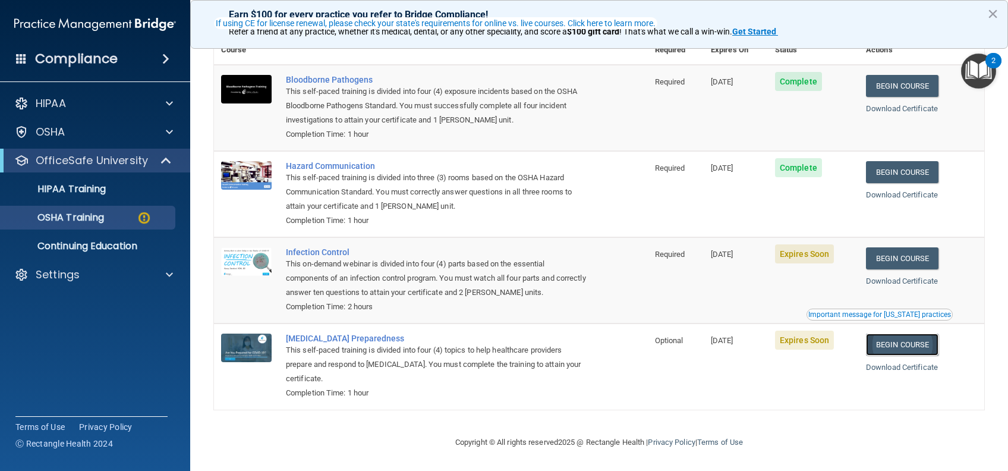
click at [872, 343] on link "Begin Course" at bounding box center [902, 345] width 73 height 22
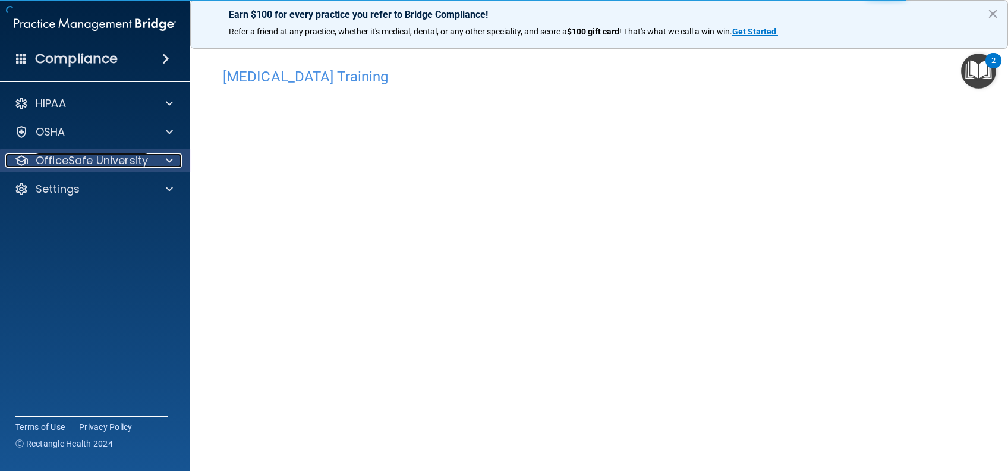
click at [109, 161] on p "OfficeSafe University" at bounding box center [92, 160] width 112 height 14
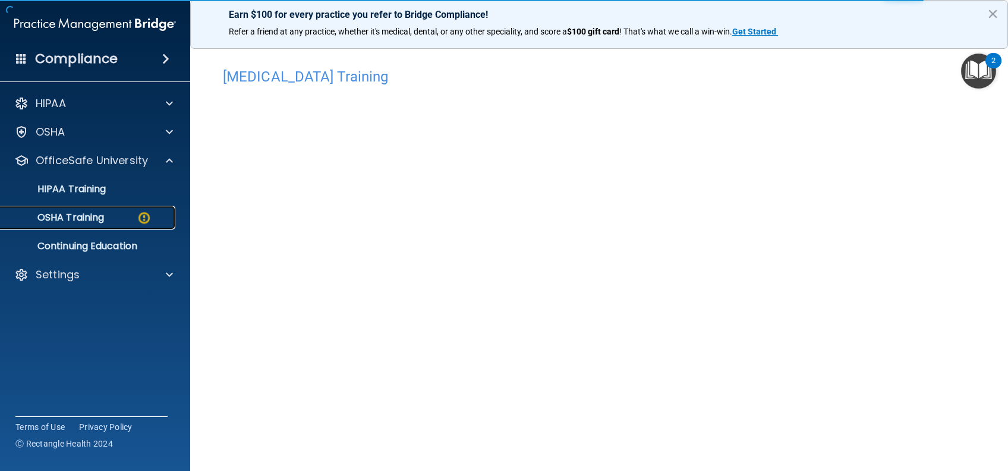
click at [103, 224] on link "OSHA Training" at bounding box center [81, 218] width 187 height 24
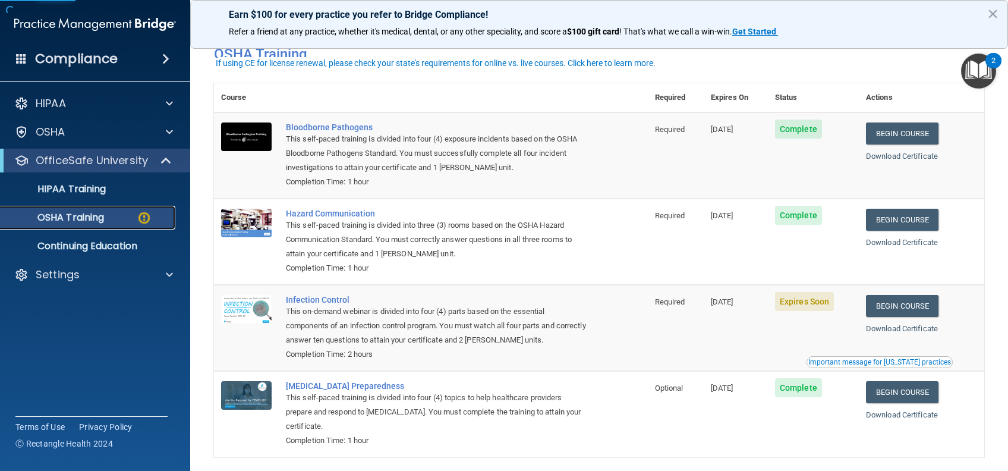
scroll to position [79, 0]
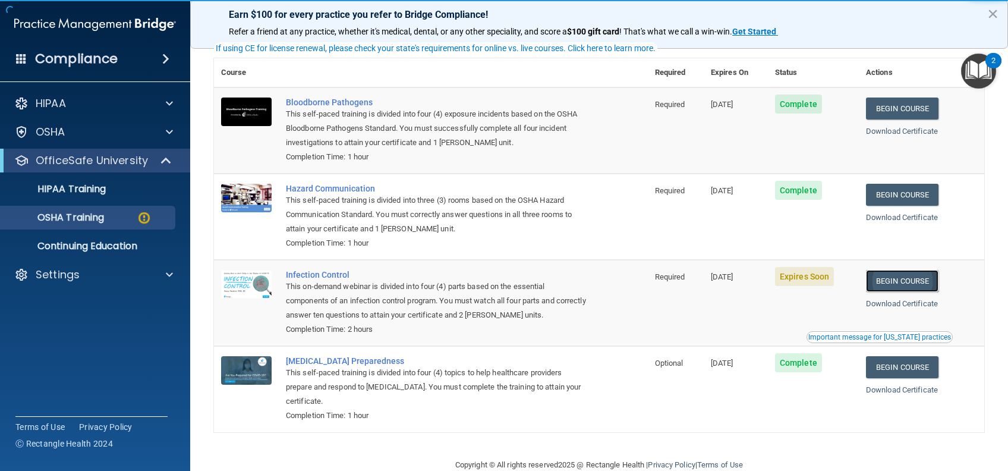
click at [878, 287] on link "Begin Course" at bounding box center [902, 281] width 73 height 22
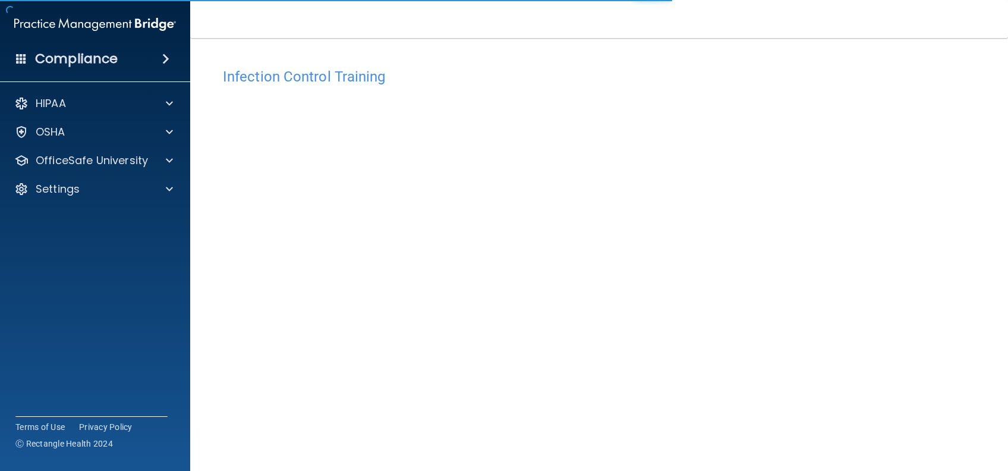
scroll to position [38, 0]
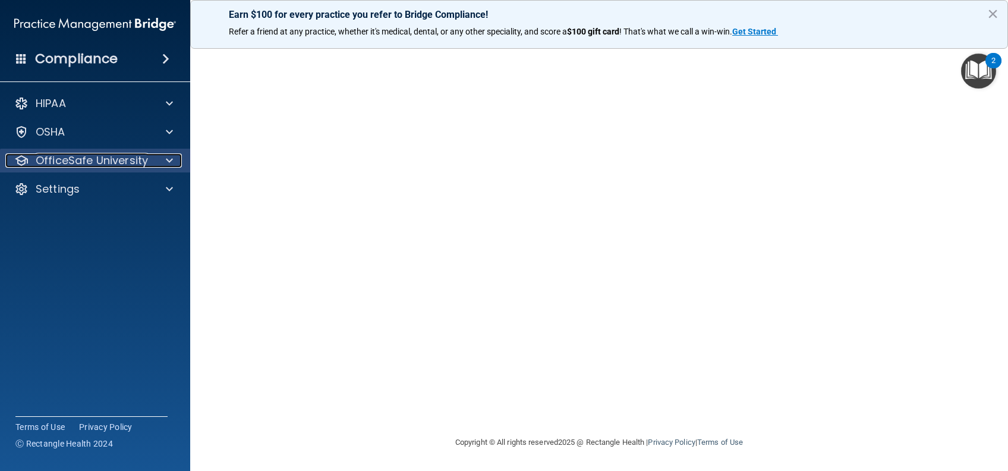
click at [140, 166] on p "OfficeSafe University" at bounding box center [92, 160] width 112 height 14
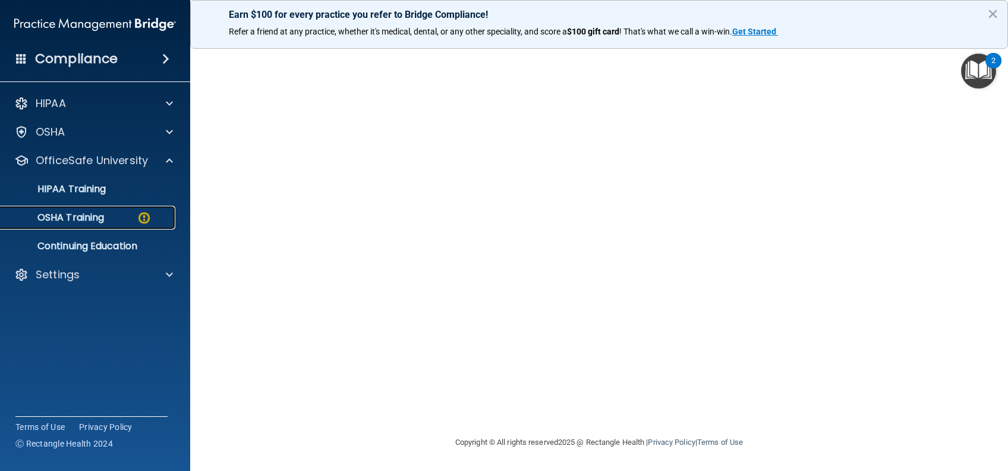
click at [128, 218] on div "OSHA Training" at bounding box center [89, 218] width 162 height 12
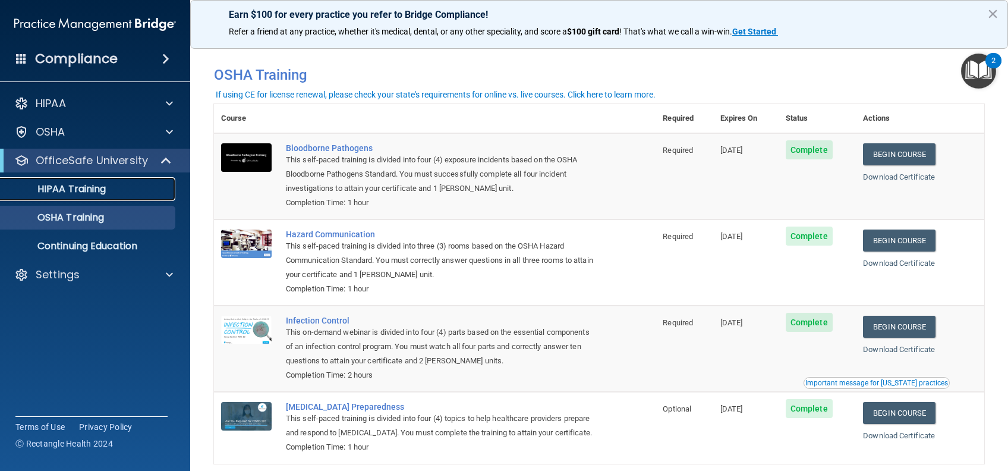
click at [84, 196] on link "HIPAA Training" at bounding box center [81, 189] width 187 height 24
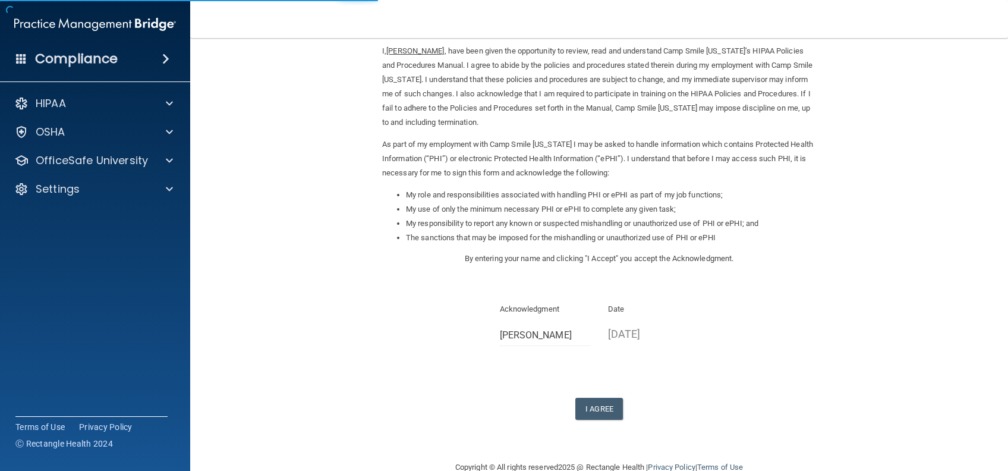
scroll to position [73, 0]
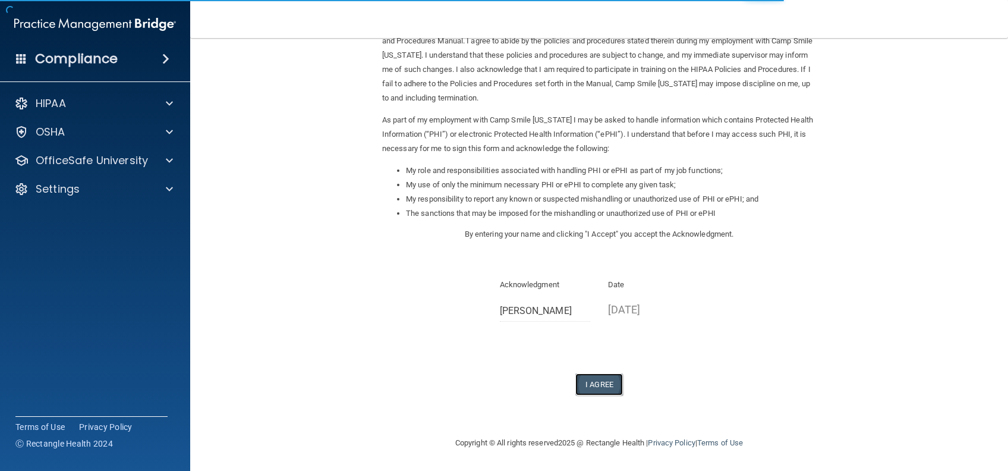
click at [585, 388] on button "I Agree" at bounding box center [600, 384] width 48 height 22
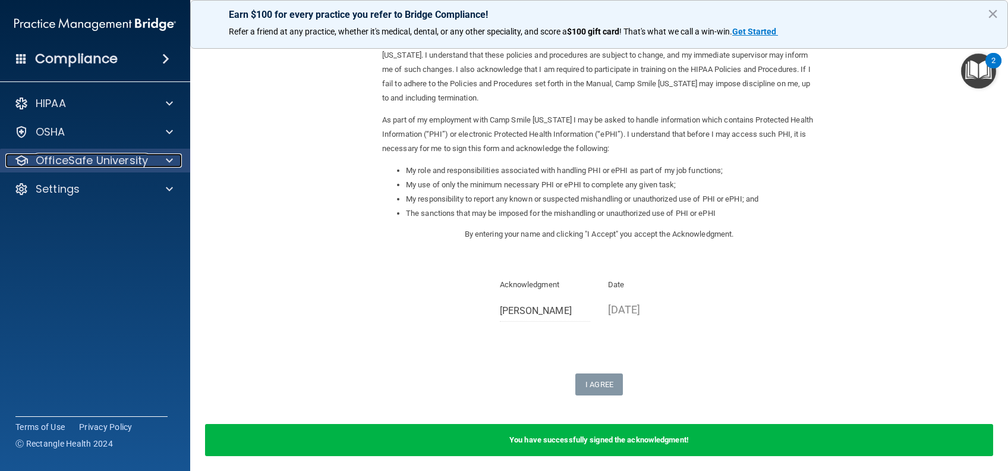
click at [86, 166] on p "OfficeSafe University" at bounding box center [92, 160] width 112 height 14
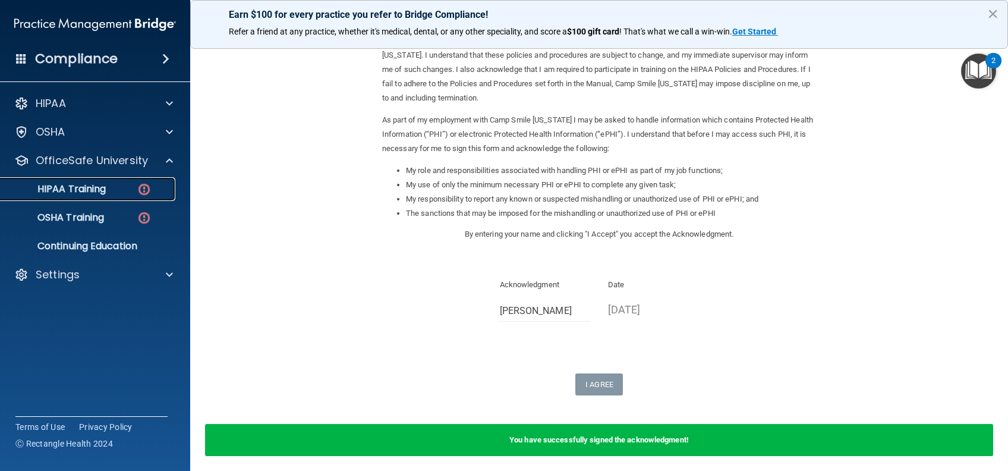
click at [90, 199] on link "HIPAA Training" at bounding box center [81, 189] width 187 height 24
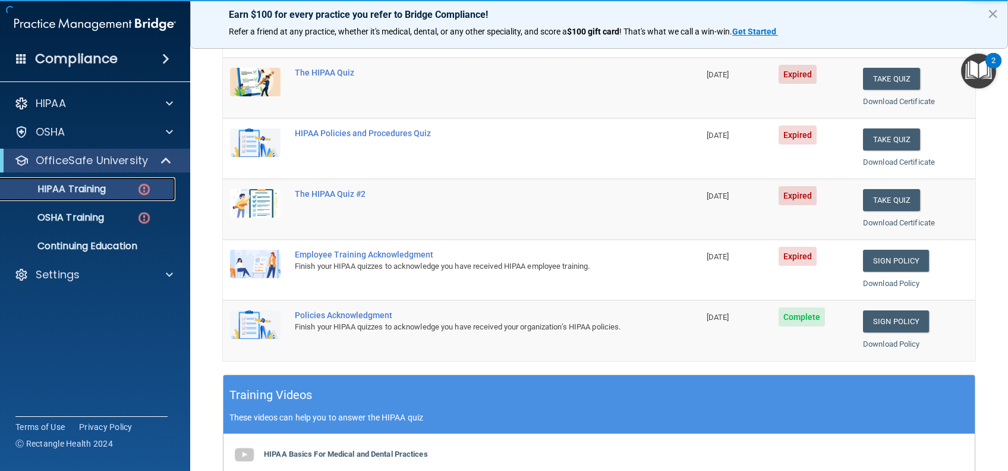
scroll to position [105, 0]
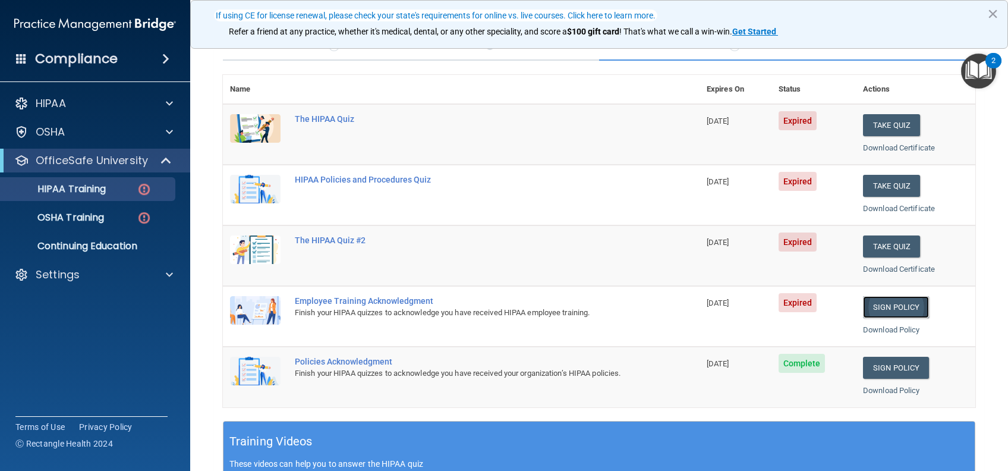
click at [871, 303] on link "Sign Policy" at bounding box center [896, 307] width 66 height 22
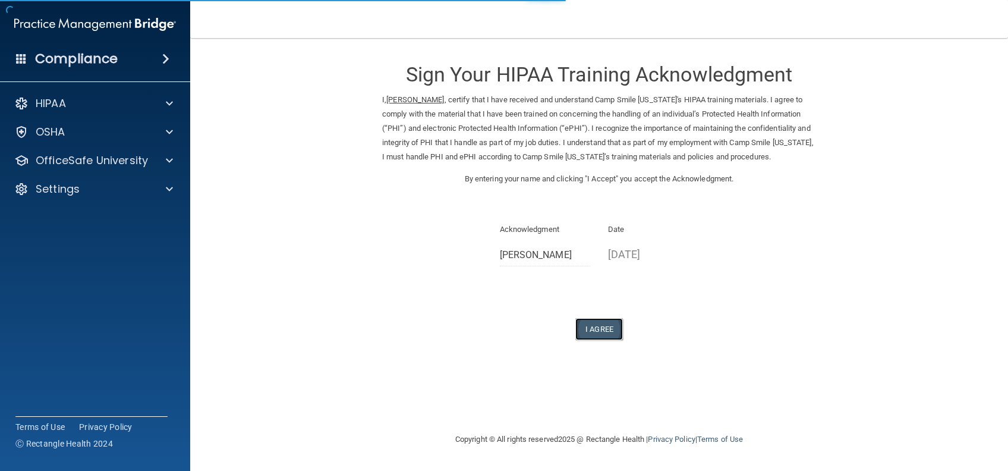
click at [611, 339] on button "I Agree" at bounding box center [600, 329] width 48 height 22
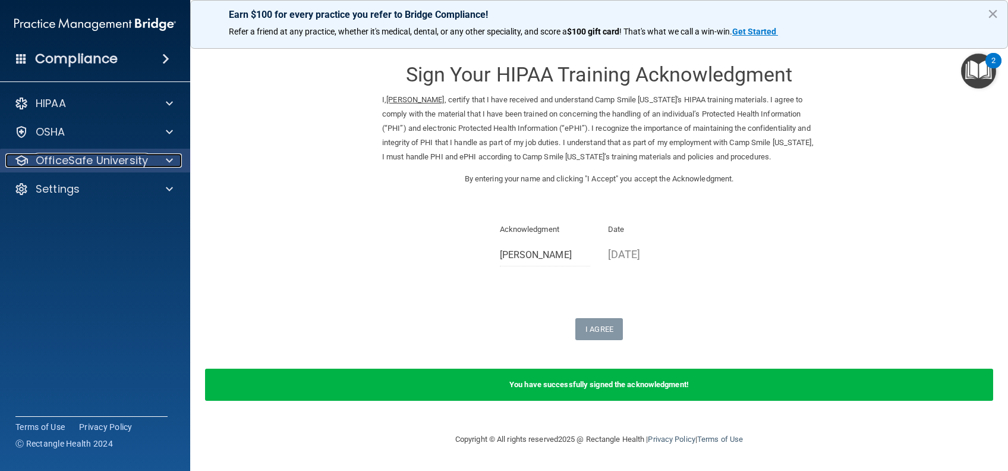
click at [145, 166] on p "OfficeSafe University" at bounding box center [92, 160] width 112 height 14
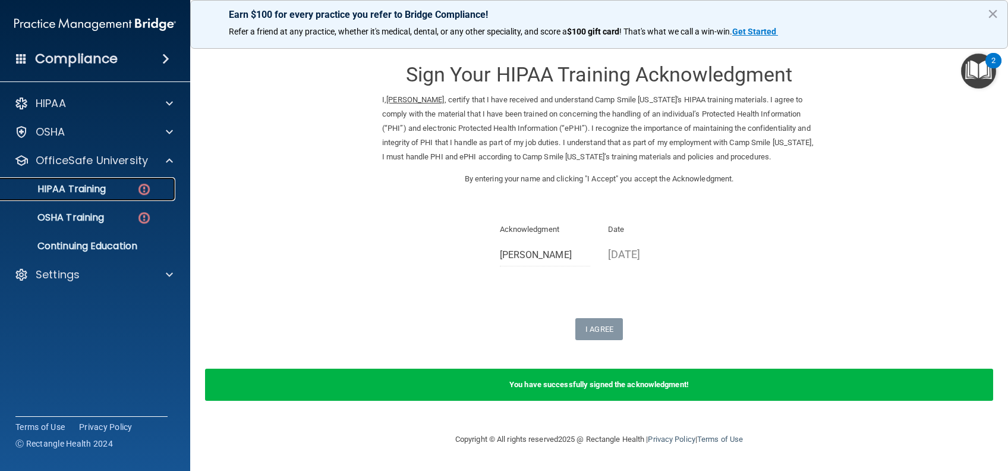
click at [89, 193] on p "HIPAA Training" at bounding box center [57, 189] width 98 height 12
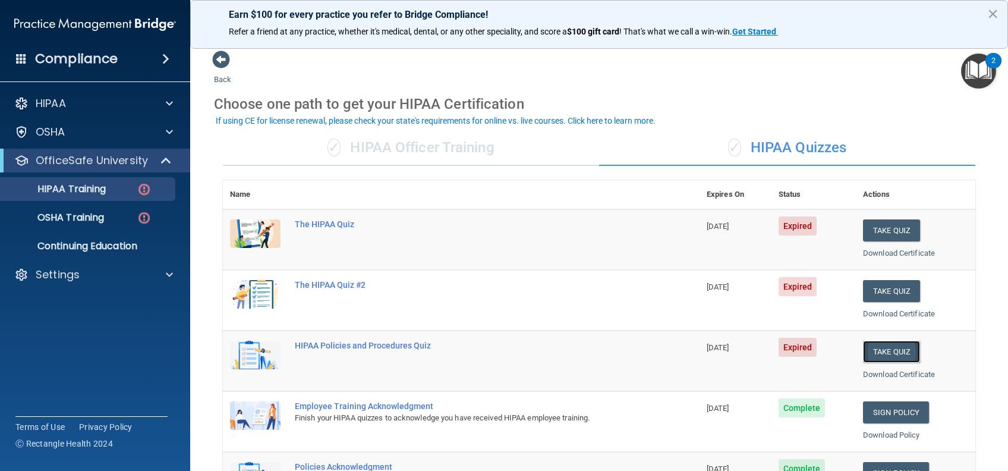
click at [869, 356] on button "Take Quiz" at bounding box center [891, 352] width 57 height 22
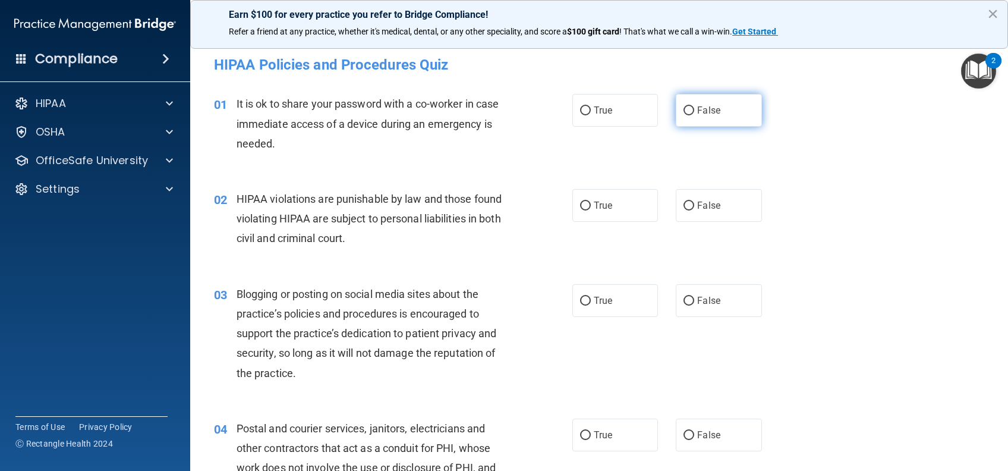
click at [709, 114] on span "False" at bounding box center [708, 110] width 23 height 11
click at [695, 114] on input "False" at bounding box center [689, 110] width 11 height 9
radio input "true"
click at [627, 215] on label "True" at bounding box center [616, 205] width 86 height 33
click at [591, 210] on input "True" at bounding box center [585, 206] width 11 height 9
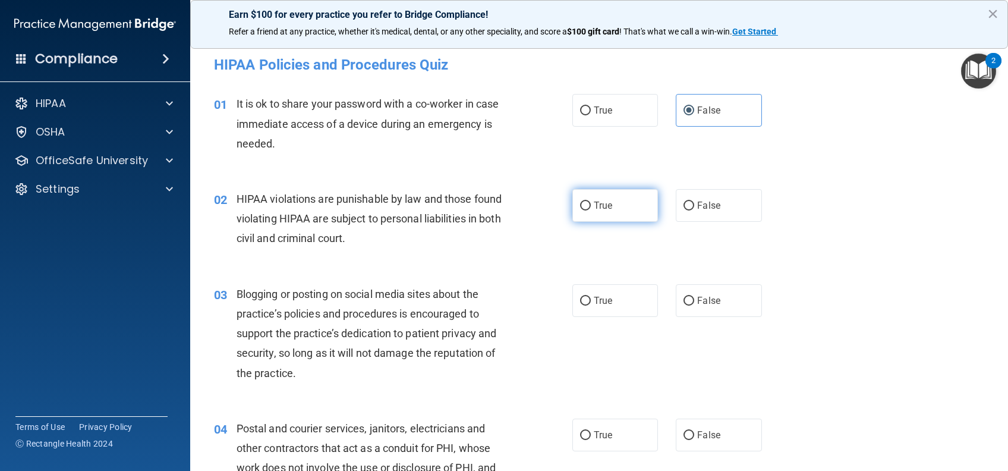
radio input "true"
click at [706, 315] on label "False" at bounding box center [719, 300] width 86 height 33
click at [695, 306] on input "False" at bounding box center [689, 301] width 11 height 9
radio input "true"
click at [580, 431] on input "True" at bounding box center [585, 435] width 11 height 9
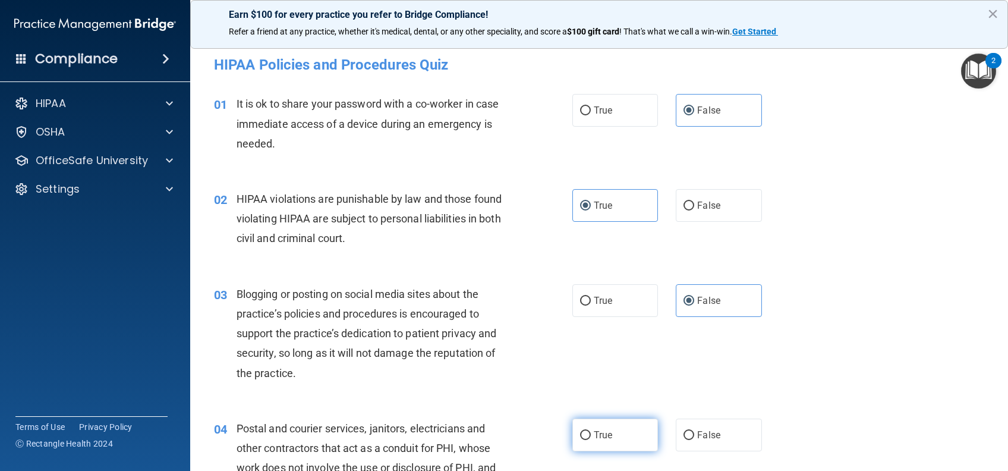
radio input "true"
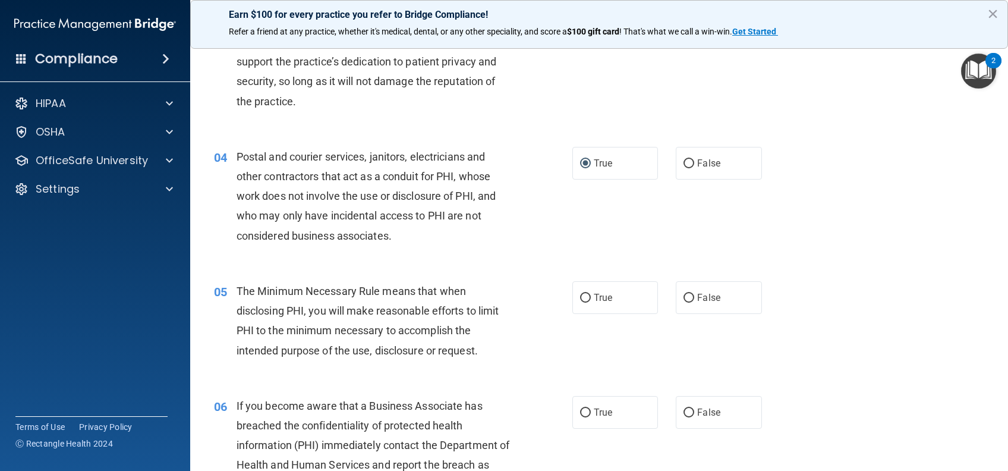
scroll to position [317, 0]
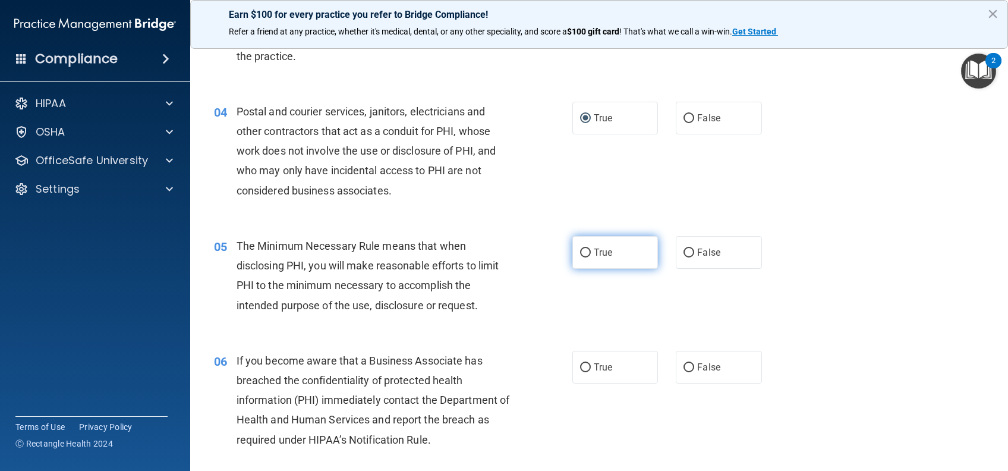
click at [608, 243] on label "True" at bounding box center [616, 252] width 86 height 33
click at [591, 249] on input "True" at bounding box center [585, 253] width 11 height 9
radio input "true"
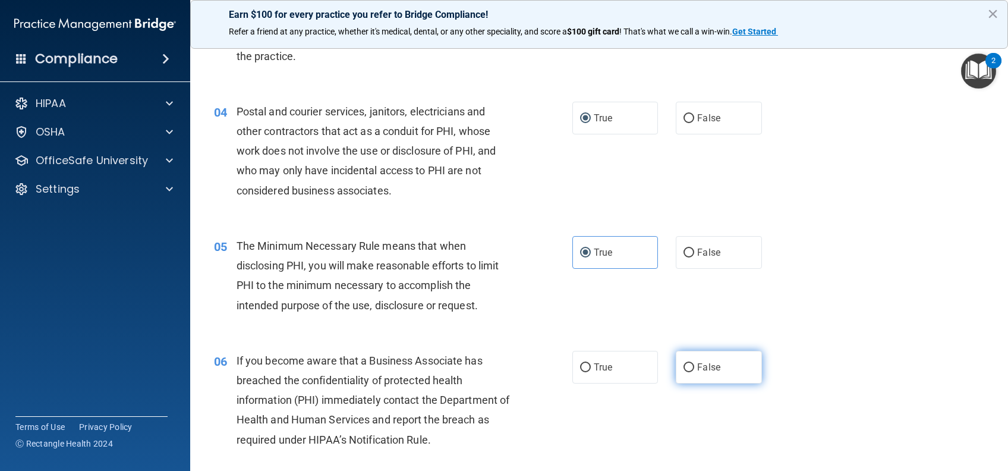
click at [712, 367] on span "False" at bounding box center [708, 367] width 23 height 11
click at [695, 367] on input "False" at bounding box center [689, 367] width 11 height 9
radio input "true"
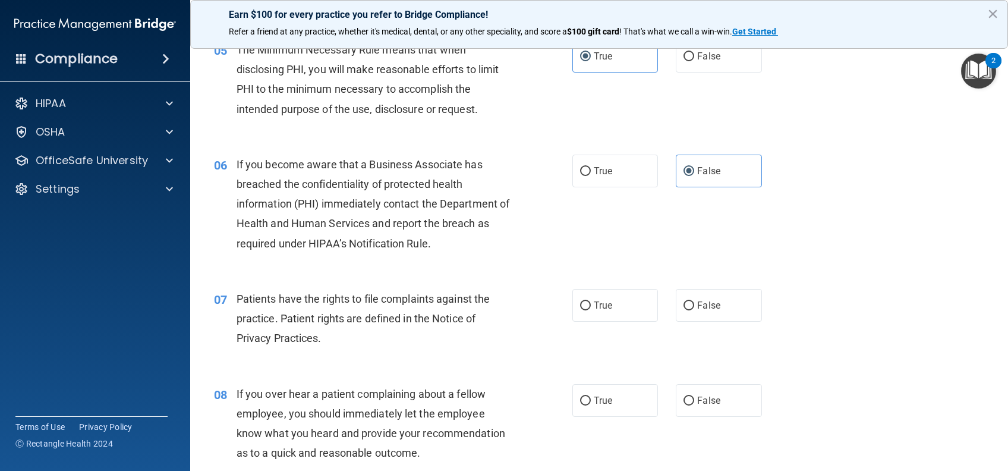
scroll to position [555, 0]
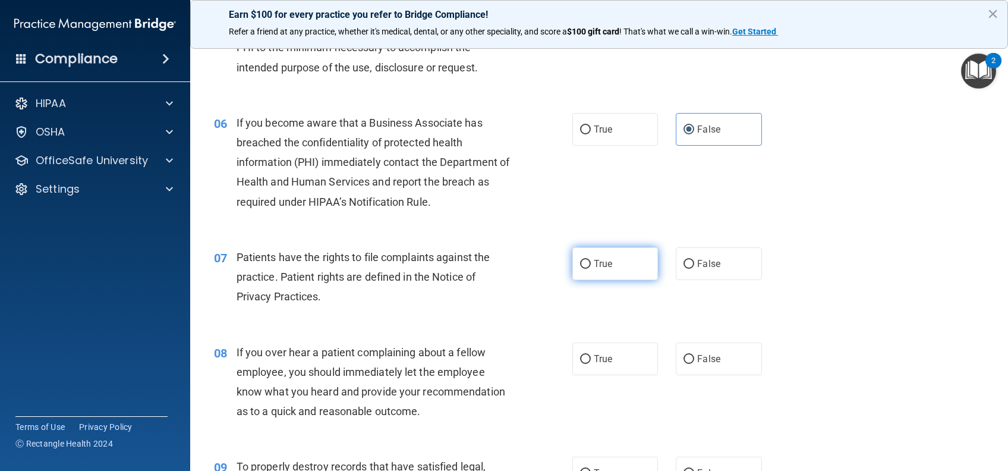
click at [620, 279] on label "True" at bounding box center [616, 263] width 86 height 33
click at [591, 269] on input "True" at bounding box center [585, 264] width 11 height 9
radio input "true"
click at [742, 367] on label "False" at bounding box center [719, 359] width 86 height 33
click at [695, 364] on input "False" at bounding box center [689, 359] width 11 height 9
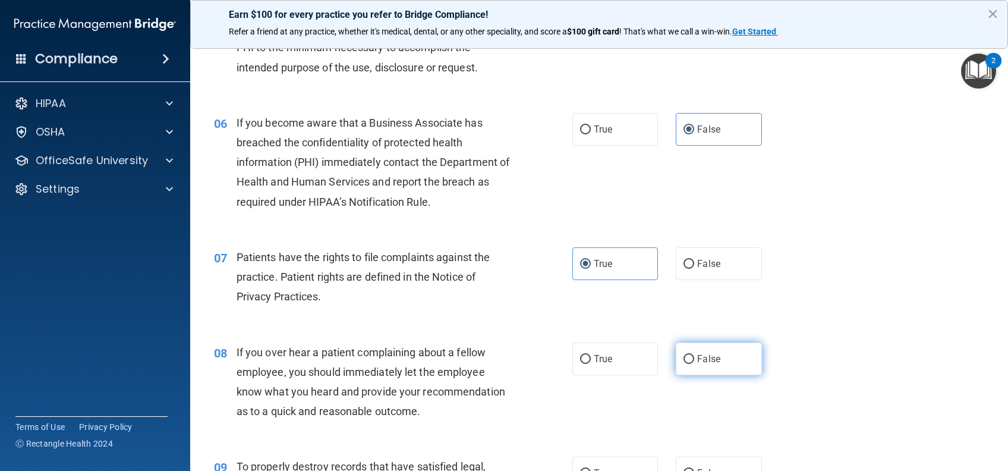
radio input "true"
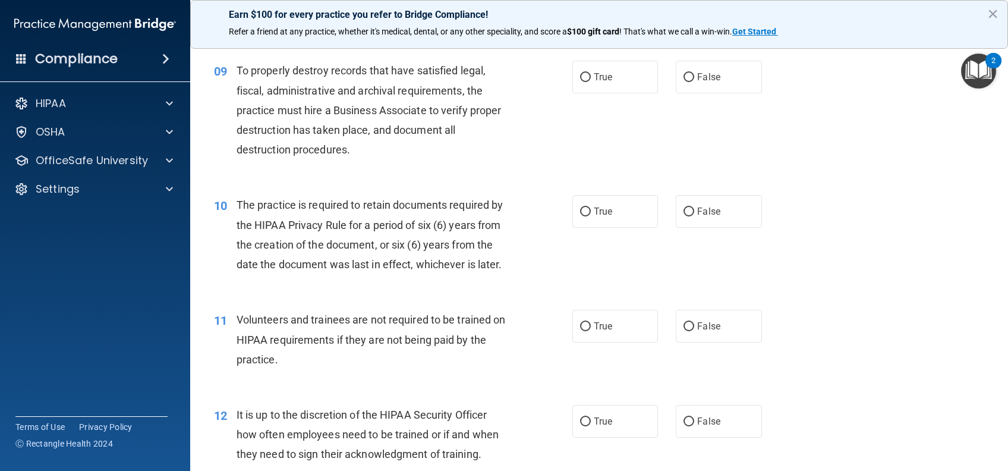
scroll to position [951, 0]
click at [695, 76] on div "09 To properly destroy records that have satisfied legal, fiscal, administrativ…" at bounding box center [599, 112] width 788 height 134
drag, startPoint x: 707, startPoint y: 105, endPoint x: 706, endPoint y: 125, distance: 19.7
click at [708, 93] on label "False" at bounding box center [719, 76] width 86 height 33
click at [695, 81] on input "False" at bounding box center [689, 77] width 11 height 9
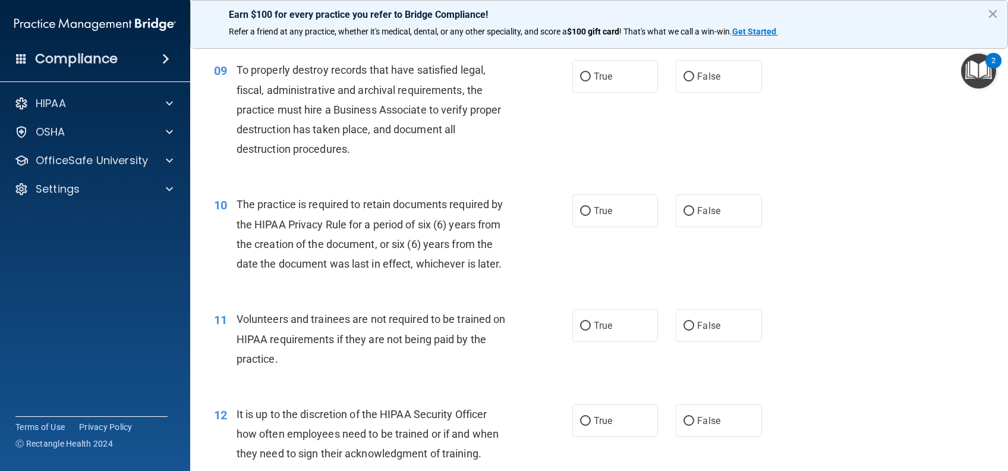
radio input "true"
click at [614, 227] on label "True" at bounding box center [616, 210] width 86 height 33
click at [591, 216] on input "True" at bounding box center [585, 211] width 11 height 9
radio input "true"
click at [706, 331] on span "False" at bounding box center [708, 325] width 23 height 11
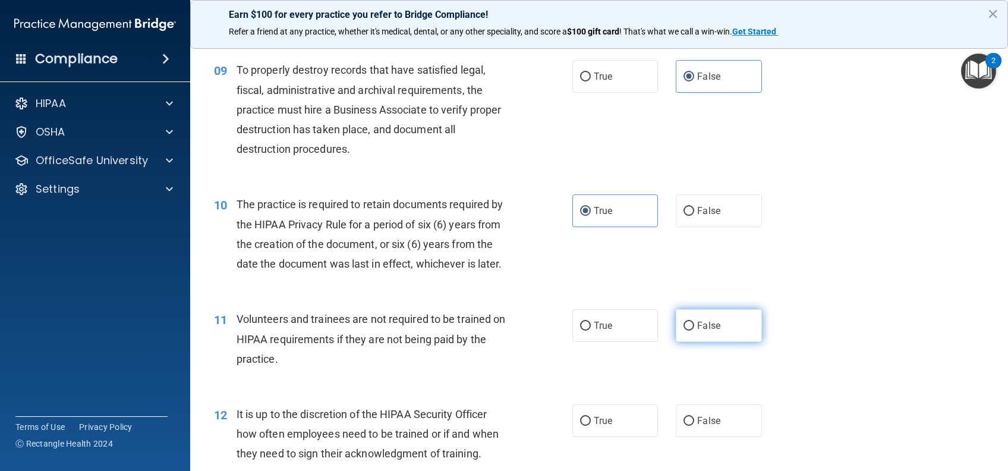
click at [695, 331] on input "False" at bounding box center [689, 326] width 11 height 9
radio input "true"
click at [705, 426] on span "False" at bounding box center [708, 420] width 23 height 11
click at [695, 426] on input "False" at bounding box center [689, 421] width 11 height 9
radio input "true"
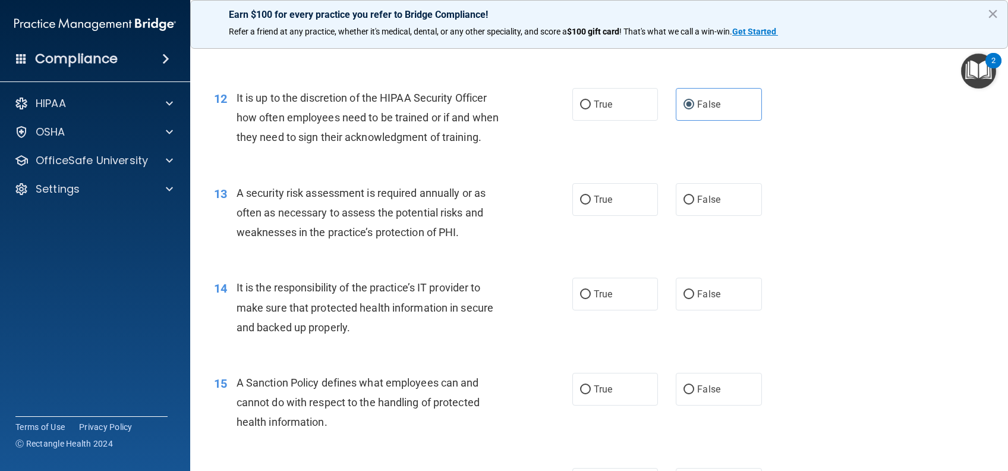
scroll to position [1268, 0]
click at [599, 215] on label "True" at bounding box center [616, 199] width 86 height 33
click at [591, 204] on input "True" at bounding box center [585, 199] width 11 height 9
radio input "true"
click at [713, 310] on label "False" at bounding box center [719, 293] width 86 height 33
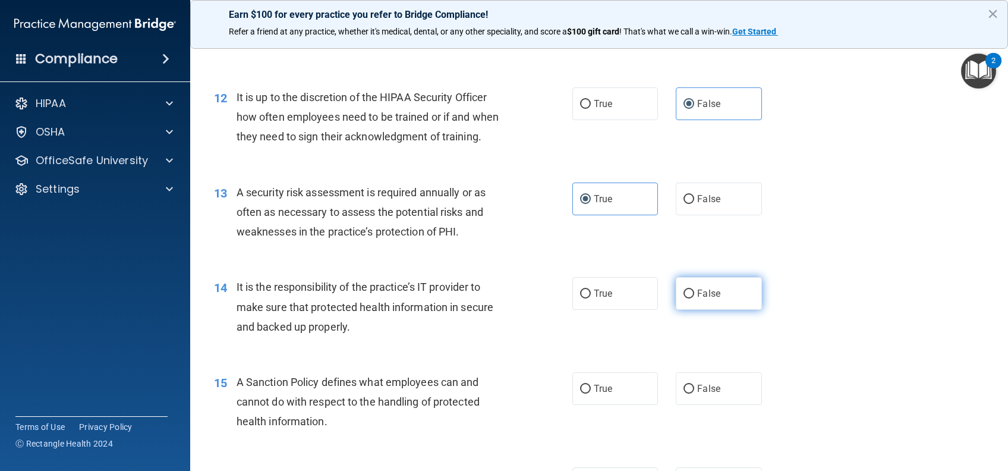
click at [695, 298] on input "False" at bounding box center [689, 294] width 11 height 9
radio input "true"
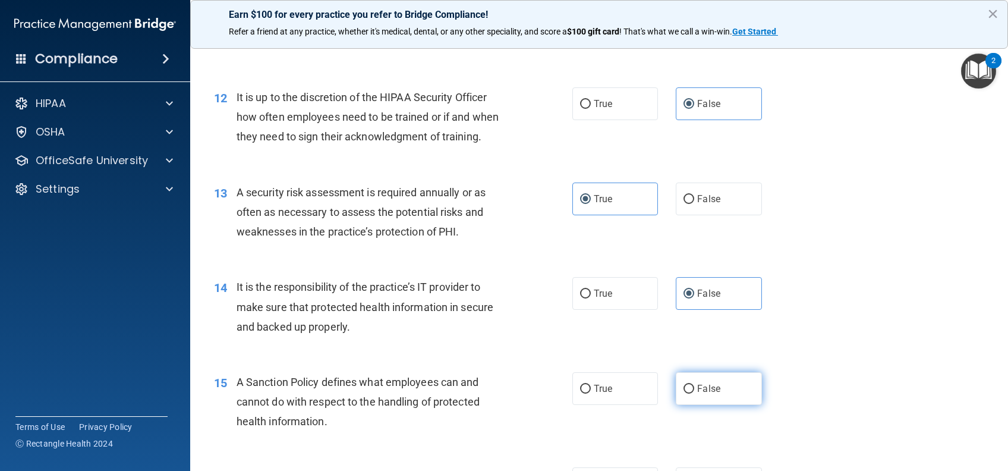
click at [721, 405] on label "False" at bounding box center [719, 388] width 86 height 33
click at [695, 394] on input "False" at bounding box center [689, 389] width 11 height 9
radio input "true"
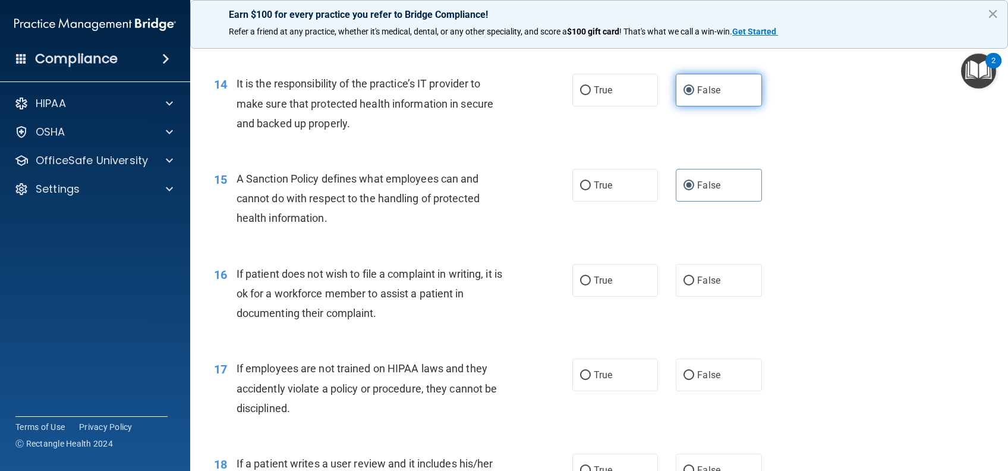
scroll to position [1506, 0]
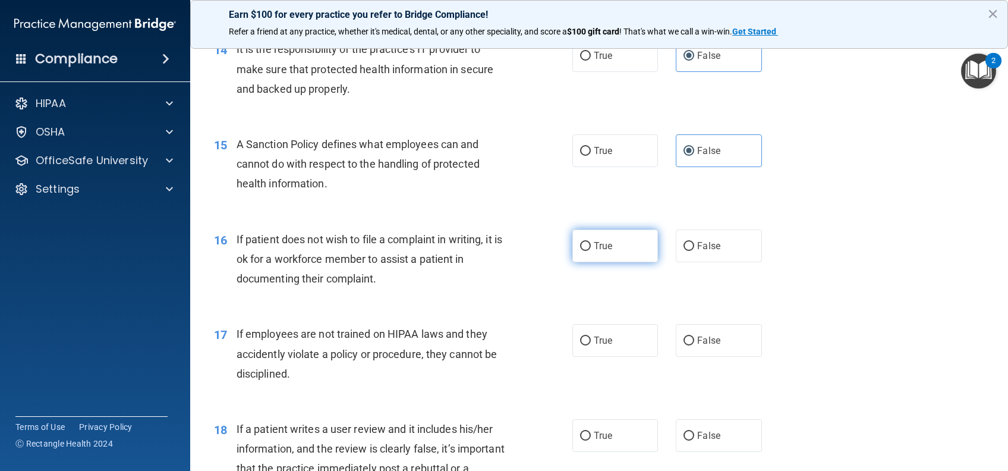
click at [603, 262] on label "True" at bounding box center [616, 246] width 86 height 33
click at [591, 251] on input "True" at bounding box center [585, 246] width 11 height 9
radio input "true"
click at [699, 353] on label "False" at bounding box center [719, 340] width 86 height 33
click at [695, 345] on input "False" at bounding box center [689, 341] width 11 height 9
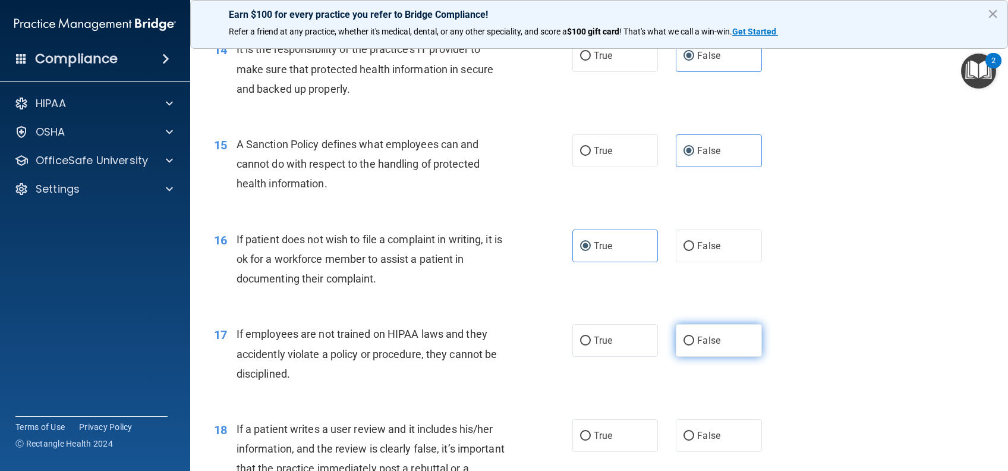
radio input "true"
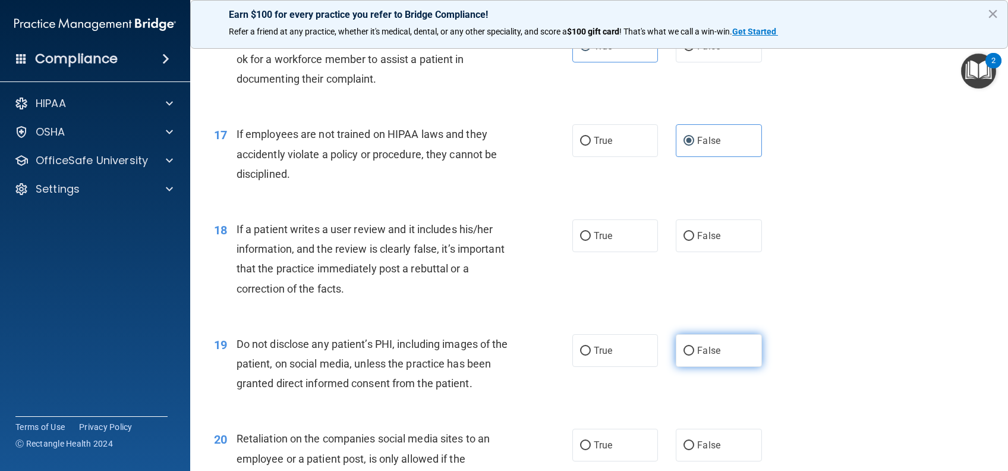
scroll to position [1744, 0]
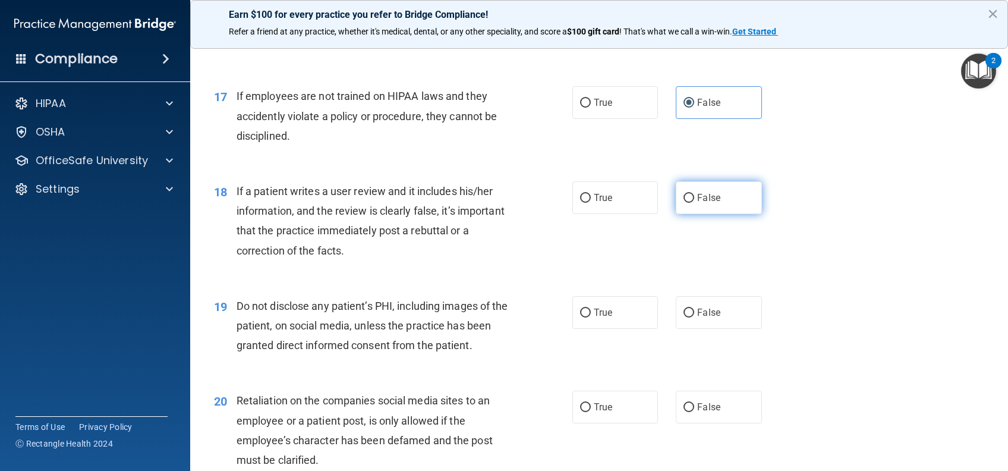
click at [704, 203] on span "False" at bounding box center [708, 197] width 23 height 11
click at [695, 203] on input "False" at bounding box center [689, 198] width 11 height 9
radio input "true"
click at [627, 329] on label "True" at bounding box center [616, 312] width 86 height 33
click at [591, 318] on input "True" at bounding box center [585, 313] width 11 height 9
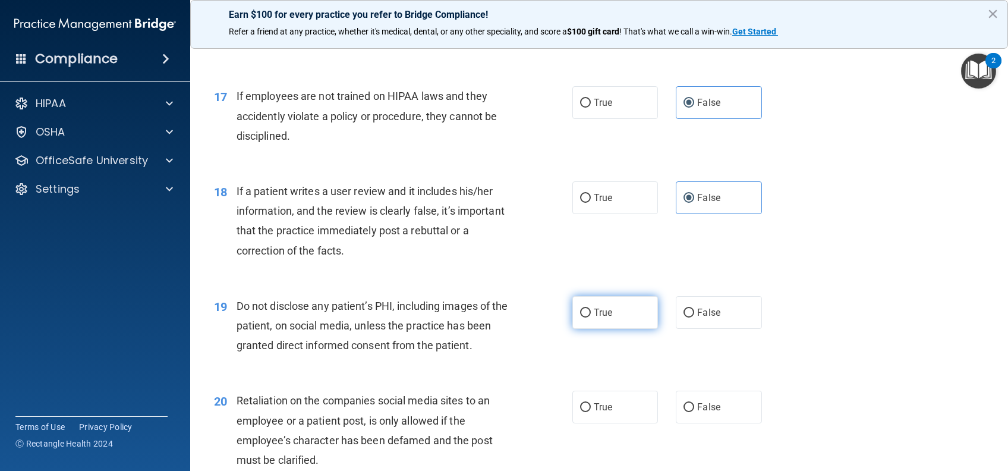
radio input "true"
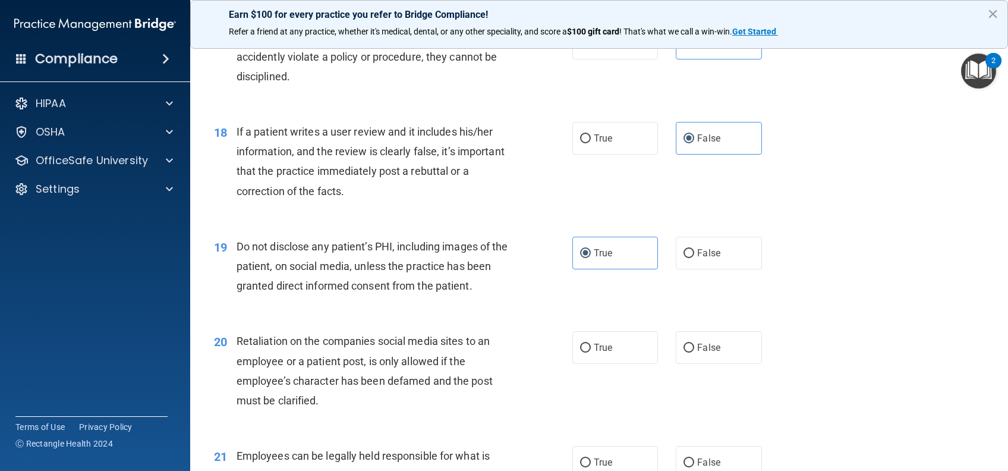
scroll to position [1903, 0]
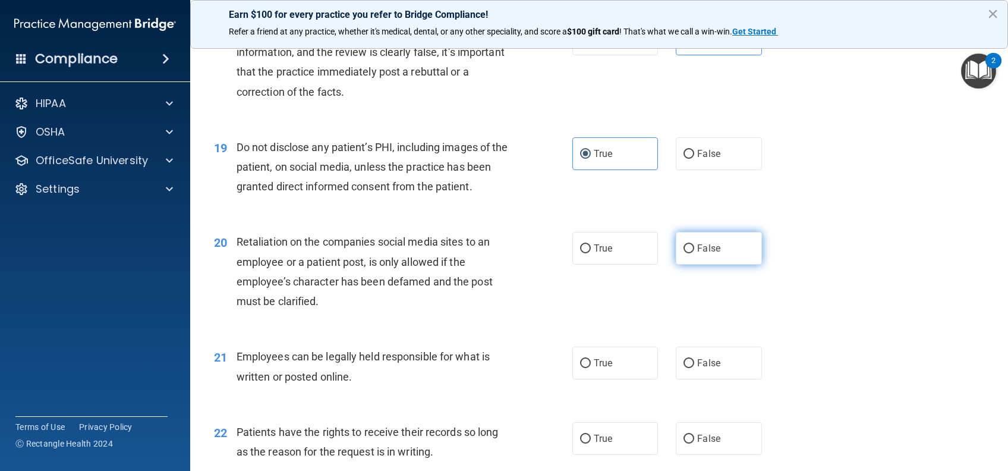
click at [706, 254] on span "False" at bounding box center [708, 248] width 23 height 11
click at [695, 253] on input "False" at bounding box center [689, 248] width 11 height 9
radio input "true"
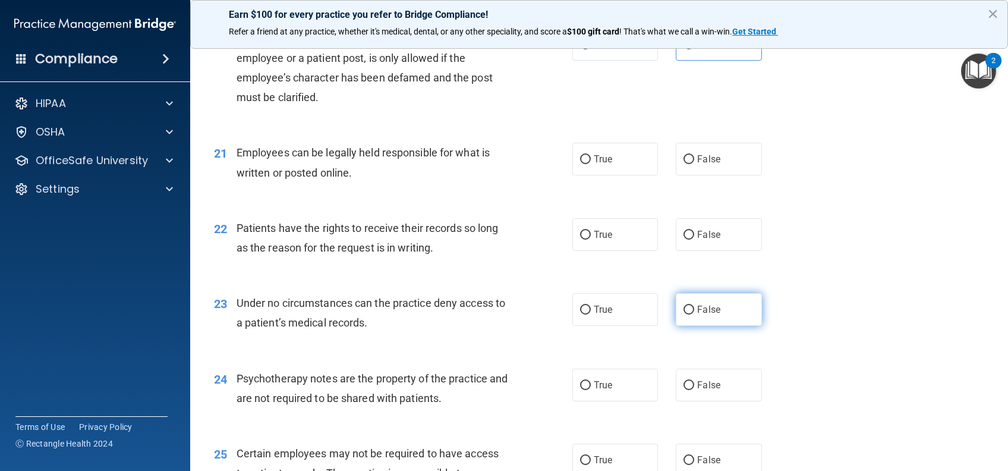
scroll to position [2141, 0]
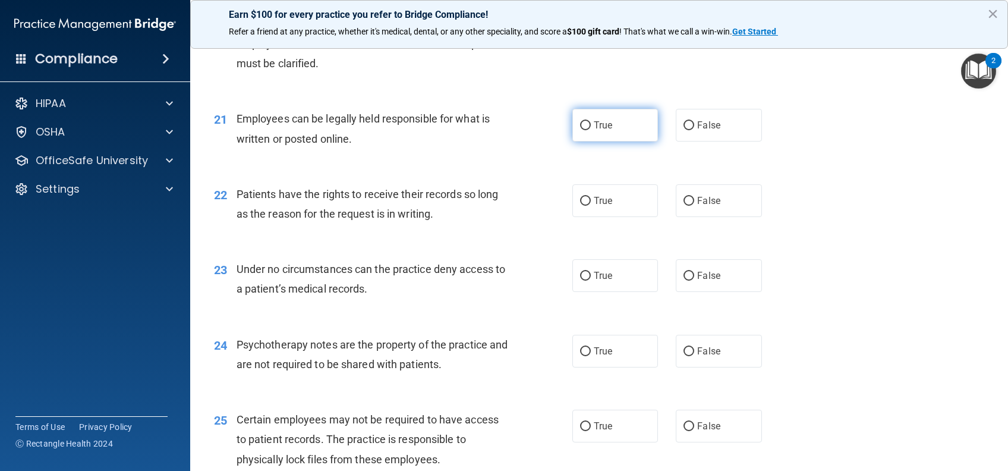
click at [594, 131] on span "True" at bounding box center [603, 125] width 18 height 11
click at [589, 130] on input "True" at bounding box center [585, 125] width 11 height 9
radio input "true"
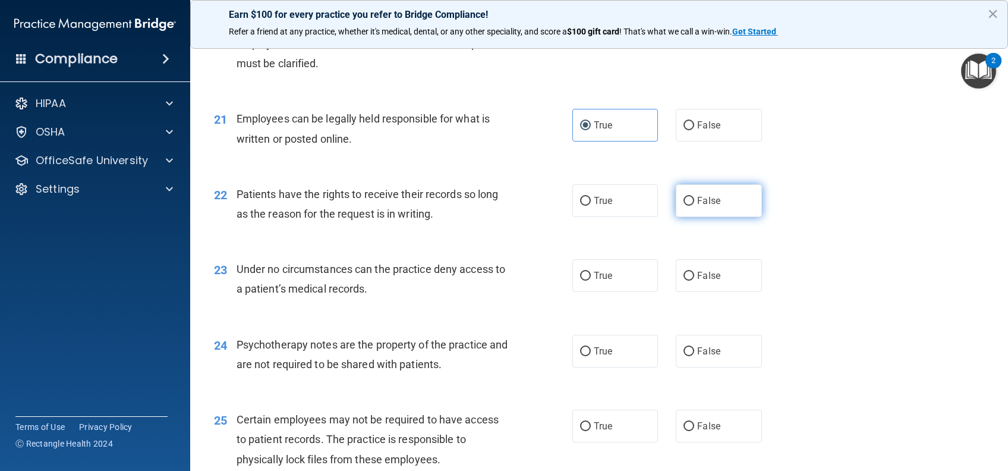
click at [697, 206] on span "False" at bounding box center [708, 200] width 23 height 11
click at [695, 206] on input "False" at bounding box center [689, 201] width 11 height 9
radio input "true"
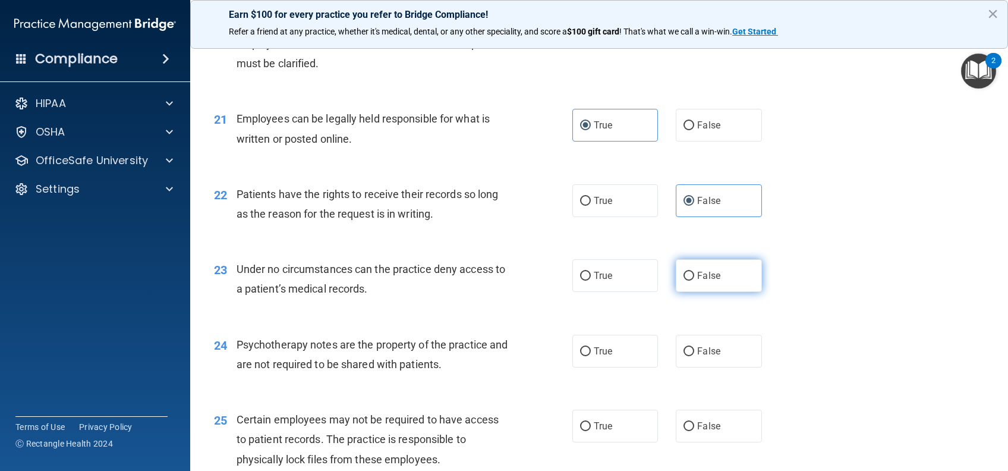
click at [699, 281] on span "False" at bounding box center [708, 275] width 23 height 11
click at [695, 281] on input "False" at bounding box center [689, 276] width 11 height 9
radio input "true"
click at [614, 366] on label "True" at bounding box center [616, 351] width 86 height 33
click at [591, 356] on input "True" at bounding box center [585, 351] width 11 height 9
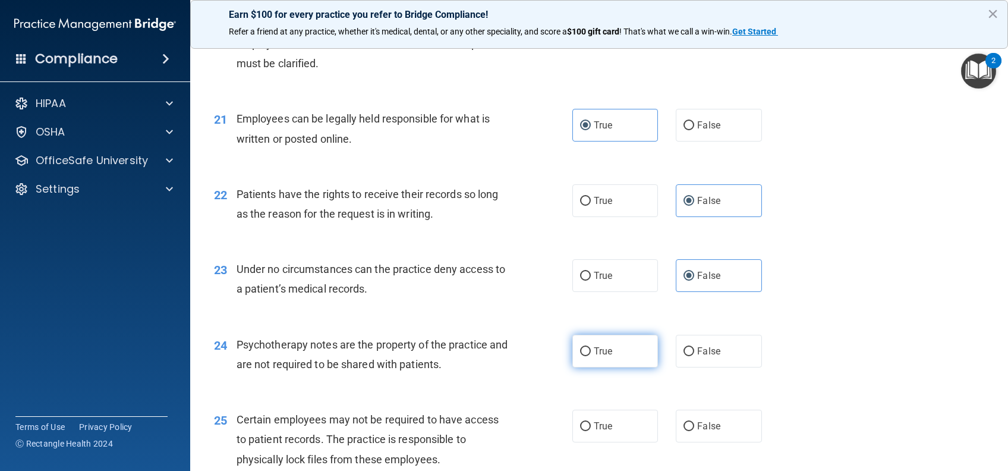
radio input "true"
click at [621, 442] on label "True" at bounding box center [616, 426] width 86 height 33
click at [591, 431] on input "True" at bounding box center [585, 426] width 11 height 9
radio input "true"
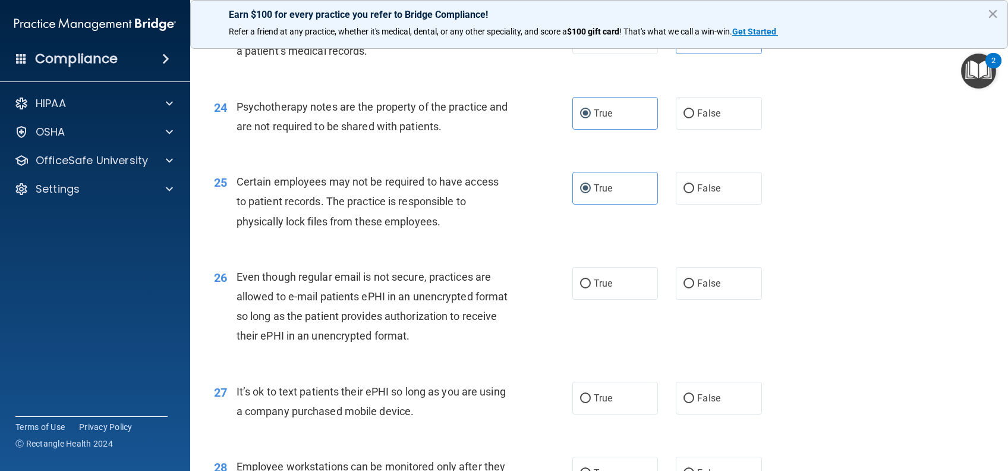
scroll to position [2458, 0]
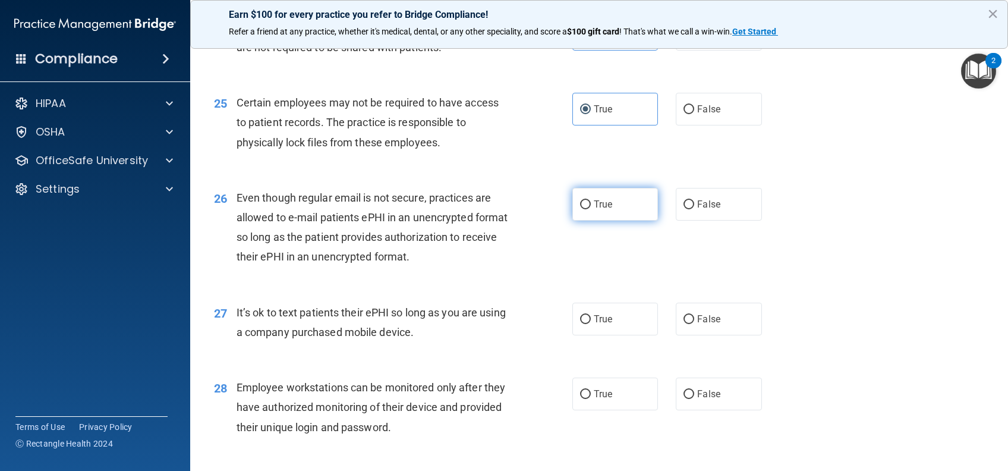
click at [620, 221] on label "True" at bounding box center [616, 204] width 86 height 33
click at [591, 209] on input "True" at bounding box center [585, 204] width 11 height 9
radio input "true"
click at [697, 325] on span "False" at bounding box center [708, 318] width 23 height 11
click at [692, 324] on input "False" at bounding box center [689, 319] width 11 height 9
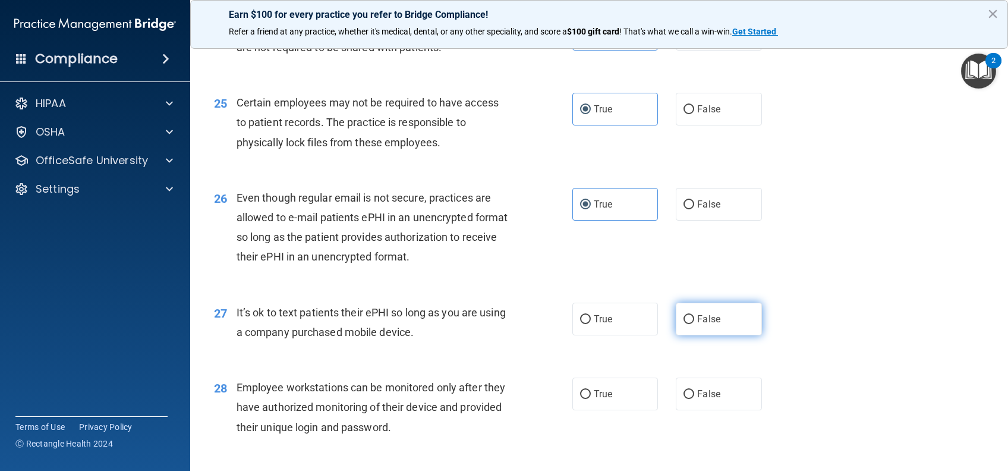
radio input "true"
click at [685, 399] on input "False" at bounding box center [689, 394] width 11 height 9
radio input "true"
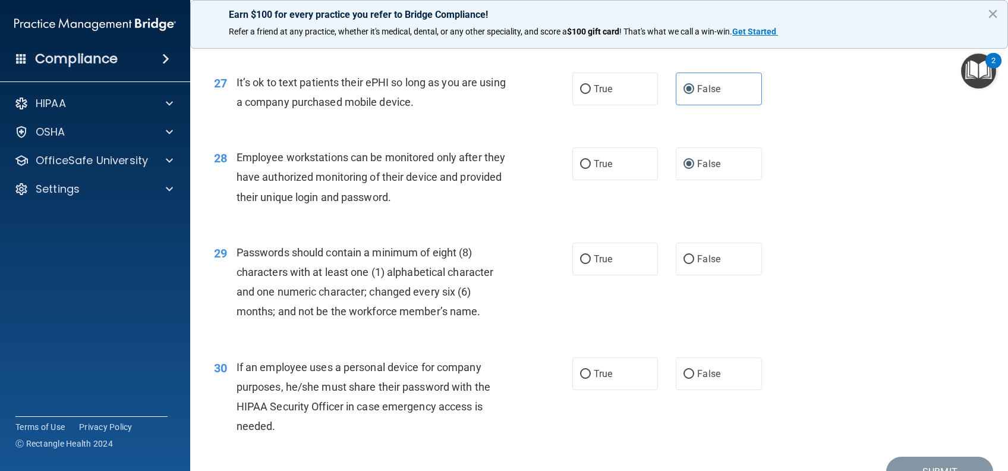
scroll to position [2695, 0]
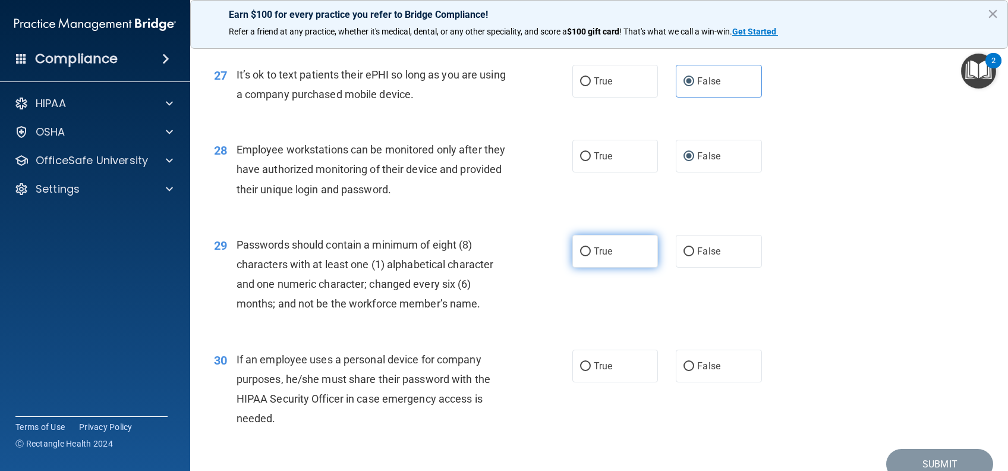
click at [580, 268] on label "True" at bounding box center [616, 251] width 86 height 33
click at [580, 256] on input "True" at bounding box center [585, 251] width 11 height 9
radio input "true"
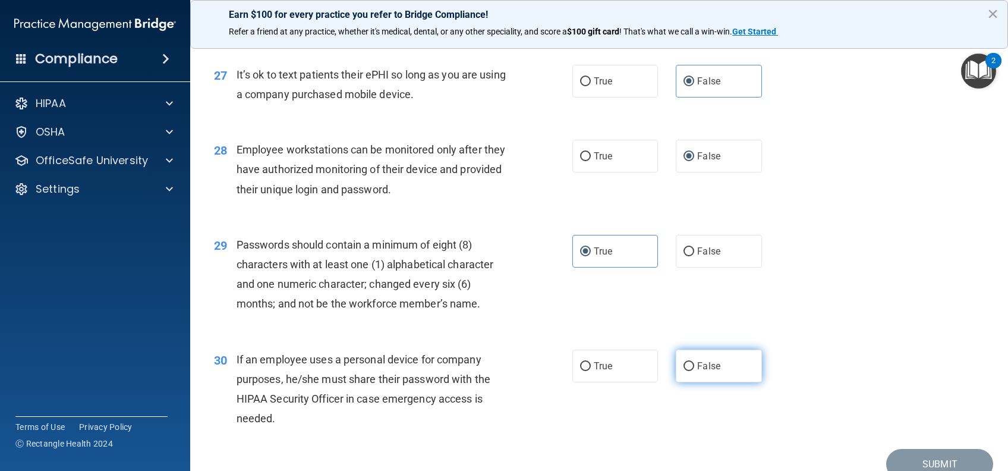
click at [693, 382] on label "False" at bounding box center [719, 366] width 86 height 33
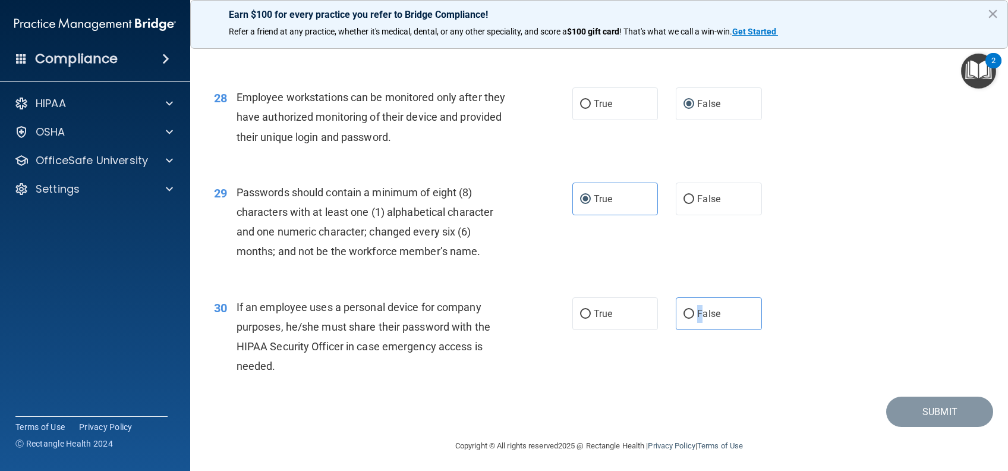
scroll to position [2771, 0]
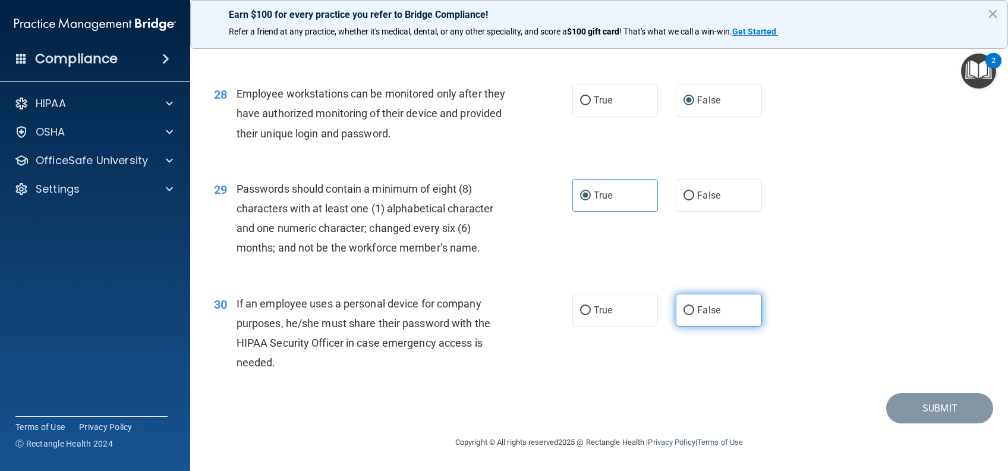
click at [715, 308] on label "False" at bounding box center [719, 310] width 86 height 33
click at [695, 308] on input "False" at bounding box center [689, 310] width 11 height 9
radio input "true"
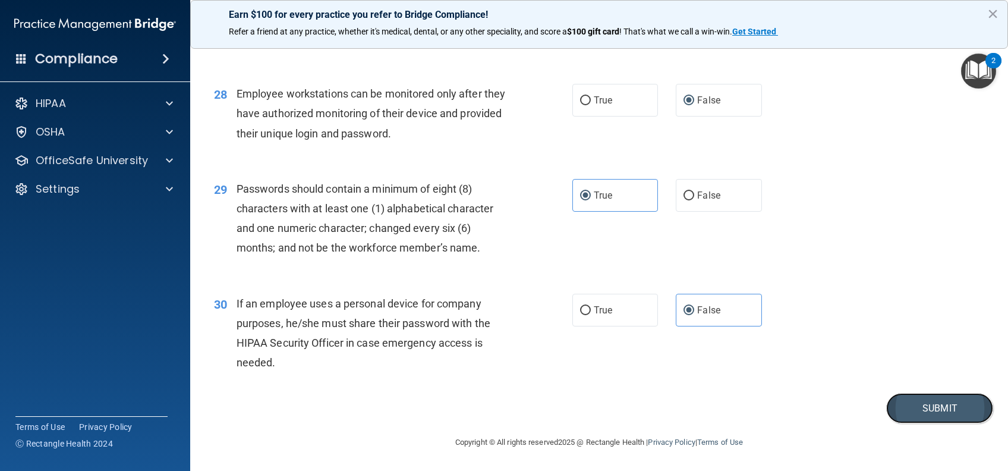
click at [901, 400] on button "Submit" at bounding box center [940, 408] width 107 height 30
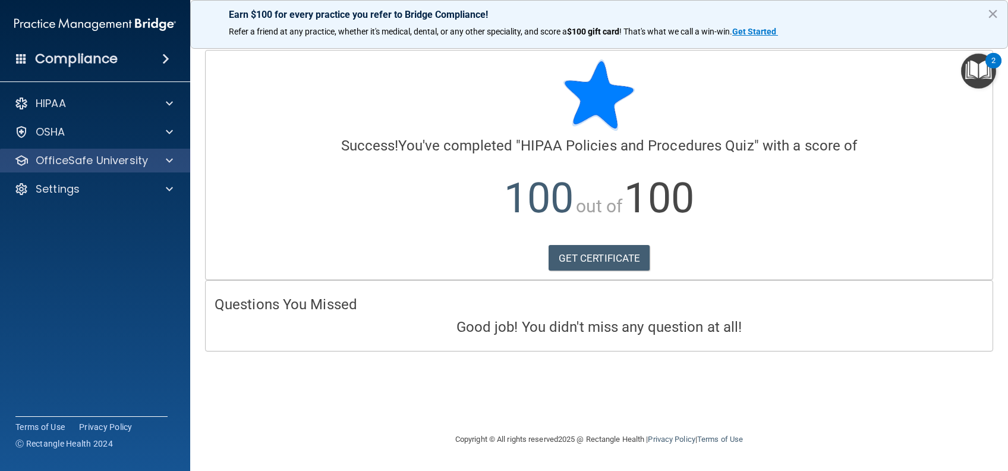
click at [34, 149] on div "OfficeSafe University" at bounding box center [95, 161] width 191 height 24
click at [166, 155] on span at bounding box center [169, 160] width 7 height 14
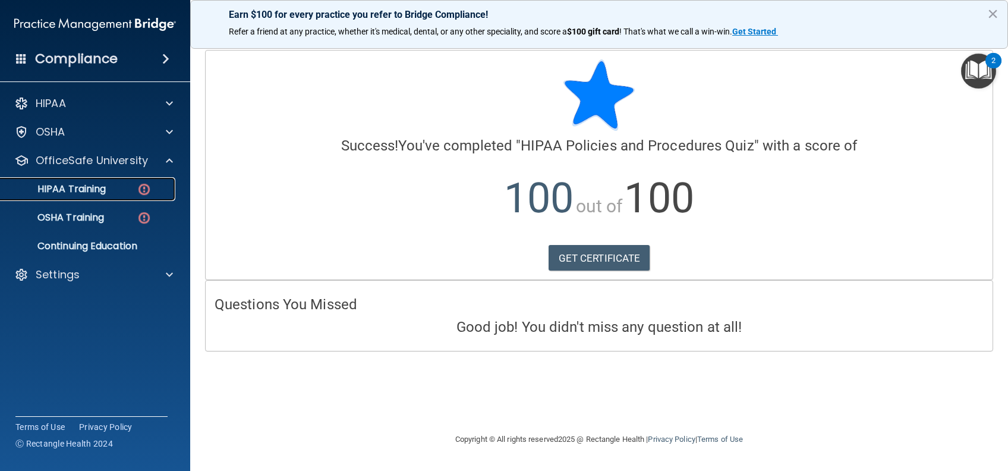
click at [100, 192] on p "HIPAA Training" at bounding box center [57, 189] width 98 height 12
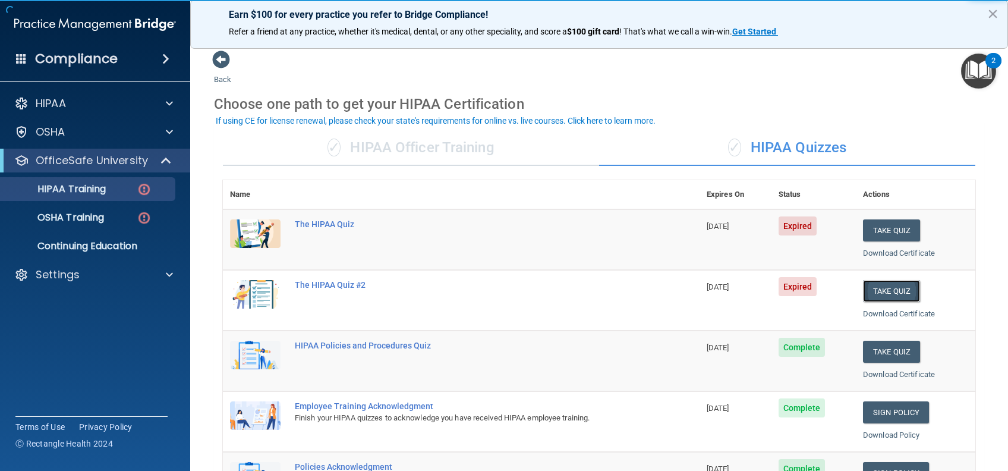
click at [871, 287] on button "Take Quiz" at bounding box center [891, 291] width 57 height 22
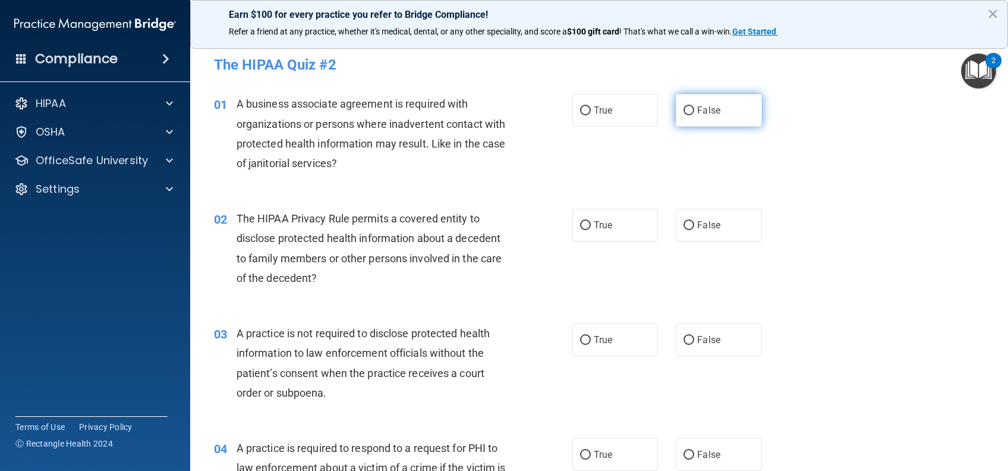
click at [718, 99] on label "False" at bounding box center [719, 110] width 86 height 33
click at [695, 106] on input "False" at bounding box center [689, 110] width 11 height 9
radio input "true"
click at [615, 216] on label "True" at bounding box center [616, 225] width 86 height 33
click at [591, 221] on input "True" at bounding box center [585, 225] width 11 height 9
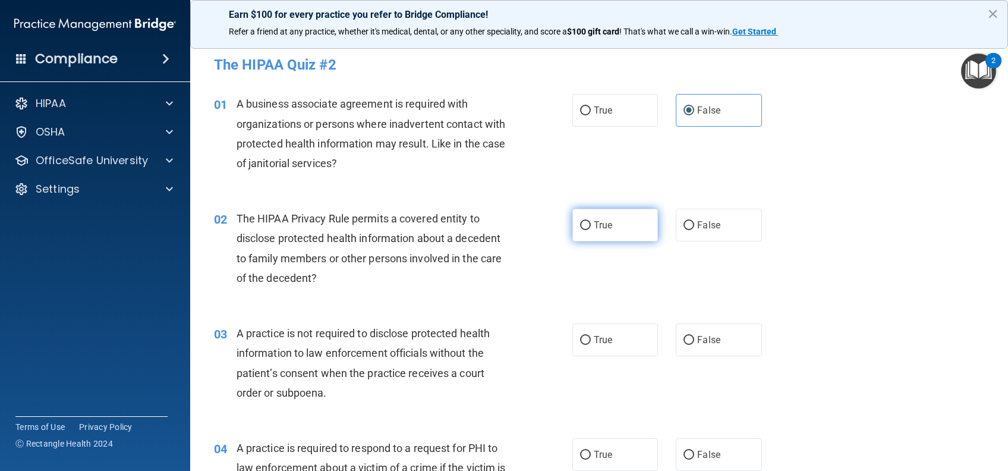
radio input "true"
click at [686, 341] on input "False" at bounding box center [689, 340] width 11 height 9
radio input "true"
click at [604, 462] on label "True" at bounding box center [616, 454] width 86 height 33
click at [591, 460] on input "True" at bounding box center [585, 455] width 11 height 9
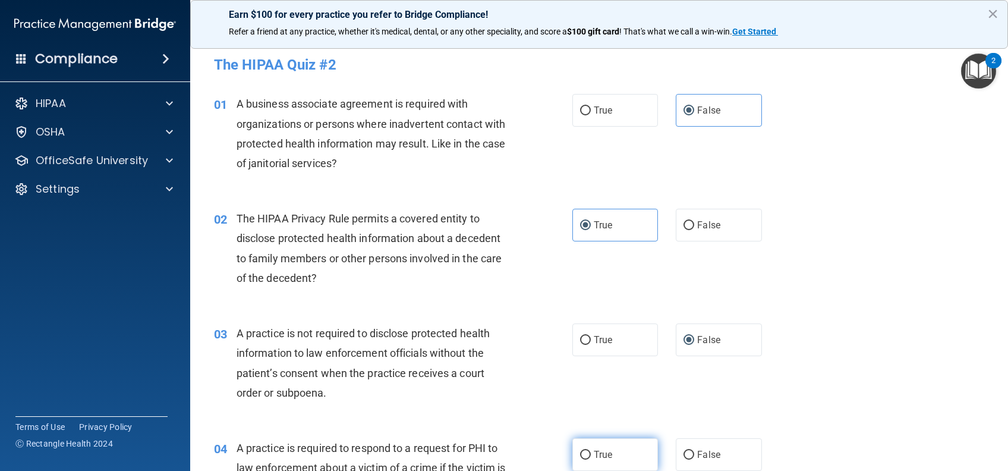
radio input "true"
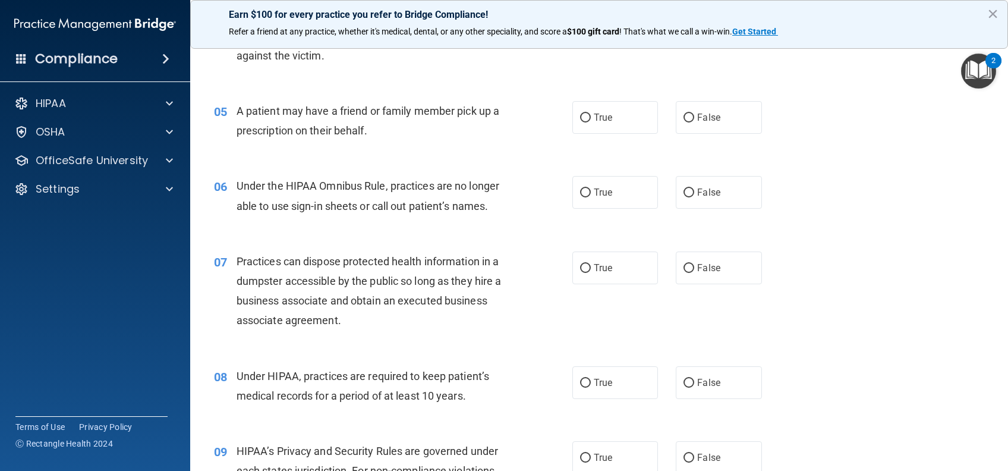
scroll to position [476, 0]
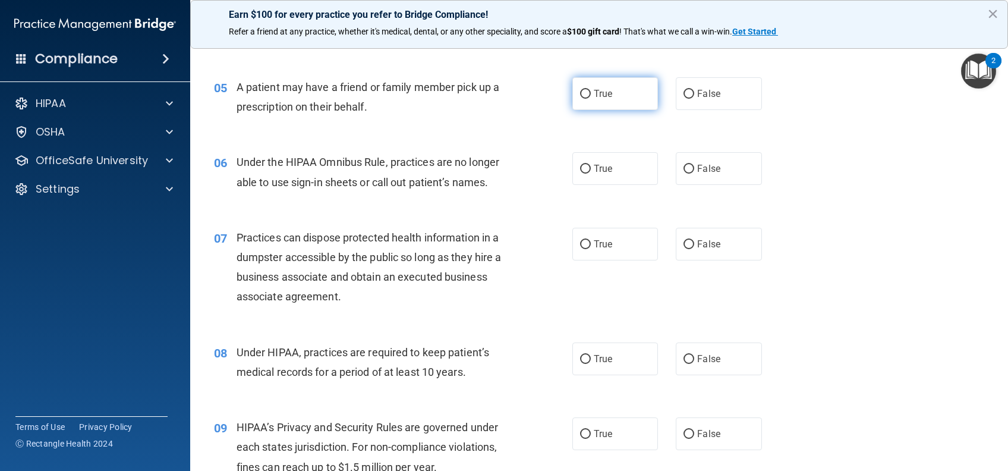
click at [603, 95] on span "True" at bounding box center [603, 93] width 18 height 11
click at [591, 95] on input "True" at bounding box center [585, 94] width 11 height 9
radio input "true"
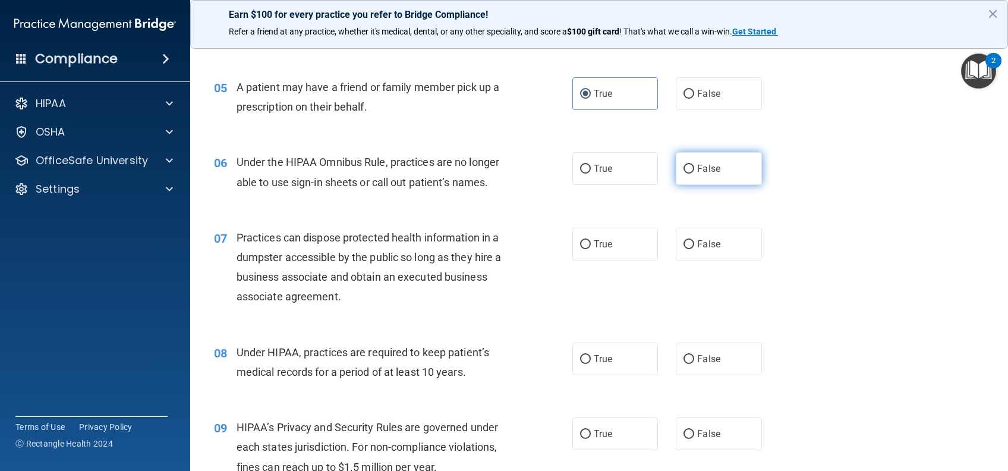
click at [697, 174] on span "False" at bounding box center [708, 168] width 23 height 11
click at [695, 174] on input "False" at bounding box center [689, 169] width 11 height 9
radio input "true"
click at [699, 251] on label "False" at bounding box center [719, 244] width 86 height 33
click at [695, 249] on input "False" at bounding box center [689, 244] width 11 height 9
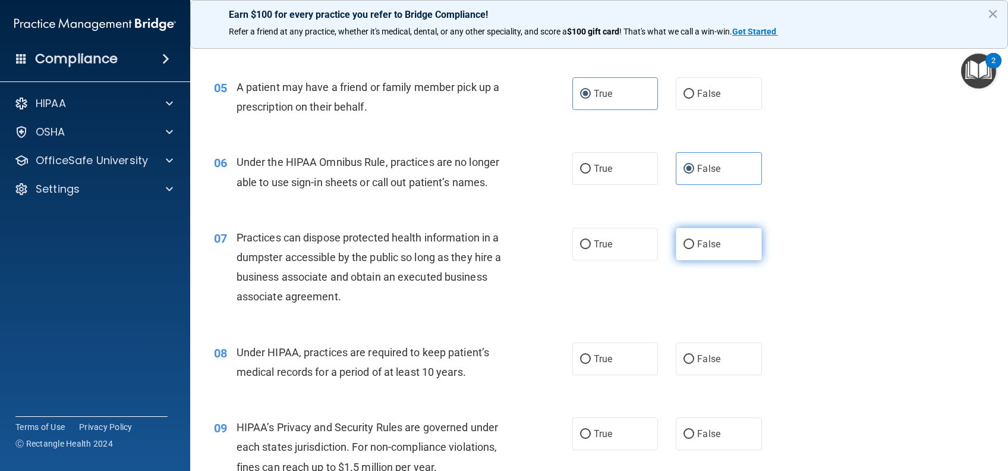
radio input "true"
click at [707, 366] on label "False" at bounding box center [719, 359] width 86 height 33
click at [695, 364] on input "False" at bounding box center [689, 359] width 11 height 9
radio input "true"
click at [719, 428] on label "False" at bounding box center [719, 433] width 86 height 33
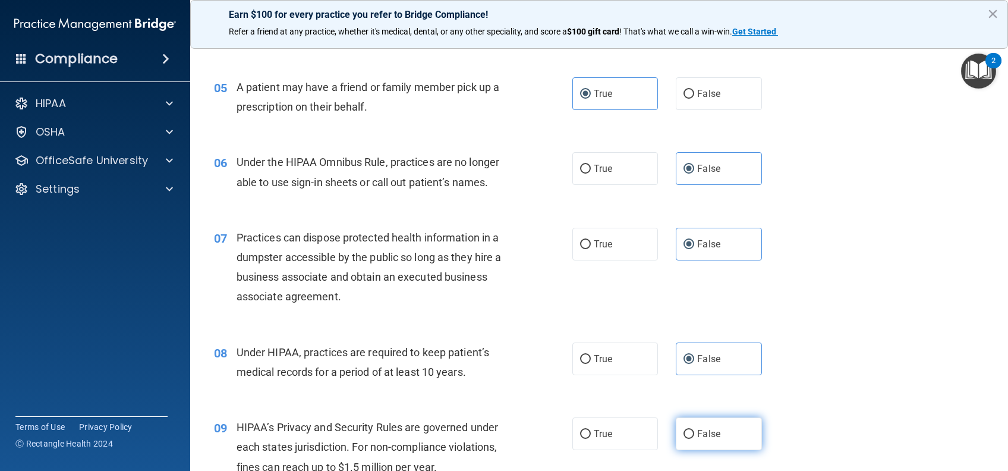
click at [695, 430] on input "False" at bounding box center [689, 434] width 11 height 9
radio input "true"
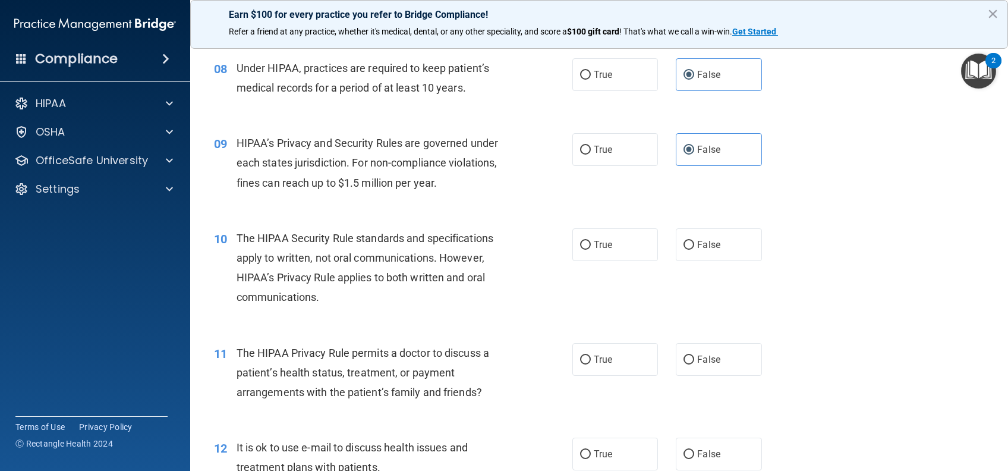
scroll to position [793, 0]
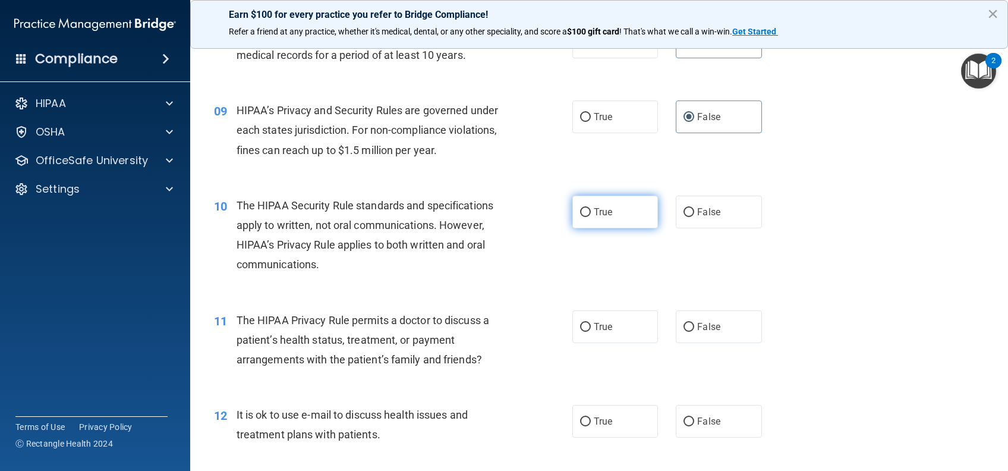
click at [586, 213] on label "True" at bounding box center [616, 212] width 86 height 33
click at [586, 213] on input "True" at bounding box center [585, 212] width 11 height 9
radio input "true"
click at [600, 328] on span "True" at bounding box center [603, 326] width 18 height 11
click at [591, 328] on input "True" at bounding box center [585, 327] width 11 height 9
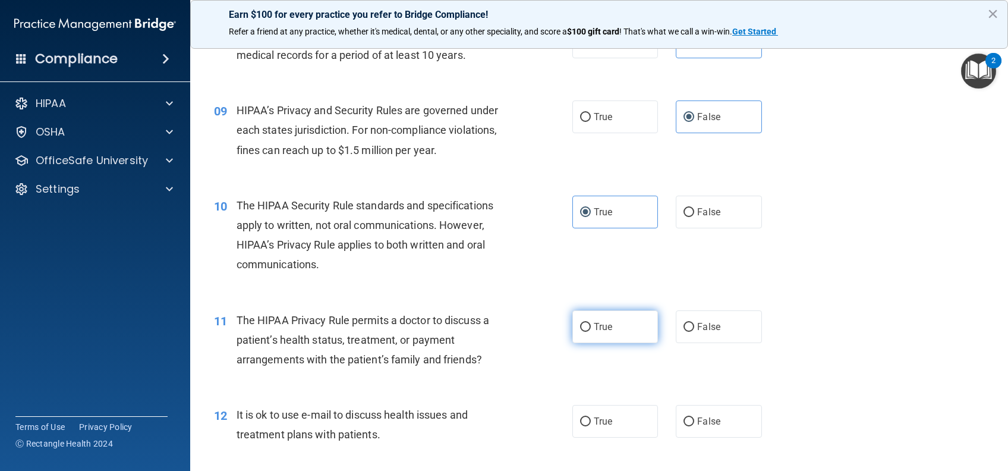
radio input "true"
click at [621, 417] on label "True" at bounding box center [616, 421] width 86 height 33
click at [591, 417] on input "True" at bounding box center [585, 421] width 11 height 9
radio input "true"
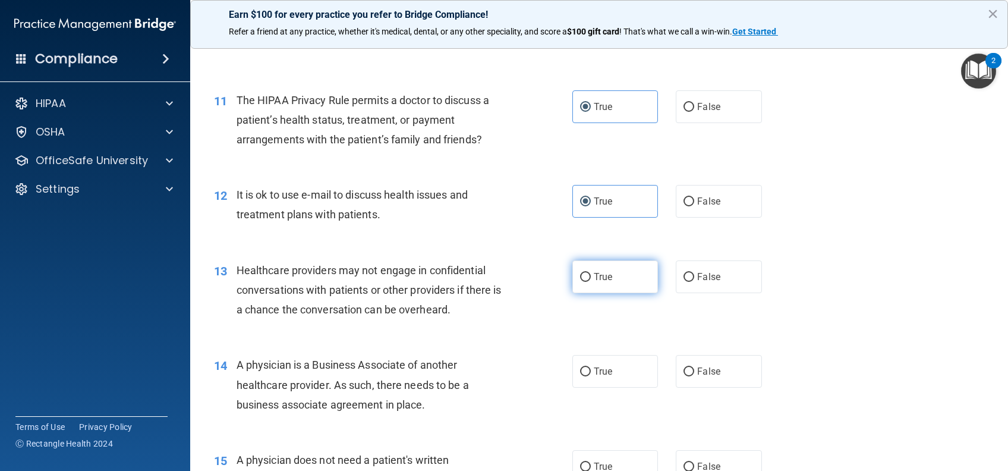
scroll to position [1030, 0]
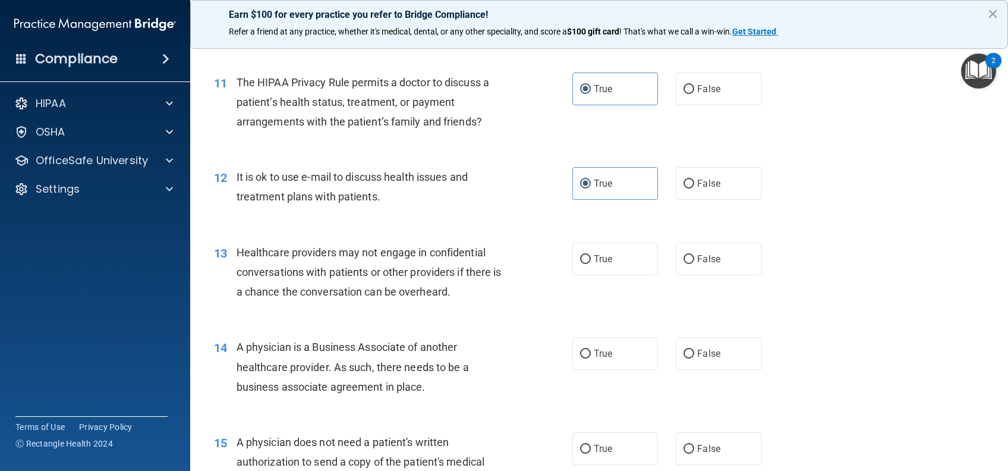
click at [682, 271] on label "False" at bounding box center [719, 259] width 86 height 33
click at [684, 264] on input "False" at bounding box center [689, 259] width 11 height 9
radio input "true"
click at [714, 363] on label "False" at bounding box center [719, 353] width 86 height 33
click at [695, 359] on input "False" at bounding box center [689, 354] width 11 height 9
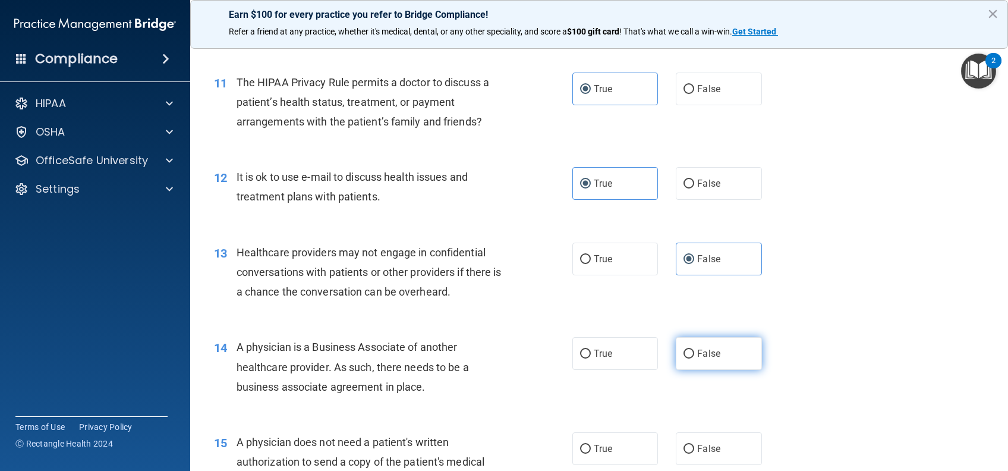
radio input "true"
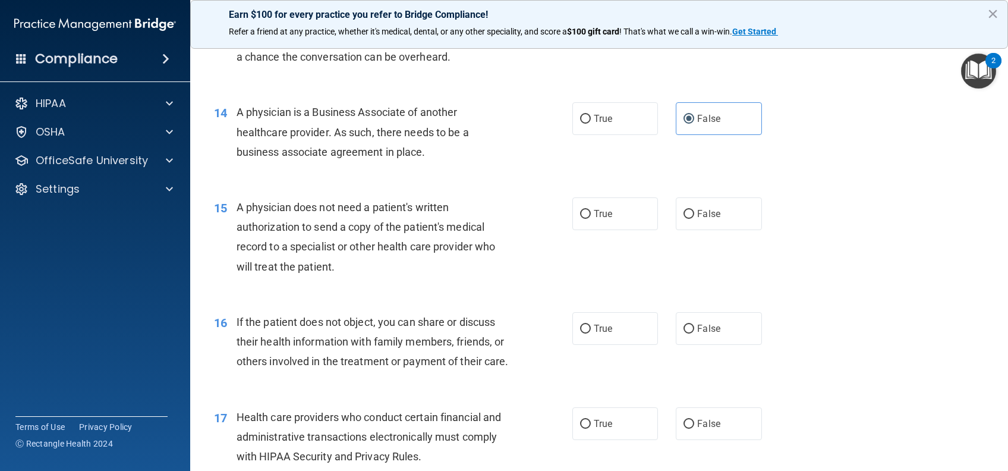
scroll to position [1268, 0]
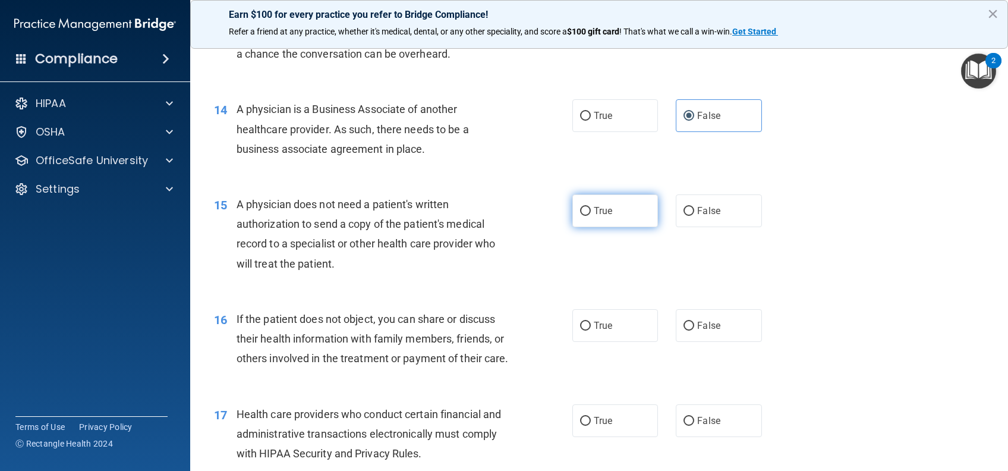
click at [612, 205] on label "True" at bounding box center [616, 210] width 86 height 33
click at [591, 207] on input "True" at bounding box center [585, 211] width 11 height 9
radio input "true"
click at [573, 330] on label "True" at bounding box center [616, 325] width 86 height 33
click at [580, 330] on input "True" at bounding box center [585, 326] width 11 height 9
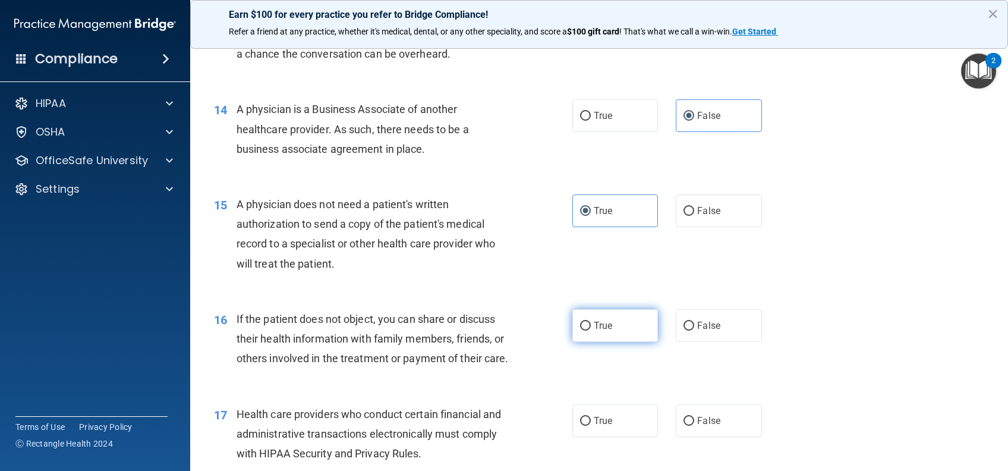
radio input "true"
drag, startPoint x: 592, startPoint y: 439, endPoint x: 628, endPoint y: 371, distance: 76.6
click at [594, 426] on span "True" at bounding box center [603, 420] width 18 height 11
click at [591, 426] on input "True" at bounding box center [585, 421] width 11 height 9
radio input "true"
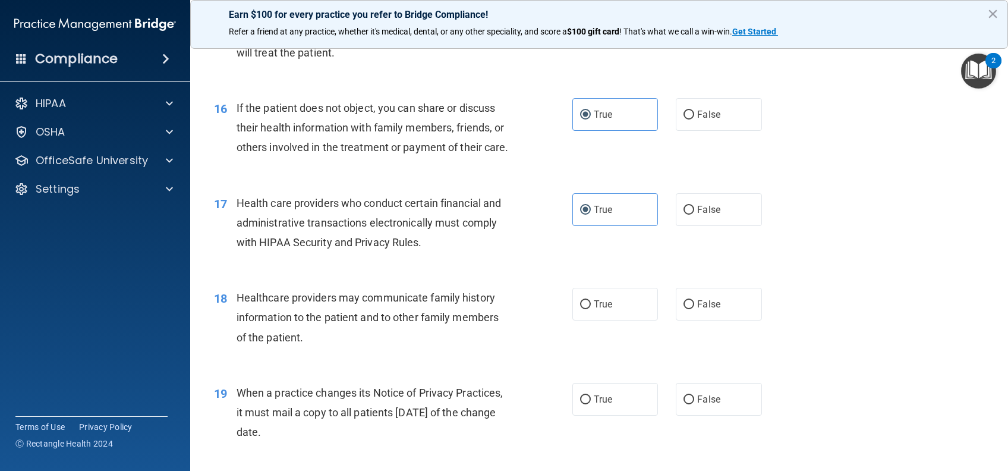
scroll to position [1506, 0]
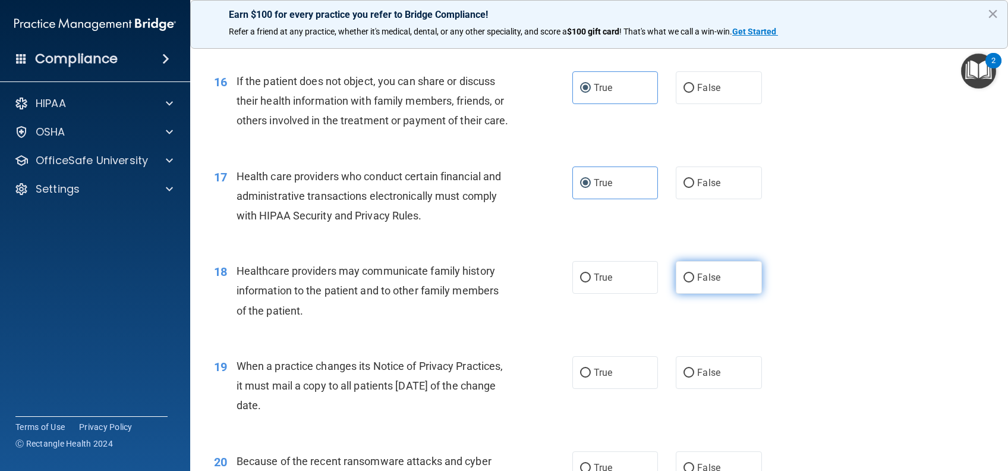
click at [700, 283] on span "False" at bounding box center [708, 277] width 23 height 11
click at [695, 282] on input "False" at bounding box center [689, 278] width 11 height 9
radio input "true"
click at [688, 389] on label "False" at bounding box center [719, 372] width 86 height 33
click at [688, 378] on input "False" at bounding box center [689, 373] width 11 height 9
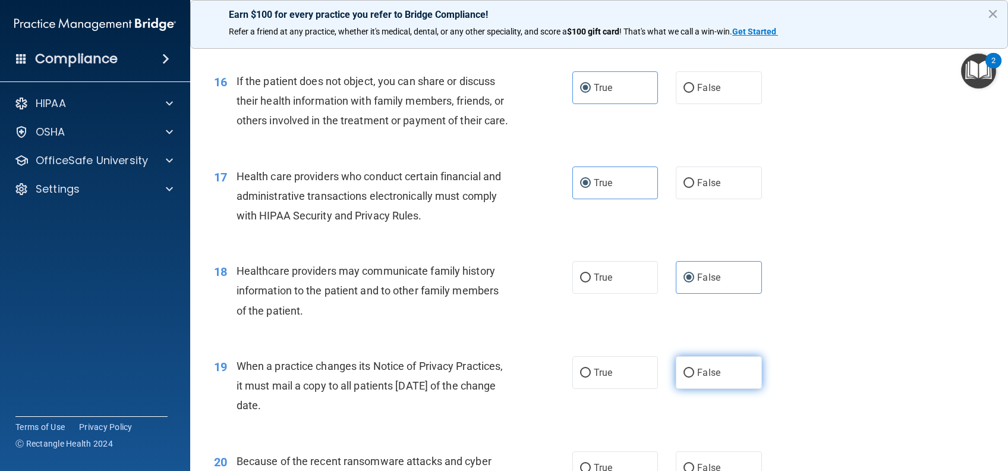
radio input "true"
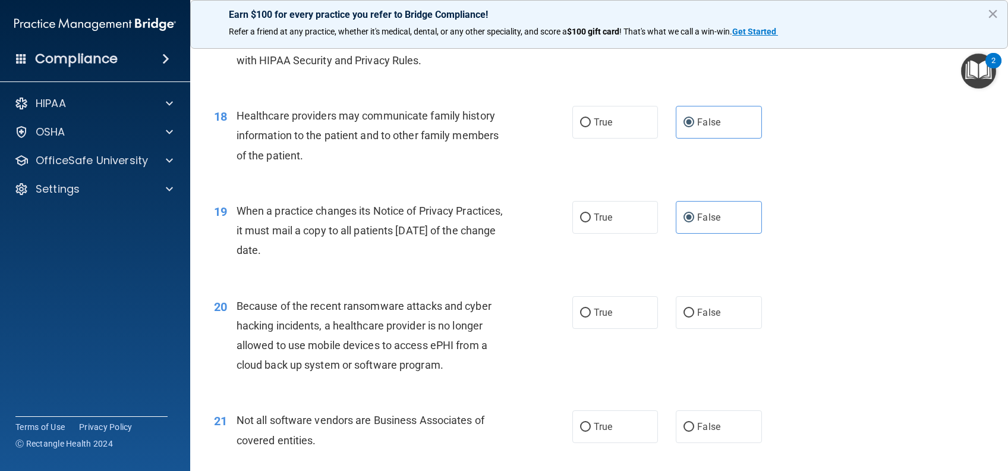
scroll to position [1665, 0]
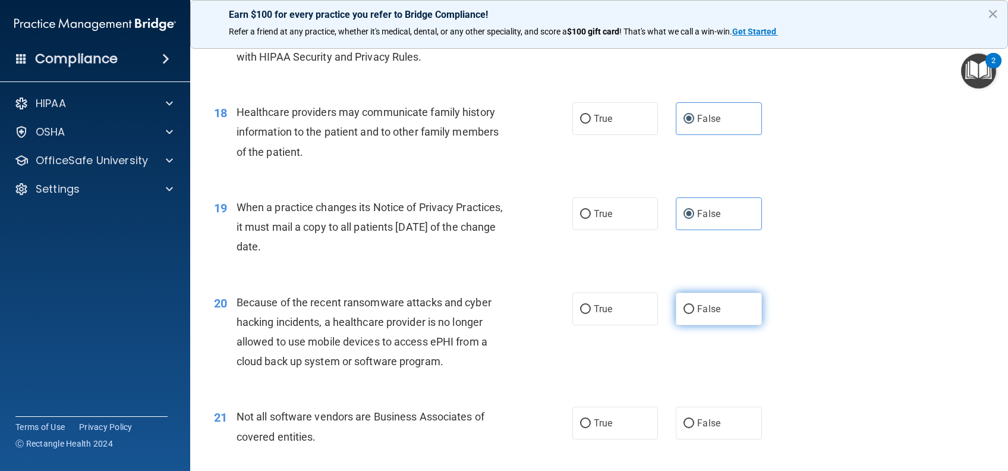
click at [736, 325] on label "False" at bounding box center [719, 309] width 86 height 33
click at [695, 314] on input "False" at bounding box center [689, 309] width 11 height 9
radio input "true"
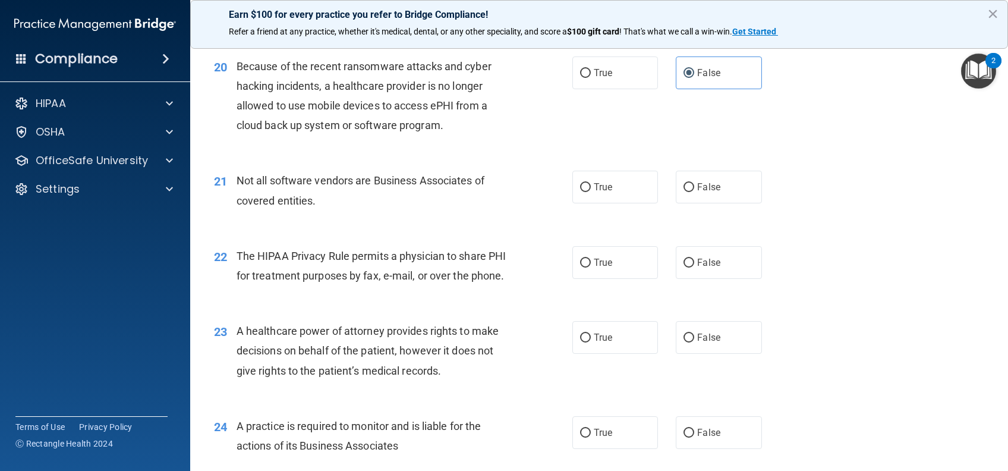
scroll to position [1903, 0]
click at [595, 202] on label "True" at bounding box center [616, 185] width 86 height 33
click at [591, 190] on input "True" at bounding box center [585, 185] width 11 height 9
radio input "true"
click at [609, 277] on label "True" at bounding box center [616, 260] width 86 height 33
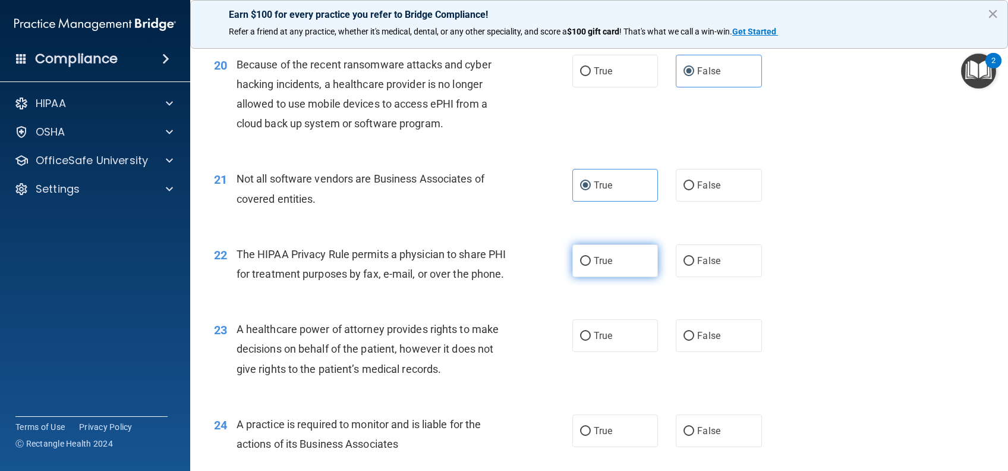
click at [591, 266] on input "True" at bounding box center [585, 261] width 11 height 9
radio input "true"
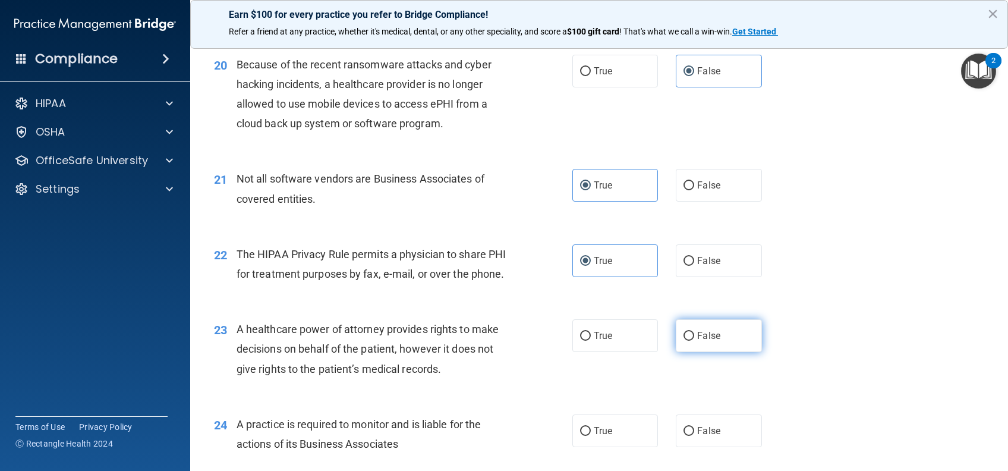
click at [706, 352] on label "False" at bounding box center [719, 335] width 86 height 33
click at [695, 341] on input "False" at bounding box center [689, 336] width 11 height 9
radio input "true"
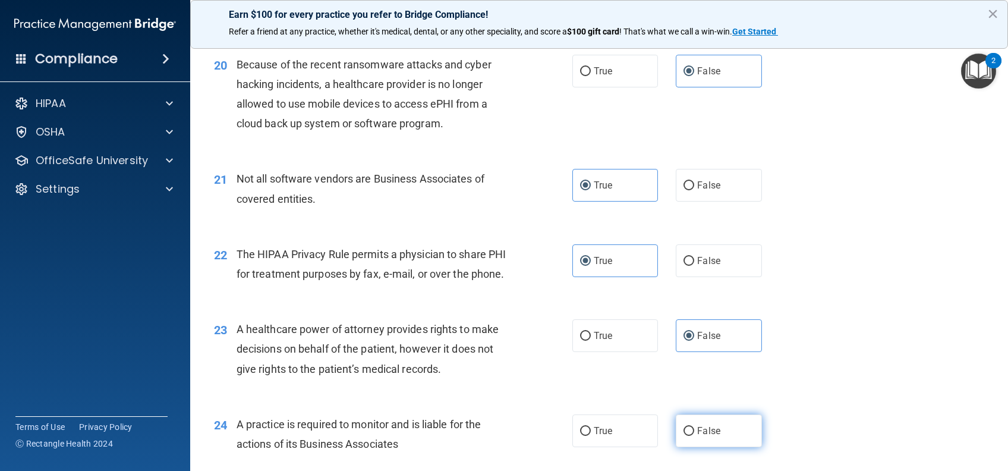
click at [706, 447] on label "False" at bounding box center [719, 430] width 86 height 33
click at [695, 436] on input "False" at bounding box center [689, 431] width 11 height 9
radio input "true"
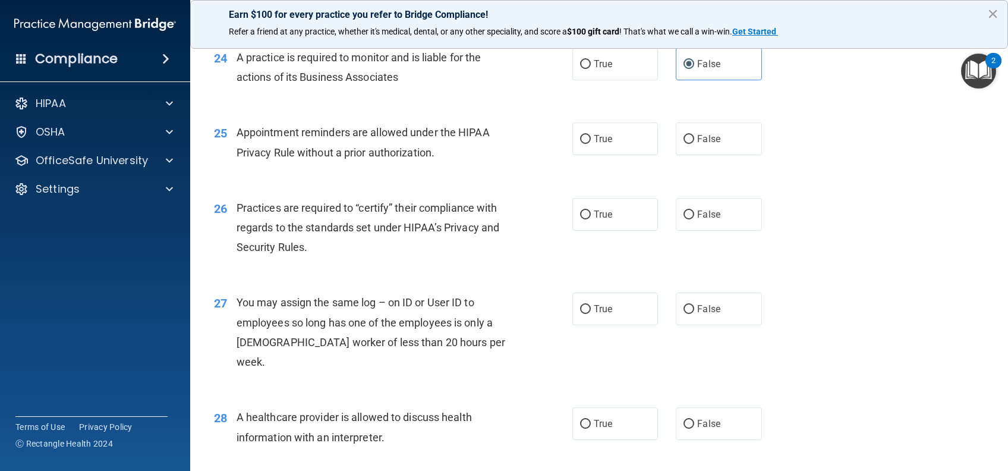
scroll to position [2303, 0]
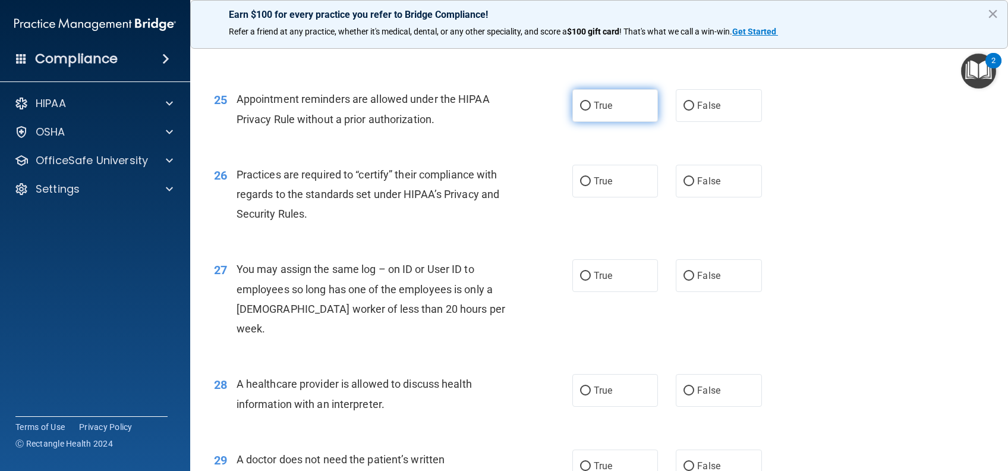
click at [599, 111] on span "True" at bounding box center [603, 105] width 18 height 11
click at [591, 111] on input "True" at bounding box center [585, 106] width 11 height 9
radio input "true"
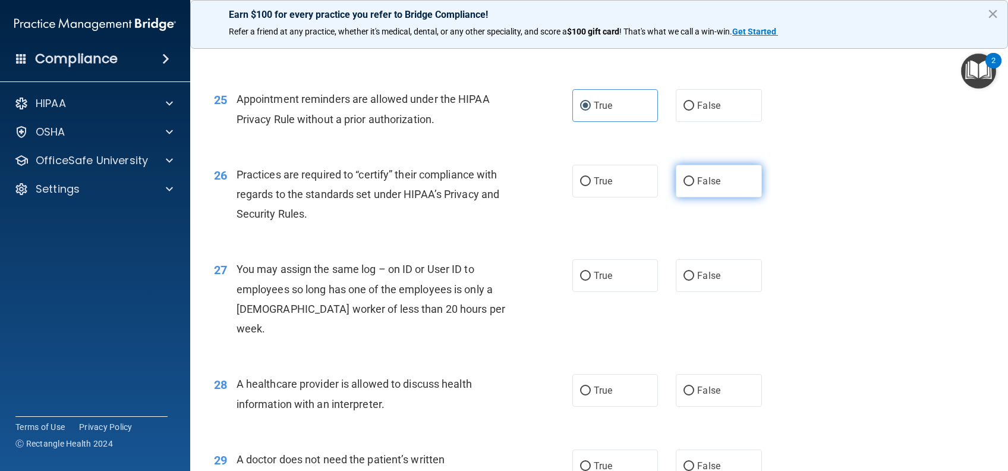
click at [705, 197] on label "False" at bounding box center [719, 181] width 86 height 33
click at [695, 186] on input "False" at bounding box center [689, 181] width 11 height 9
radio input "true"
click at [703, 281] on span "False" at bounding box center [708, 275] width 23 height 11
click at [695, 281] on input "False" at bounding box center [689, 276] width 11 height 9
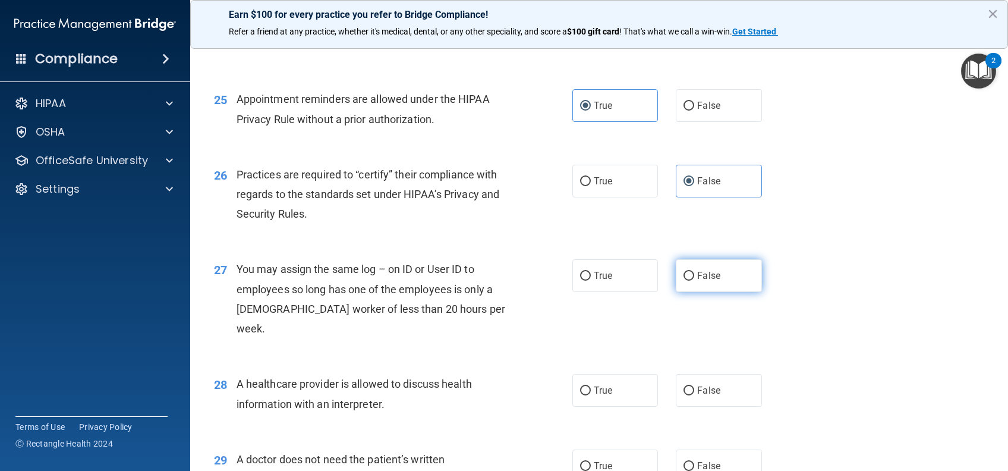
radio input "true"
drag, startPoint x: 583, startPoint y: 412, endPoint x: 583, endPoint y: 398, distance: 14.3
click at [583, 395] on input "True" at bounding box center [585, 391] width 11 height 9
radio input "true"
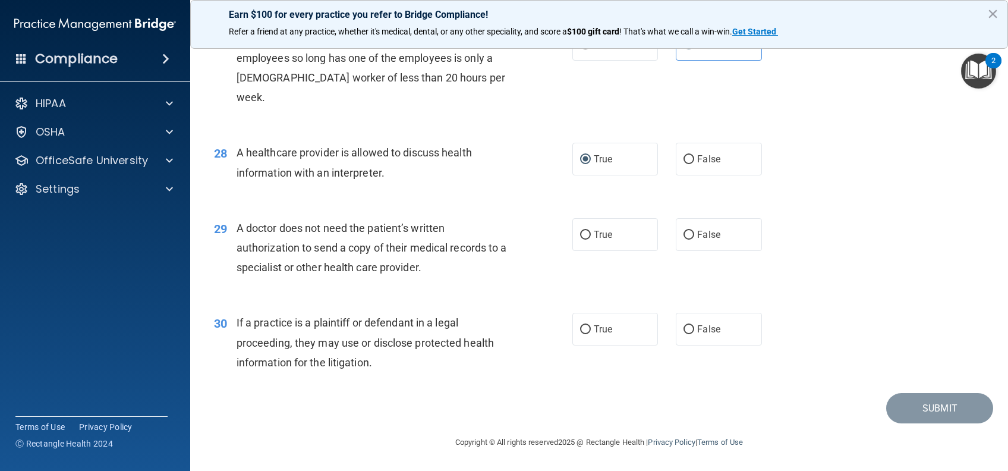
scroll to position [2554, 0]
click at [603, 230] on span "True" at bounding box center [603, 234] width 18 height 11
click at [591, 231] on input "True" at bounding box center [585, 235] width 11 height 9
radio input "true"
click at [612, 337] on label "True" at bounding box center [616, 329] width 86 height 33
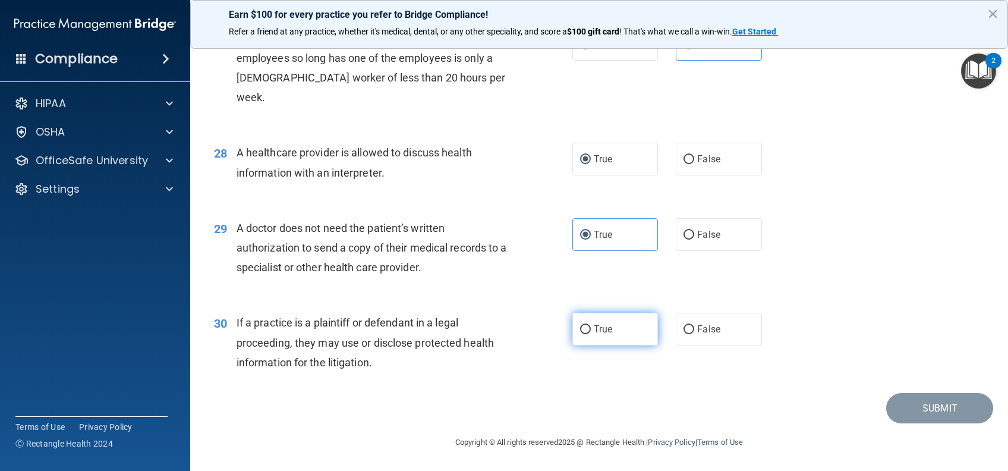
click at [591, 334] on input "True" at bounding box center [585, 329] width 11 height 9
radio input "true"
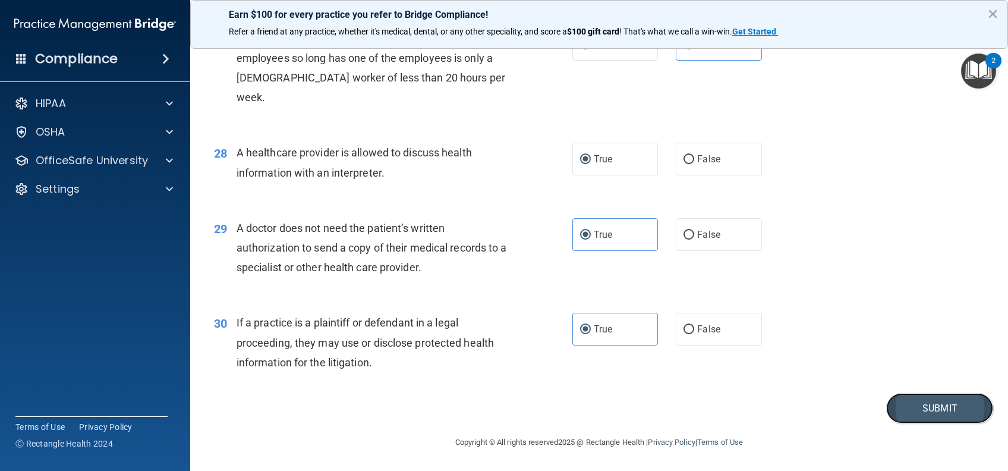
click at [906, 408] on button "Submit" at bounding box center [940, 408] width 107 height 30
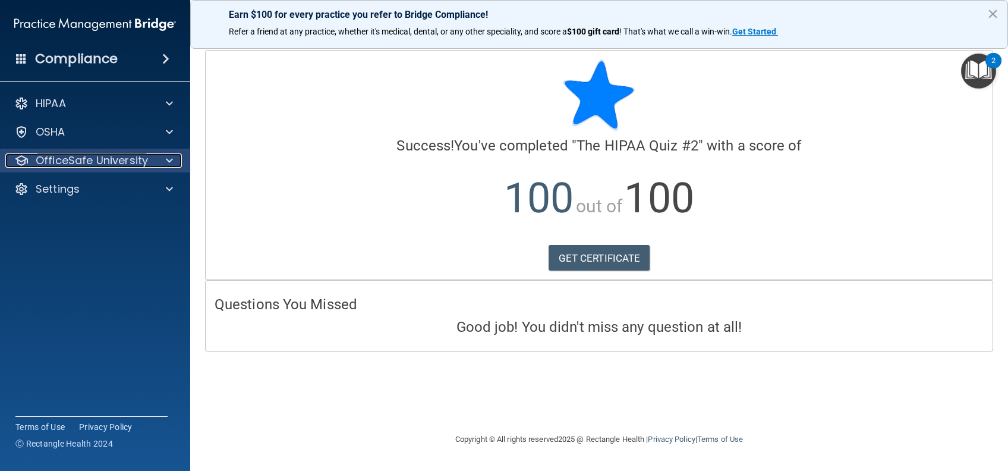
click at [114, 165] on p "OfficeSafe University" at bounding box center [92, 160] width 112 height 14
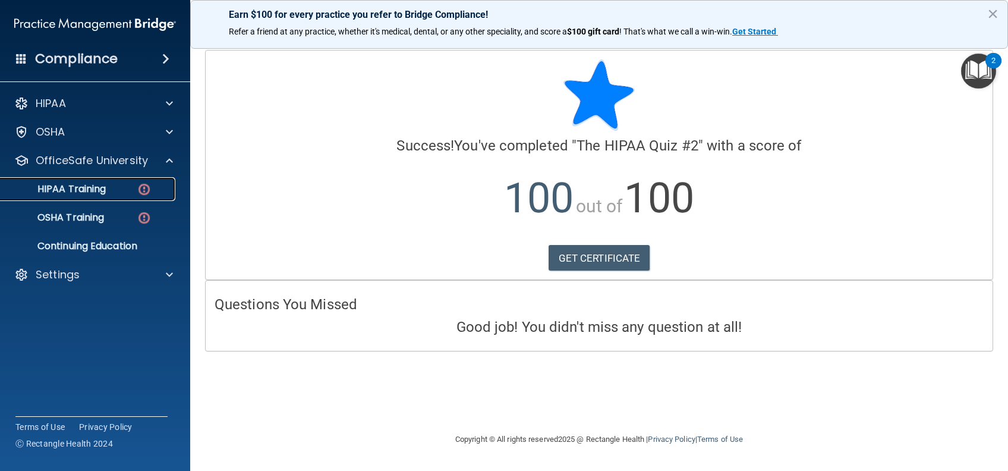
click at [112, 190] on div "HIPAA Training" at bounding box center [89, 189] width 162 height 12
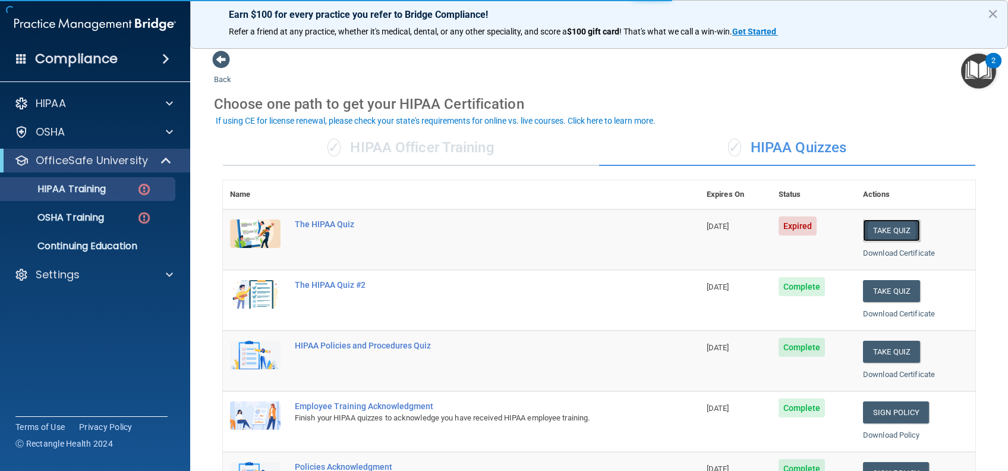
click at [878, 237] on button "Take Quiz" at bounding box center [891, 230] width 57 height 22
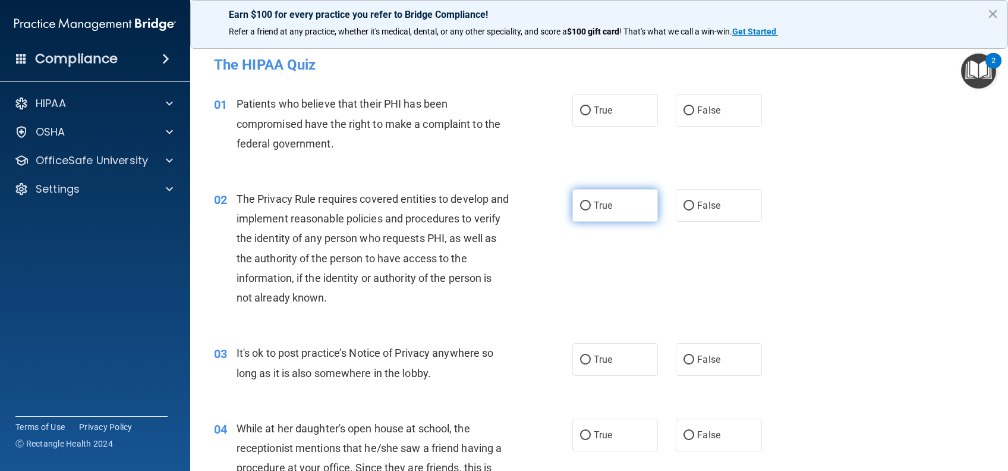
drag, startPoint x: 583, startPoint y: 115, endPoint x: 614, endPoint y: 193, distance: 83.6
click at [584, 115] on label "True" at bounding box center [616, 110] width 86 height 33
click at [584, 115] on input "True" at bounding box center [585, 110] width 11 height 9
radio input "true"
click at [618, 205] on label "True" at bounding box center [616, 205] width 86 height 33
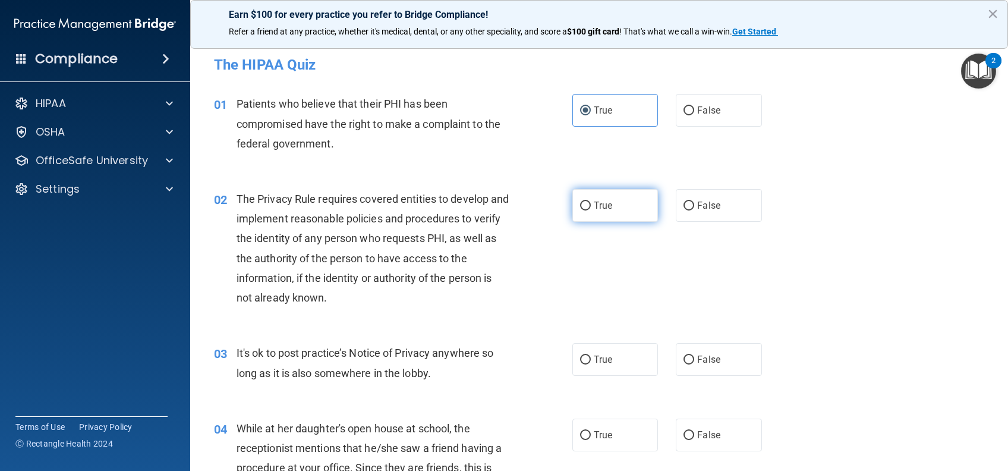
click at [591, 205] on input "True" at bounding box center [585, 206] width 11 height 9
radio input "true"
drag, startPoint x: 742, startPoint y: 372, endPoint x: 725, endPoint y: 429, distance: 60.2
click at [743, 371] on label "False" at bounding box center [719, 359] width 86 height 33
click at [695, 365] on input "False" at bounding box center [689, 360] width 11 height 9
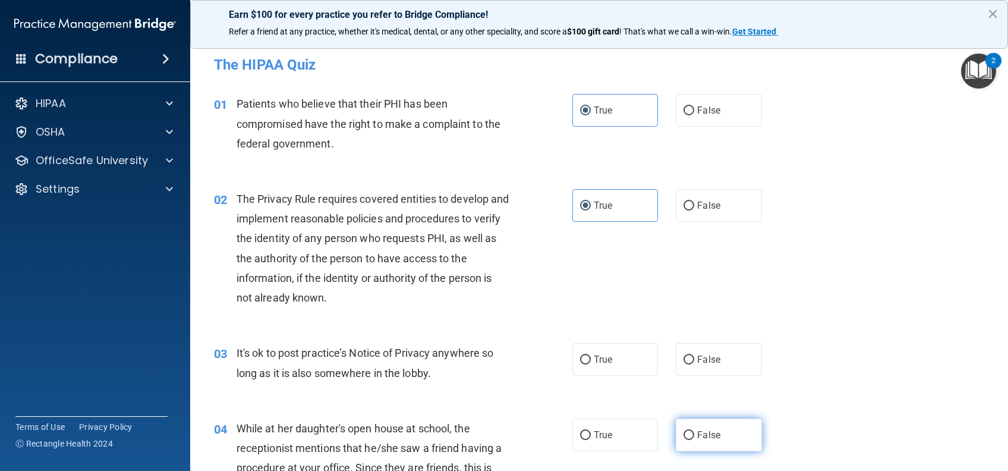
radio input "true"
click at [725, 435] on label "False" at bounding box center [719, 435] width 86 height 33
click at [695, 435] on input "False" at bounding box center [689, 435] width 11 height 9
radio input "true"
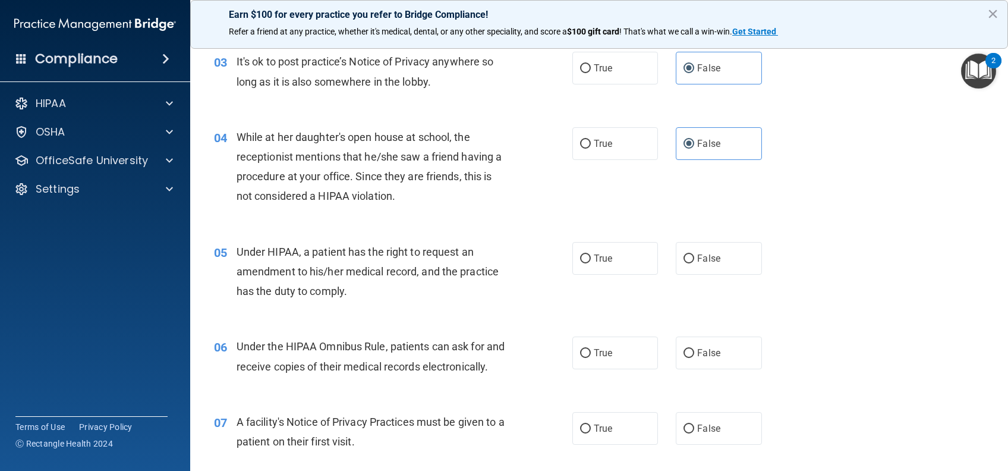
scroll to position [317, 0]
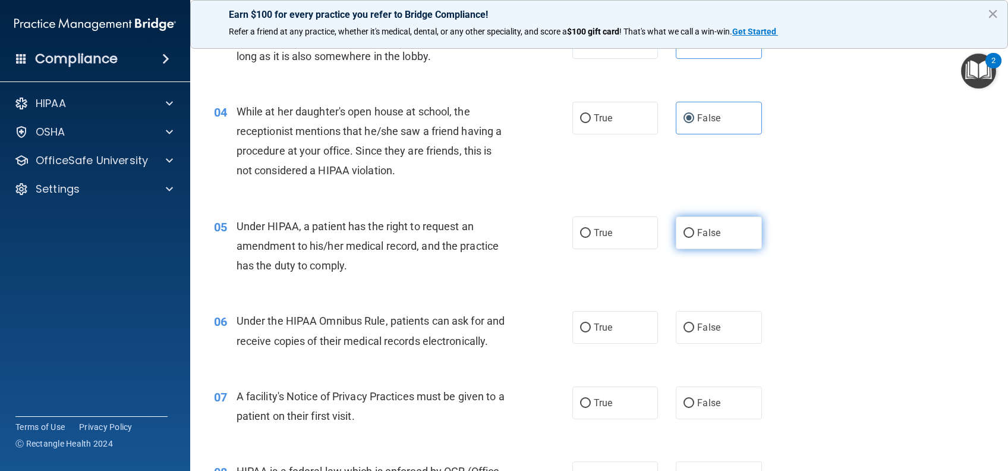
click at [718, 237] on label "False" at bounding box center [719, 232] width 86 height 33
click at [695, 237] on input "False" at bounding box center [689, 233] width 11 height 9
radio input "true"
click at [601, 330] on span "True" at bounding box center [603, 327] width 18 height 11
click at [591, 330] on input "True" at bounding box center [585, 327] width 11 height 9
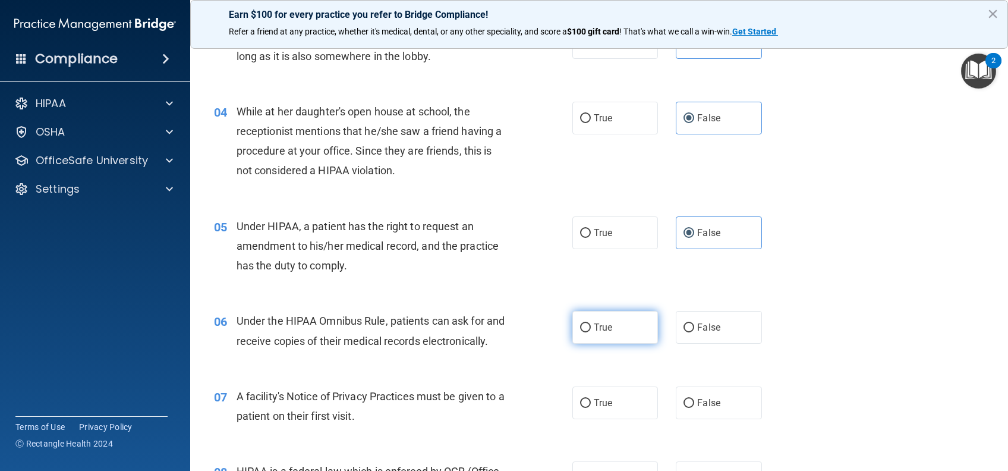
radio input "true"
click at [607, 419] on label "True" at bounding box center [616, 403] width 86 height 33
click at [591, 408] on input "True" at bounding box center [585, 403] width 11 height 9
radio input "true"
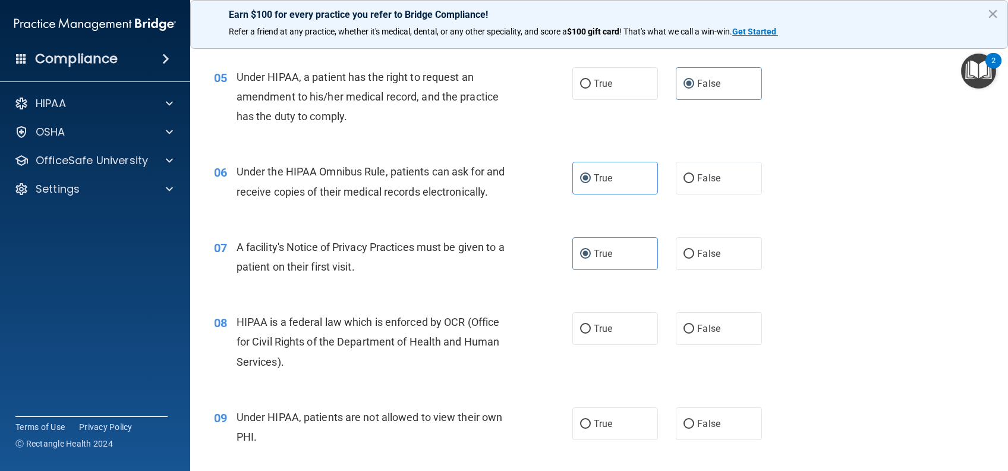
scroll to position [555, 0]
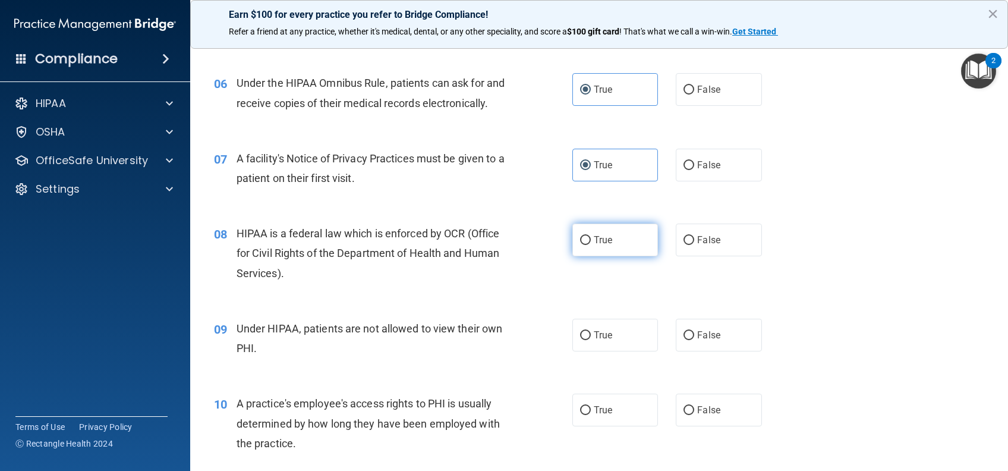
click at [613, 256] on label "True" at bounding box center [616, 240] width 86 height 33
click at [591, 245] on input "True" at bounding box center [585, 240] width 11 height 9
radio input "true"
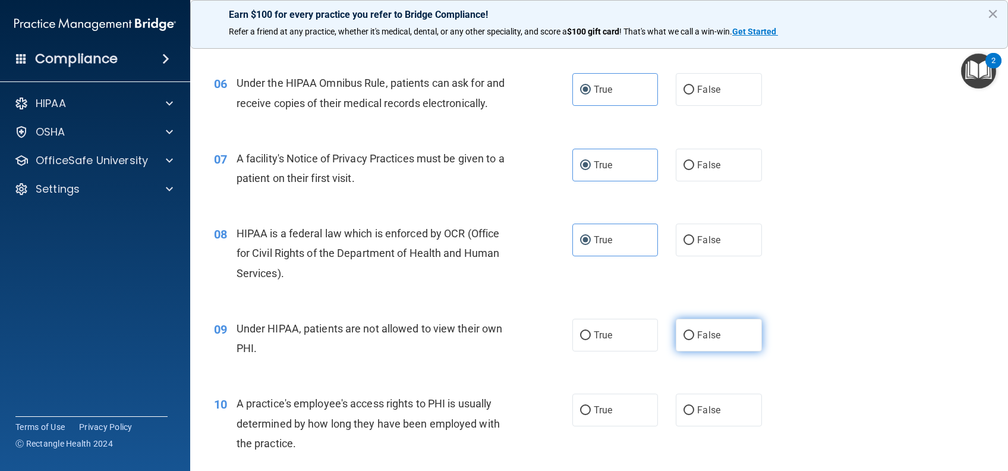
click at [700, 341] on span "False" at bounding box center [708, 334] width 23 height 11
click at [695, 340] on input "False" at bounding box center [689, 335] width 11 height 9
radio input "true"
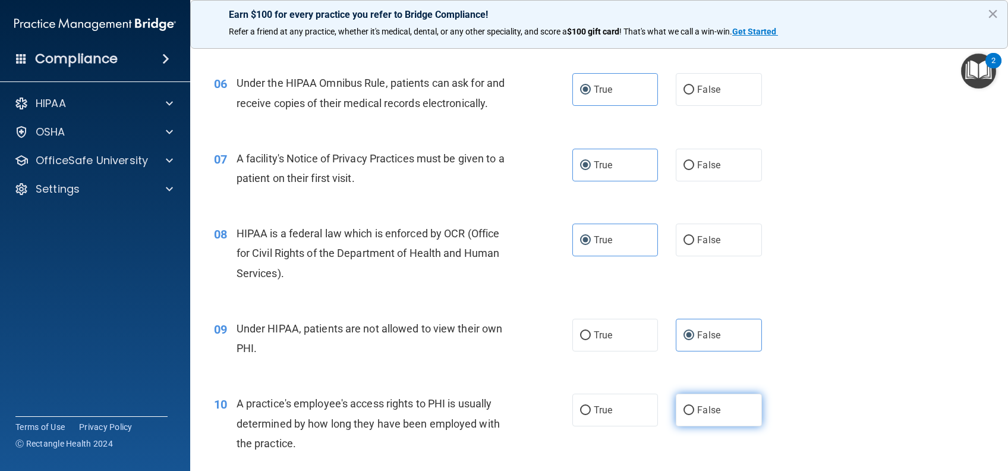
click at [702, 416] on span "False" at bounding box center [708, 409] width 23 height 11
click at [695, 415] on input "False" at bounding box center [689, 410] width 11 height 9
radio input "true"
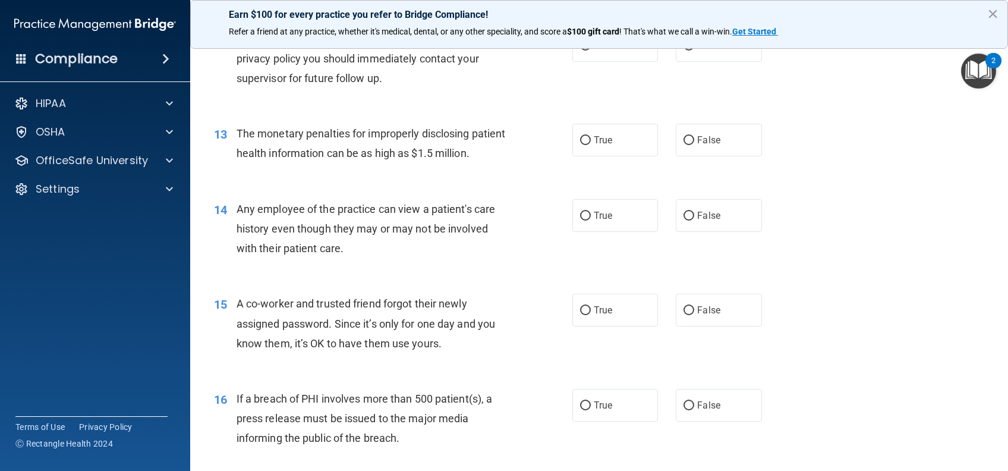
scroll to position [951, 0]
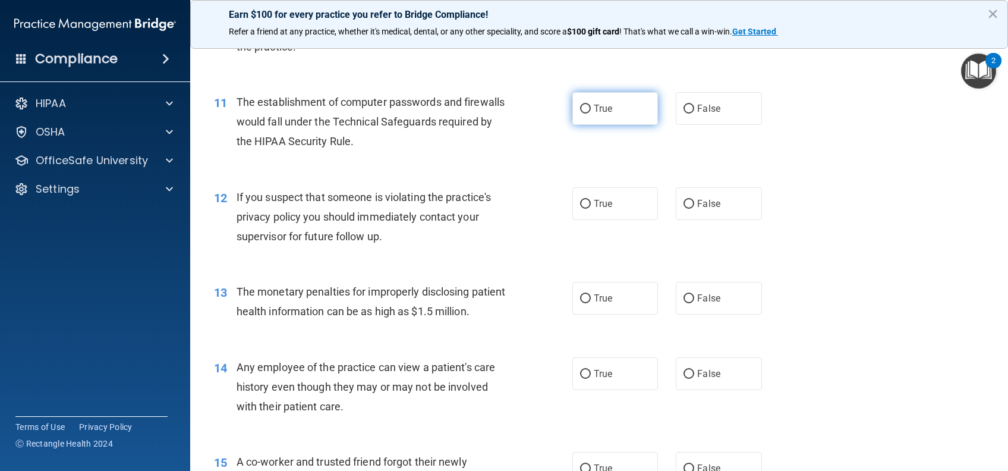
click at [602, 114] on span "True" at bounding box center [603, 108] width 18 height 11
click at [591, 114] on input "True" at bounding box center [585, 109] width 11 height 9
radio input "true"
click at [596, 209] on span "True" at bounding box center [603, 203] width 18 height 11
click at [591, 209] on input "True" at bounding box center [585, 204] width 11 height 9
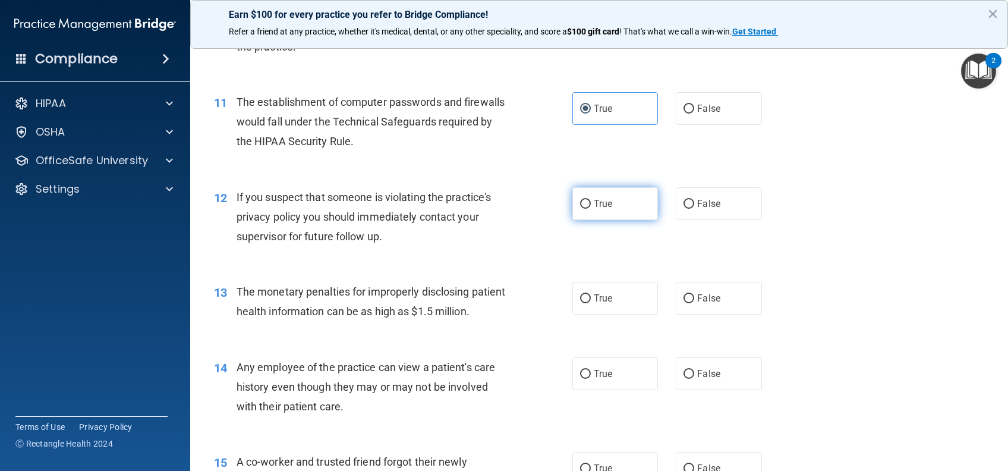
radio input "true"
click at [615, 338] on div "13 The monetary penalties for improperly disclosing patient health information …" at bounding box center [599, 304] width 788 height 75
click at [614, 315] on label "True" at bounding box center [616, 298] width 86 height 33
click at [591, 303] on input "True" at bounding box center [585, 298] width 11 height 9
radio input "true"
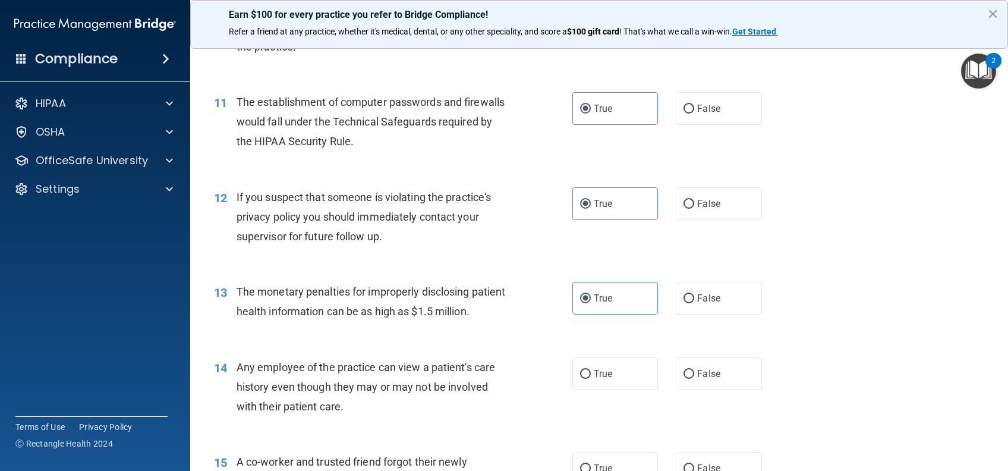
drag, startPoint x: 704, startPoint y: 406, endPoint x: 773, endPoint y: 333, distance: 100.1
click at [704, 390] on label "False" at bounding box center [719, 373] width 86 height 33
click at [695, 379] on input "False" at bounding box center [689, 374] width 11 height 9
radio input "true"
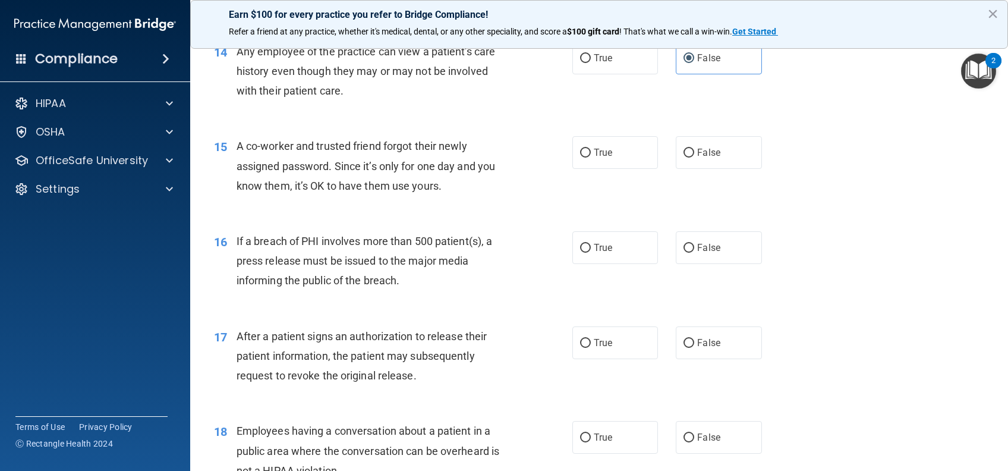
scroll to position [1268, 0]
click at [717, 168] on label "False" at bounding box center [719, 151] width 86 height 33
click at [695, 156] on input "False" at bounding box center [689, 151] width 11 height 9
radio input "true"
click at [620, 263] on label "True" at bounding box center [616, 246] width 86 height 33
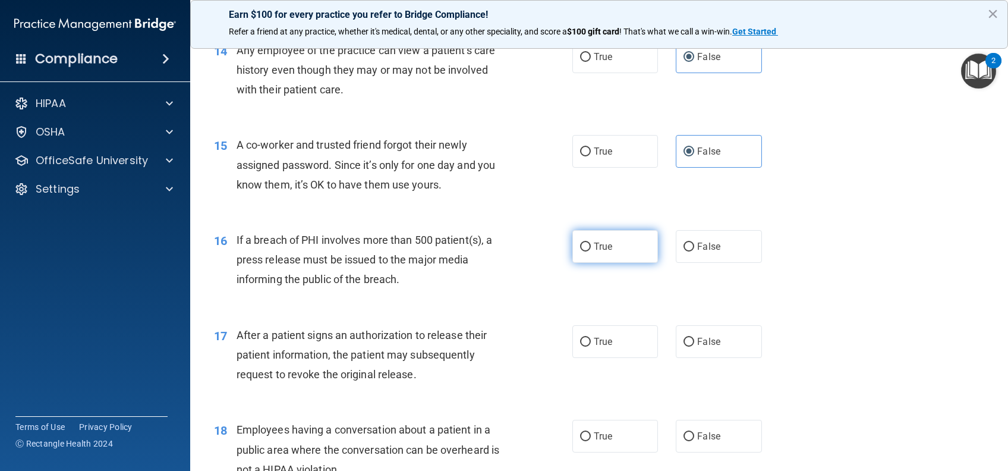
click at [591, 252] on input "True" at bounding box center [585, 247] width 11 height 9
radio input "true"
click at [608, 358] on label "True" at bounding box center [616, 341] width 86 height 33
click at [591, 347] on input "True" at bounding box center [585, 342] width 11 height 9
radio input "true"
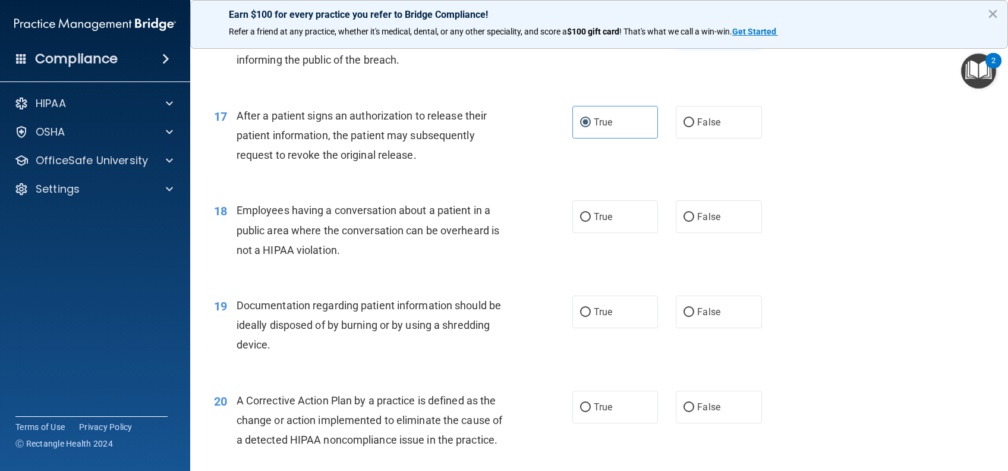
scroll to position [1506, 0]
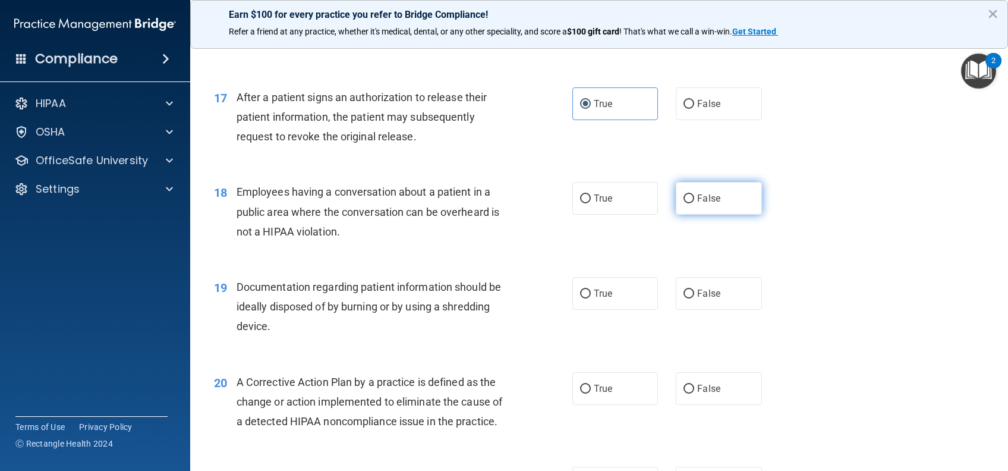
click at [728, 215] on label "False" at bounding box center [719, 198] width 86 height 33
click at [695, 203] on input "False" at bounding box center [689, 198] width 11 height 9
radio input "true"
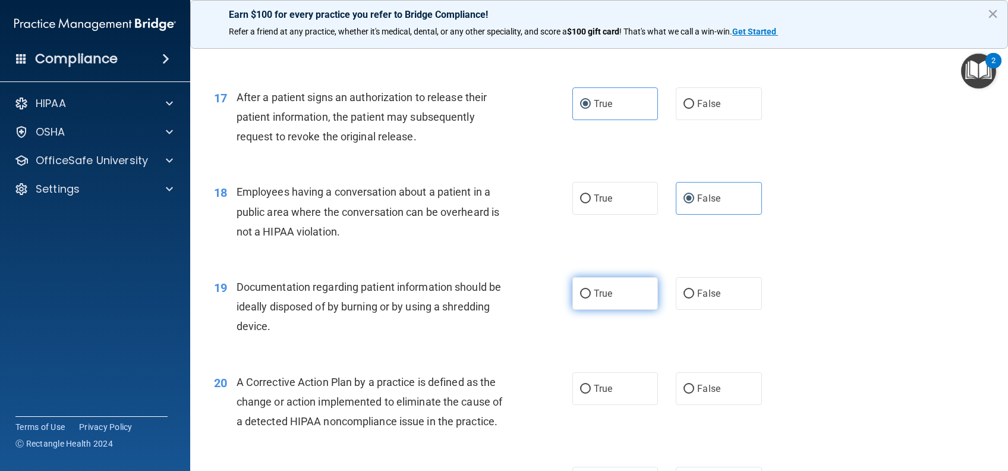
click at [590, 310] on label "True" at bounding box center [616, 293] width 86 height 33
click at [590, 298] on input "True" at bounding box center [585, 294] width 11 height 9
radio input "true"
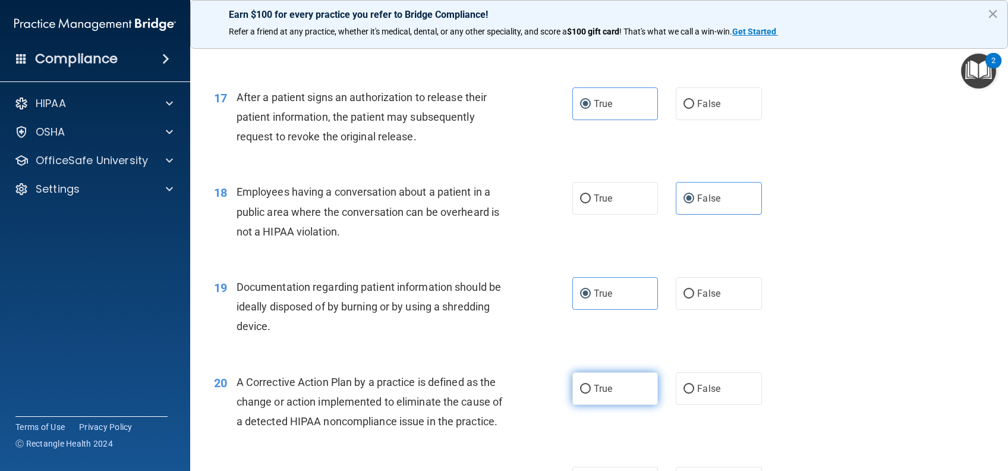
click at [590, 405] on label "True" at bounding box center [616, 388] width 86 height 33
click at [590, 394] on input "True" at bounding box center [585, 389] width 11 height 9
radio input "true"
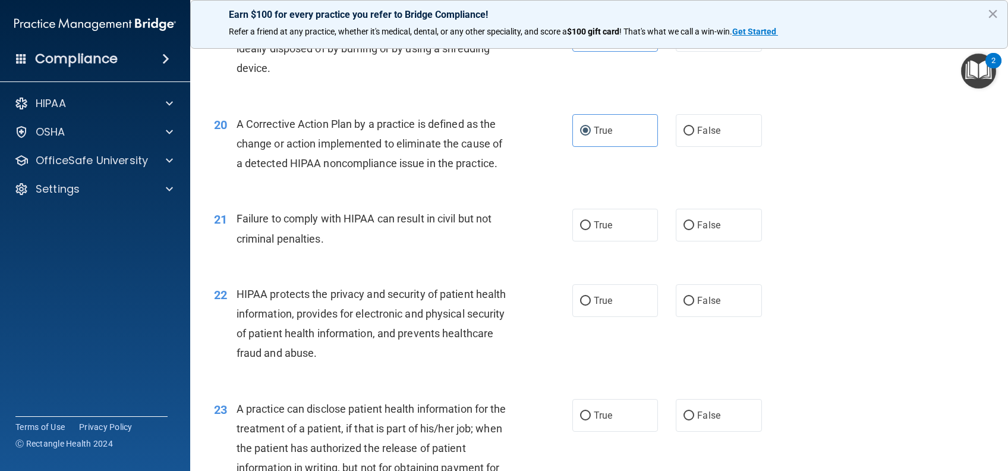
scroll to position [1823, 0]
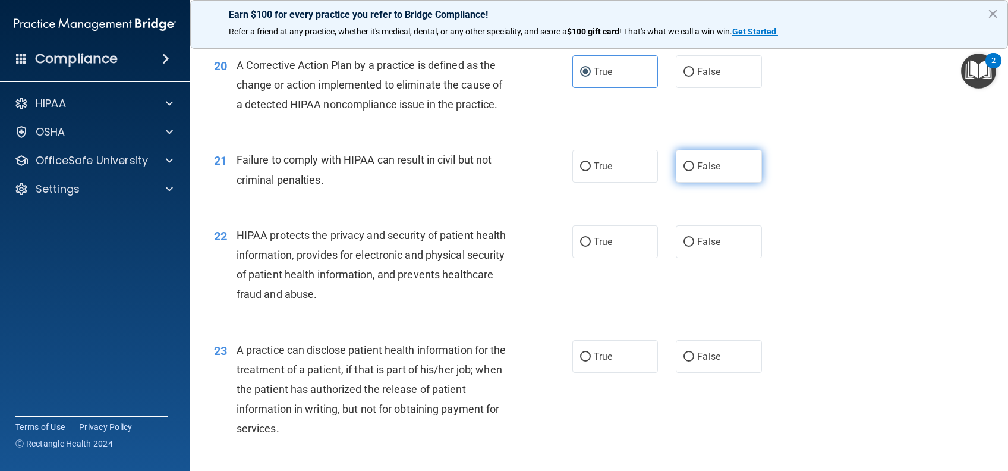
click at [708, 183] on label "False" at bounding box center [719, 166] width 86 height 33
click at [695, 171] on input "False" at bounding box center [689, 166] width 11 height 9
radio input "true"
click at [607, 258] on label "True" at bounding box center [616, 241] width 86 height 33
click at [591, 247] on input "True" at bounding box center [585, 242] width 11 height 9
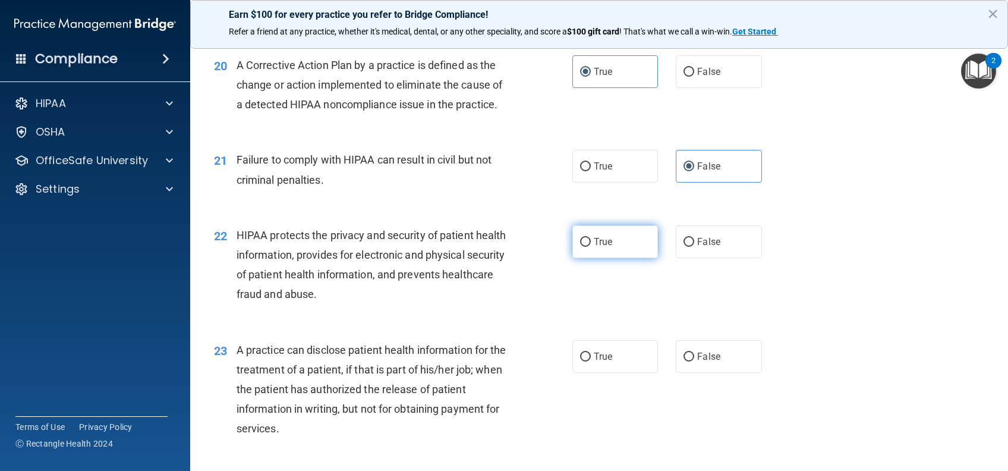
radio input "true"
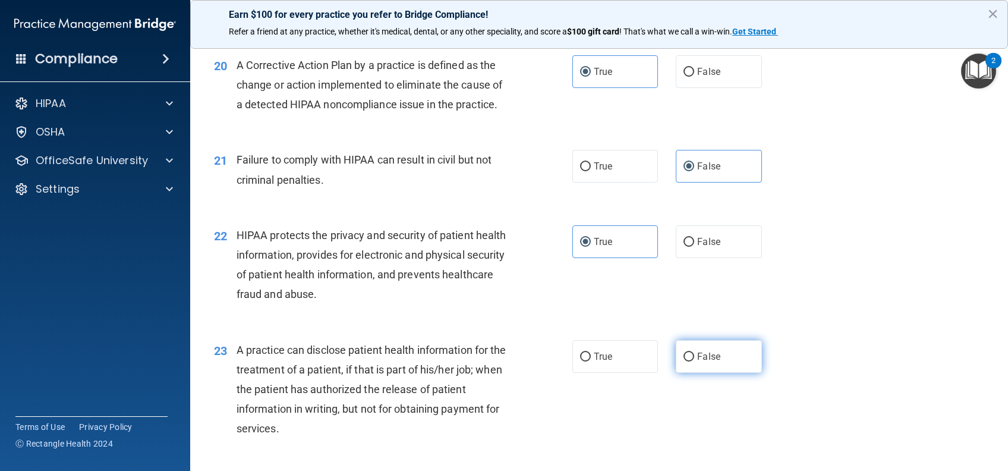
click at [687, 373] on label "False" at bounding box center [719, 356] width 86 height 33
click at [687, 362] on input "False" at bounding box center [689, 357] width 11 height 9
radio input "true"
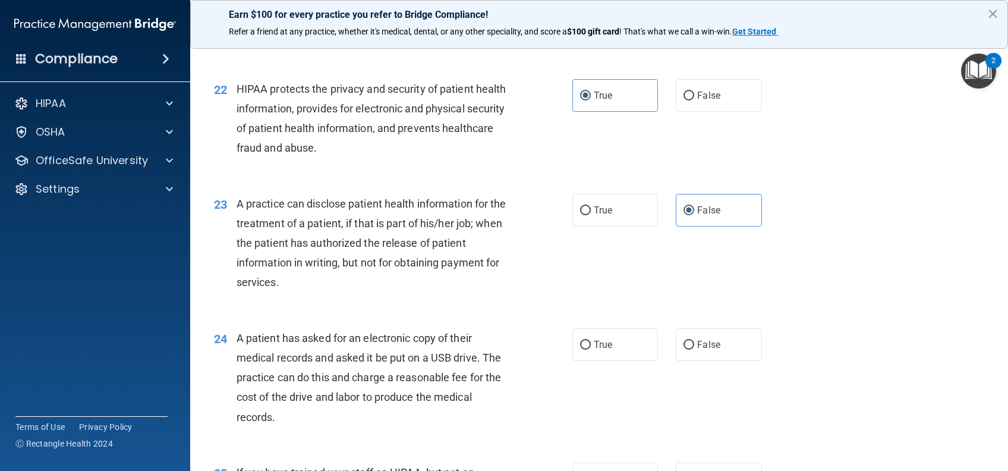
scroll to position [2061, 0]
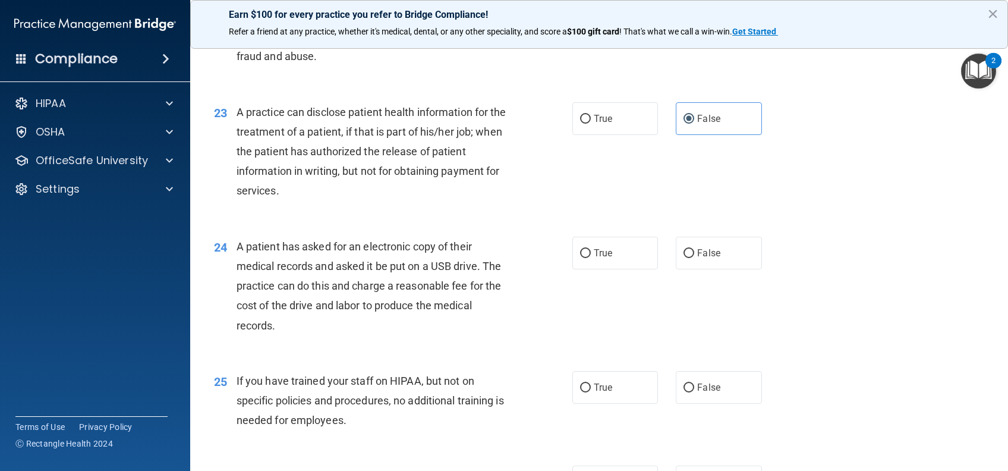
click at [627, 269] on label "True" at bounding box center [616, 253] width 86 height 33
click at [591, 258] on input "True" at bounding box center [585, 253] width 11 height 9
radio input "true"
click at [705, 393] on span "False" at bounding box center [708, 387] width 23 height 11
click at [695, 392] on input "False" at bounding box center [689, 388] width 11 height 9
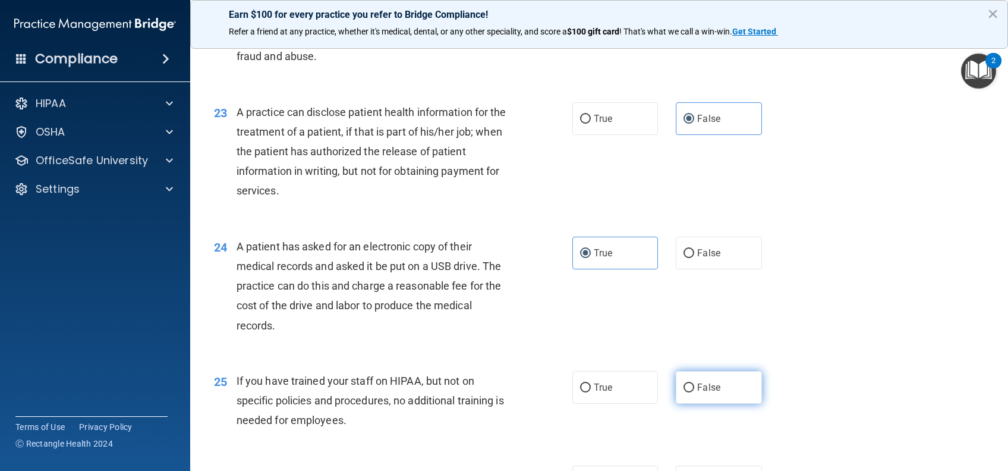
radio input "true"
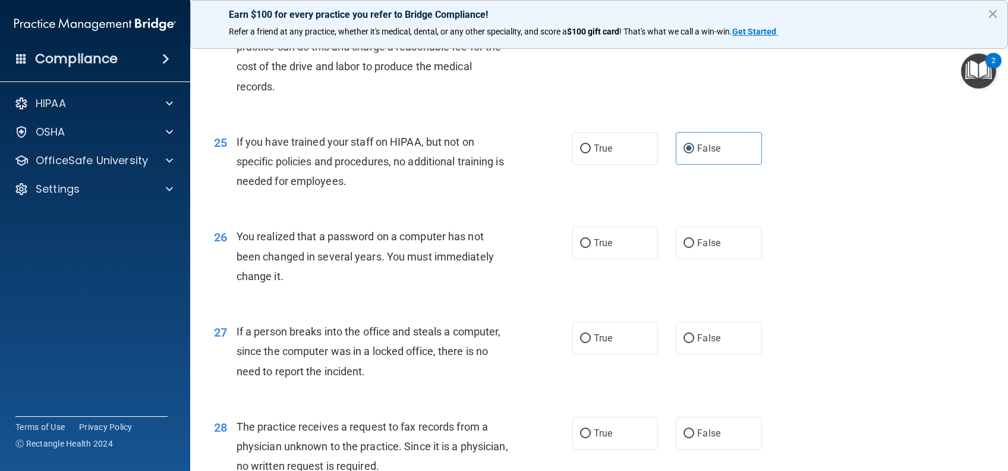
scroll to position [2378, 0]
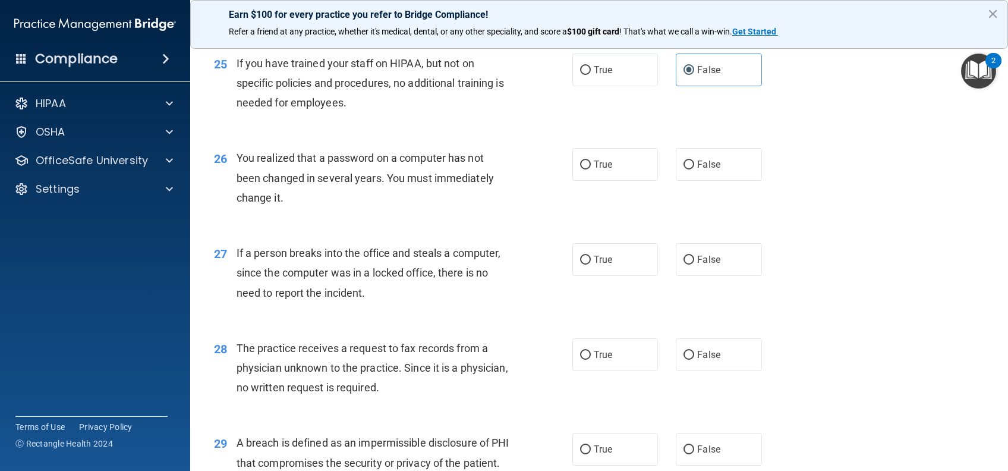
click at [609, 181] on label "True" at bounding box center [616, 164] width 86 height 33
click at [591, 169] on input "True" at bounding box center [585, 165] width 11 height 9
radio input "true"
click at [699, 276] on label "False" at bounding box center [719, 259] width 86 height 33
click at [695, 265] on input "False" at bounding box center [689, 260] width 11 height 9
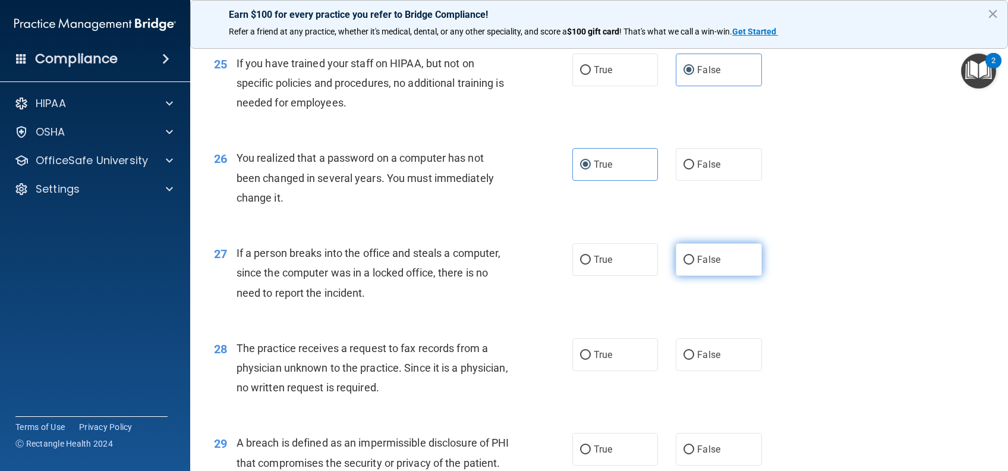
radio input "true"
click at [712, 360] on span "False" at bounding box center [708, 354] width 23 height 11
click at [695, 360] on input "False" at bounding box center [689, 355] width 11 height 9
radio input "true"
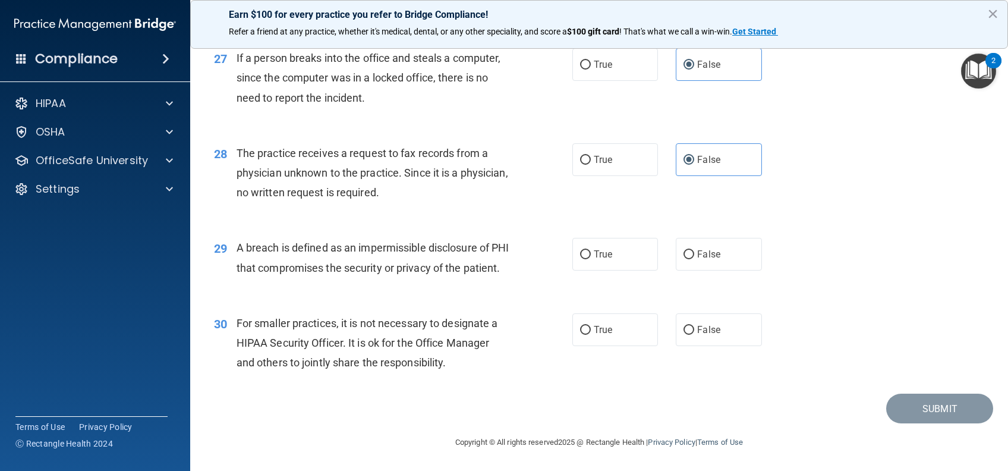
scroll to position [2616, 0]
click at [609, 261] on label "True" at bounding box center [616, 254] width 86 height 33
click at [591, 259] on input "True" at bounding box center [585, 254] width 11 height 9
radio input "true"
click at [689, 346] on label "False" at bounding box center [719, 329] width 86 height 33
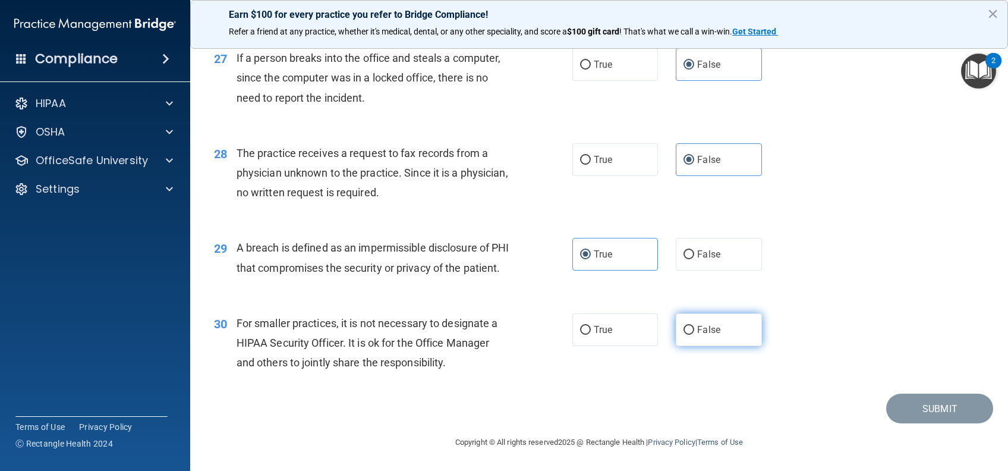
click at [689, 335] on input "False" at bounding box center [689, 330] width 11 height 9
radio input "true"
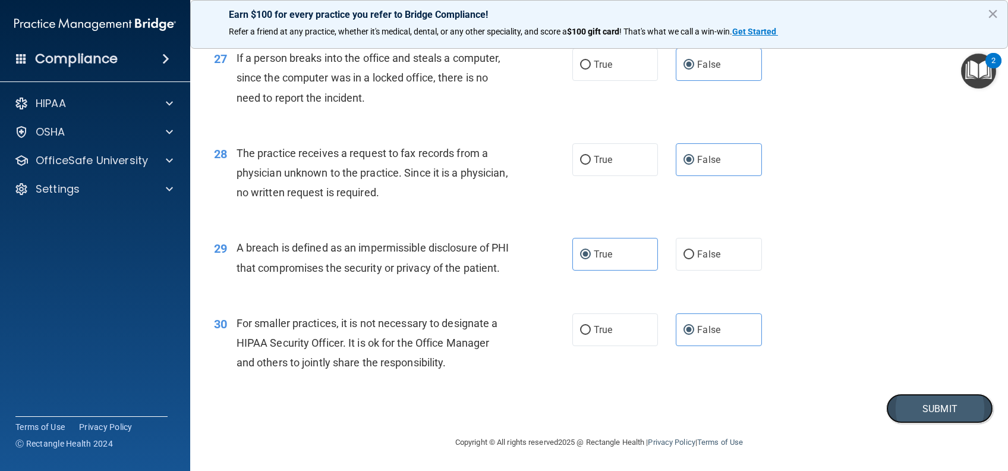
click at [914, 424] on button "Submit" at bounding box center [940, 409] width 107 height 30
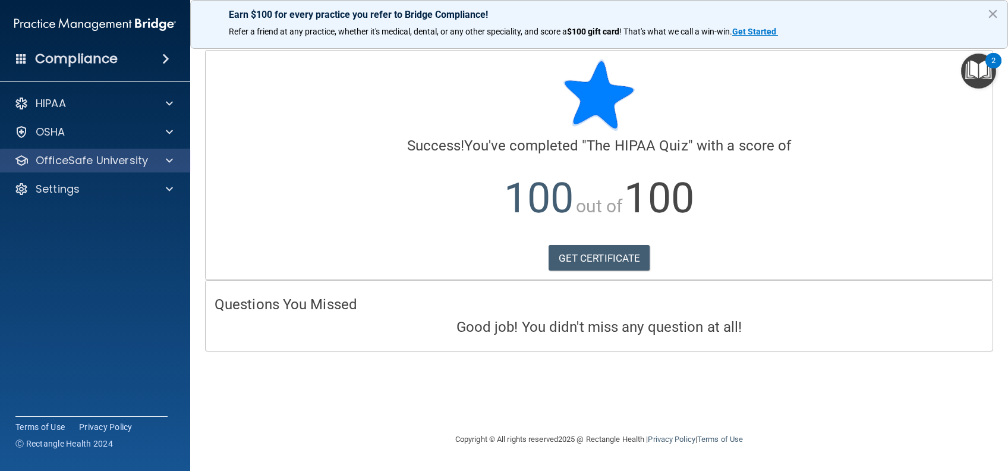
click at [95, 168] on div "OfficeSafe University" at bounding box center [95, 161] width 191 height 24
click at [166, 157] on span at bounding box center [169, 160] width 7 height 14
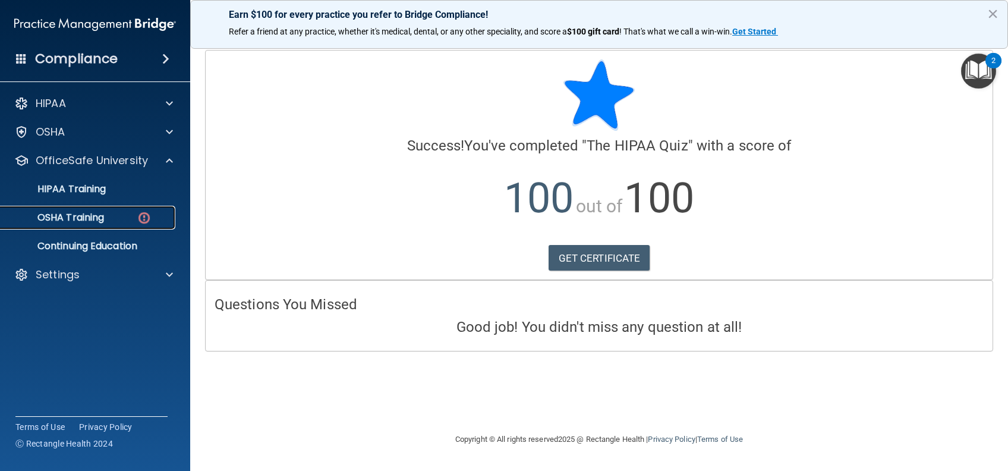
click at [97, 214] on p "OSHA Training" at bounding box center [56, 218] width 96 height 12
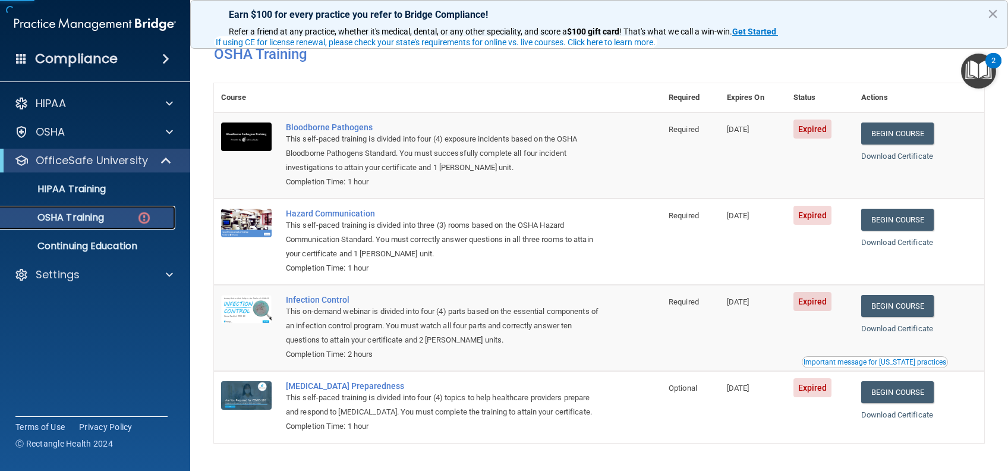
scroll to position [90, 0]
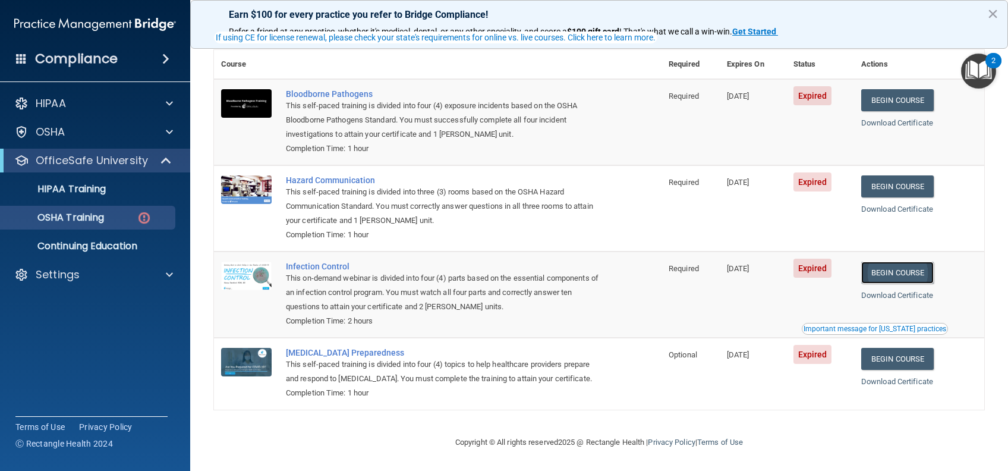
click at [912, 277] on link "Begin Course" at bounding box center [898, 273] width 73 height 22
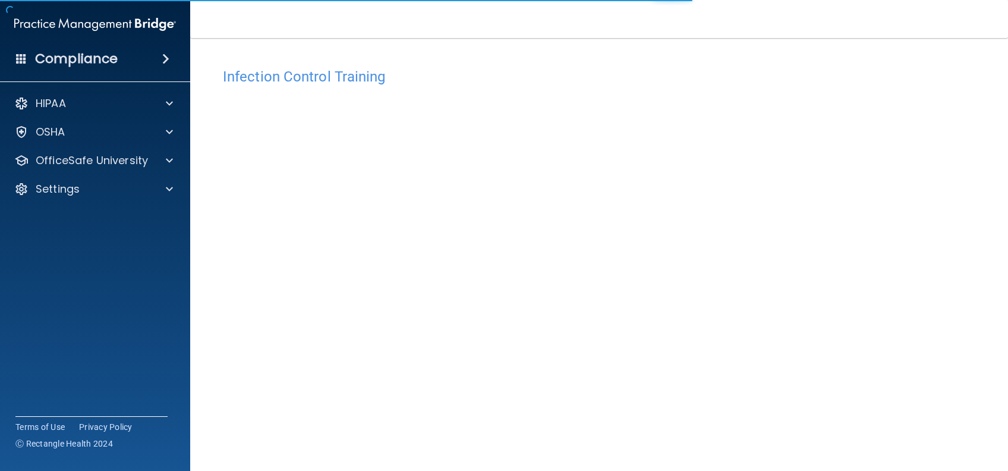
scroll to position [38, 0]
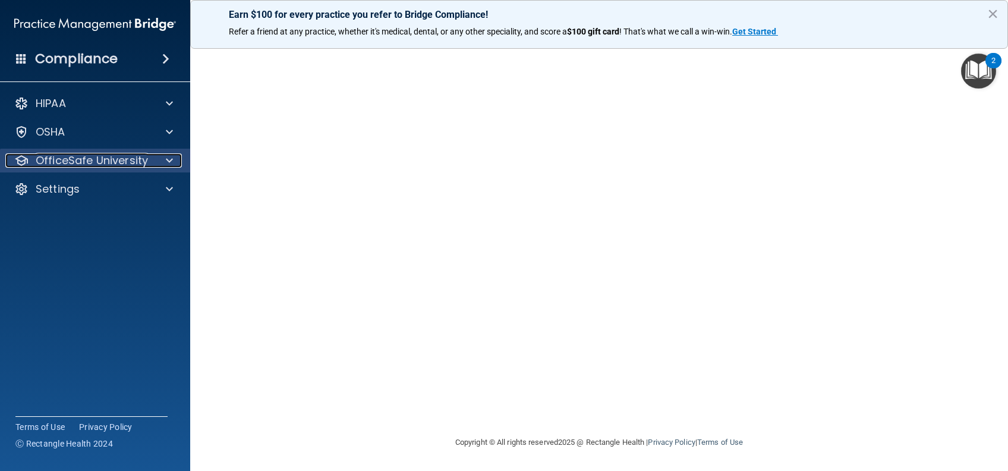
click at [78, 165] on p "OfficeSafe University" at bounding box center [92, 160] width 112 height 14
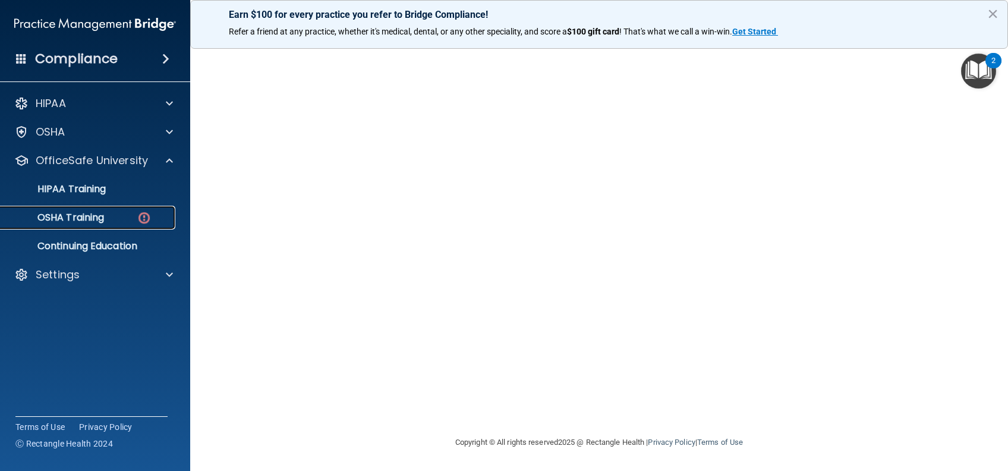
click at [84, 212] on p "OSHA Training" at bounding box center [56, 218] width 96 height 12
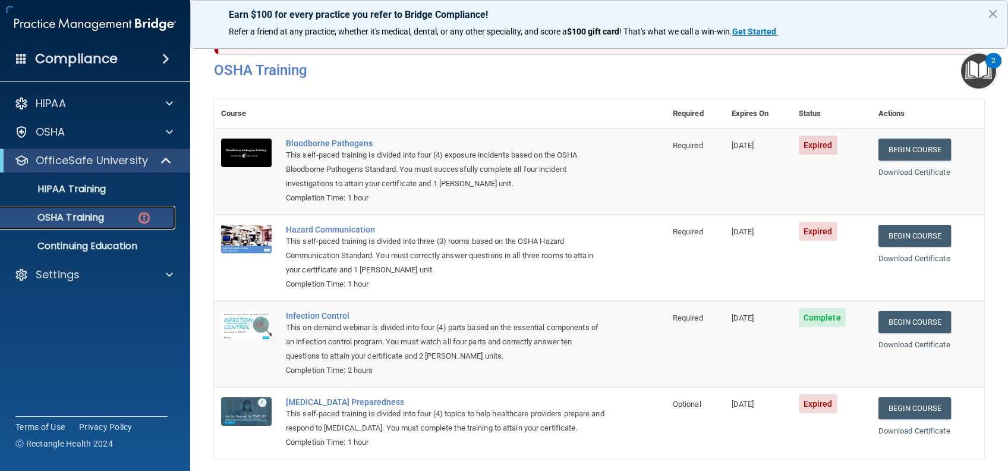
scroll to position [104, 0]
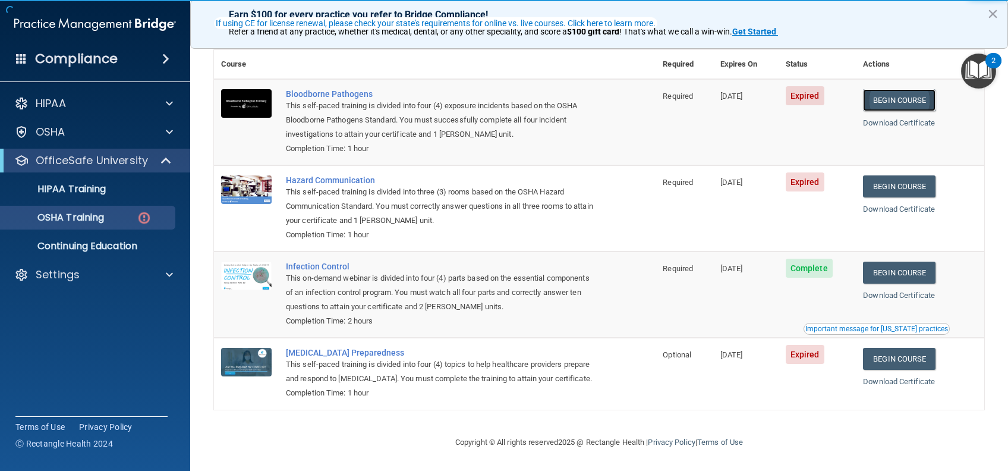
click at [891, 89] on link "Begin Course" at bounding box center [899, 100] width 73 height 22
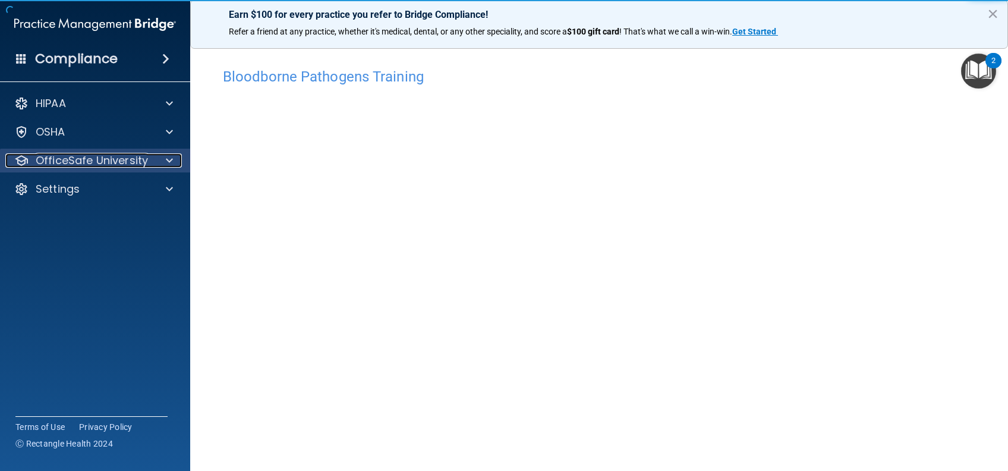
click at [166, 164] on span at bounding box center [169, 160] width 7 height 14
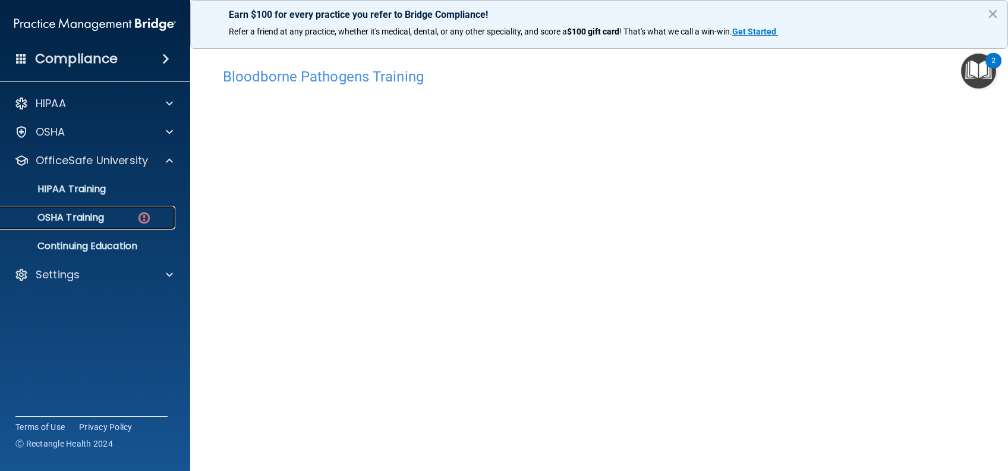
click at [121, 216] on div "OSHA Training" at bounding box center [89, 218] width 162 height 12
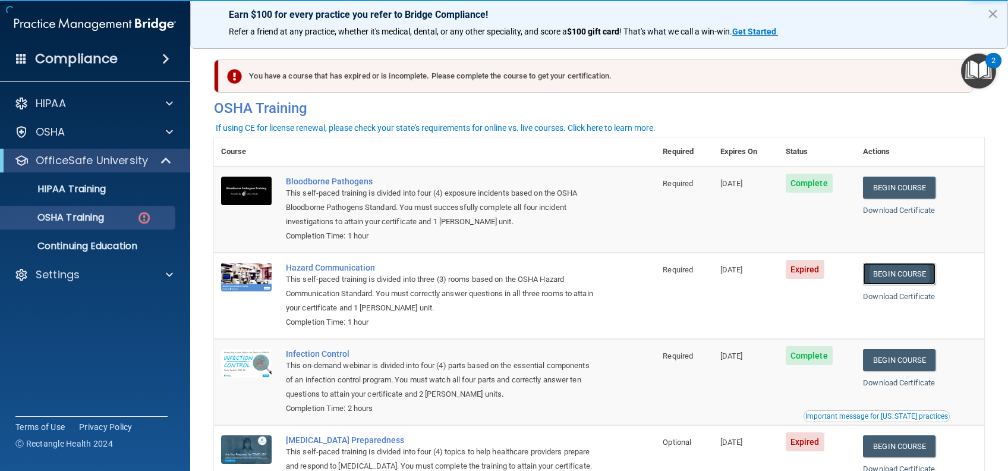
click at [880, 279] on link "Begin Course" at bounding box center [899, 274] width 73 height 22
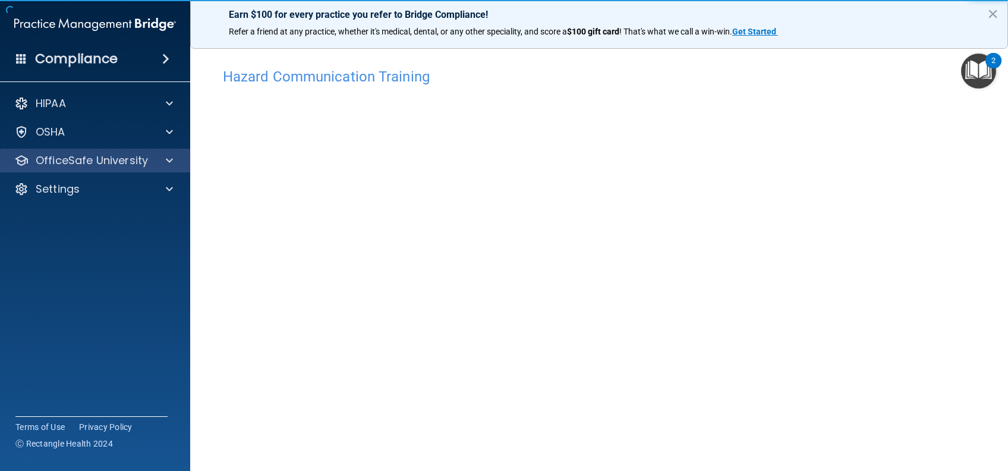
click at [104, 169] on div "OfficeSafe University" at bounding box center [95, 161] width 191 height 24
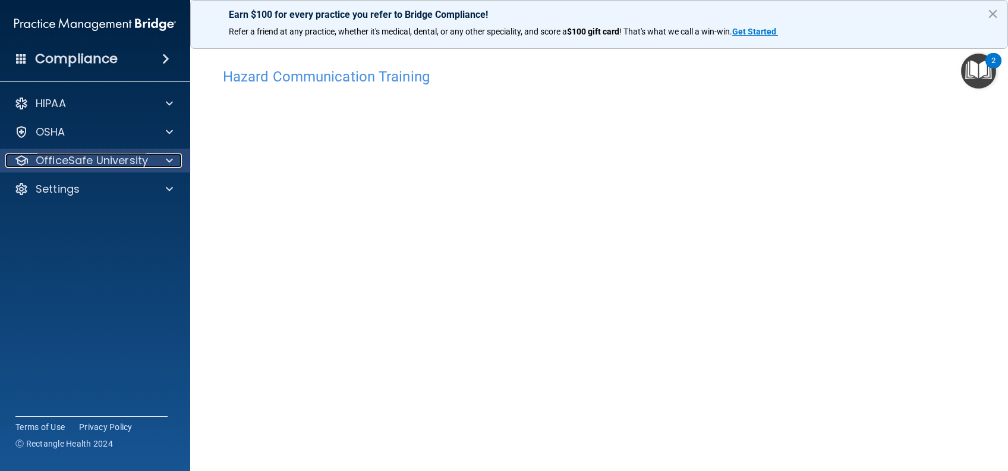
click at [150, 159] on div "OfficeSafe University" at bounding box center [78, 160] width 147 height 14
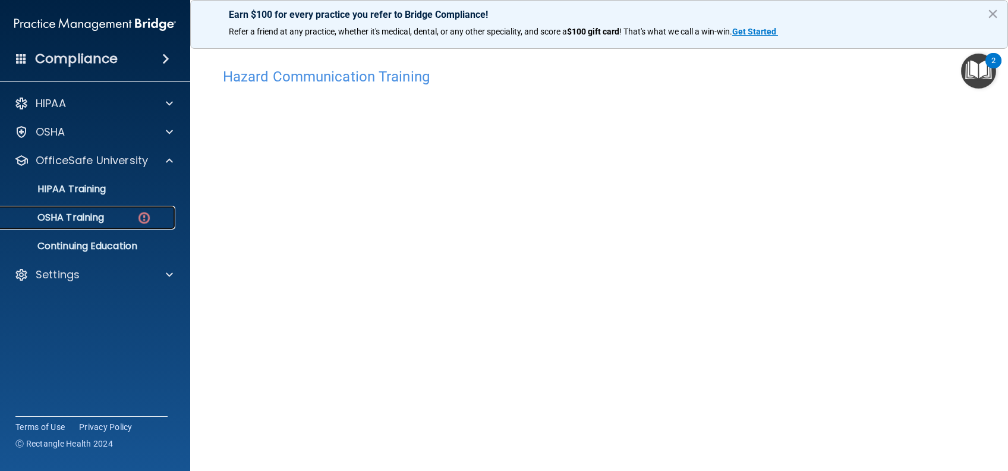
click at [78, 222] on p "OSHA Training" at bounding box center [56, 218] width 96 height 12
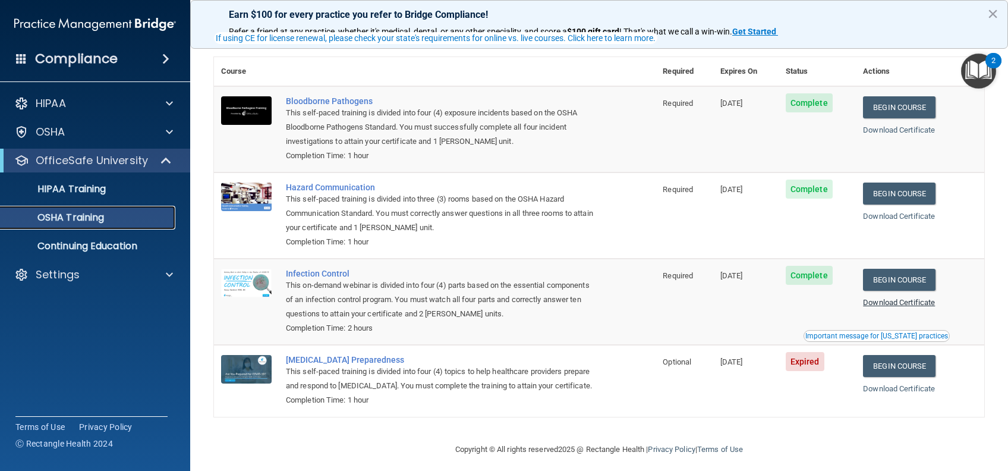
scroll to position [71, 0]
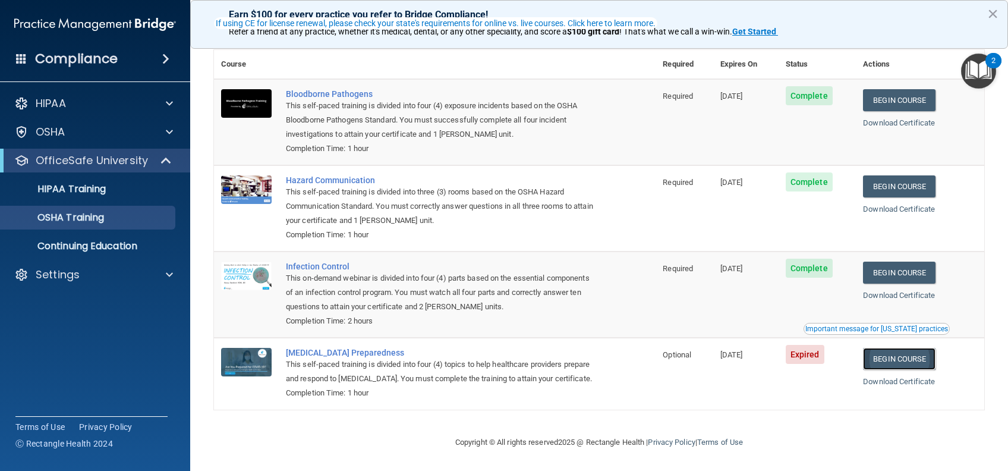
click at [891, 348] on link "Begin Course" at bounding box center [899, 359] width 73 height 22
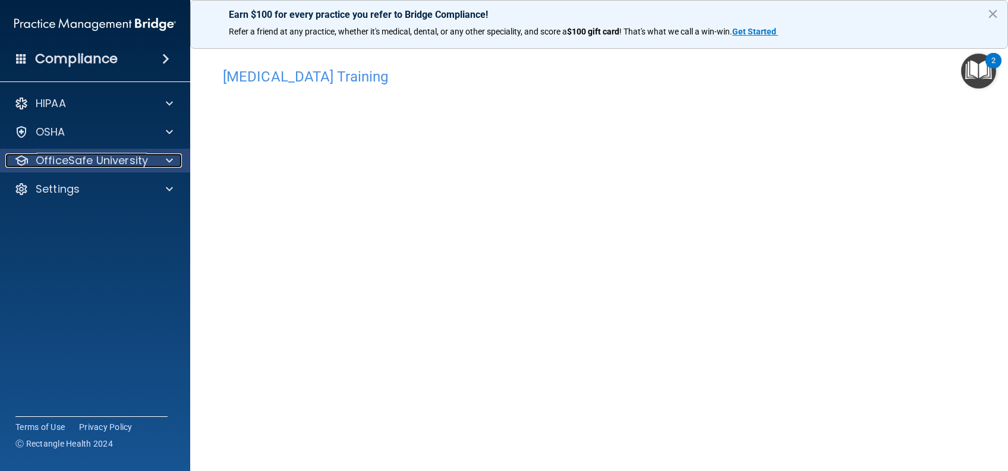
click at [139, 157] on p "OfficeSafe University" at bounding box center [92, 160] width 112 height 14
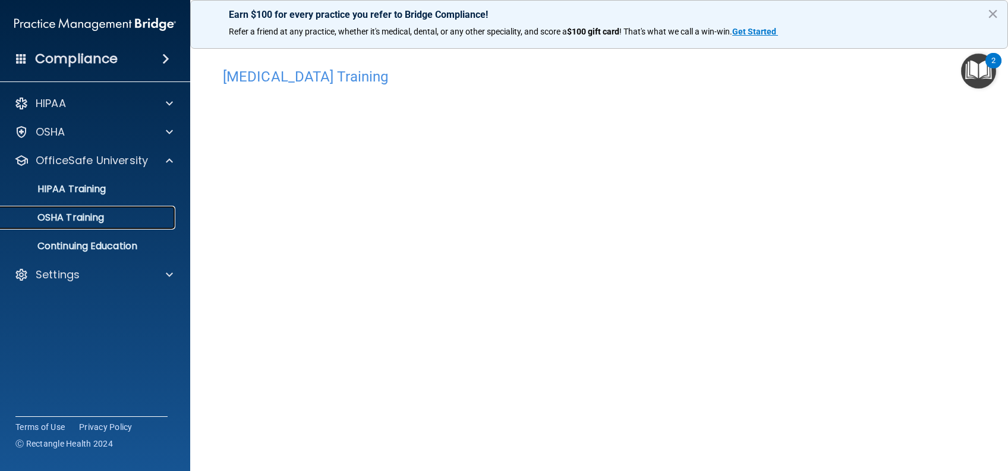
click at [108, 212] on div "OSHA Training" at bounding box center [89, 218] width 162 height 12
